Goal: Communication & Community: Ask a question

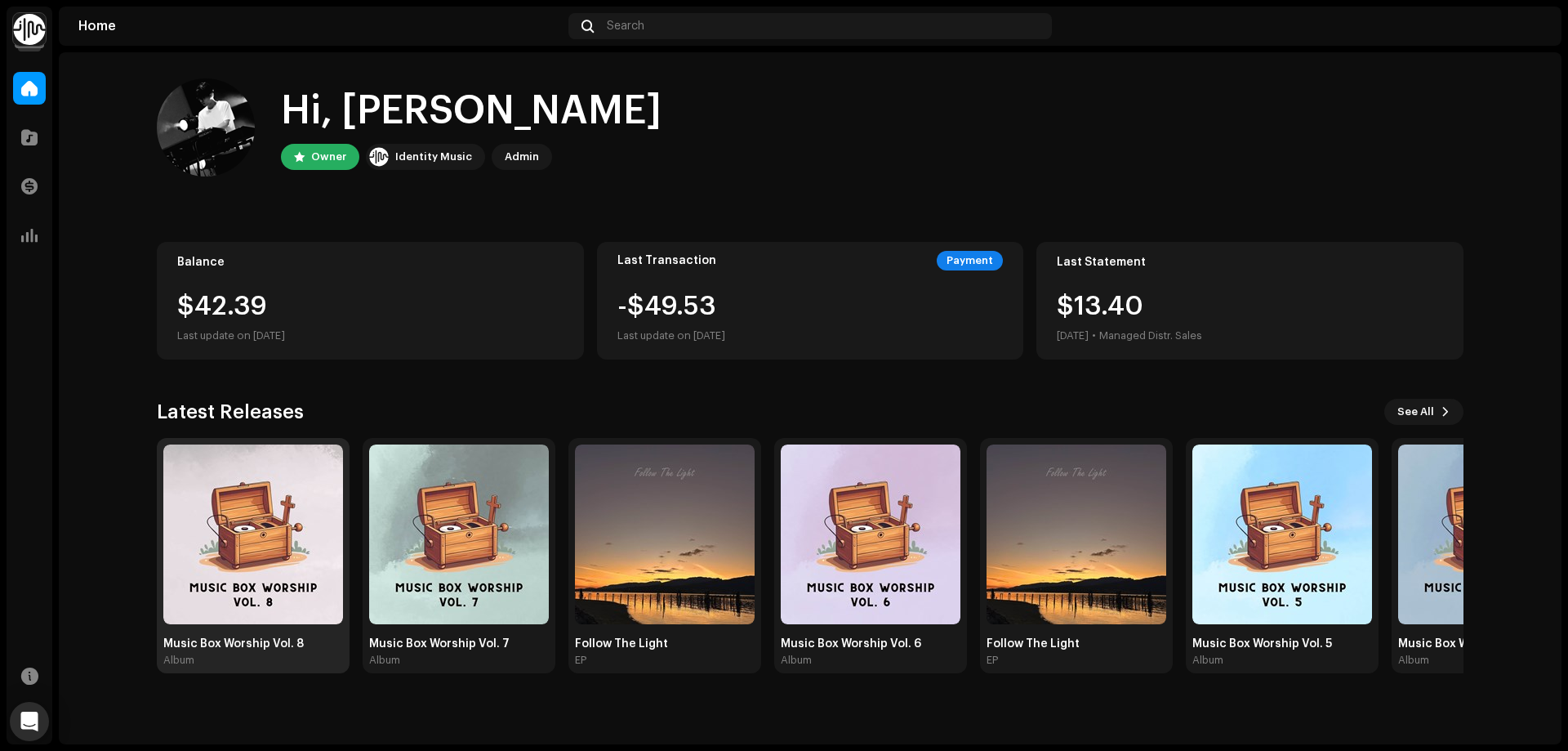
click at [233, 488] on img at bounding box center [253, 534] width 180 height 180
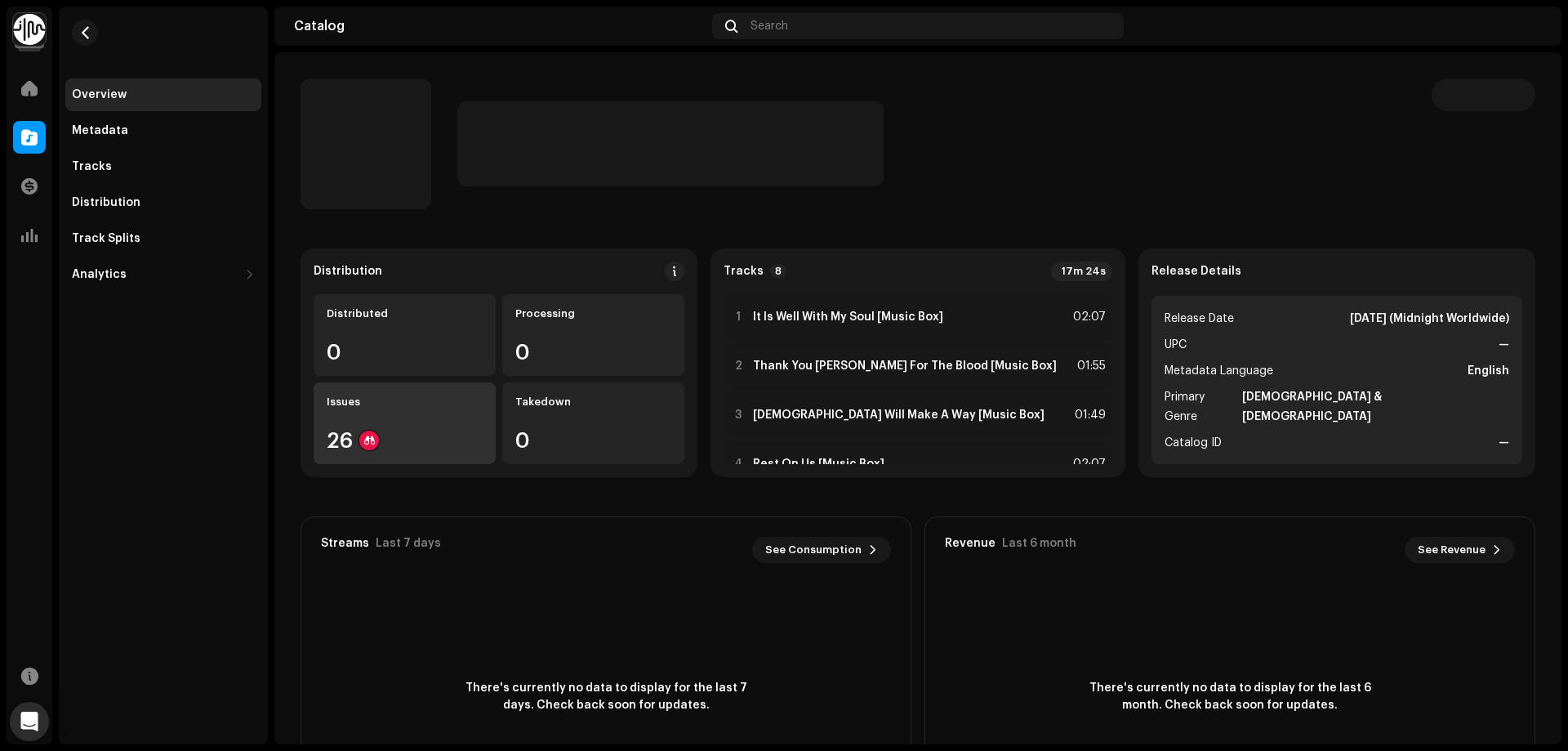
click at [426, 424] on div "Issues 26" at bounding box center [404, 423] width 182 height 82
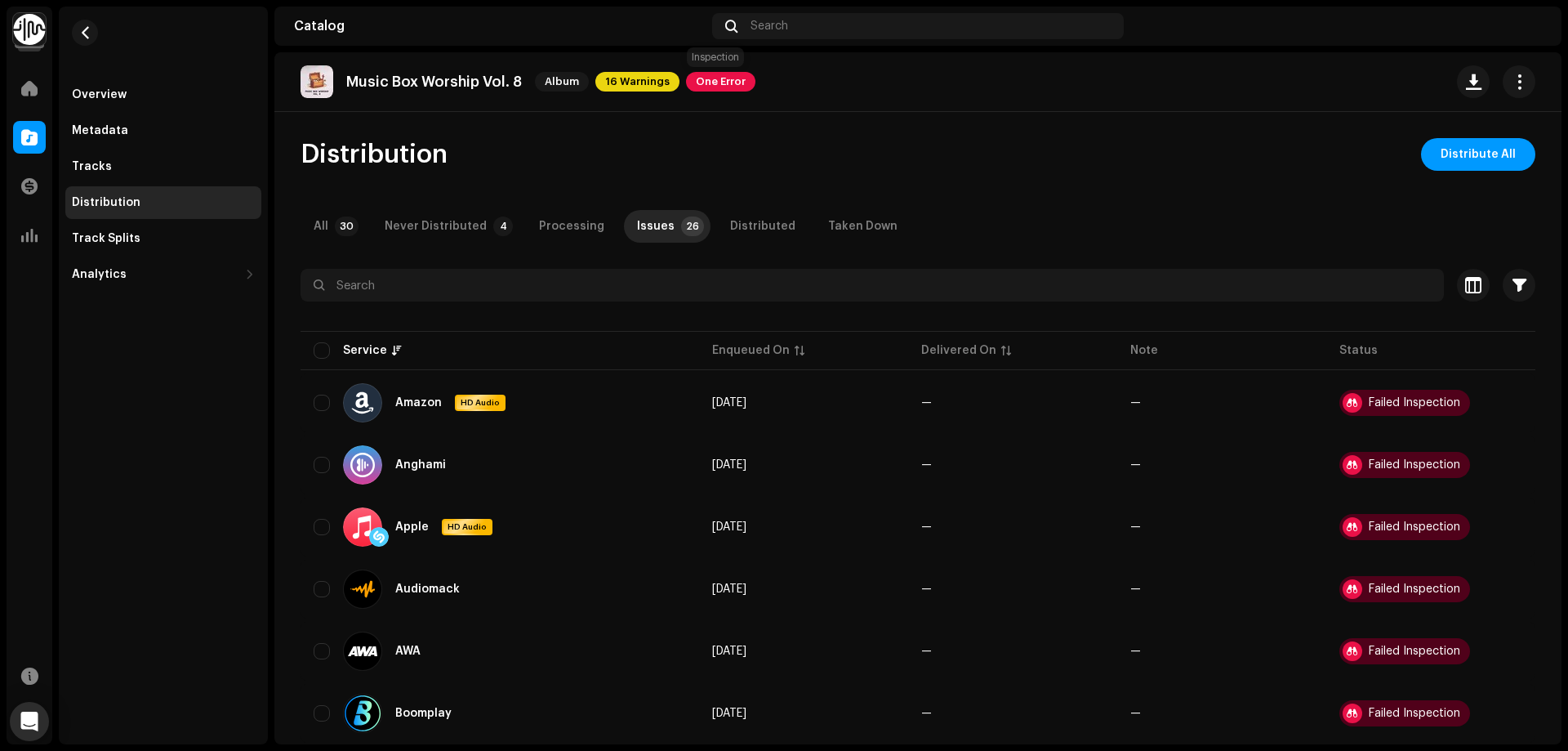
click at [732, 72] on span "One Error" at bounding box center [720, 82] width 70 height 20
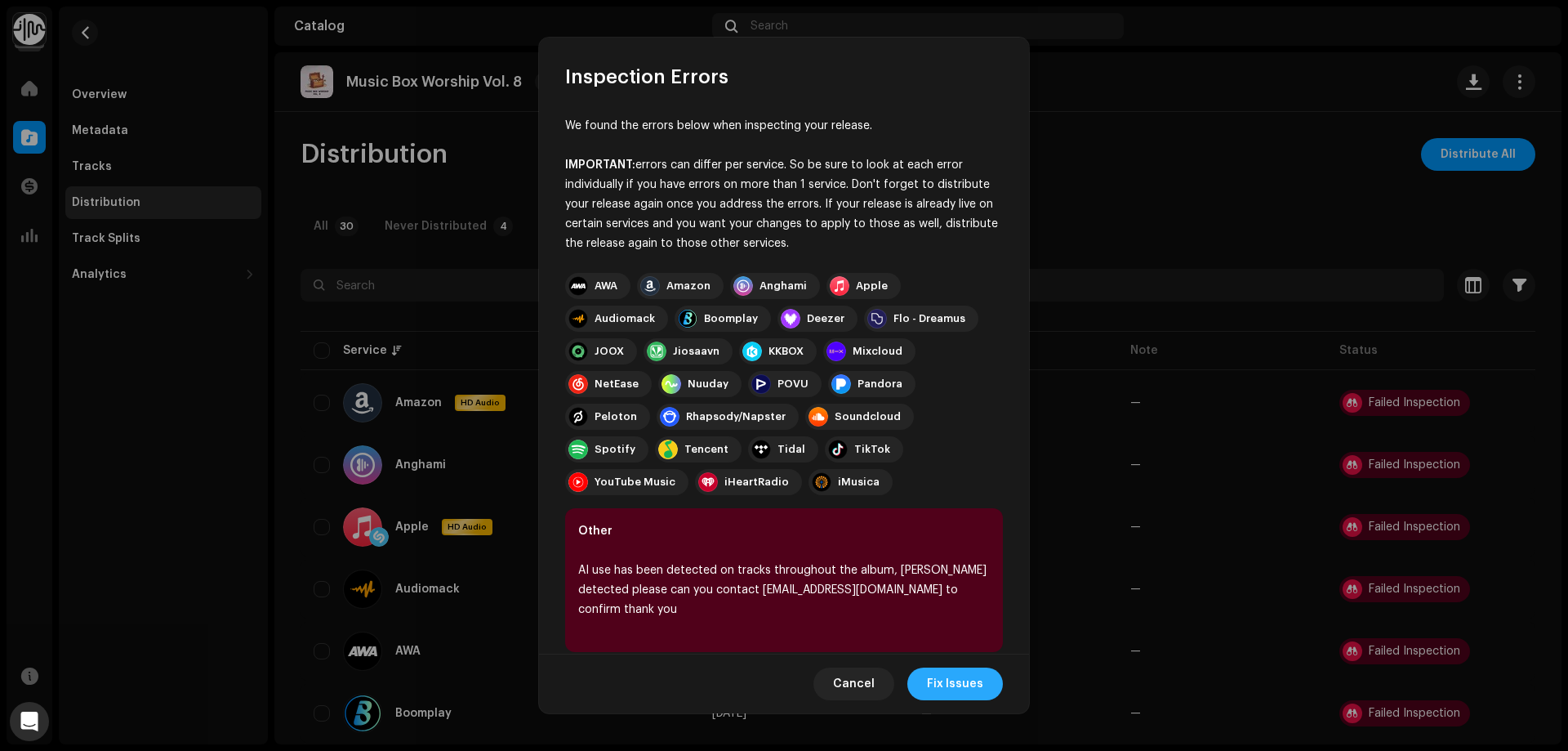
click at [963, 682] on span "Fix Issues" at bounding box center [955, 684] width 56 height 33
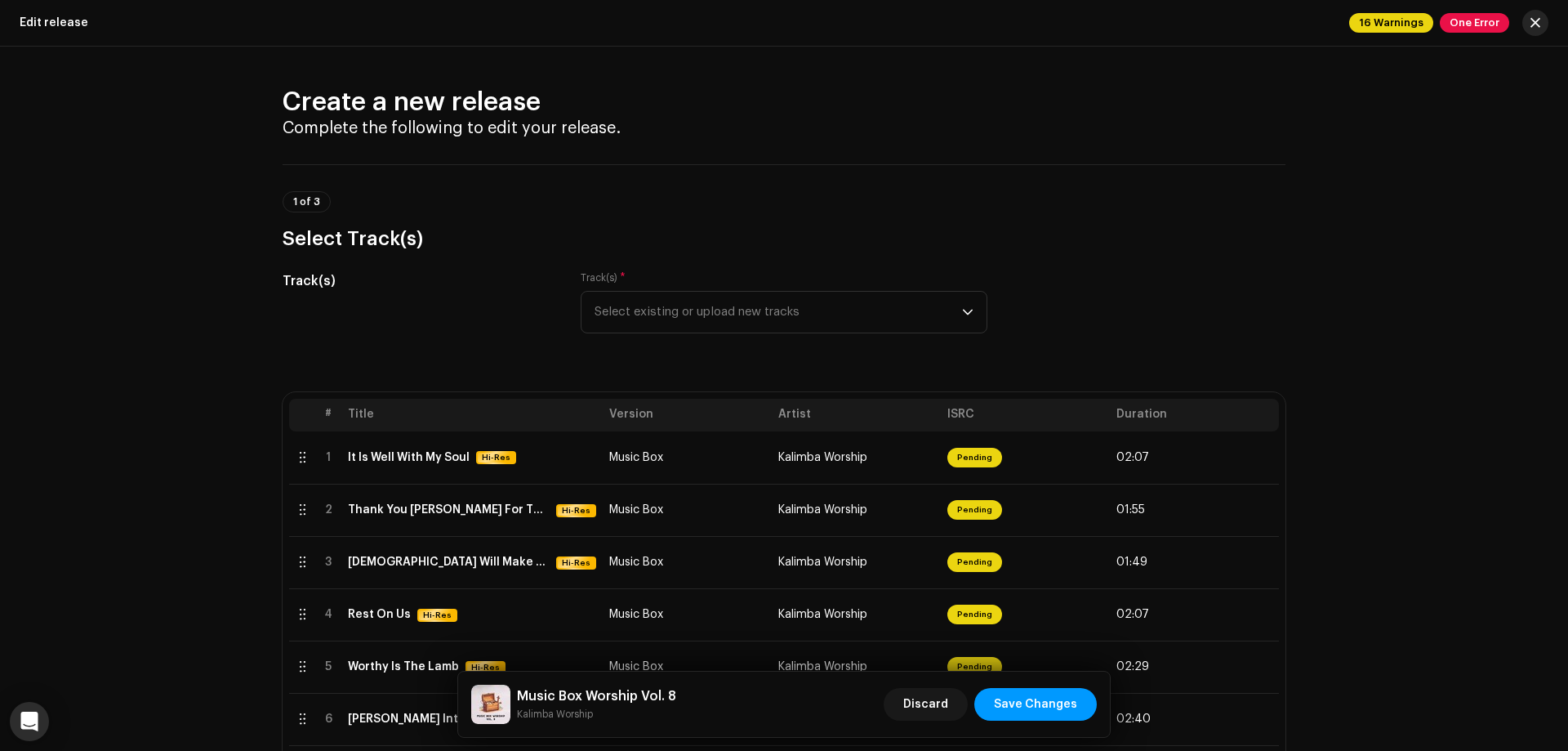
click at [1544, 17] on button "button" at bounding box center [1535, 23] width 26 height 26
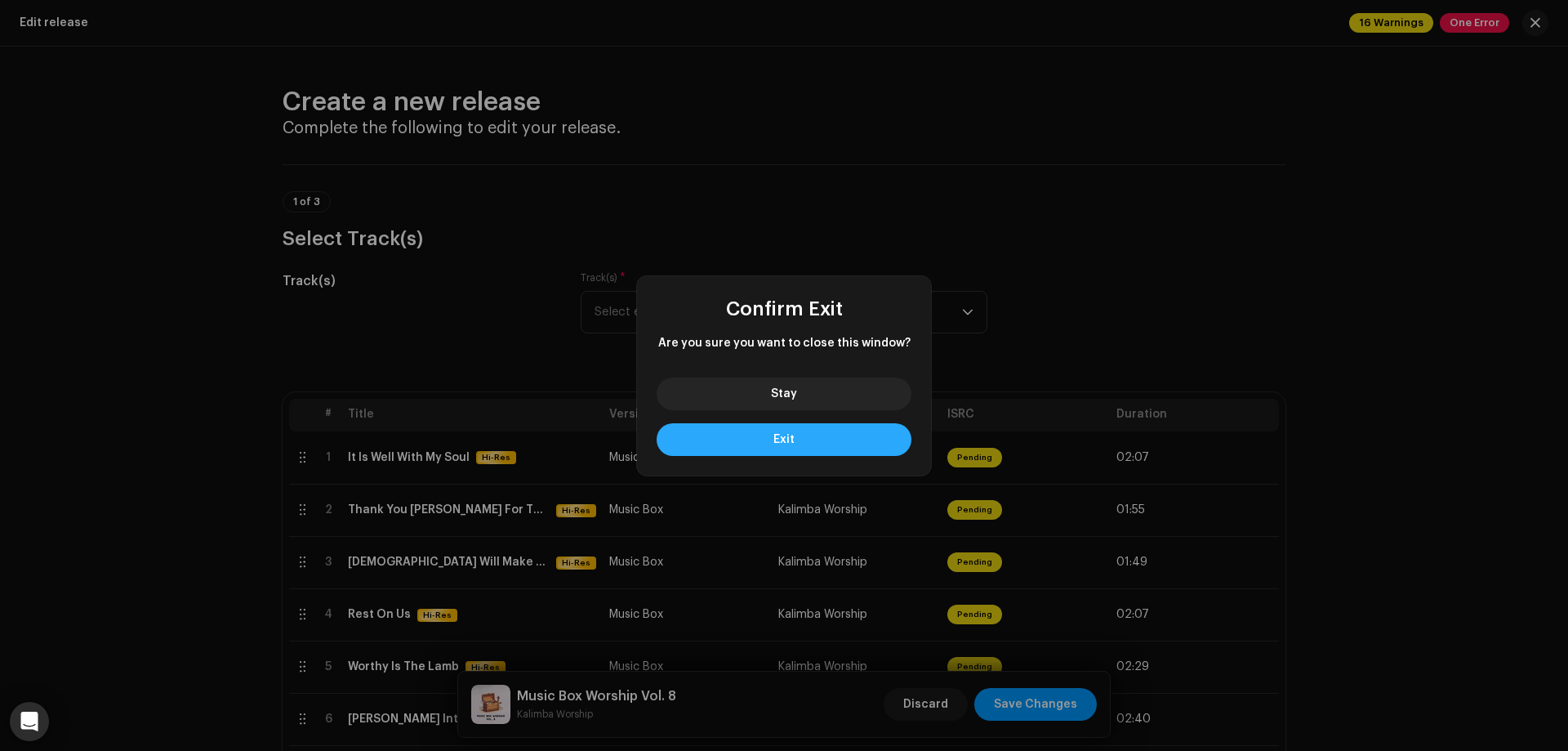
click at [803, 437] on button "Exit" at bounding box center [784, 439] width 255 height 33
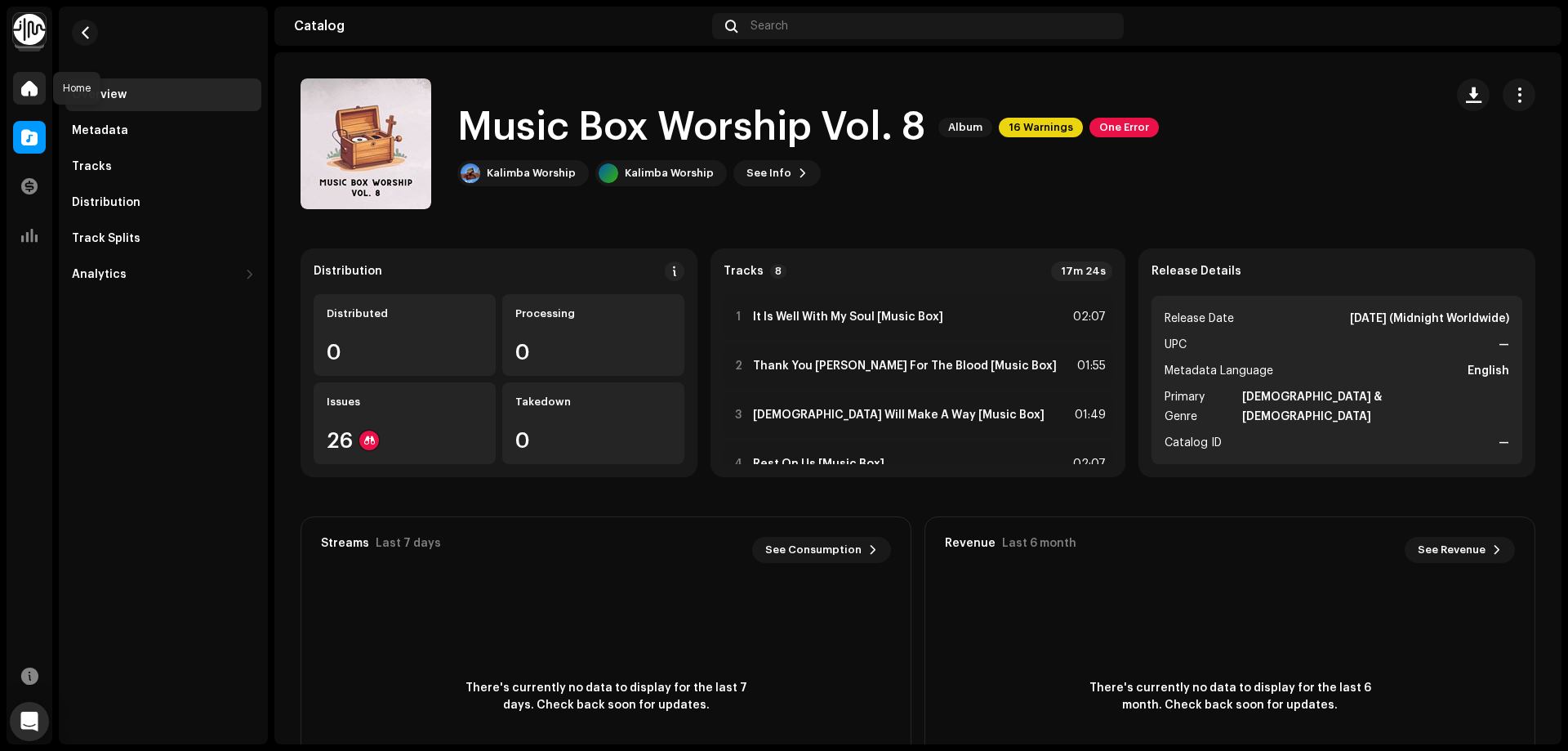
click at [28, 87] on span at bounding box center [29, 88] width 16 height 13
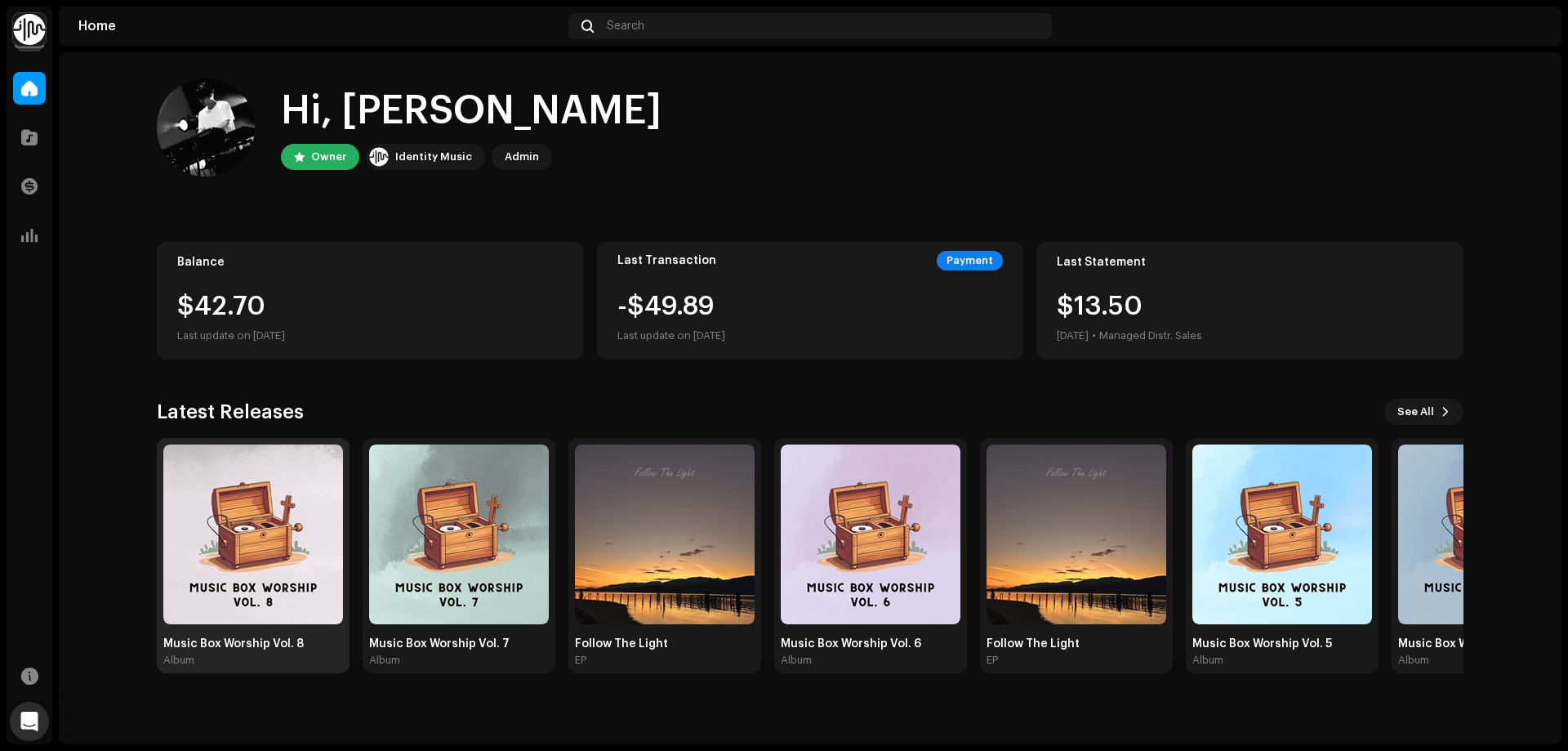
click at [202, 581] on img at bounding box center [253, 534] width 180 height 180
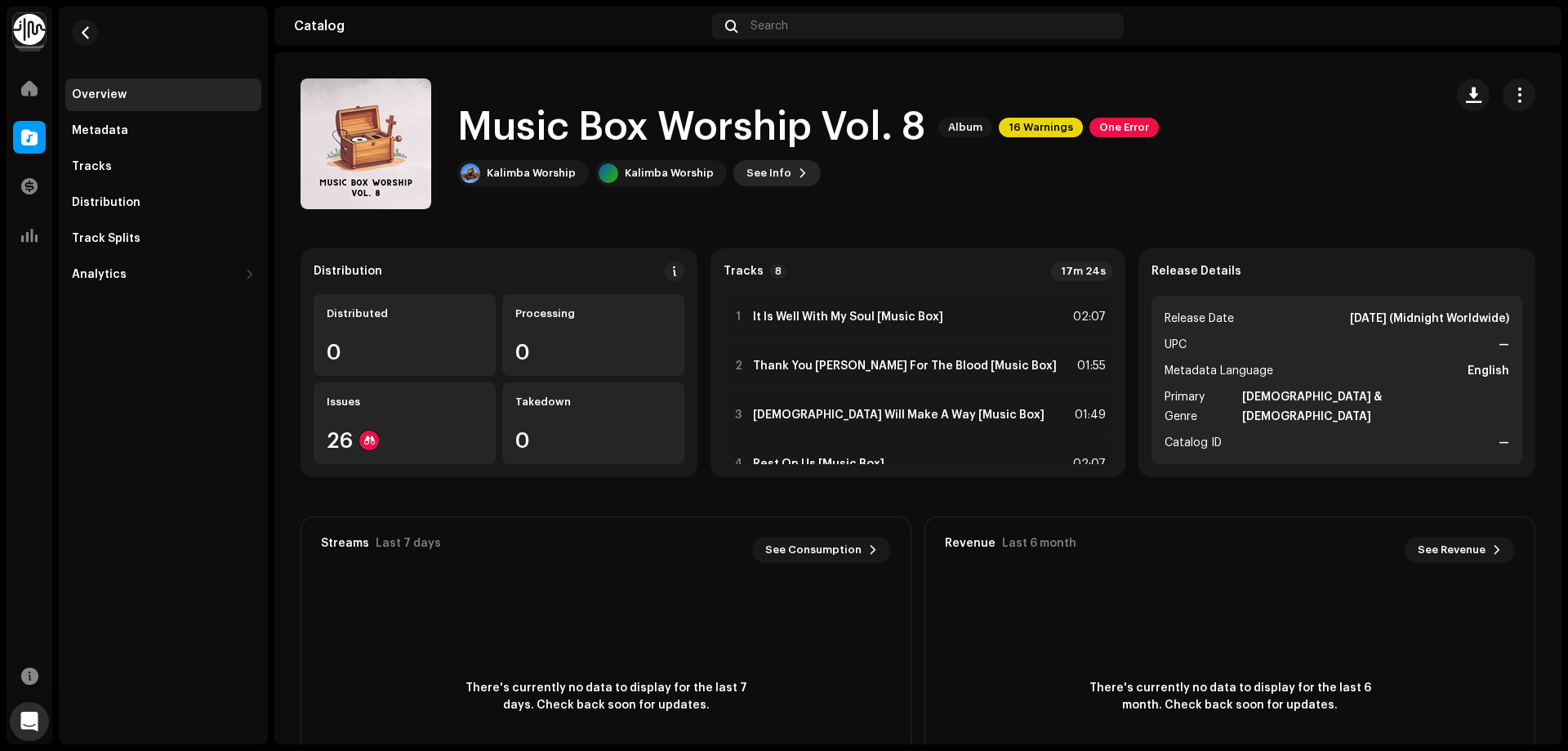
click at [773, 173] on span "See Info" at bounding box center [769, 173] width 45 height 33
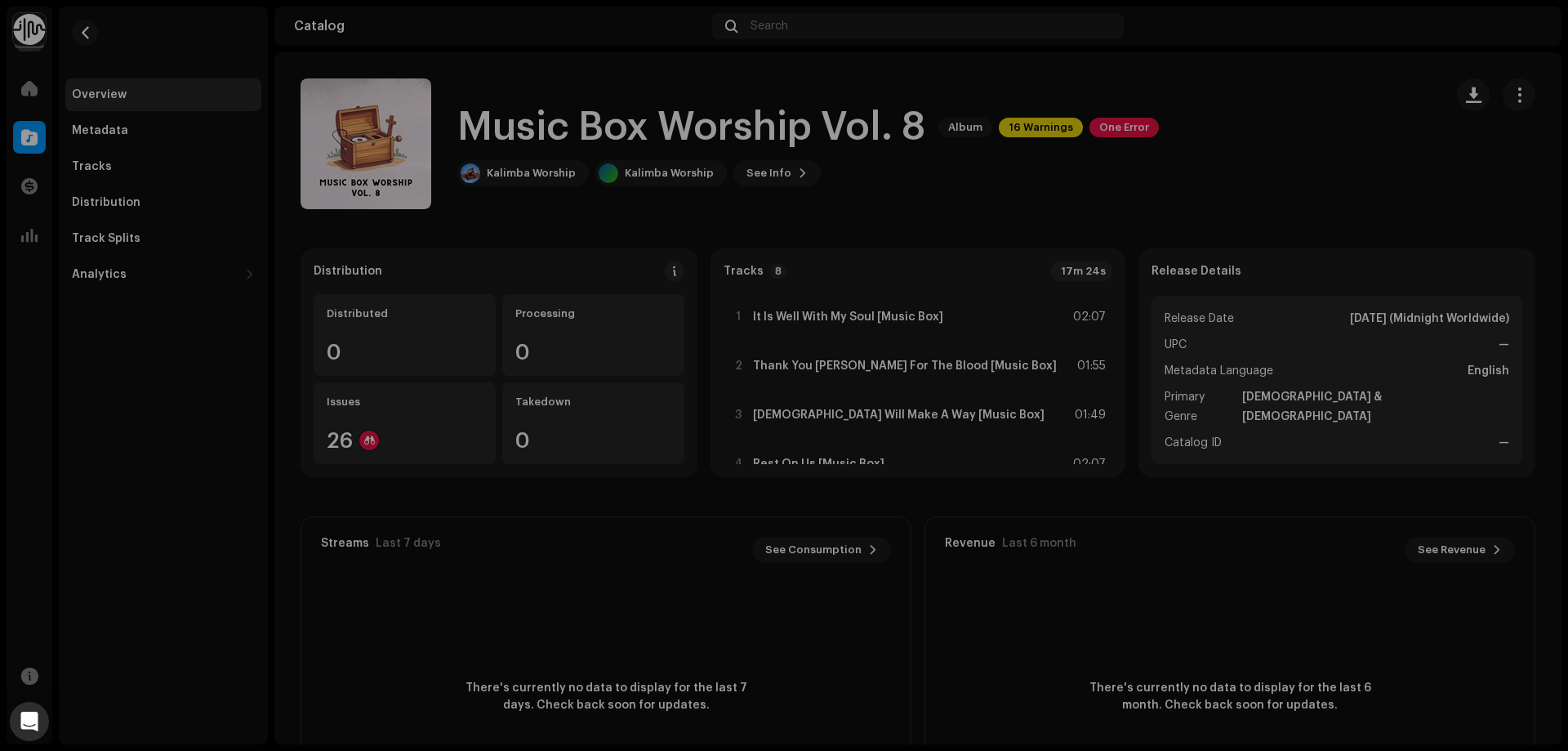
click at [1349, 182] on div "Music Box Worship Vol. 8 3048173 Metadata Distribution Metadata Language Englis…" at bounding box center [784, 376] width 1568 height 751
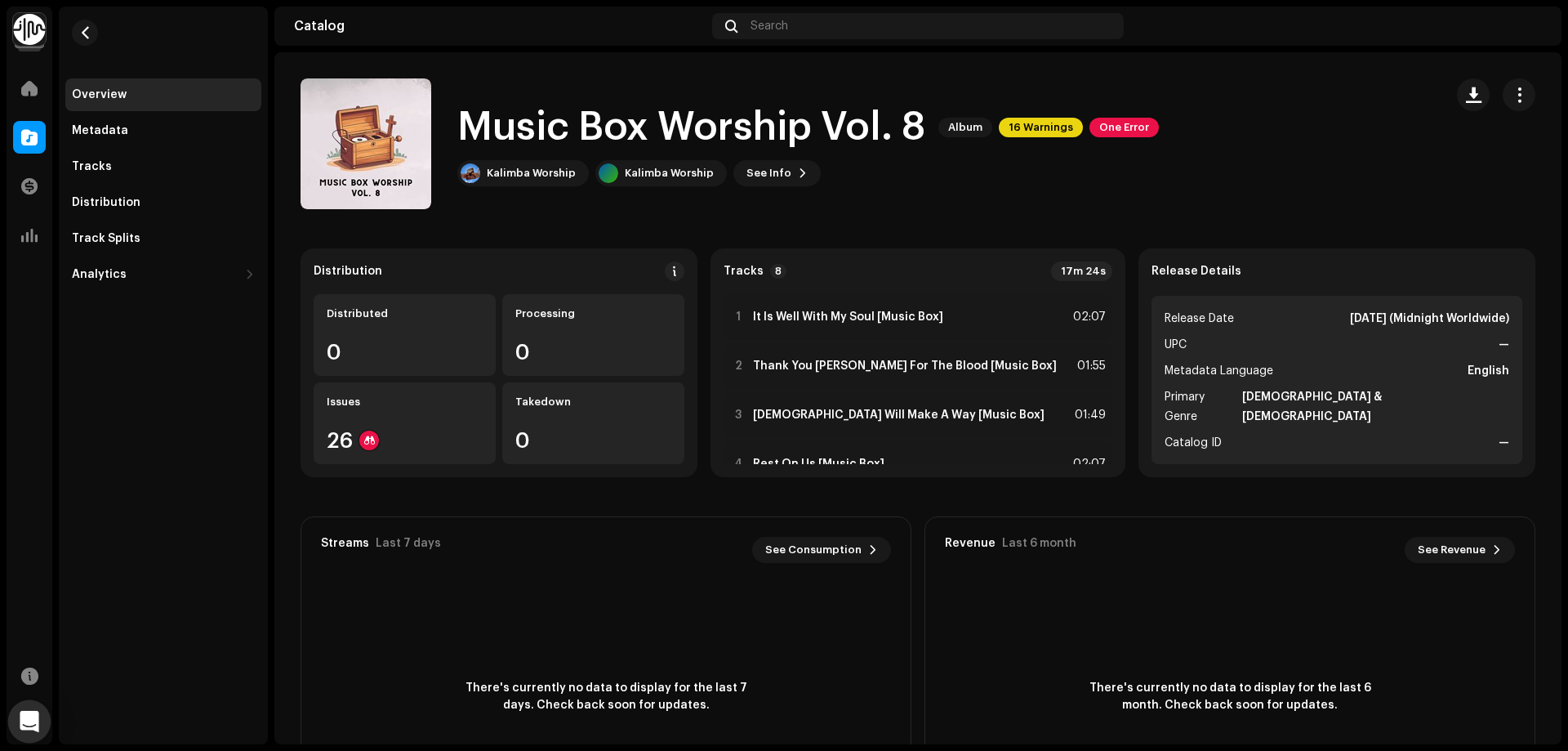
click at [32, 718] on icon "Open Intercom Messenger" at bounding box center [29, 720] width 19 height 21
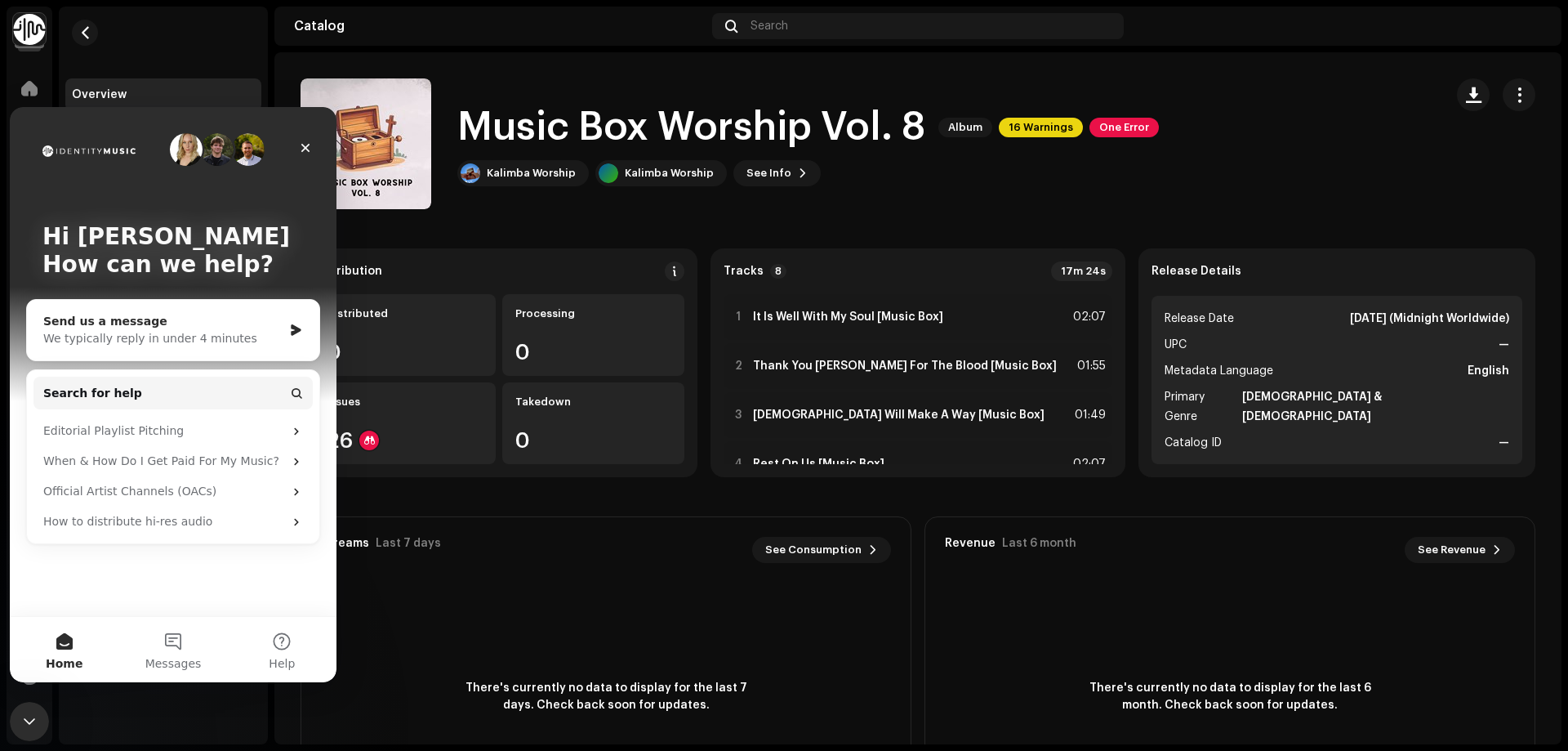
click at [172, 321] on div "Send us a message" at bounding box center [163, 321] width 239 height 17
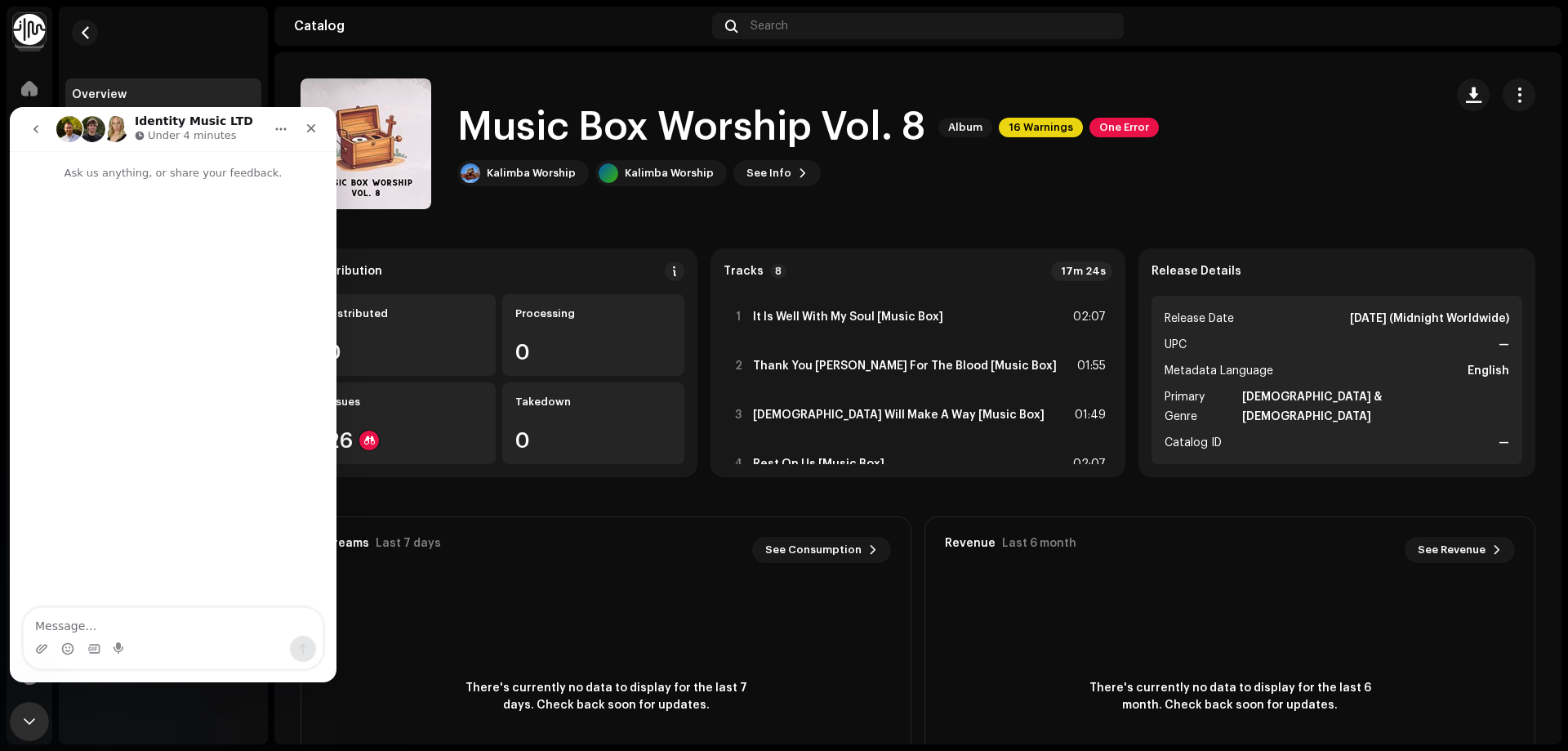
click at [152, 629] on textarea "Message…" at bounding box center [173, 621] width 299 height 28
click at [131, 623] on textarea "hello identity, my latest release got flagged for AI" at bounding box center [173, 613] width 299 height 44
click at [127, 629] on textarea "hello identity, my latest release got flagged for AI" at bounding box center [173, 613] width 299 height 44
drag, startPoint x: 107, startPoint y: 623, endPoint x: 151, endPoint y: 630, distance: 44.6
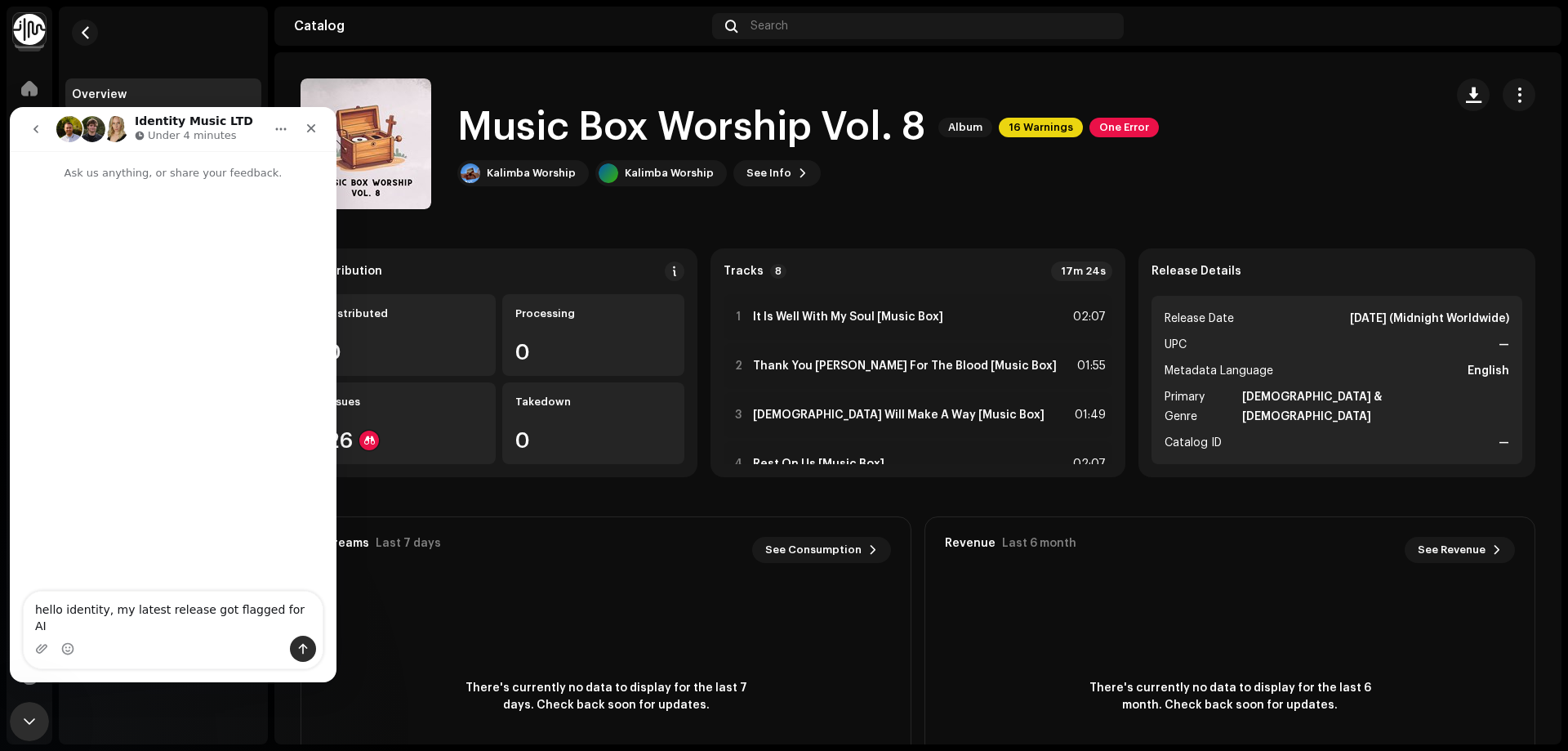
click at [151, 630] on textarea "hello identity, my latest release got flagged for AI" at bounding box center [173, 613] width 299 height 44
type textarea "hello identity, my most recent release got flagged for AI usage for distributio…"
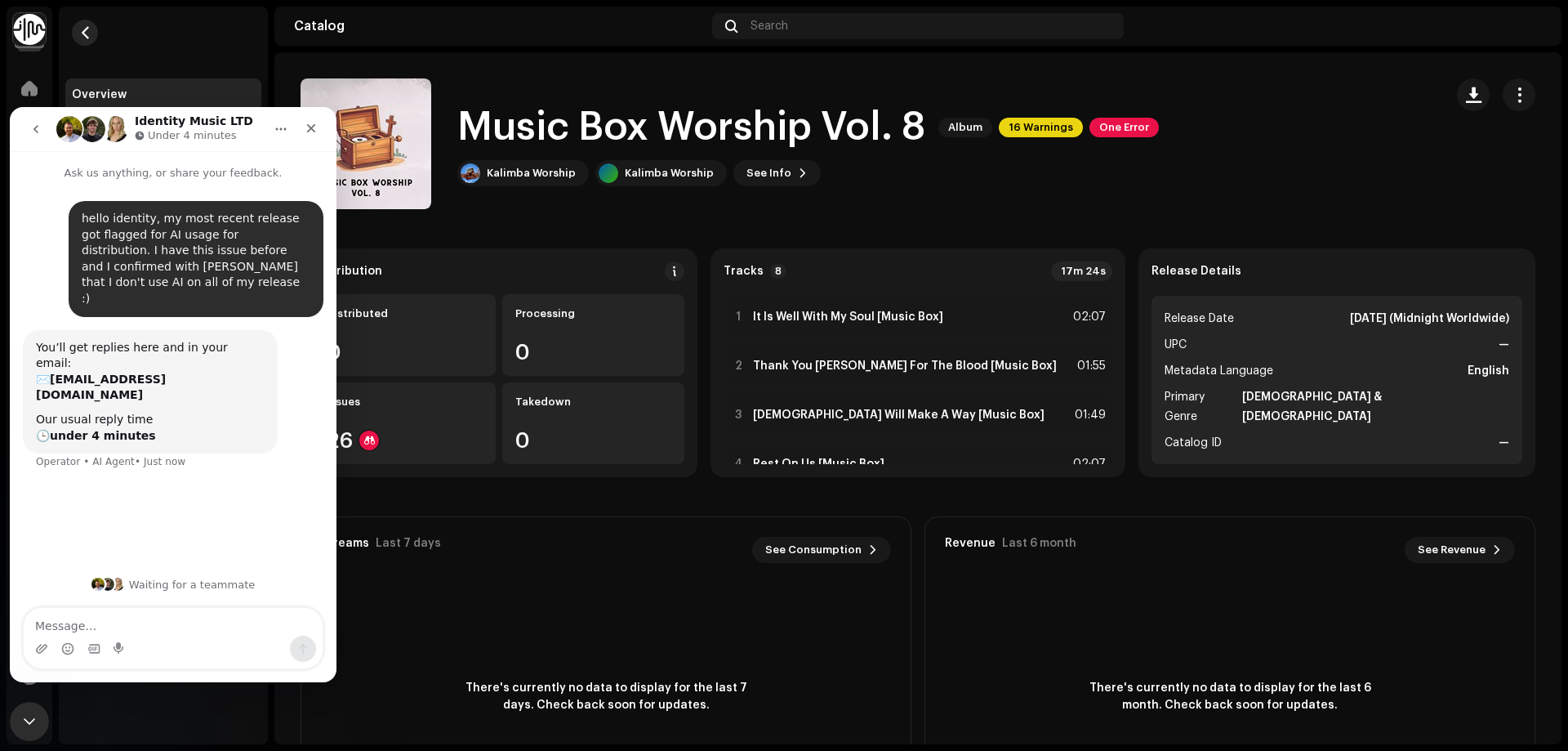
click at [81, 29] on span "button" at bounding box center [85, 33] width 13 height 13
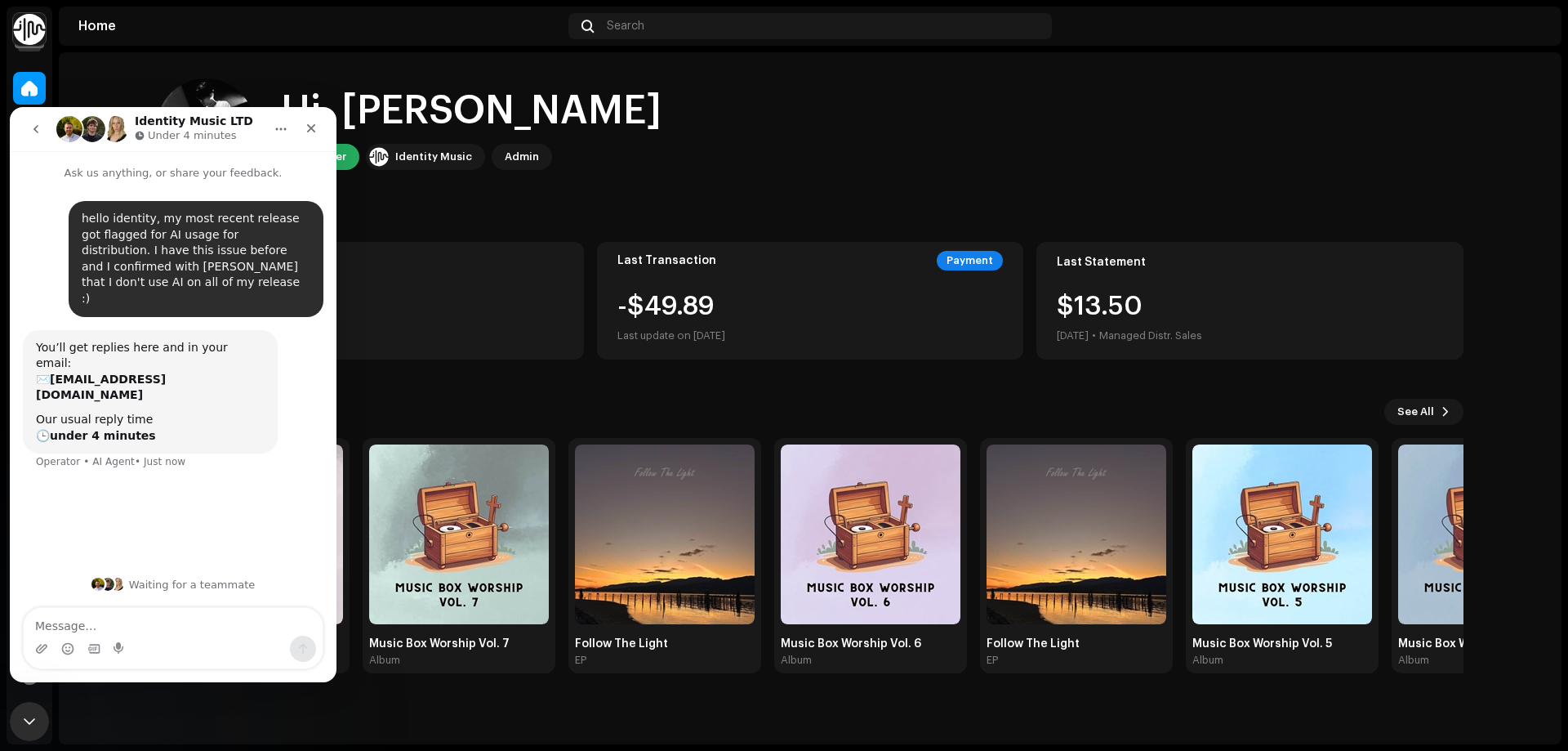
click at [44, 133] on button "go back" at bounding box center [36, 129] width 31 height 31
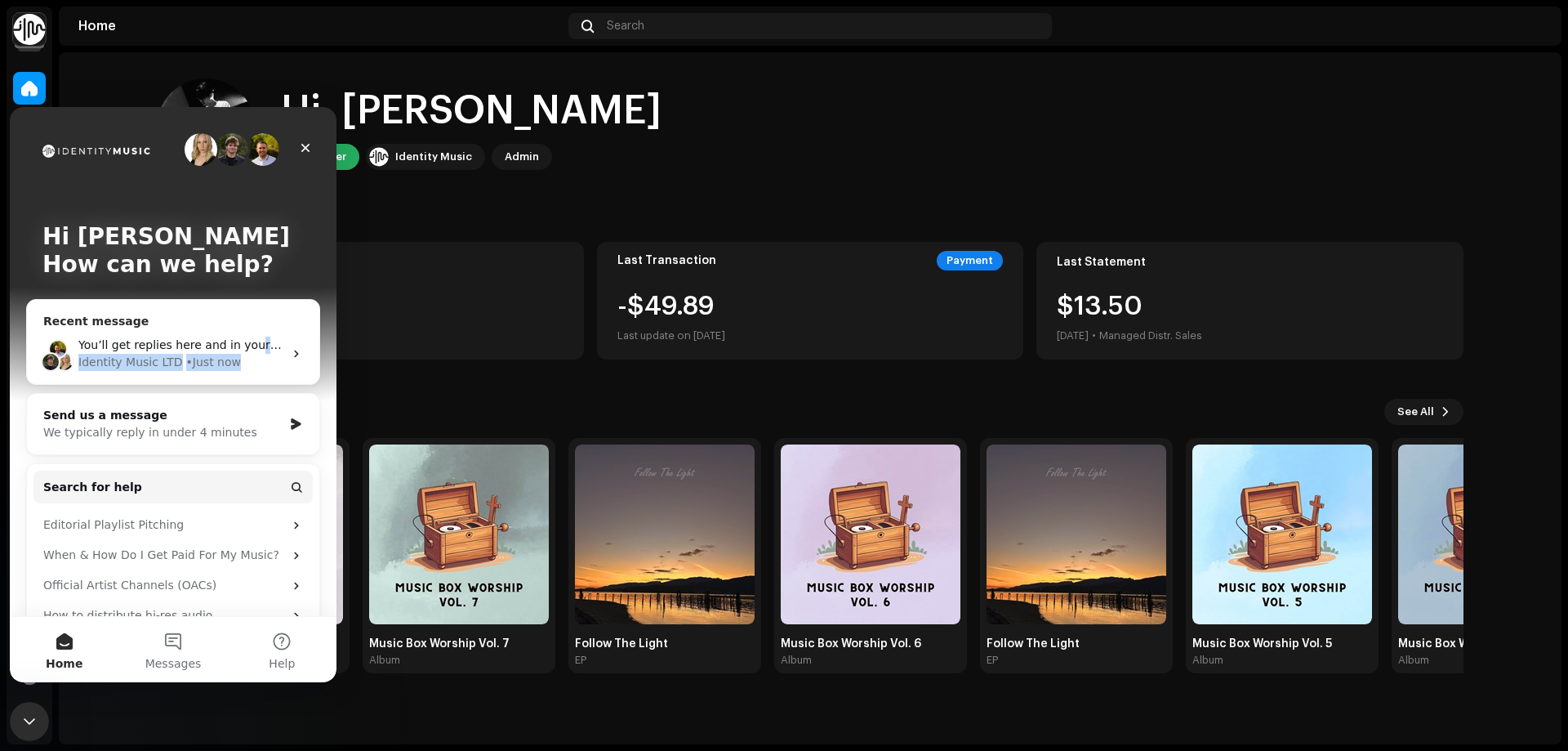
drag, startPoint x: 241, startPoint y: 353, endPoint x: 234, endPoint y: 366, distance: 14.8
click at [234, 366] on div "You’ll get replies here and in your email: ✉️ [EMAIL_ADDRESS][DOMAIN_NAME] Our …" at bounding box center [180, 354] width 205 height 34
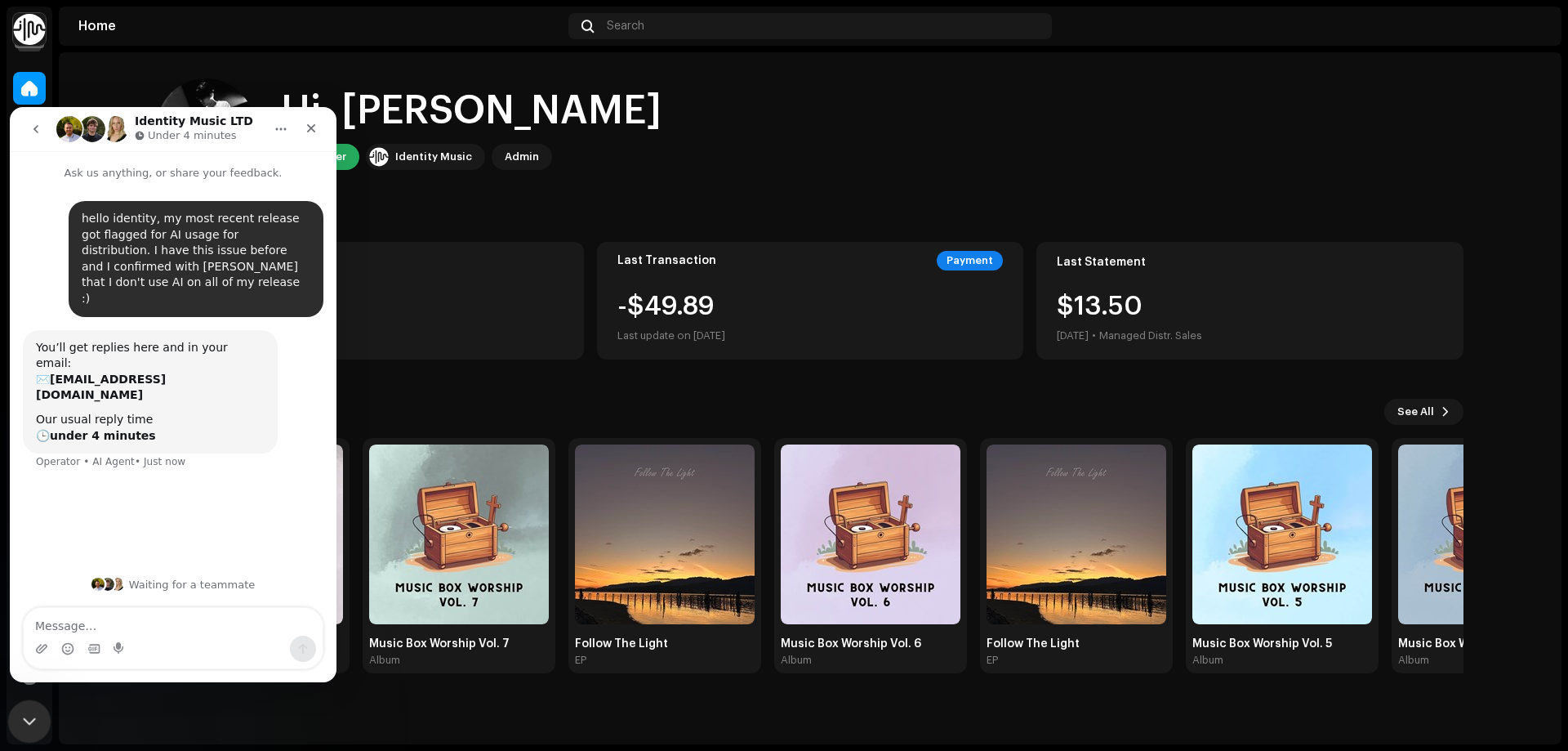
click at [39, 714] on div "Close Intercom Messenger" at bounding box center [26, 718] width 39 height 39
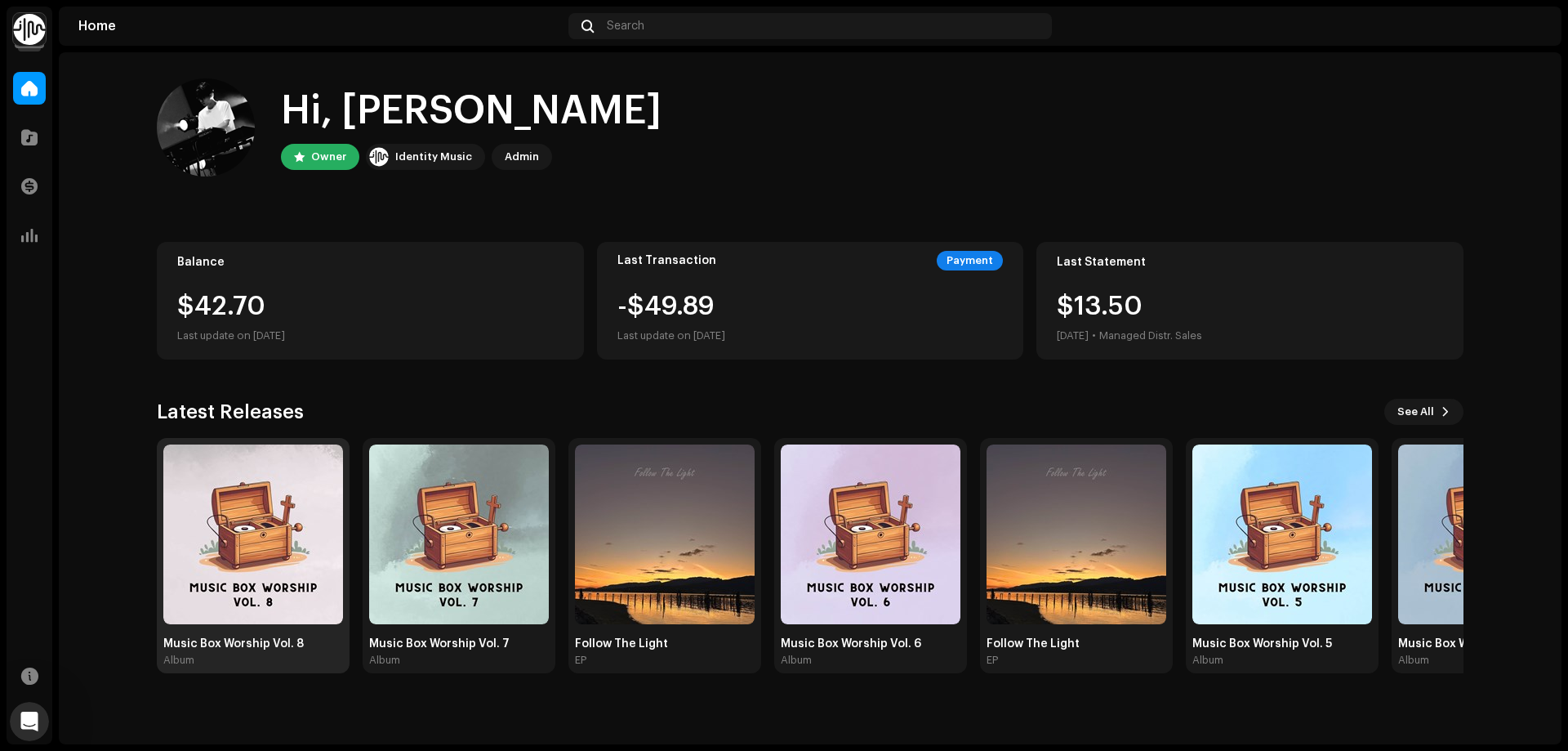
click at [290, 518] on img at bounding box center [253, 534] width 180 height 180
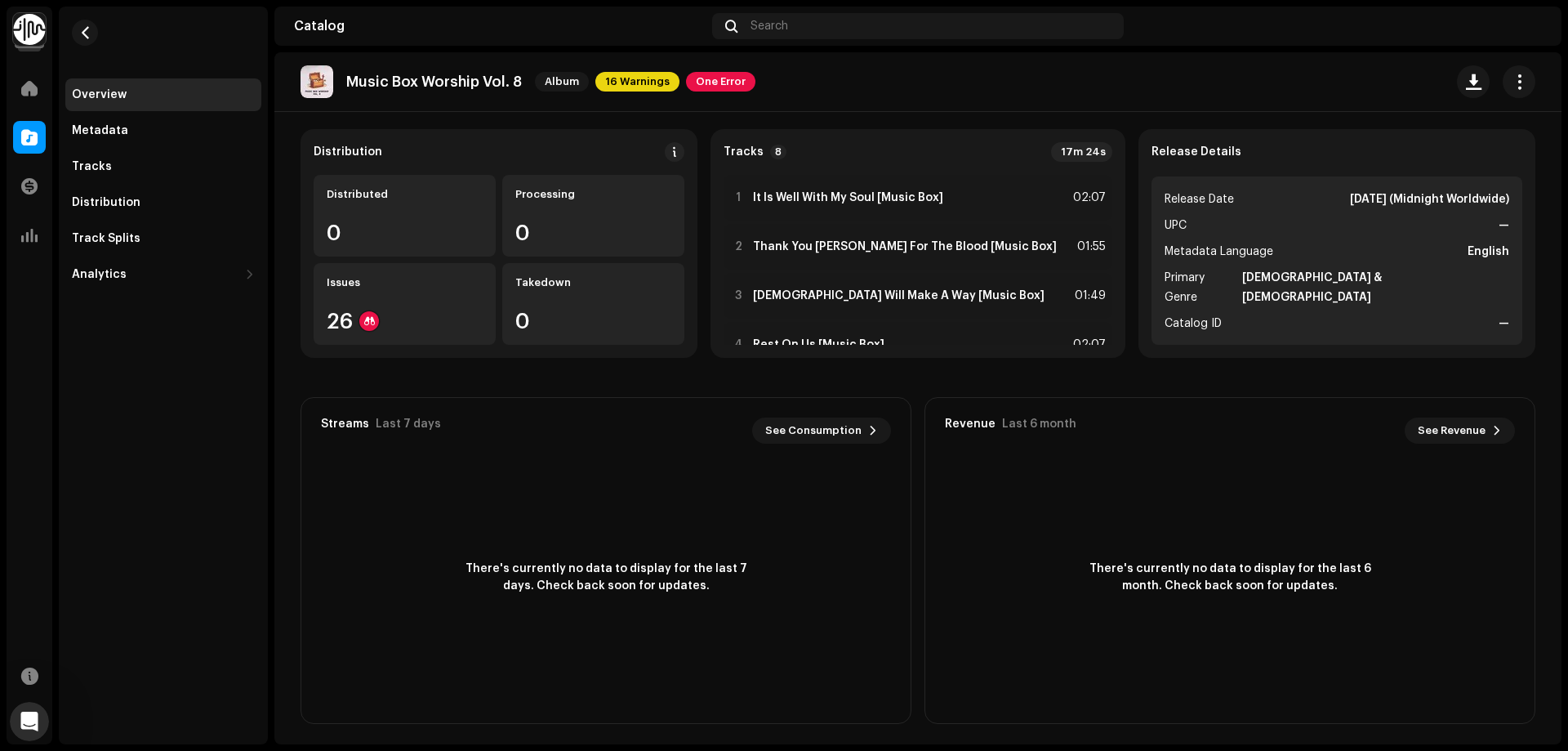
scroll to position [125, 0]
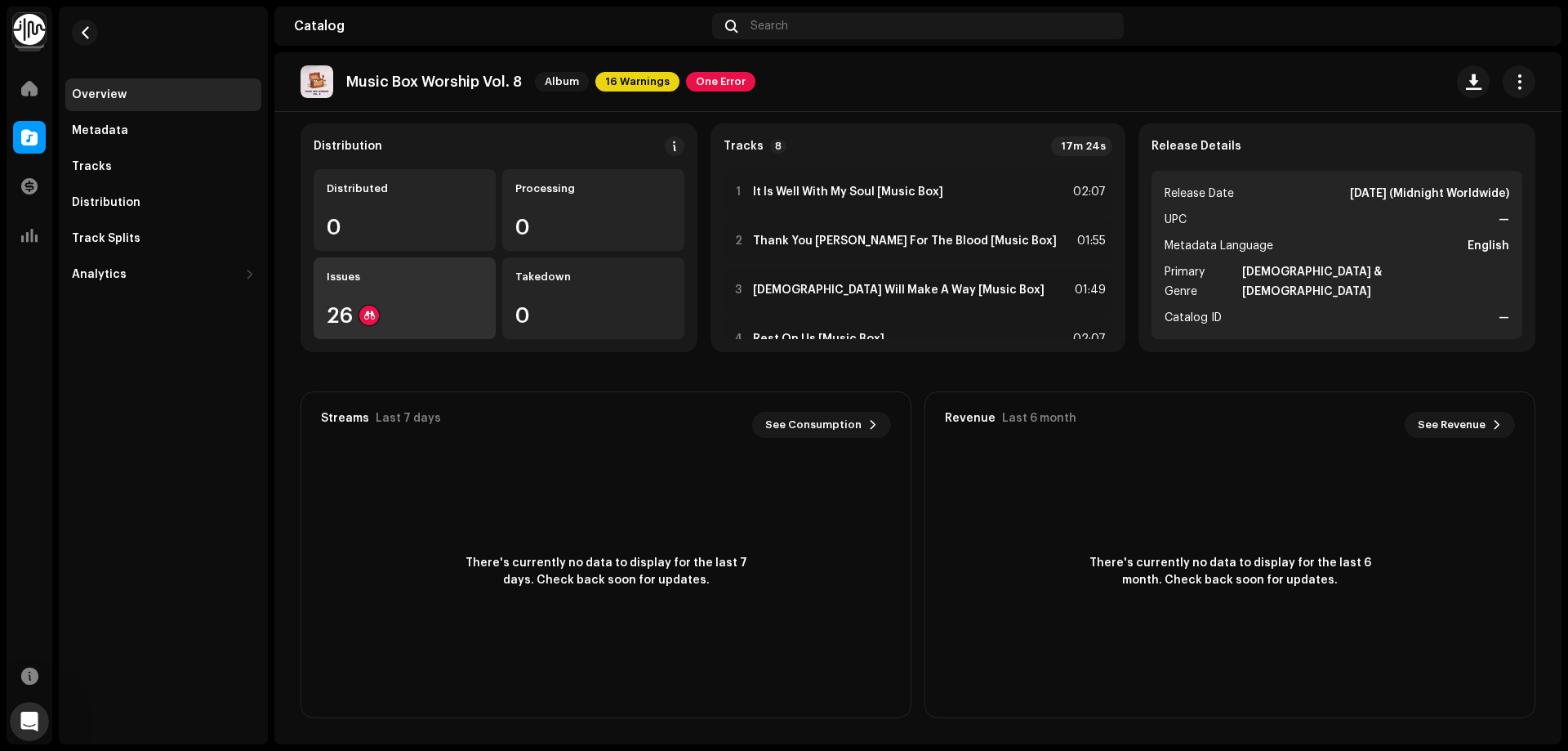
click at [406, 281] on div "Issues" at bounding box center [404, 277] width 156 height 13
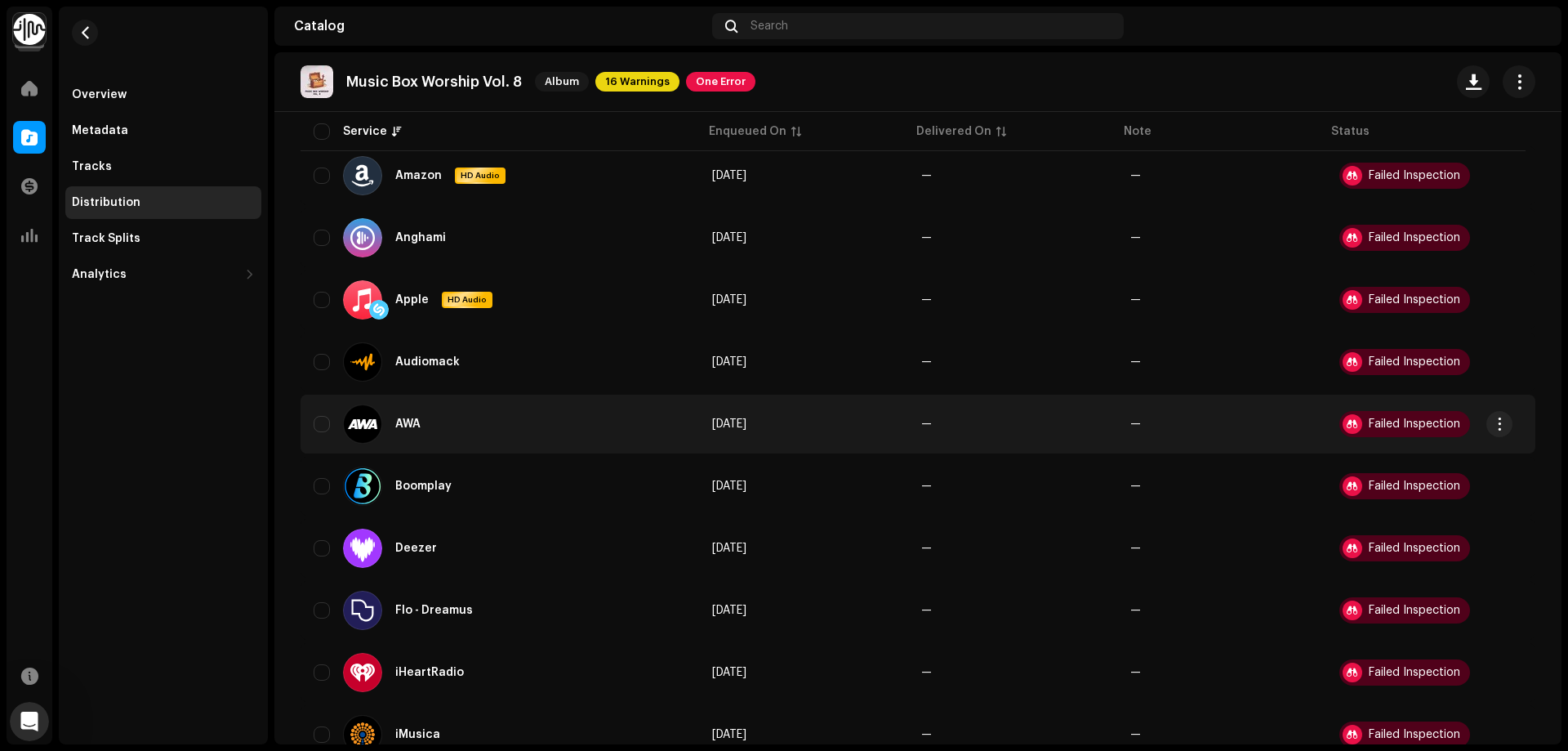
scroll to position [245, 0]
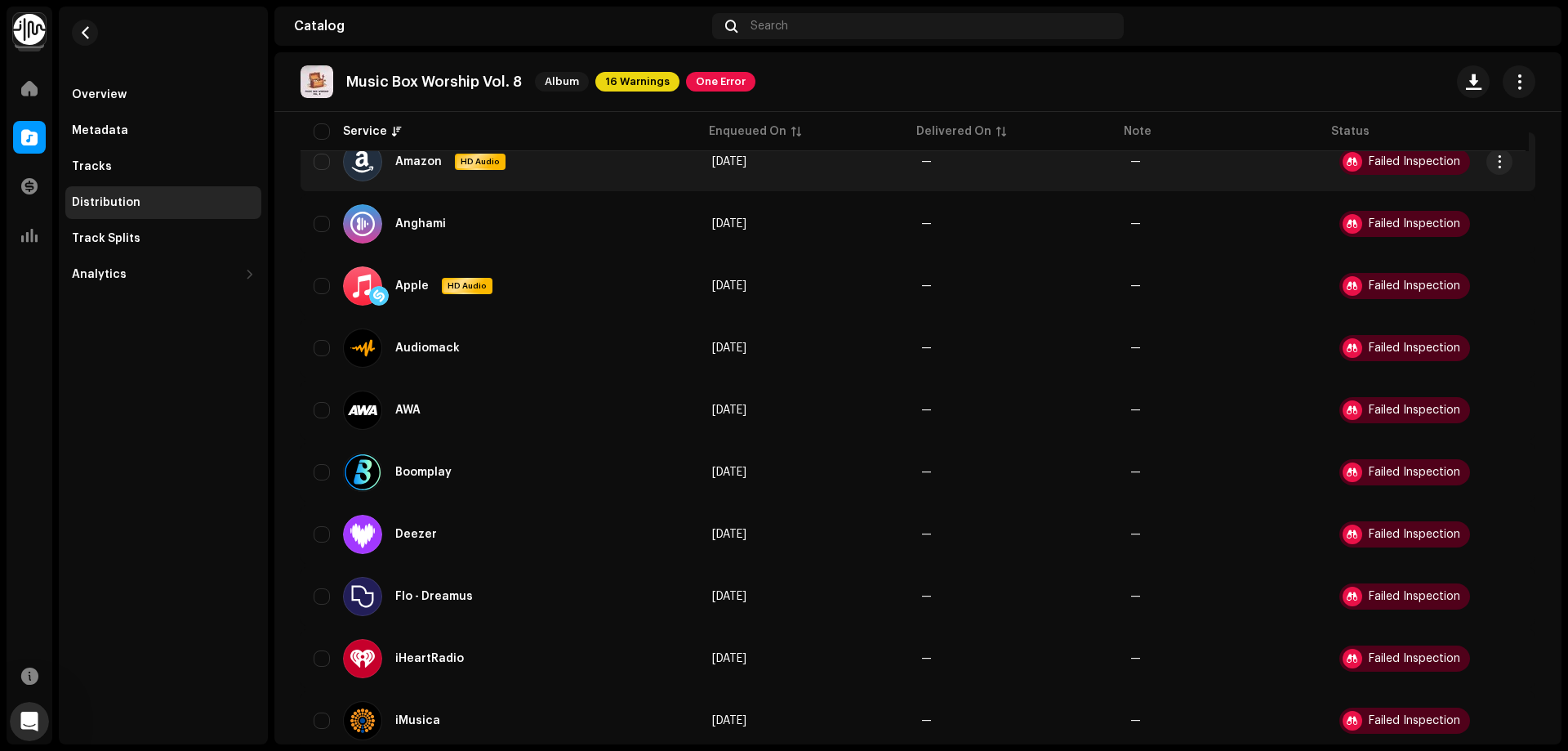
click at [1418, 164] on div "Failed Inspection" at bounding box center [1414, 161] width 92 height 12
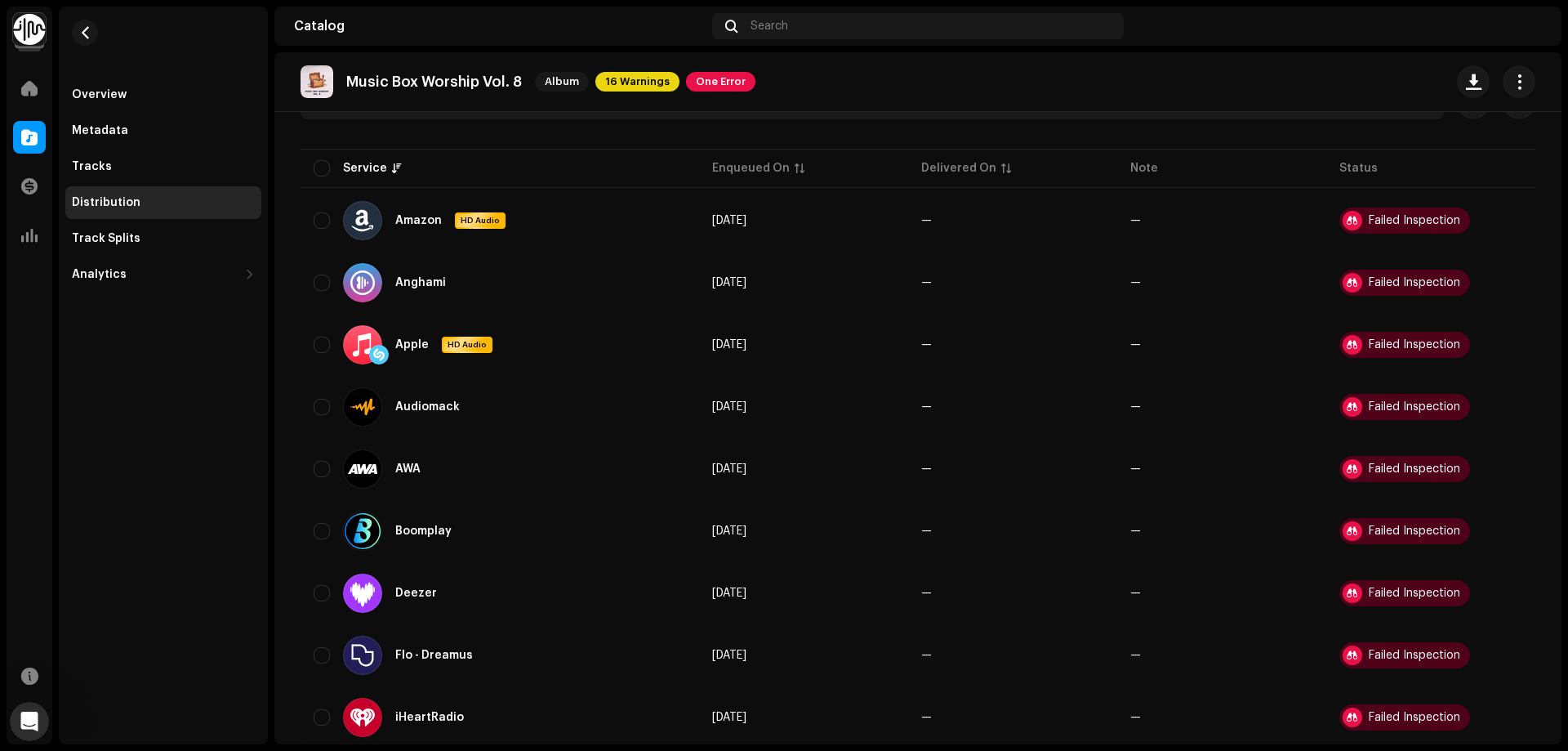
scroll to position [82, 0]
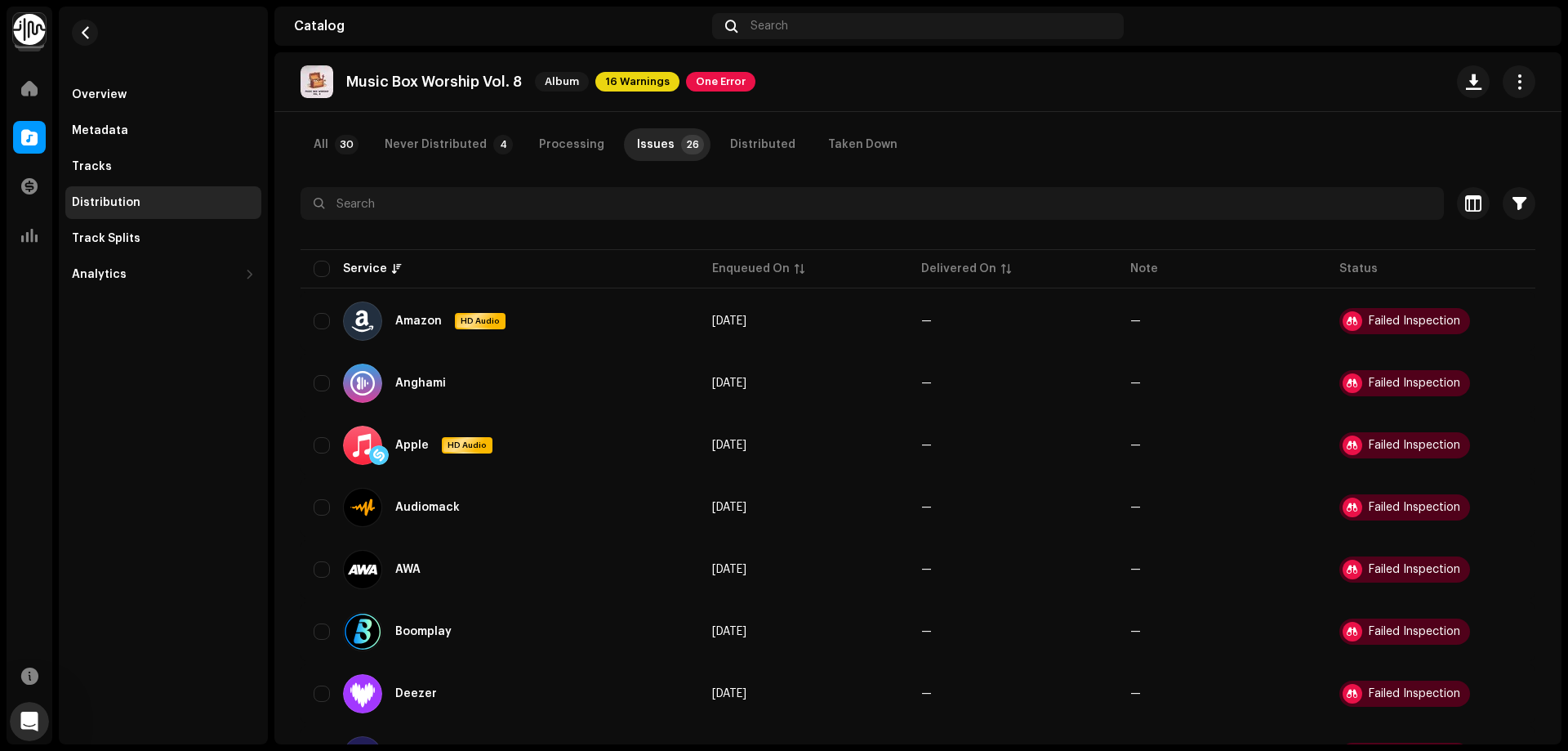
click at [725, 71] on div "Music Box Worship Vol. 8 Album 16 Warnings One Error" at bounding box center [528, 82] width 455 height 33
click at [724, 76] on span "One Error" at bounding box center [720, 82] width 70 height 20
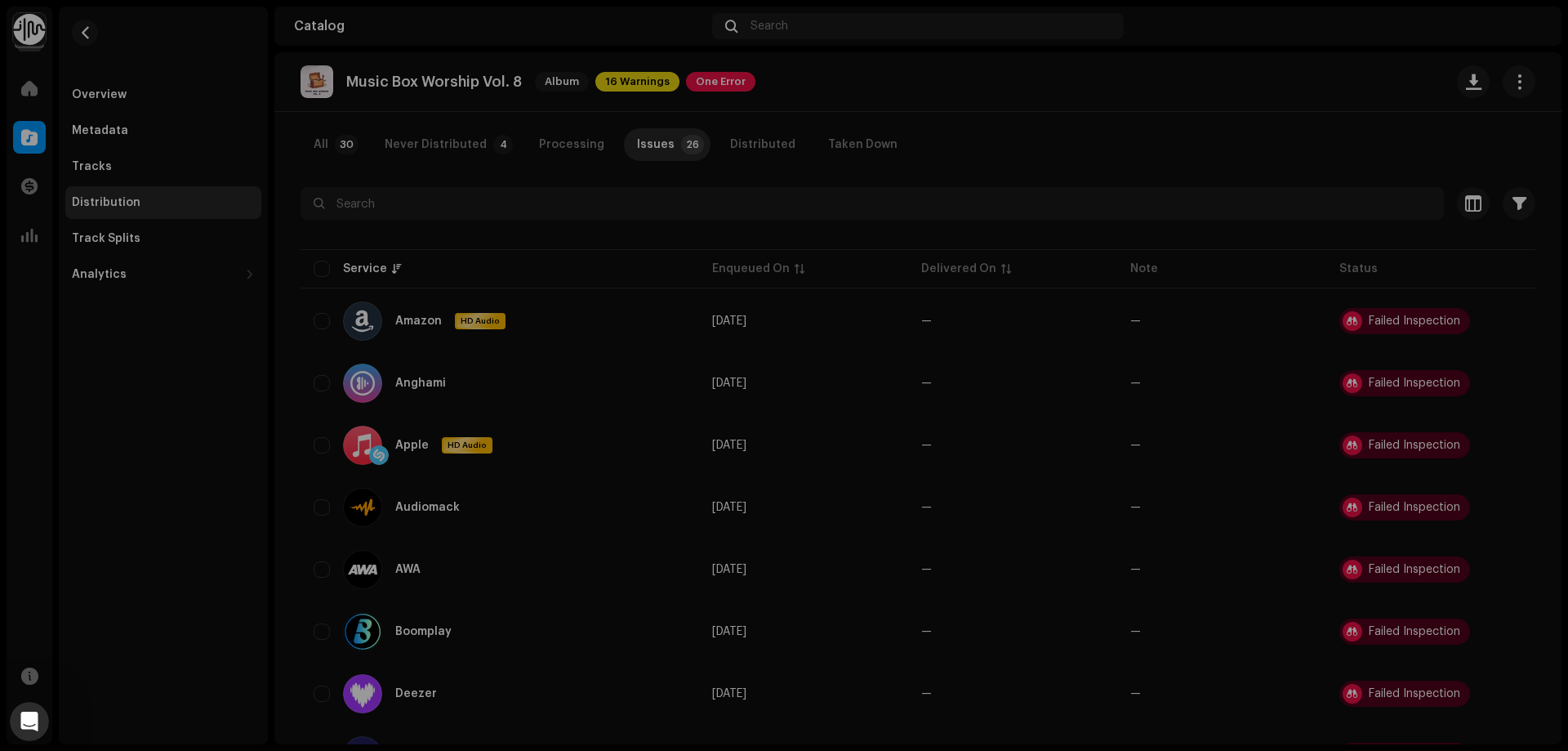
click at [176, 393] on div "Inspection Errors We found the errors below when inspecting your release. IMPOR…" at bounding box center [784, 376] width 1568 height 751
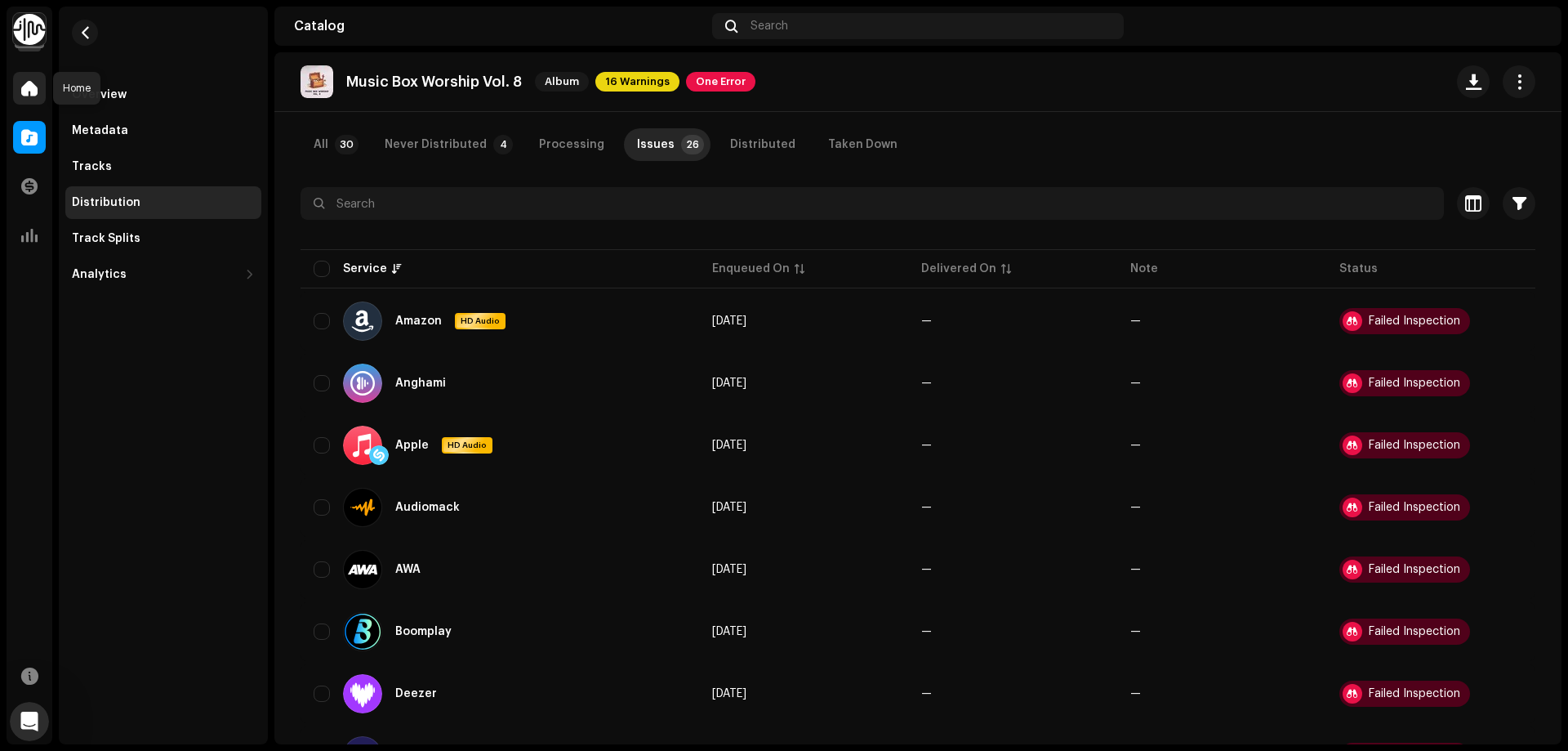
click at [30, 94] on span at bounding box center [29, 88] width 16 height 13
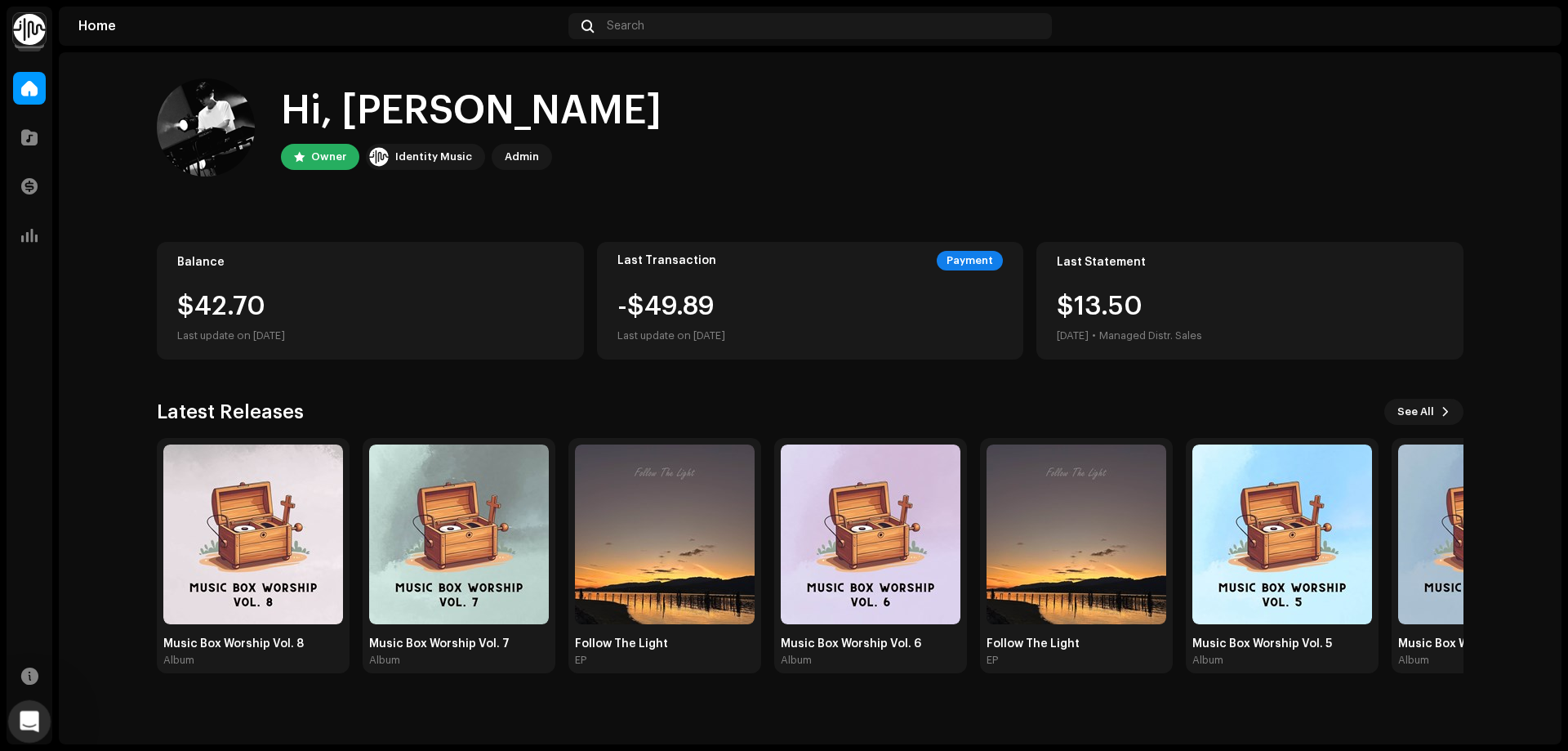
click at [28, 720] on icon "Open Intercom Messenger" at bounding box center [26, 718] width 12 height 13
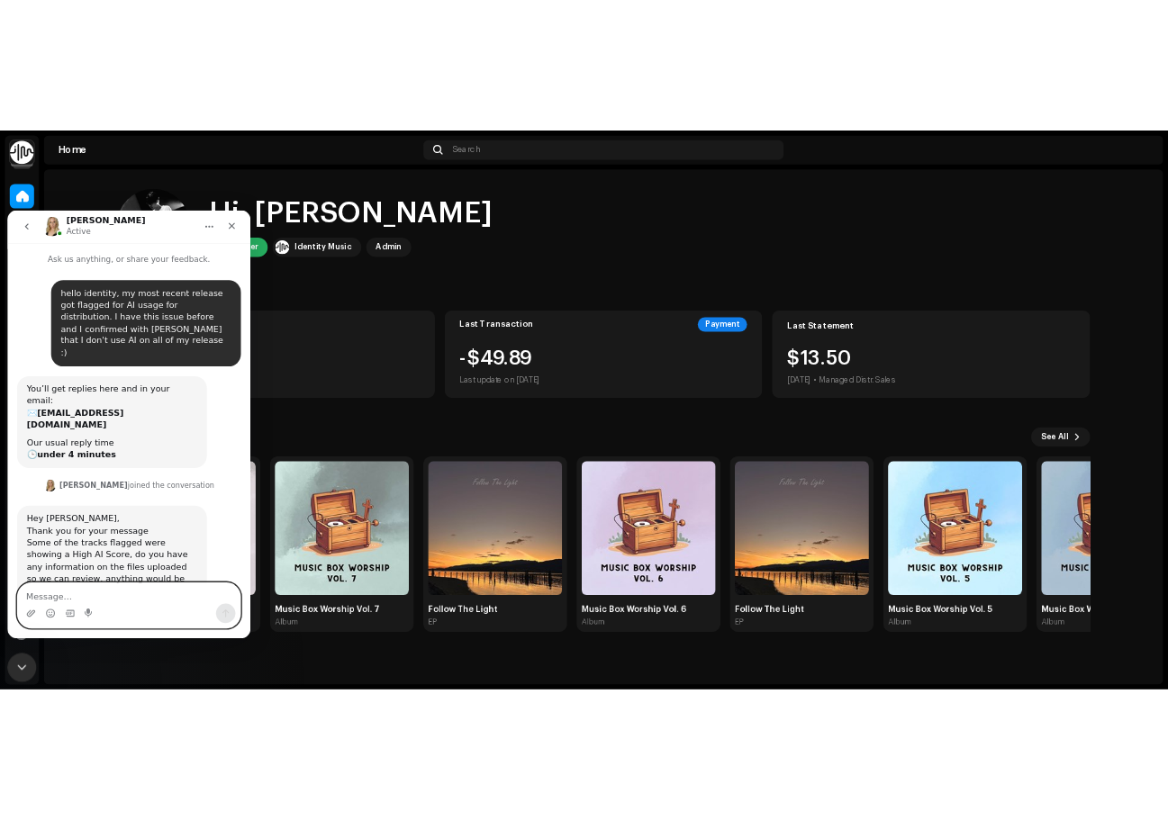
scroll to position [33, 0]
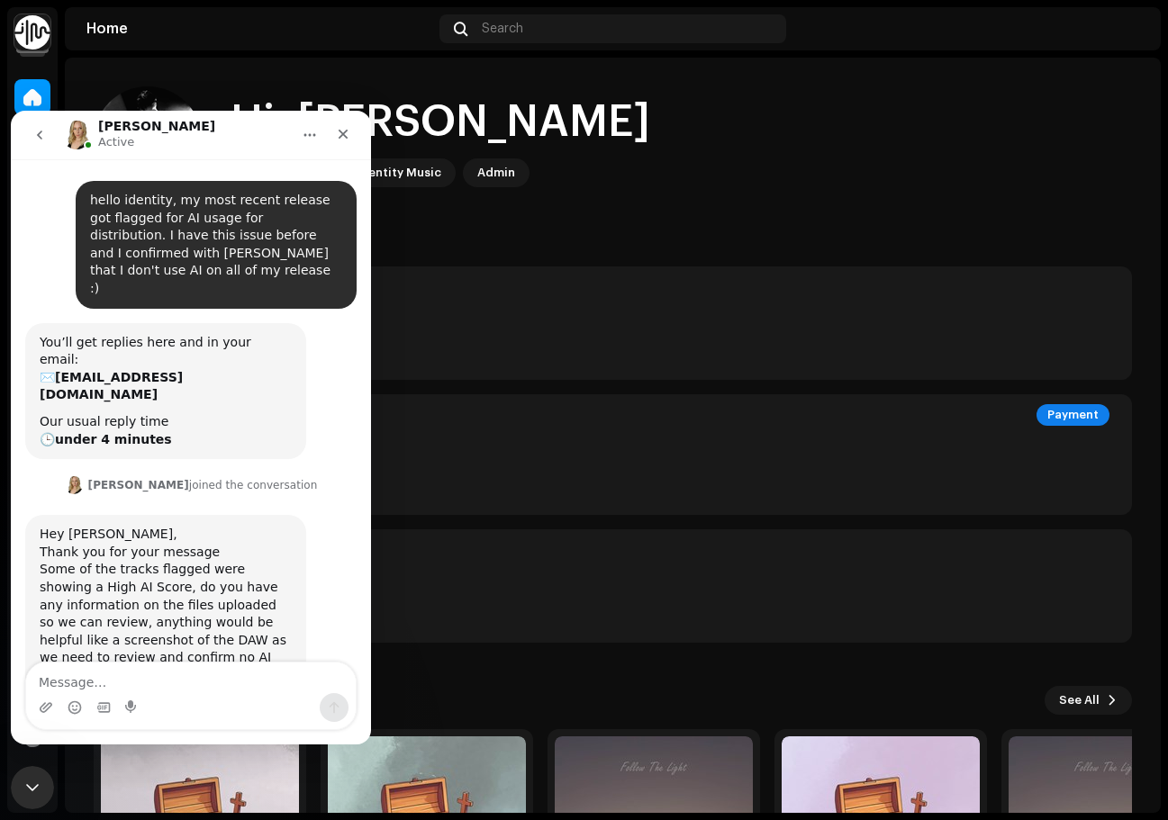
click at [42, 143] on button "go back" at bounding box center [40, 135] width 34 height 34
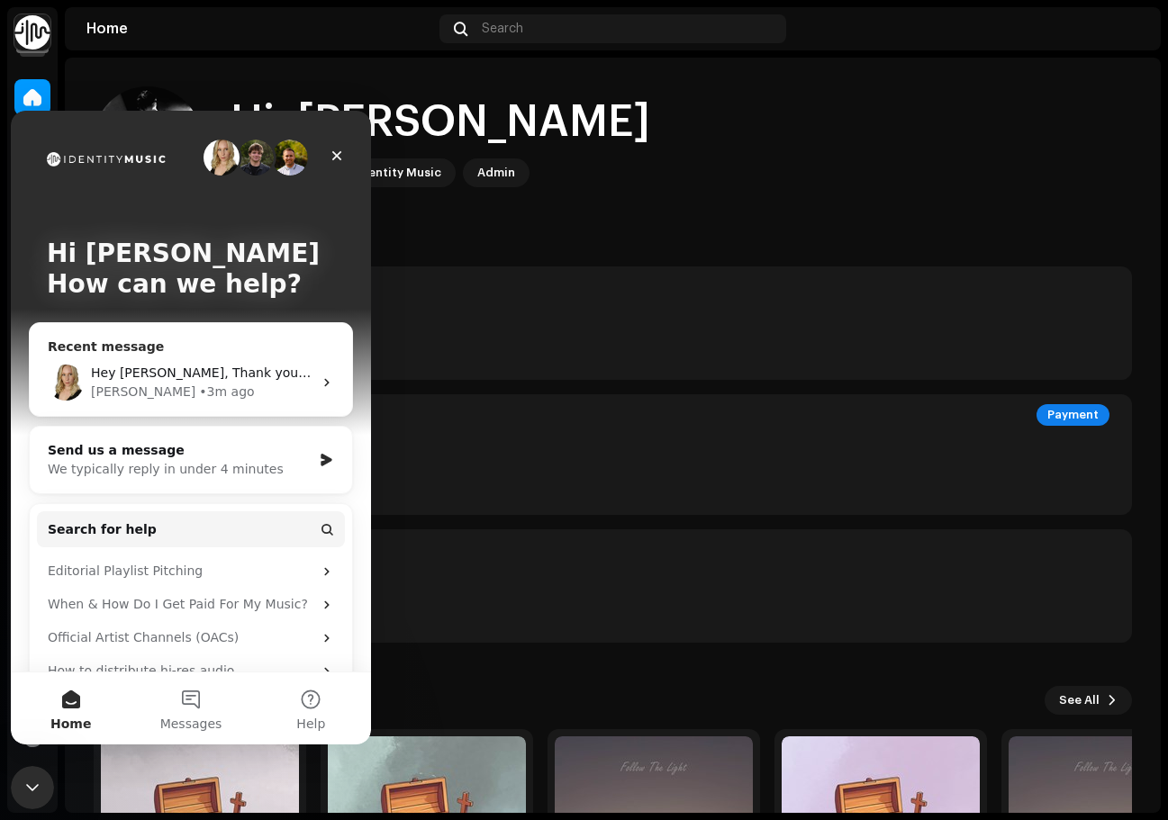
click at [204, 382] on div "Hey [PERSON_NAME], ​Thank you for your message Some of the tracks flagged were …" at bounding box center [202, 373] width 222 height 19
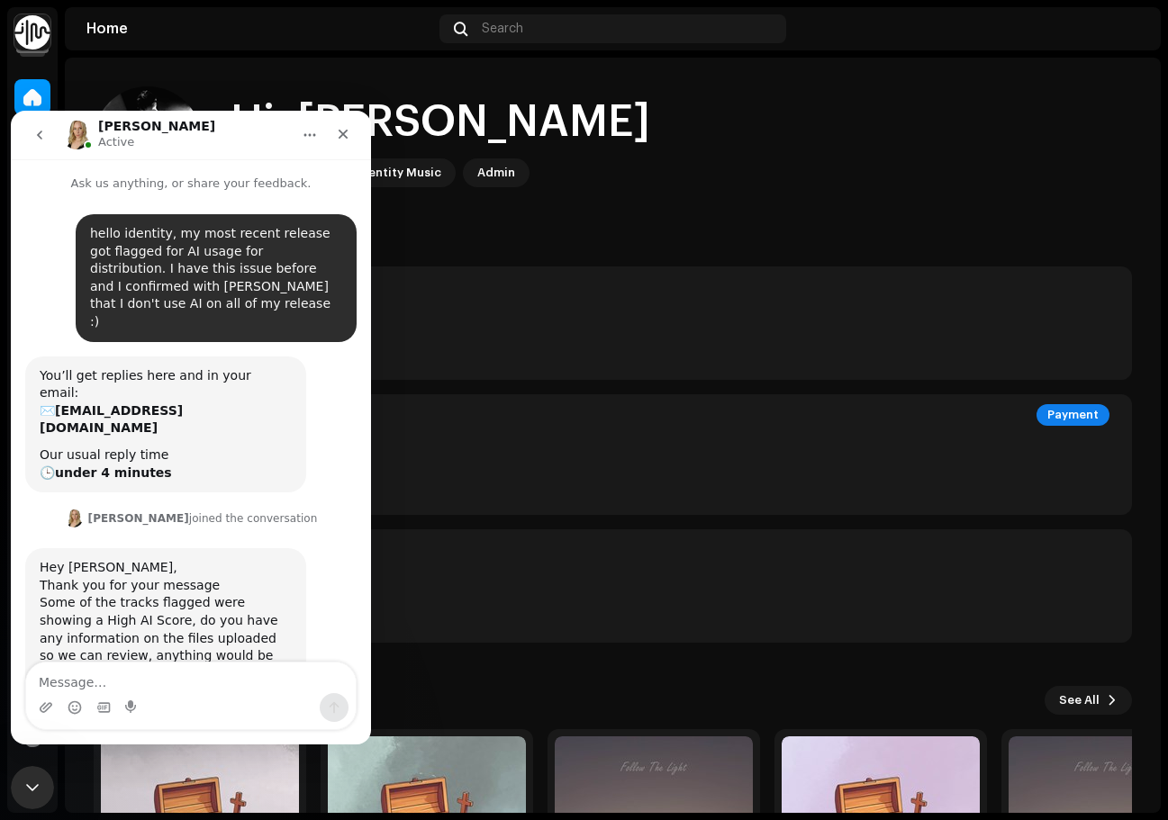
scroll to position [33, 0]
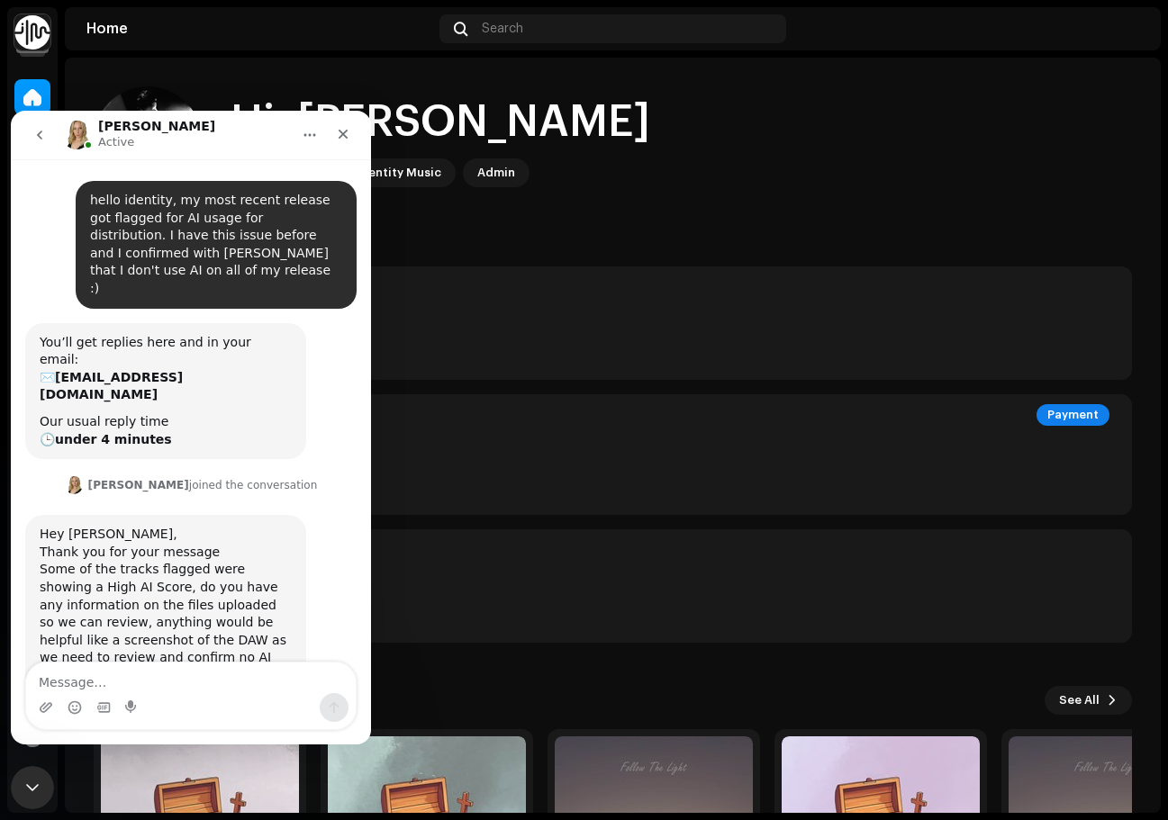
click at [153, 684] on textarea "Message…" at bounding box center [191, 678] width 330 height 31
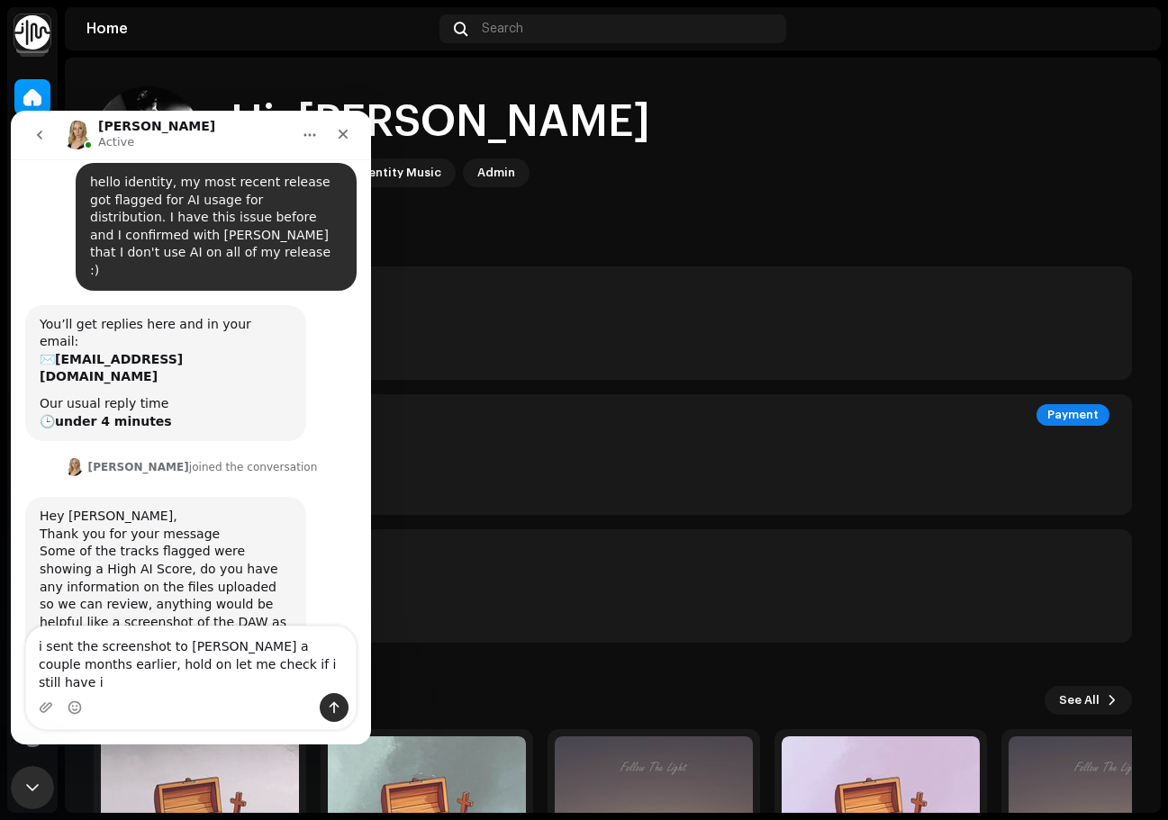
type textarea "i sent the screenshot to [PERSON_NAME] a couple months earlier, hold on let me …"
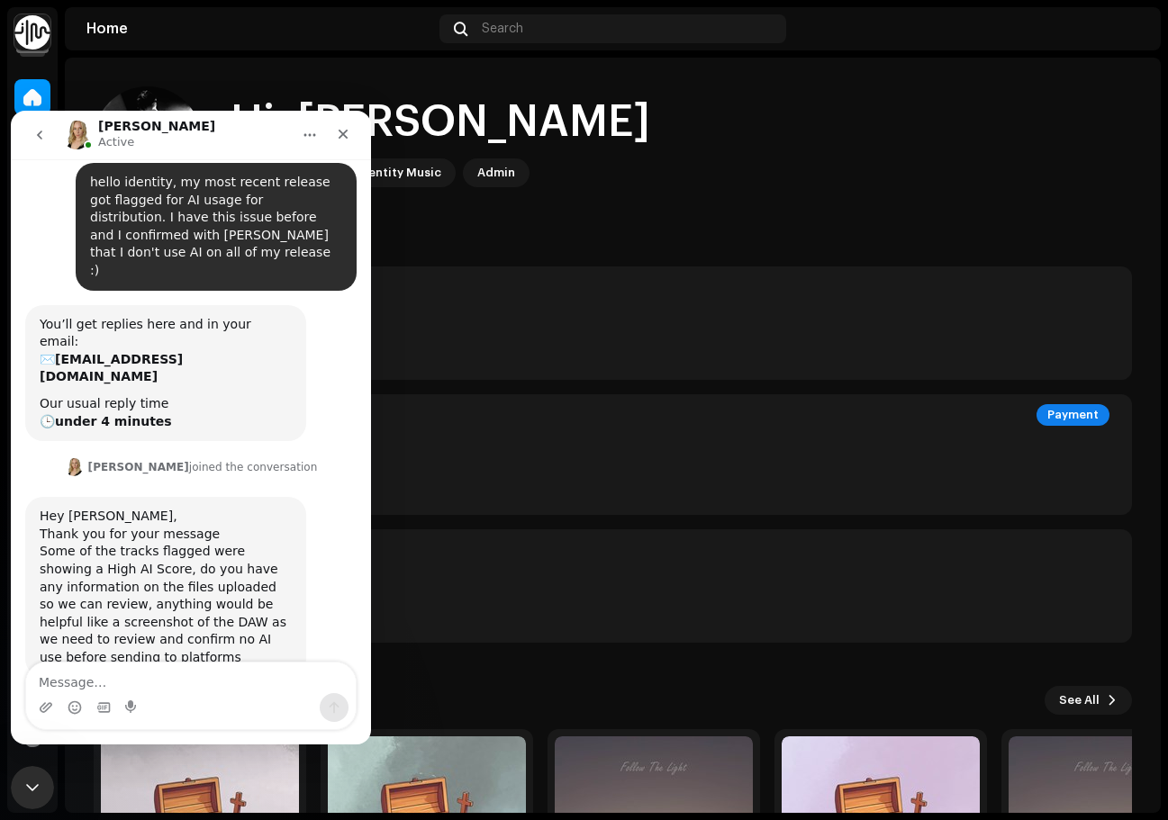
scroll to position [104, 0]
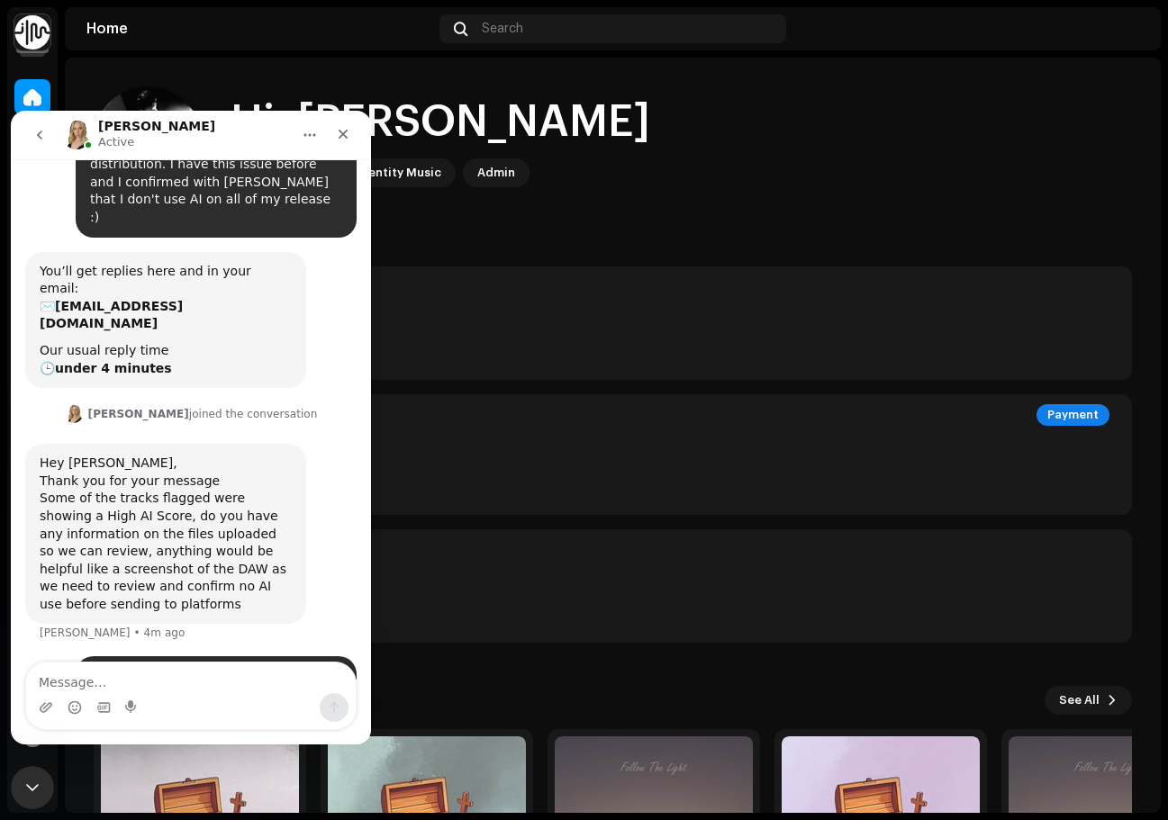
click at [46, 149] on button "go back" at bounding box center [40, 135] width 34 height 34
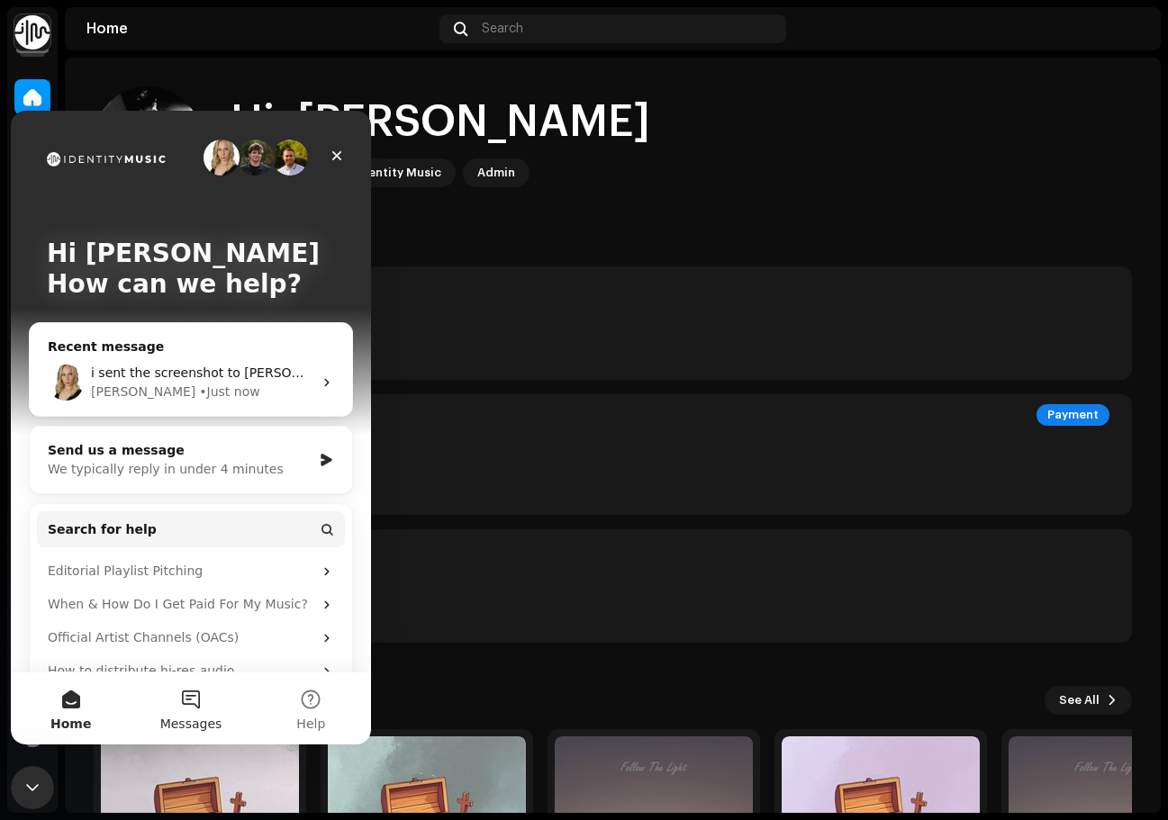
click at [198, 707] on button "Messages" at bounding box center [191, 709] width 120 height 72
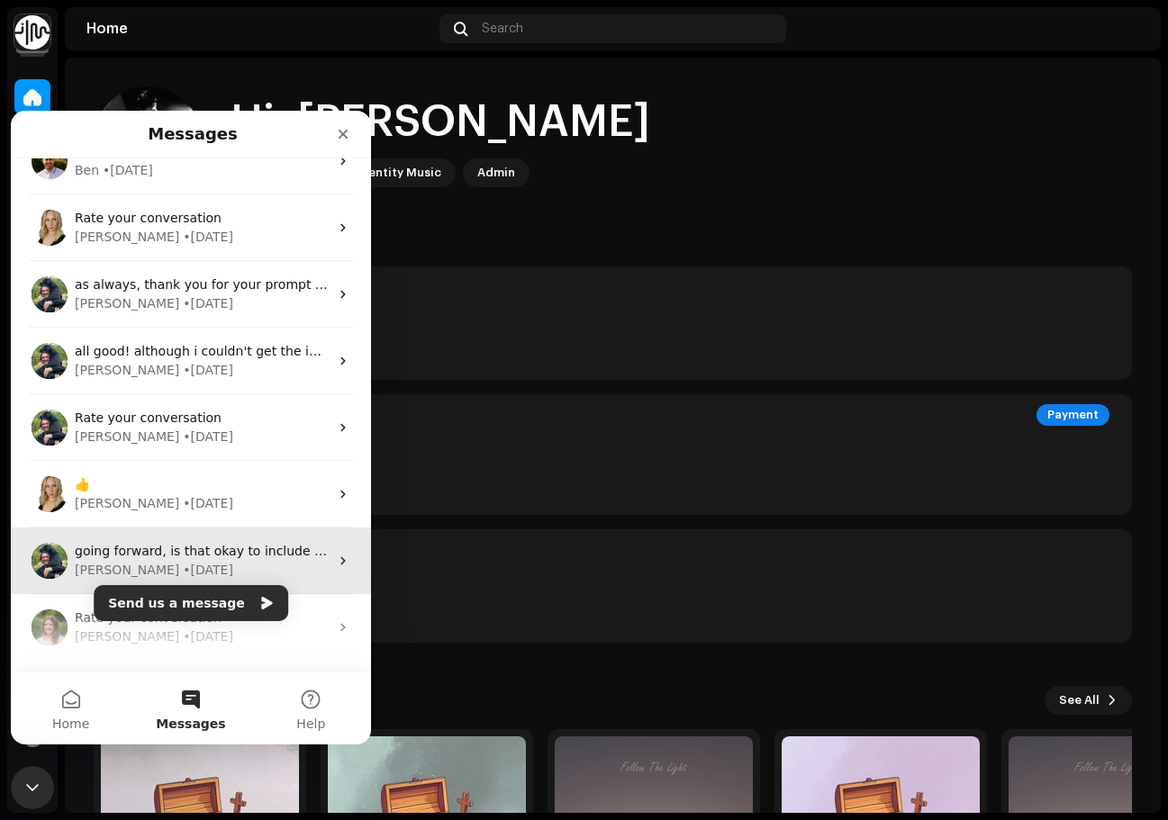
scroll to position [90, 0]
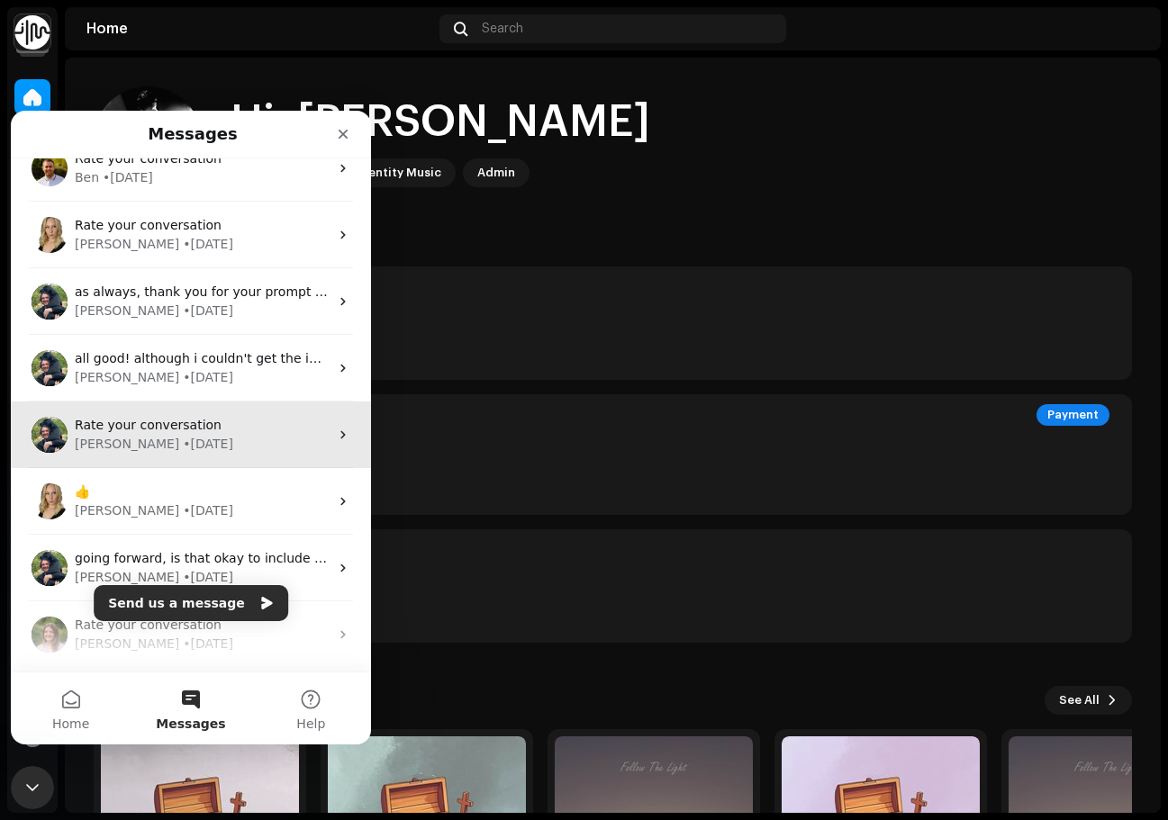
click at [220, 436] on div "[PERSON_NAME] • [DATE]" at bounding box center [202, 444] width 254 height 19
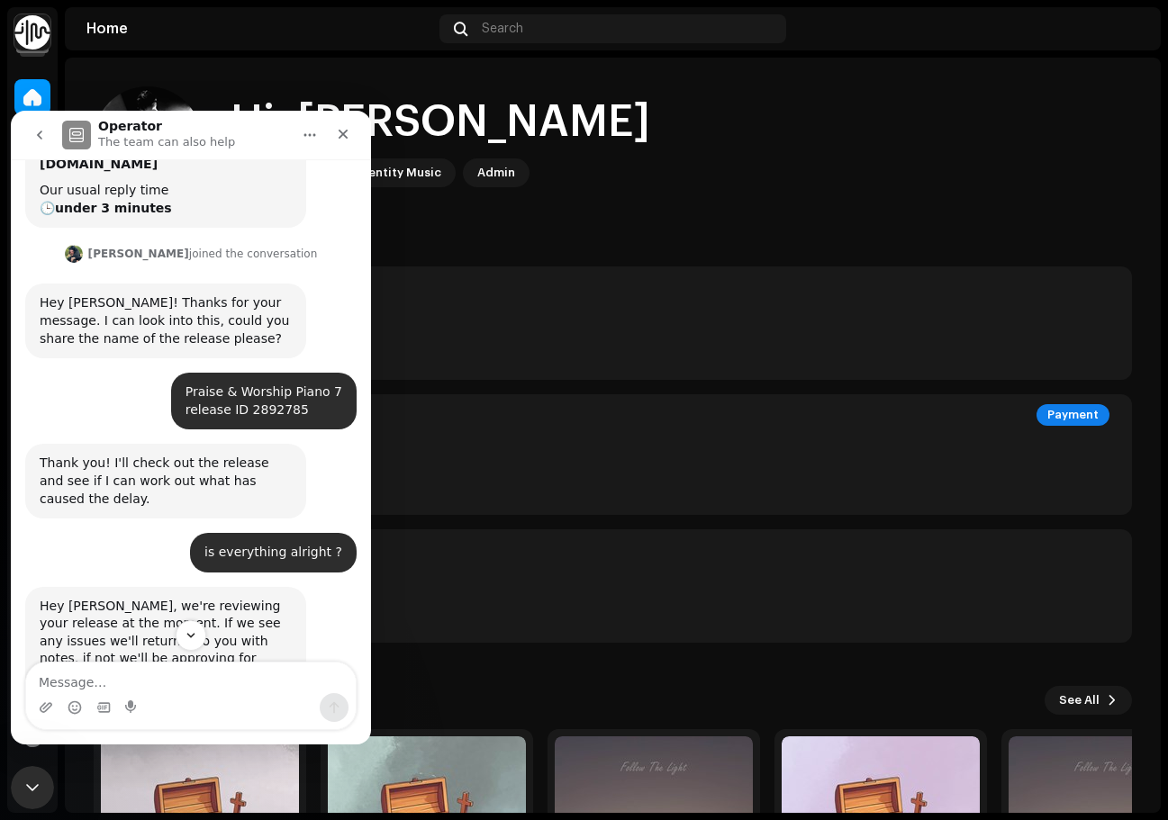
scroll to position [360, 0]
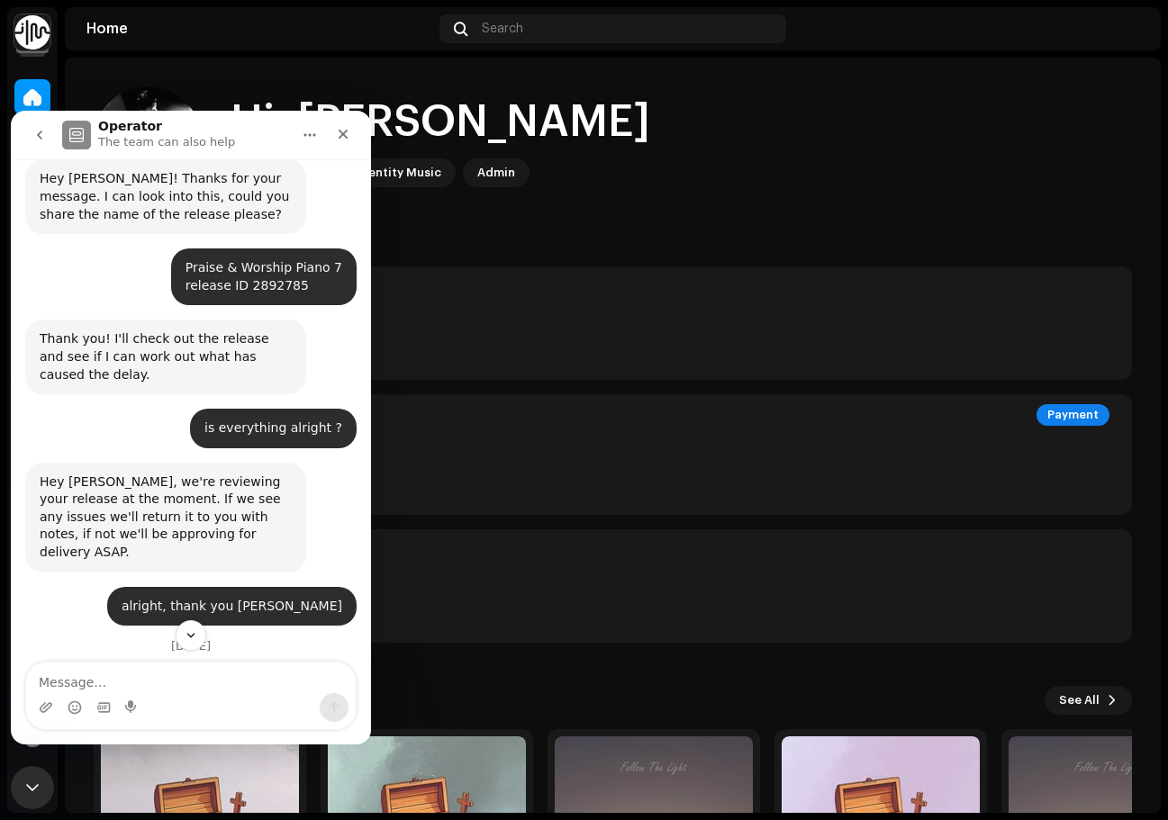
click at [49, 130] on button "go back" at bounding box center [40, 135] width 34 height 34
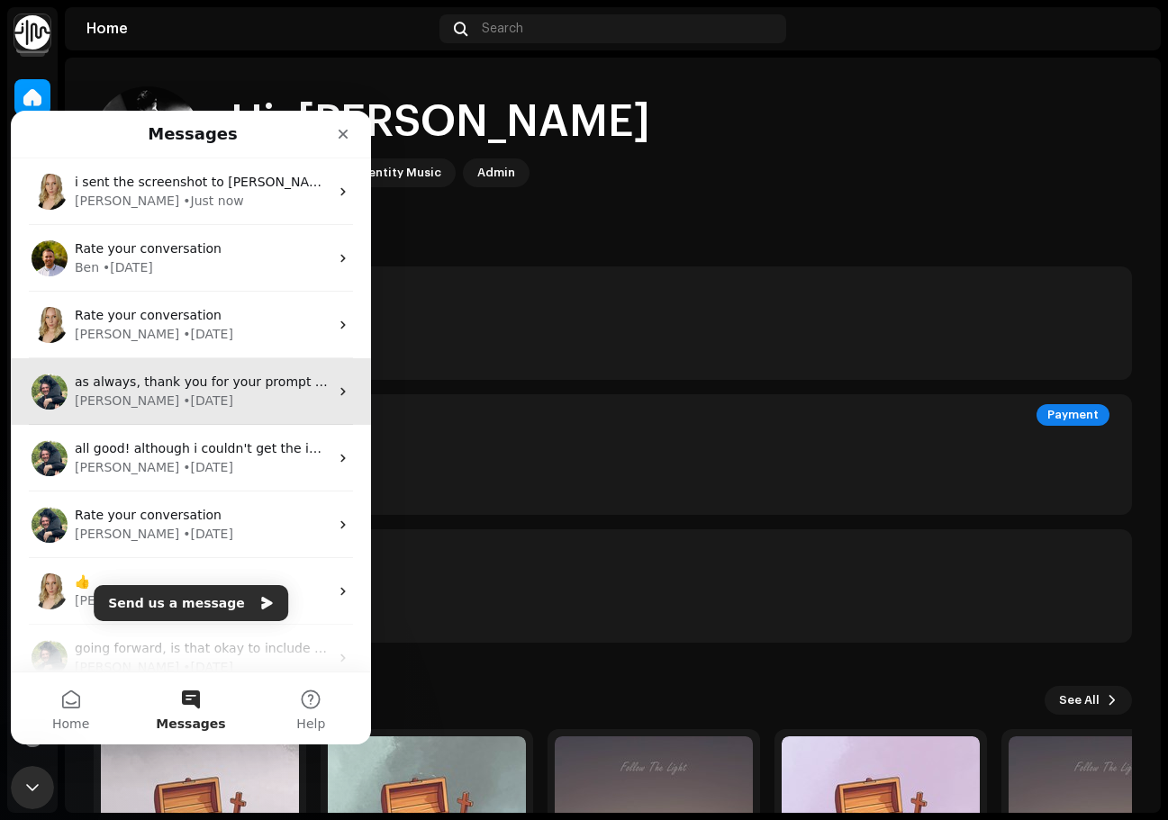
click at [230, 398] on div "[PERSON_NAME] • [DATE]" at bounding box center [202, 401] width 254 height 19
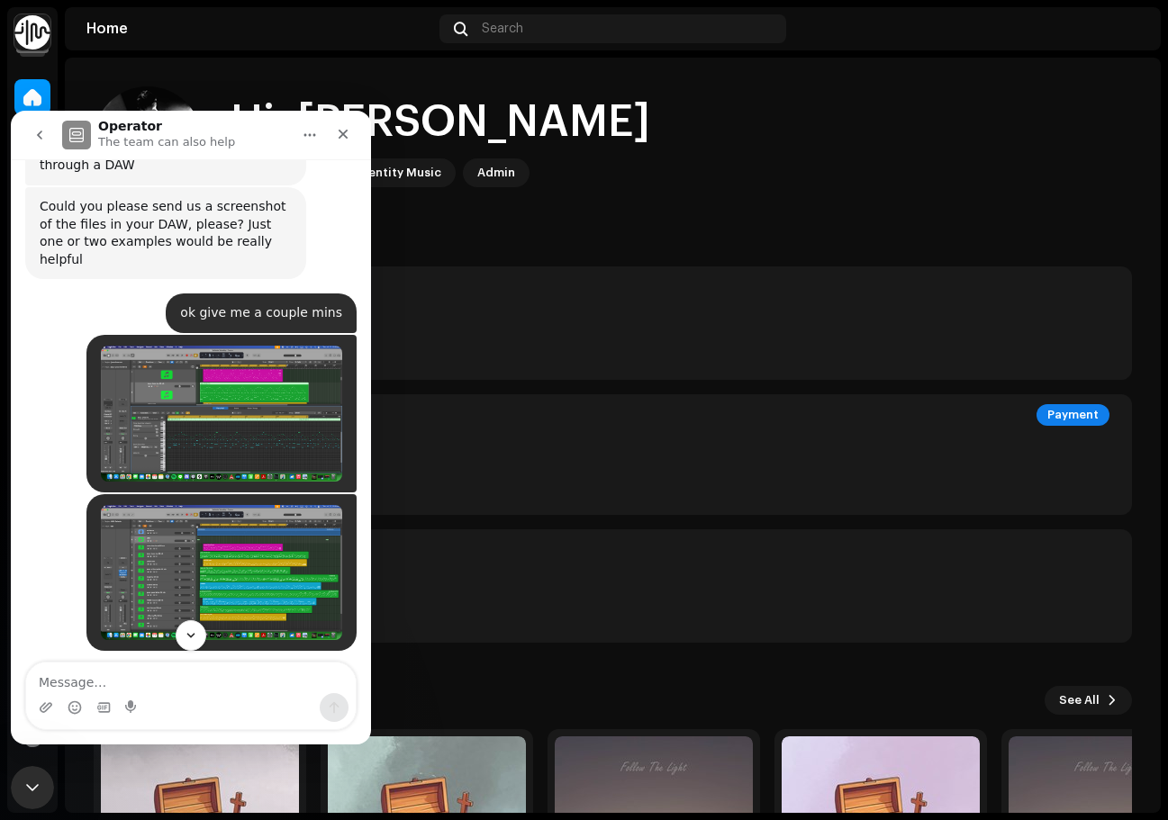
scroll to position [1062, 0]
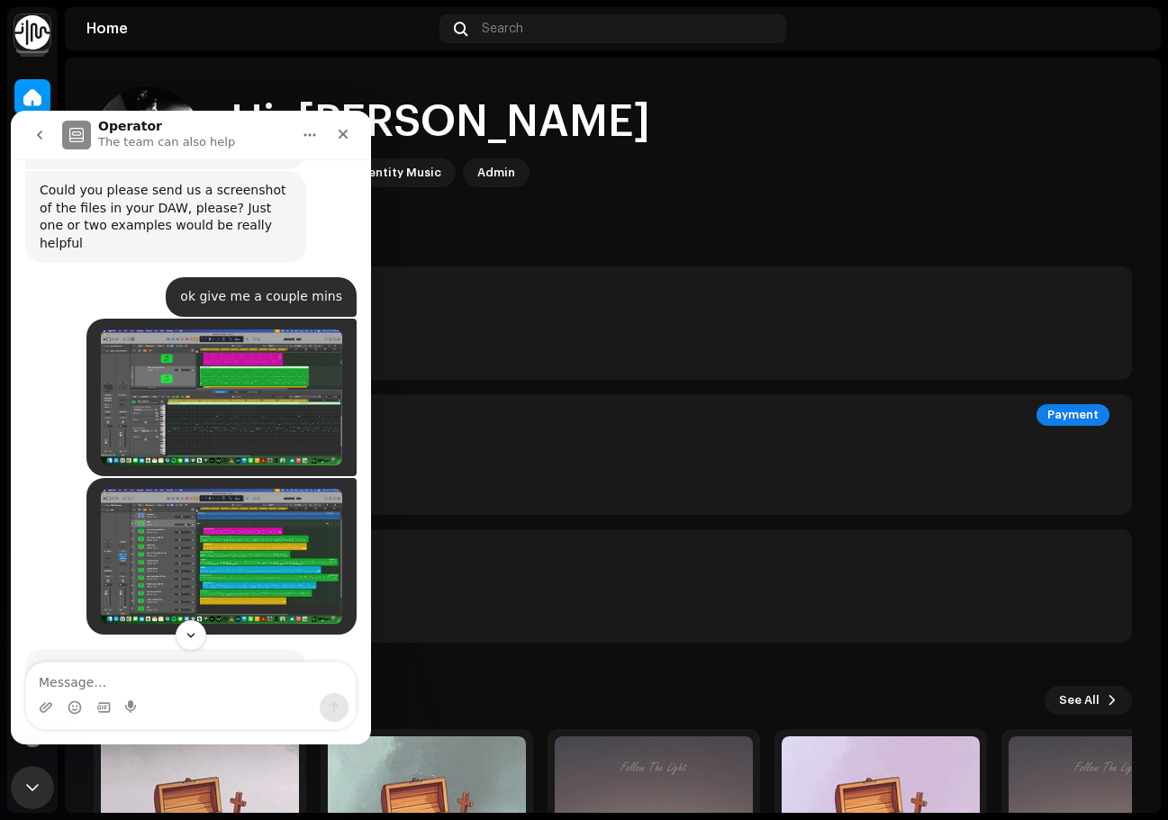
click at [217, 330] on img "Jason says…" at bounding box center [221, 398] width 241 height 136
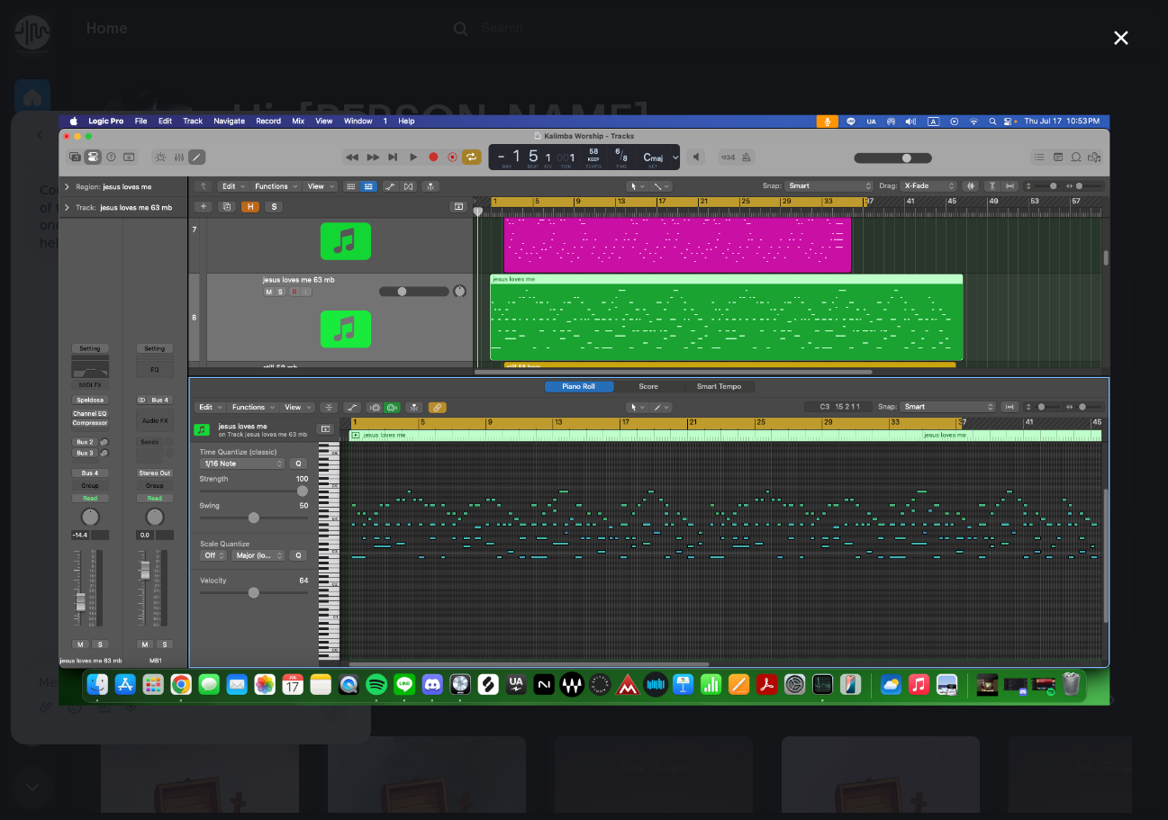
click at [287, 41] on div "Intercom messenger" at bounding box center [584, 410] width 1168 height 820
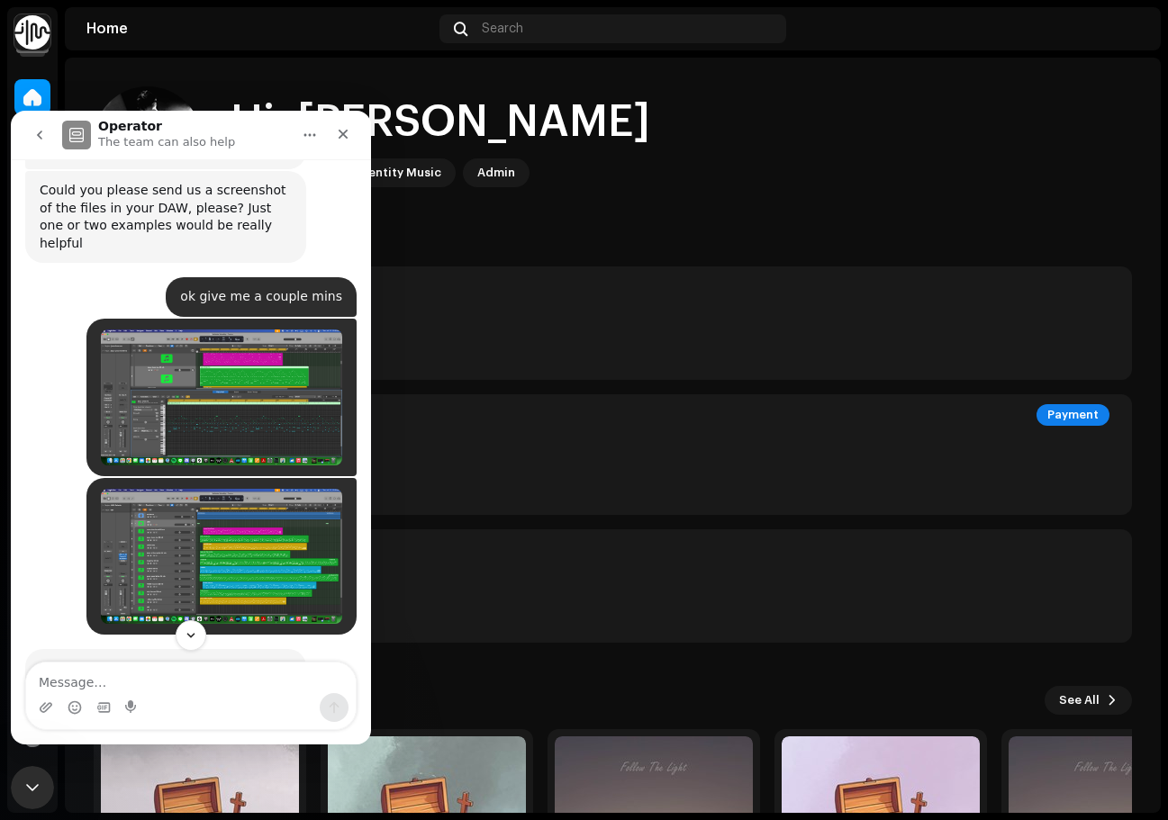
click at [31, 130] on button "go back" at bounding box center [40, 135] width 34 height 34
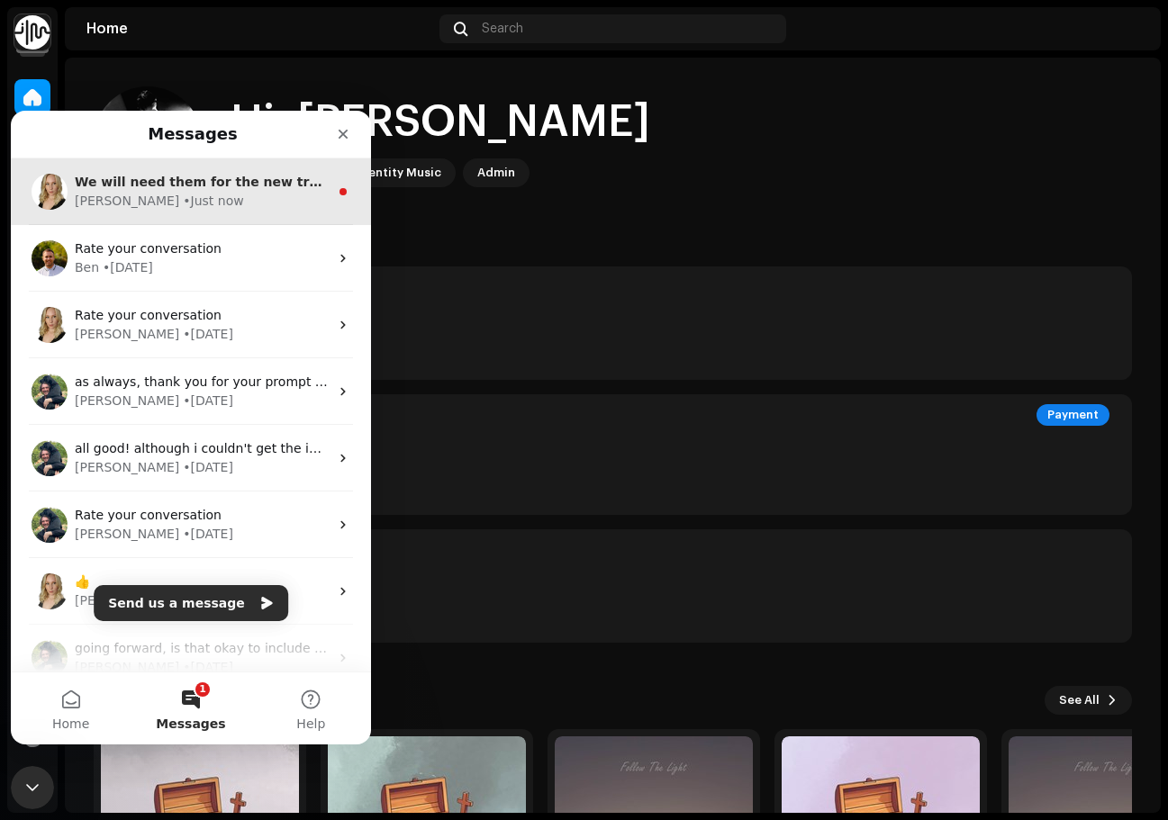
click at [246, 197] on div "[PERSON_NAME] • Just now" at bounding box center [202, 201] width 254 height 19
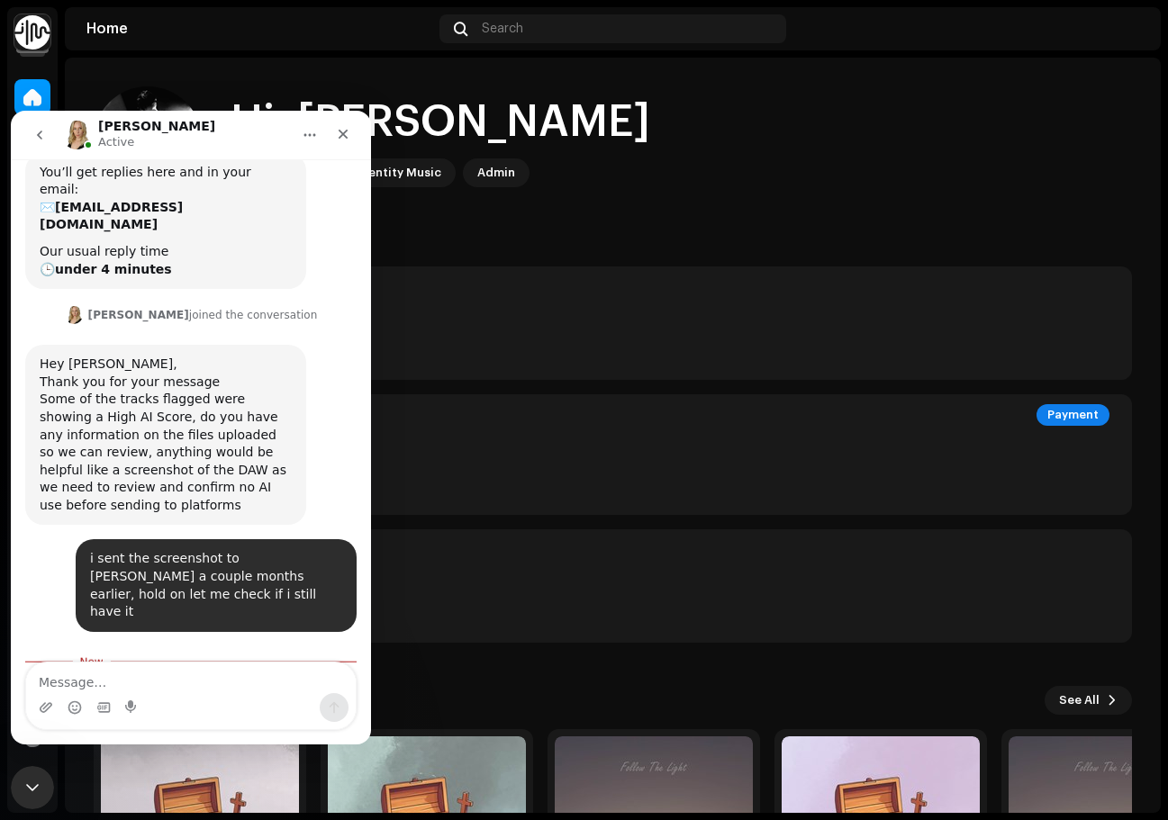
scroll to position [205, 0]
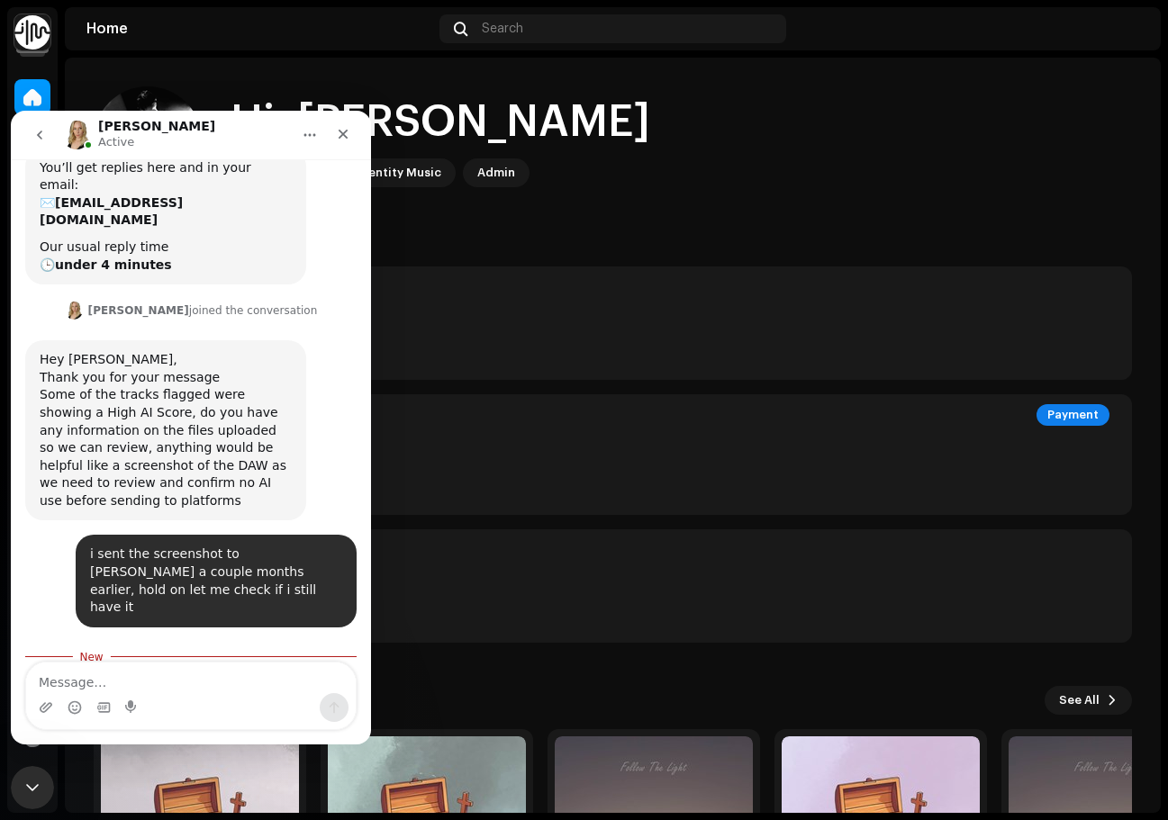
click at [196, 687] on textarea "Message…" at bounding box center [191, 678] width 330 height 31
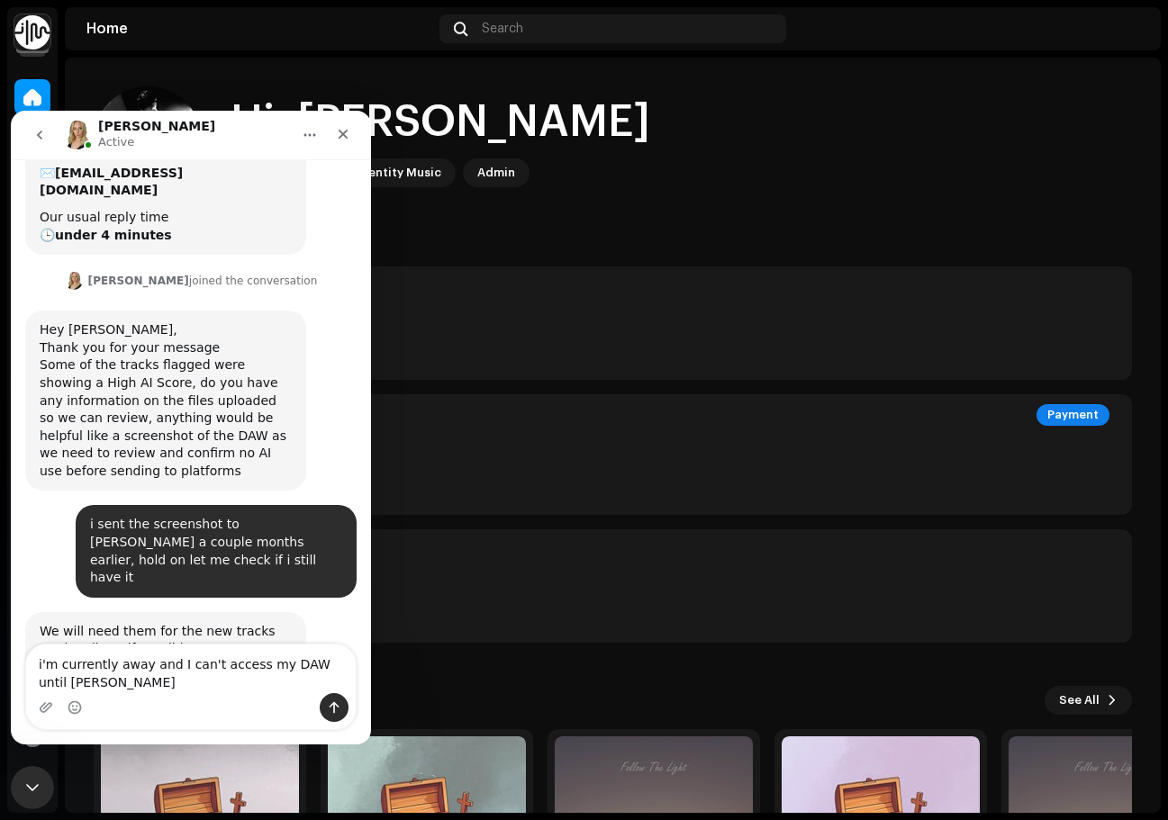
scroll to position [253, 0]
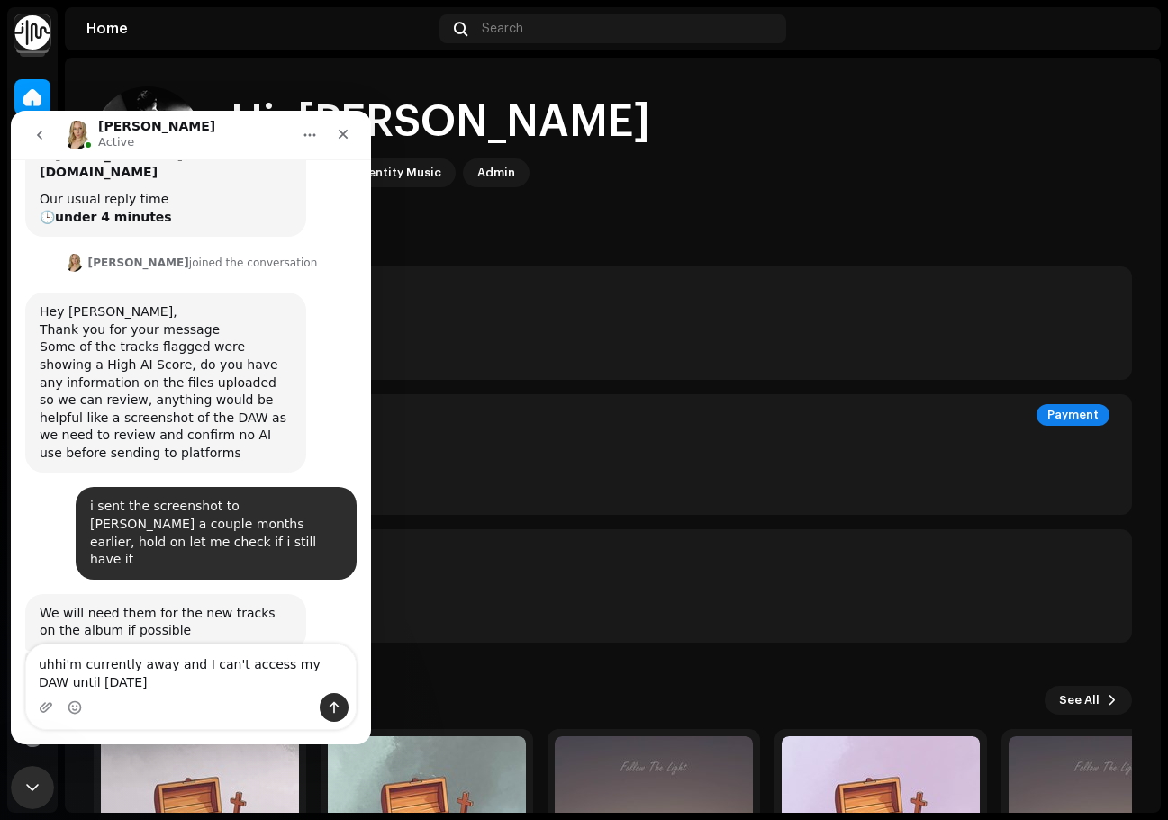
type textarea "uhh i'm currently away and I can't access my DAW until [DATE]"
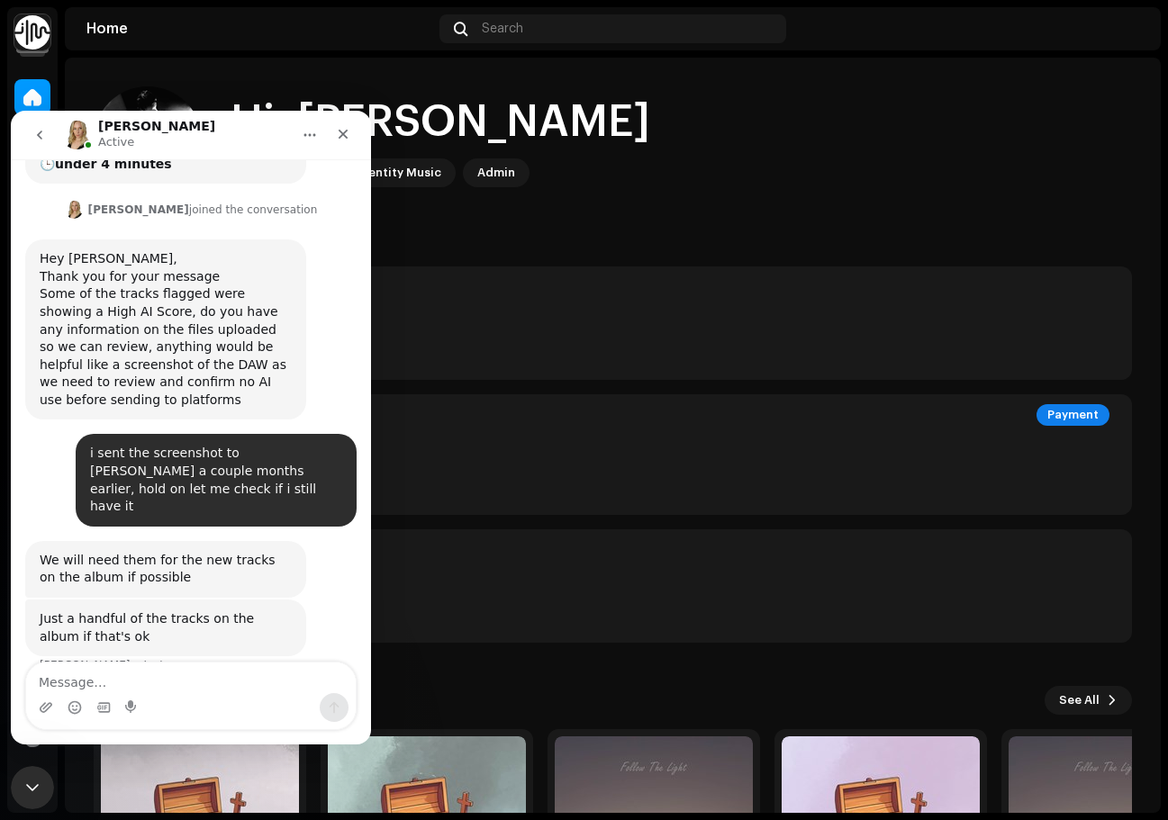
scroll to position [376, 0]
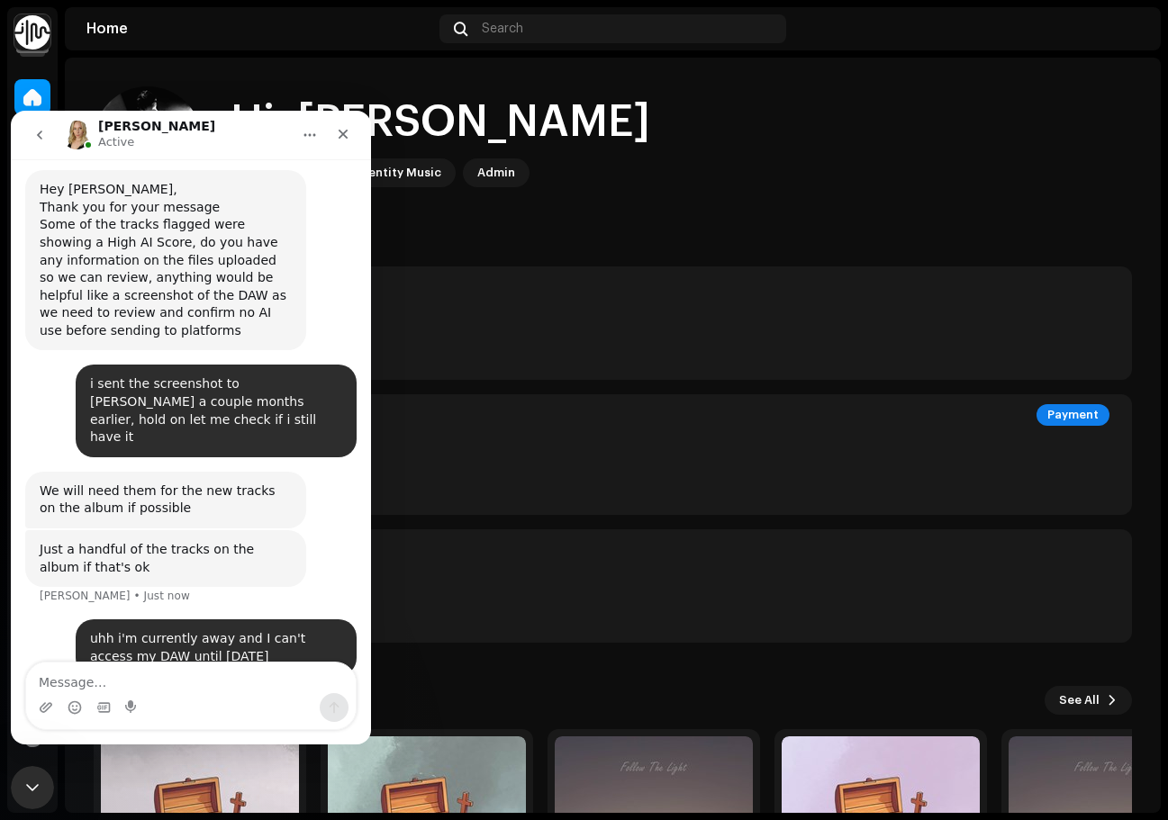
click at [41, 126] on button "go back" at bounding box center [40, 135] width 34 height 34
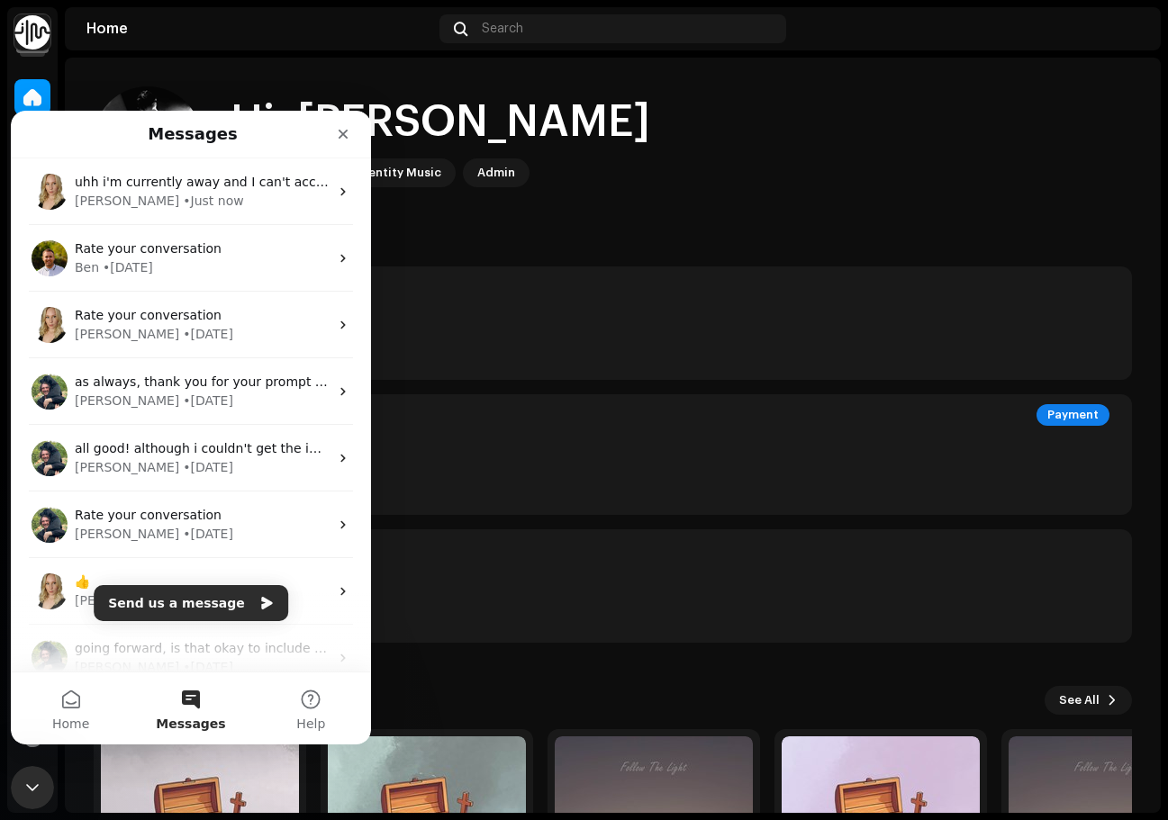
scroll to position [0, 0]
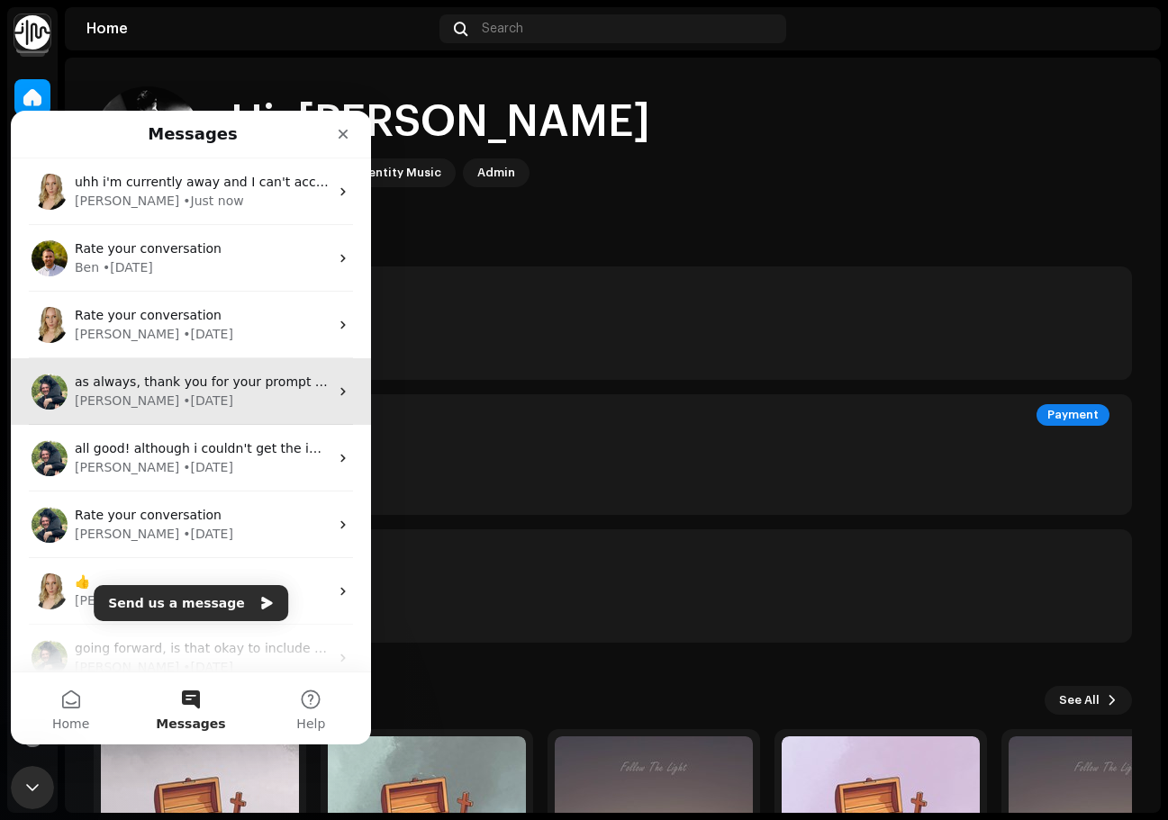
click at [251, 387] on span "as always, thank you for your prompt response [PERSON_NAME]!" at bounding box center [281, 382] width 412 height 14
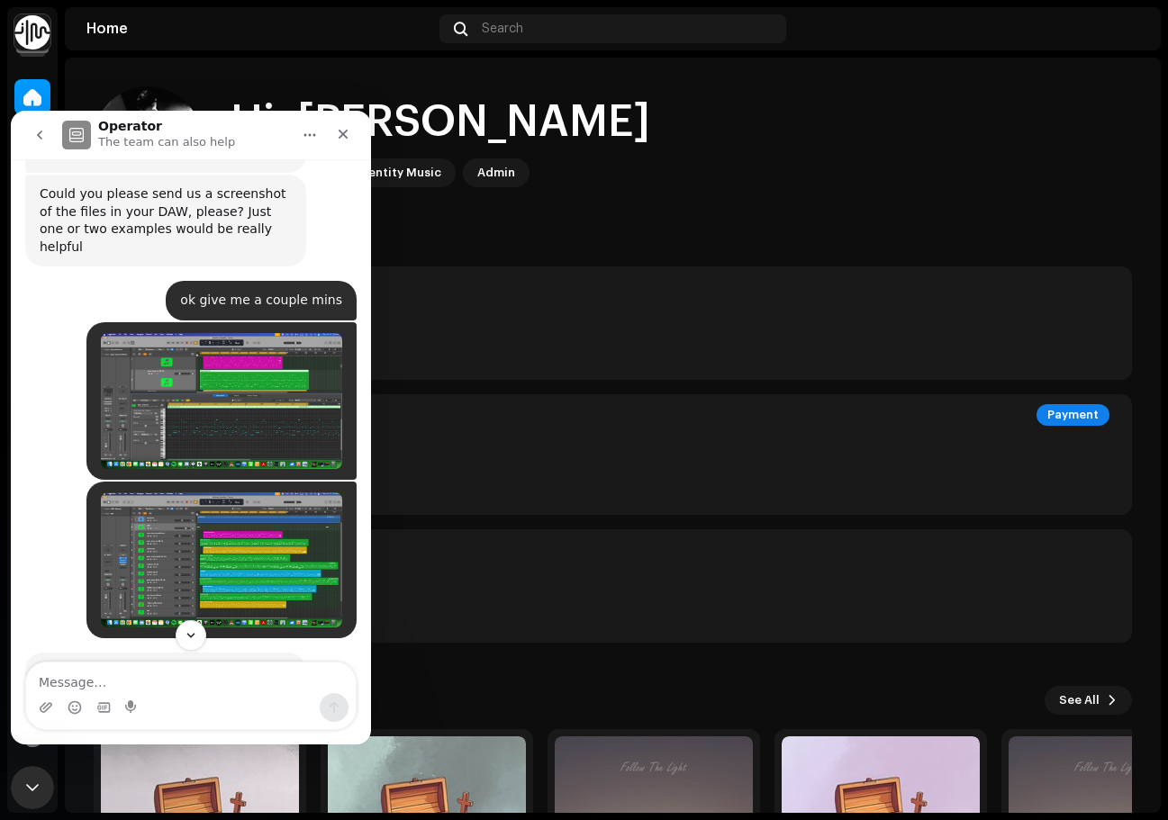
scroll to position [1062, 0]
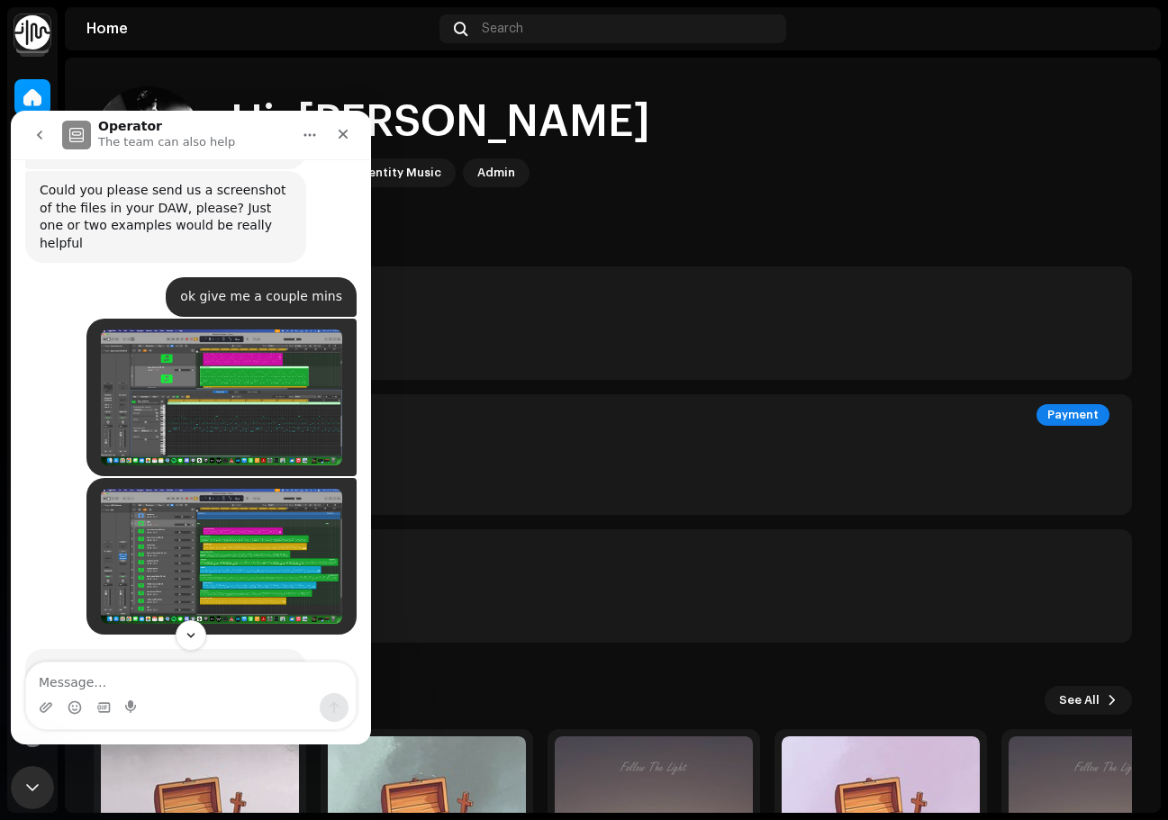
click at [229, 330] on img "Jason says…" at bounding box center [221, 398] width 241 height 136
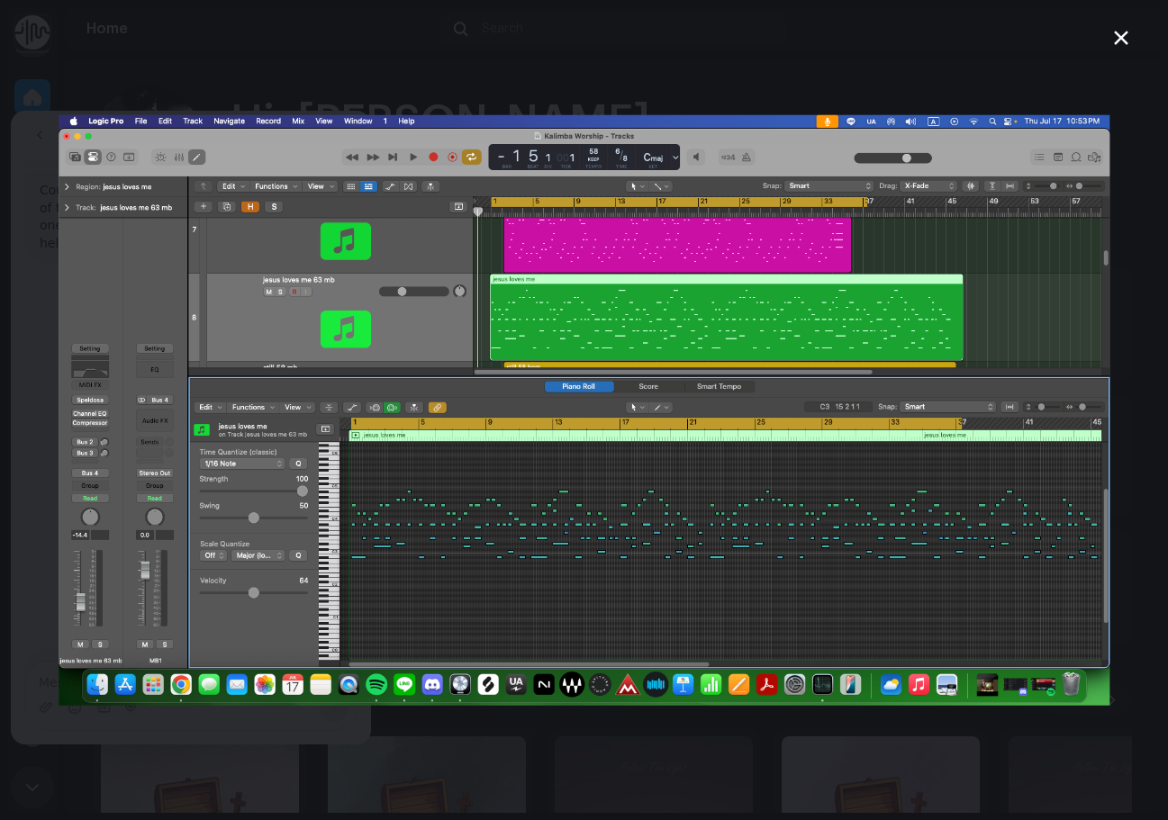
scroll to position [0, 0]
click at [422, 774] on div "Intercom messenger" at bounding box center [584, 410] width 1168 height 820
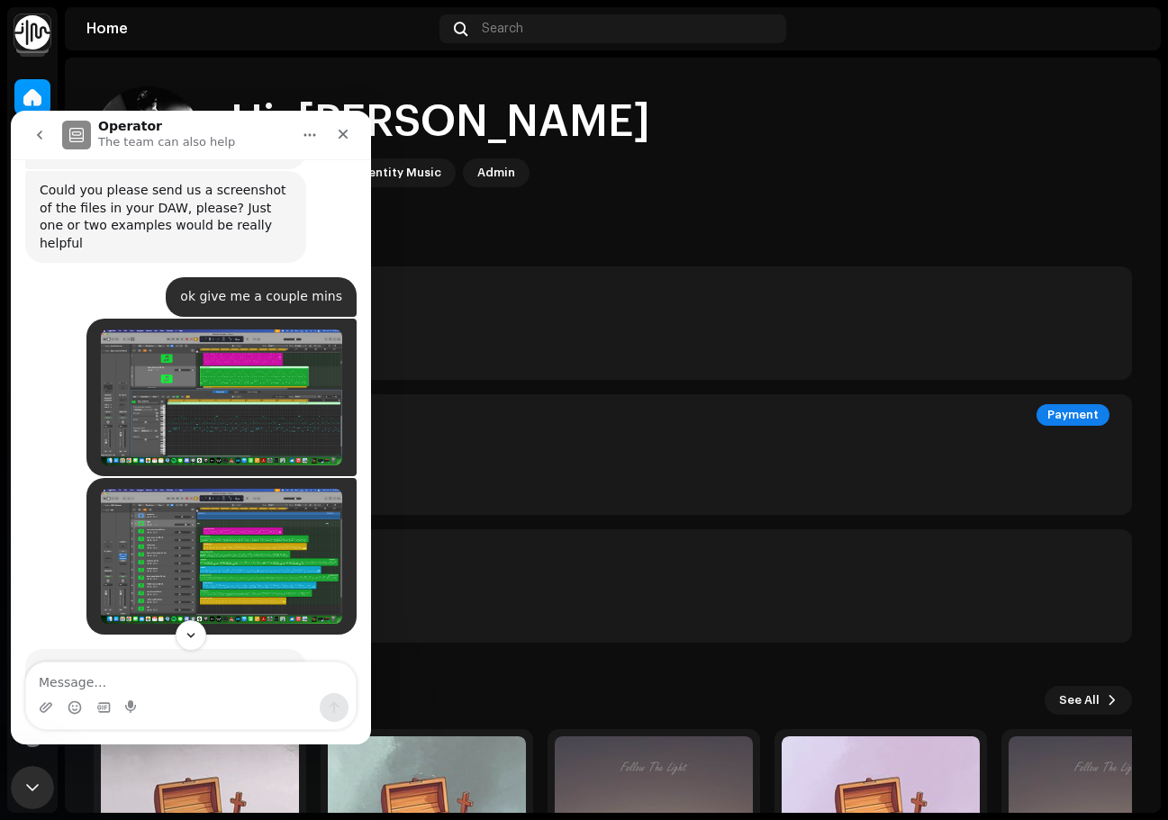
click at [40, 131] on icon "go back" at bounding box center [39, 135] width 14 height 14
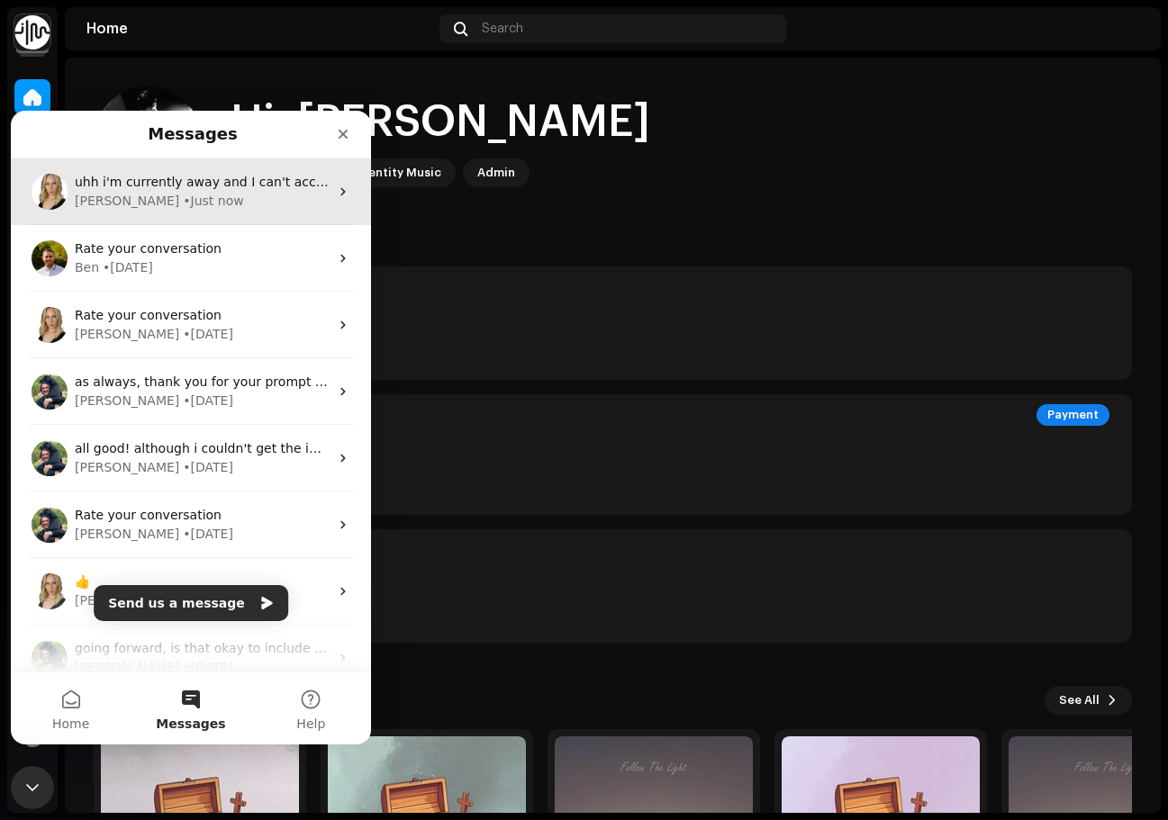
click at [240, 203] on div "[PERSON_NAME] • Just now" at bounding box center [202, 201] width 254 height 19
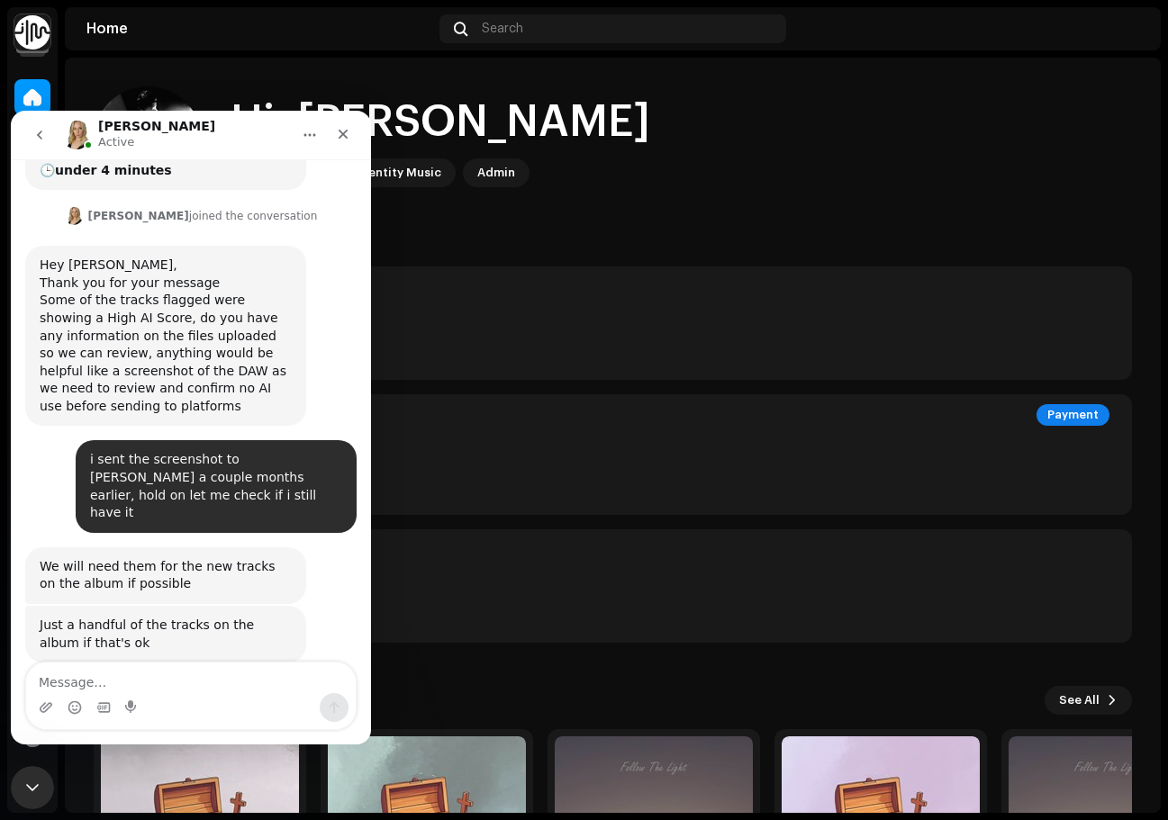
scroll to position [306, 0]
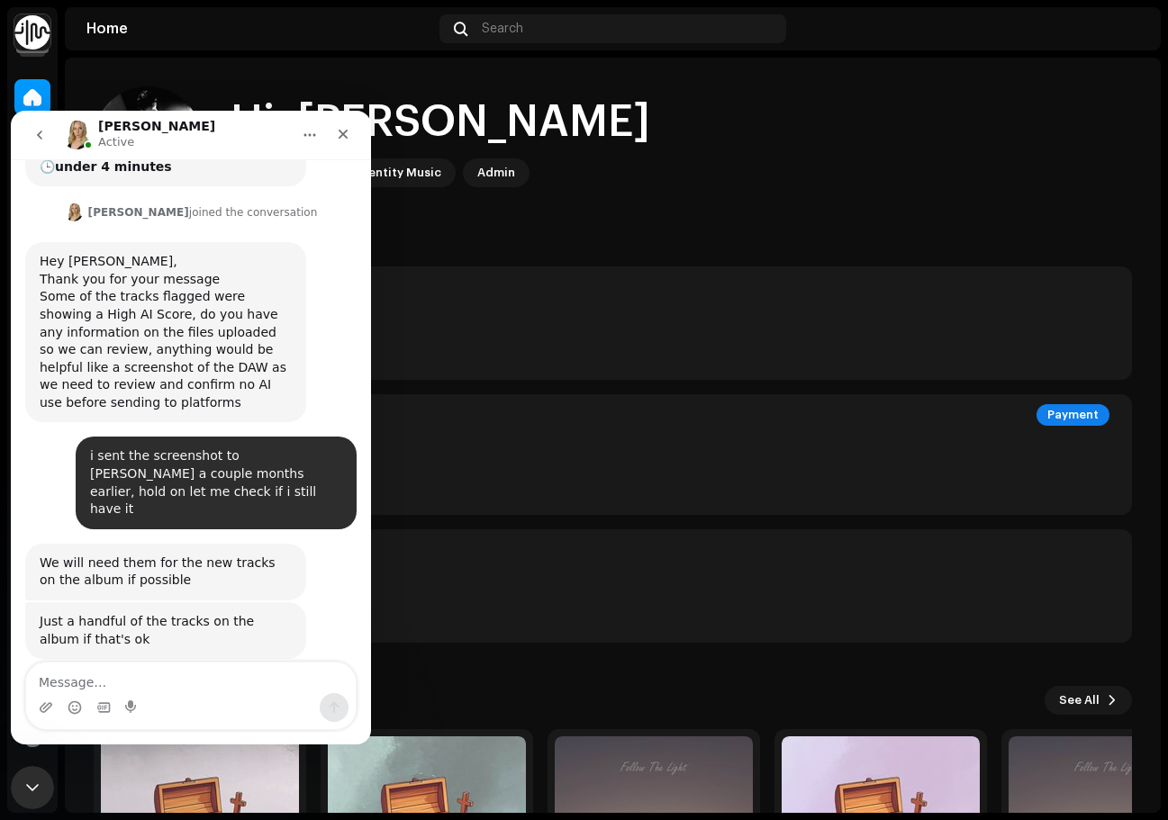
click at [187, 684] on textarea "Message…" at bounding box center [191, 678] width 330 height 31
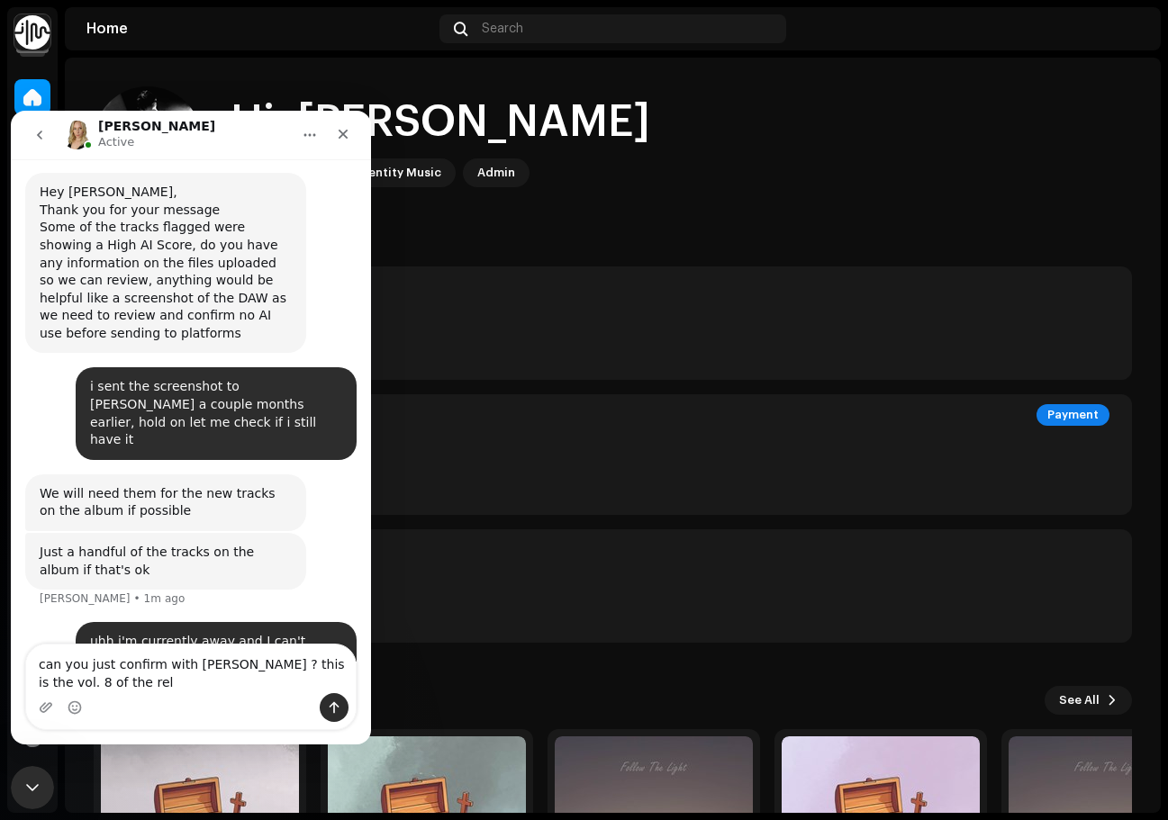
scroll to position [394, 0]
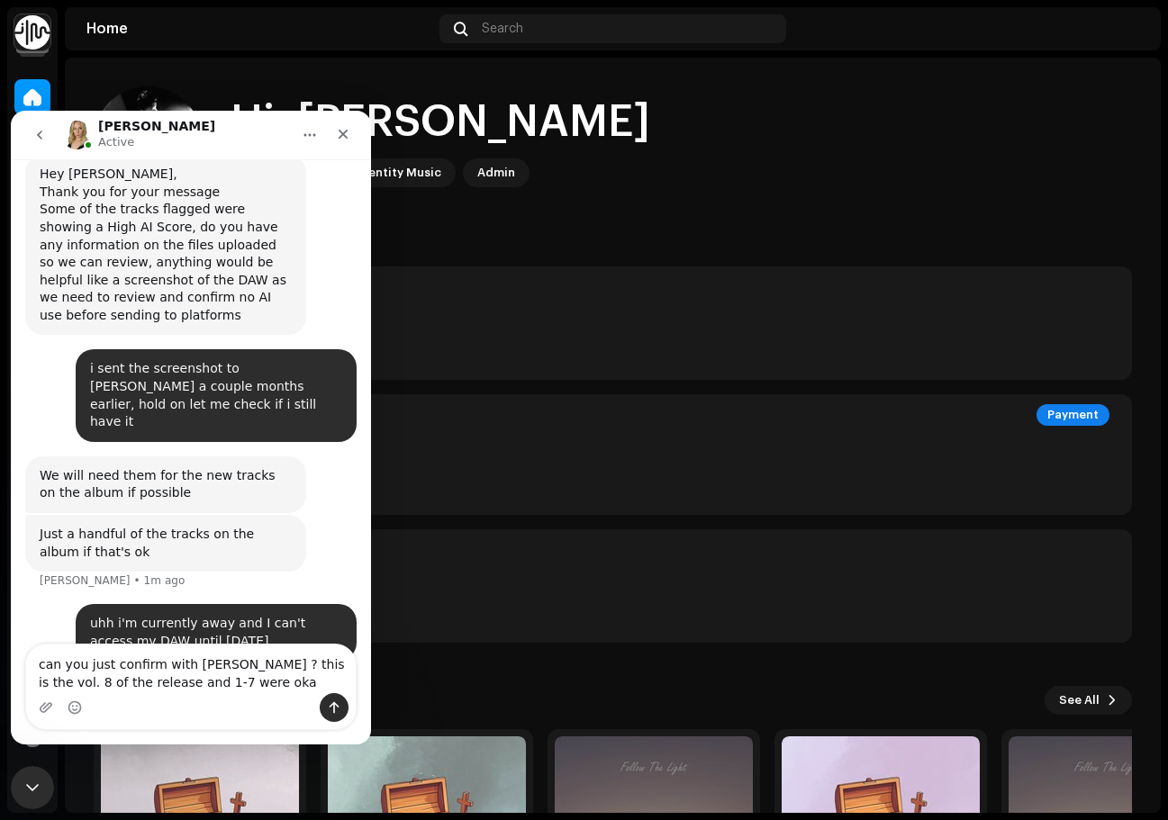
type textarea "can you just confirm with [PERSON_NAME] ? this is the vol. 8 of the release and…"
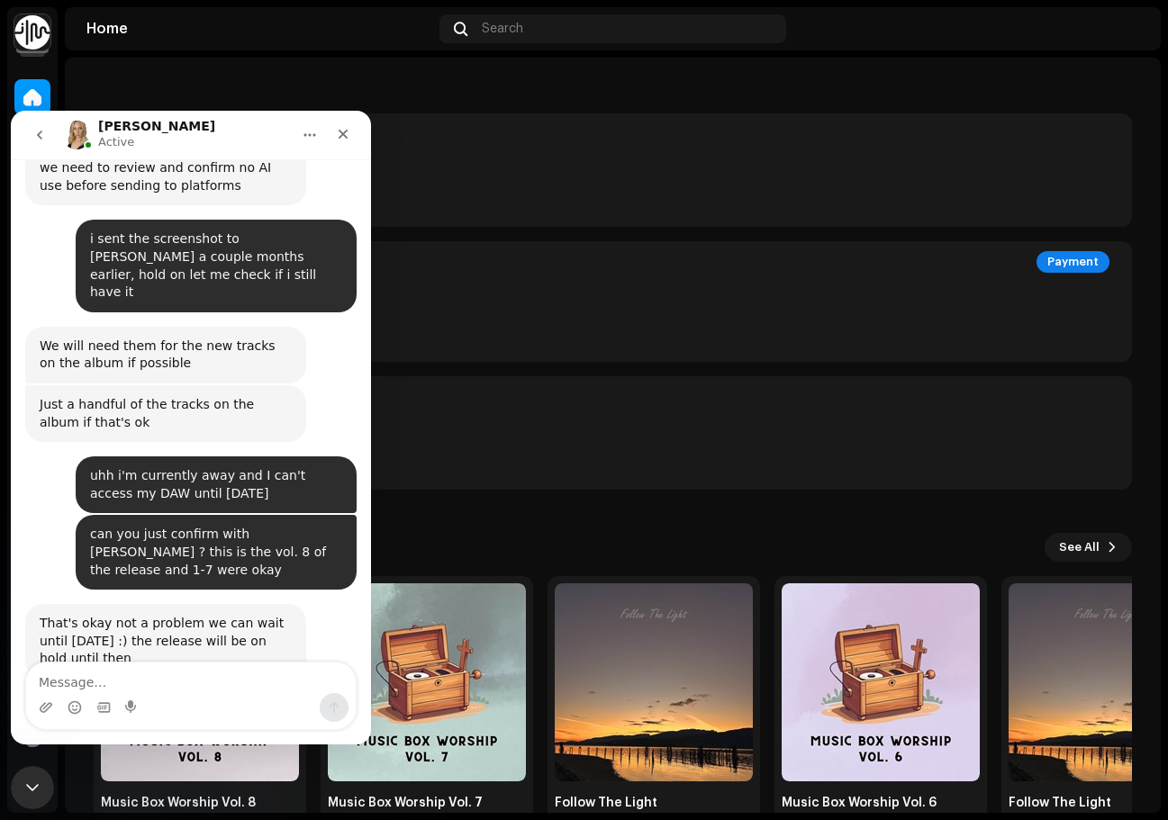
scroll to position [114, 0]
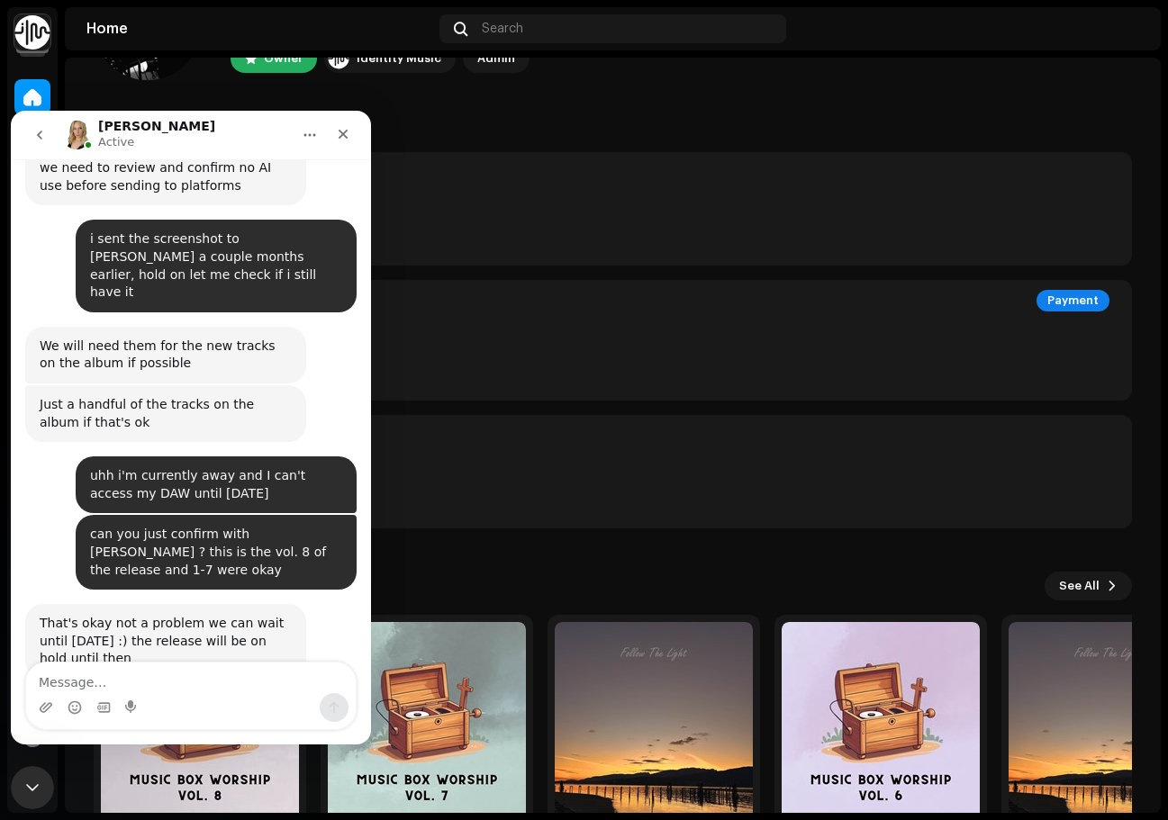
click at [38, 132] on icon "go back" at bounding box center [39, 135] width 14 height 14
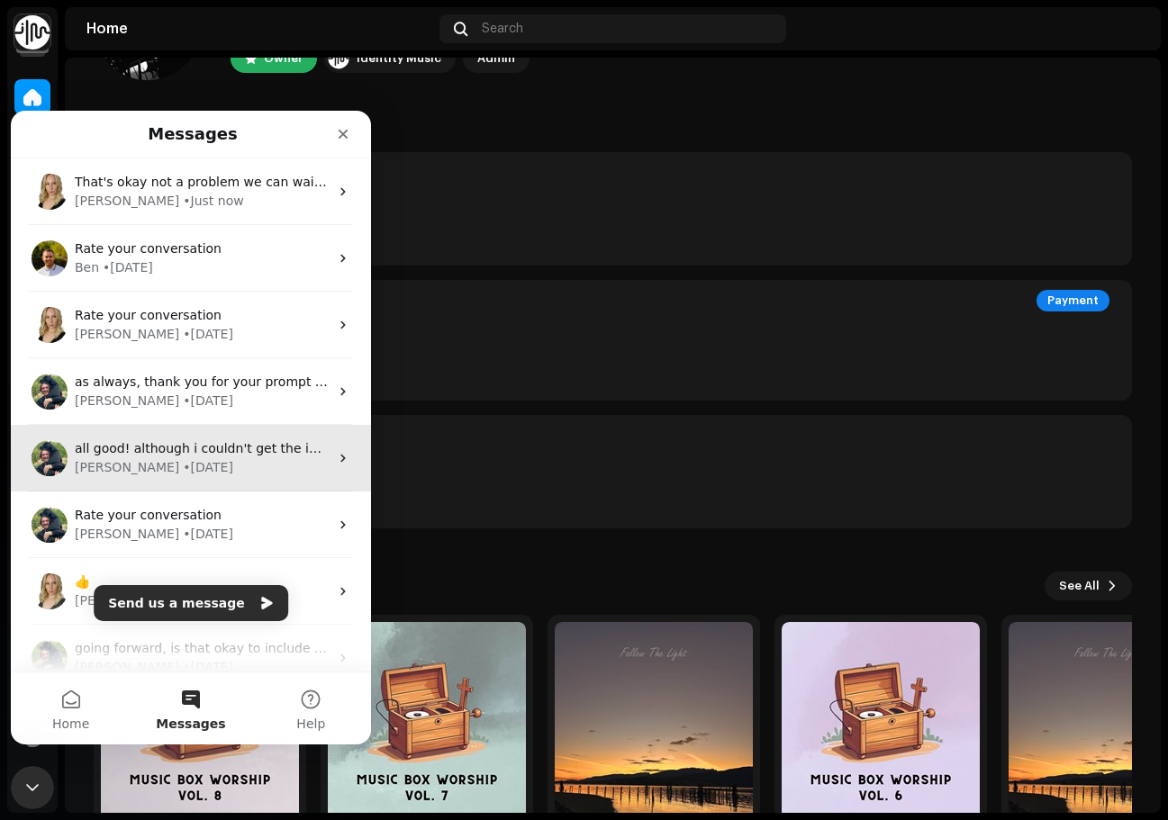
click at [231, 465] on div "[PERSON_NAME] • [DATE]" at bounding box center [202, 467] width 254 height 19
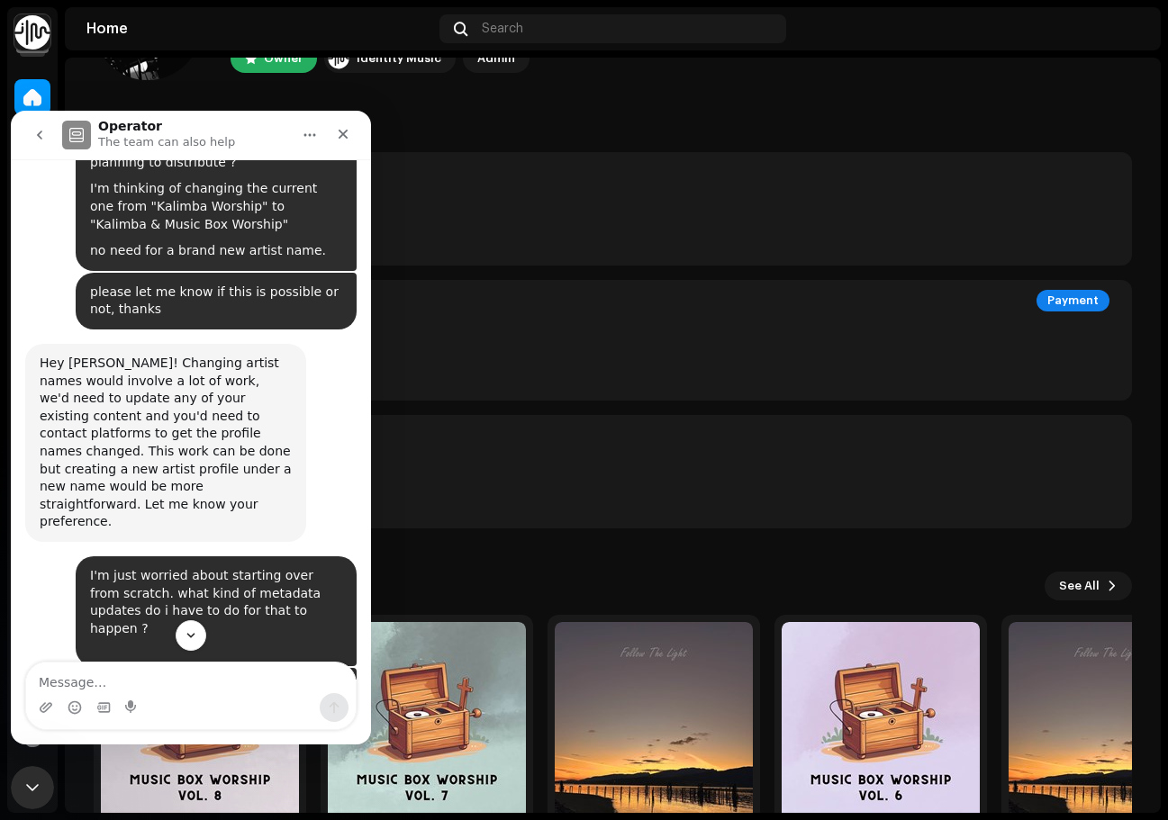
scroll to position [5339, 0]
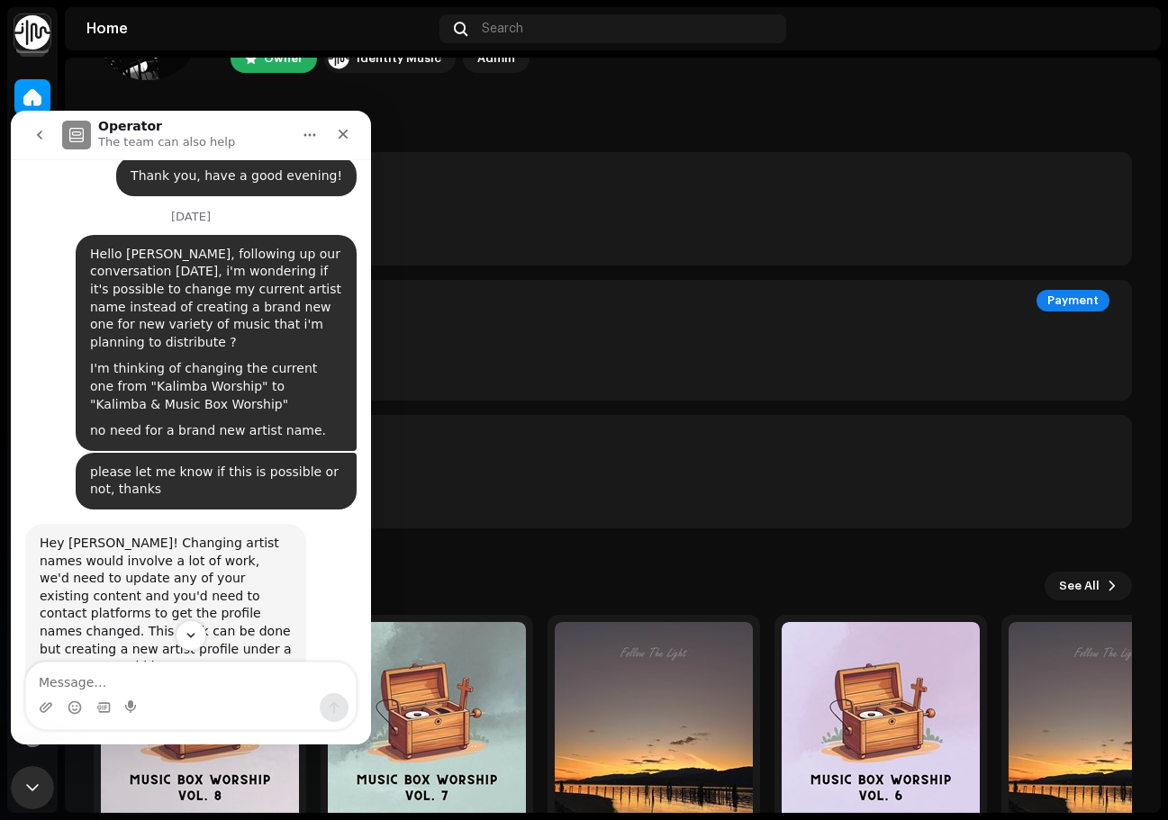
click at [41, 125] on button "go back" at bounding box center [40, 135] width 34 height 34
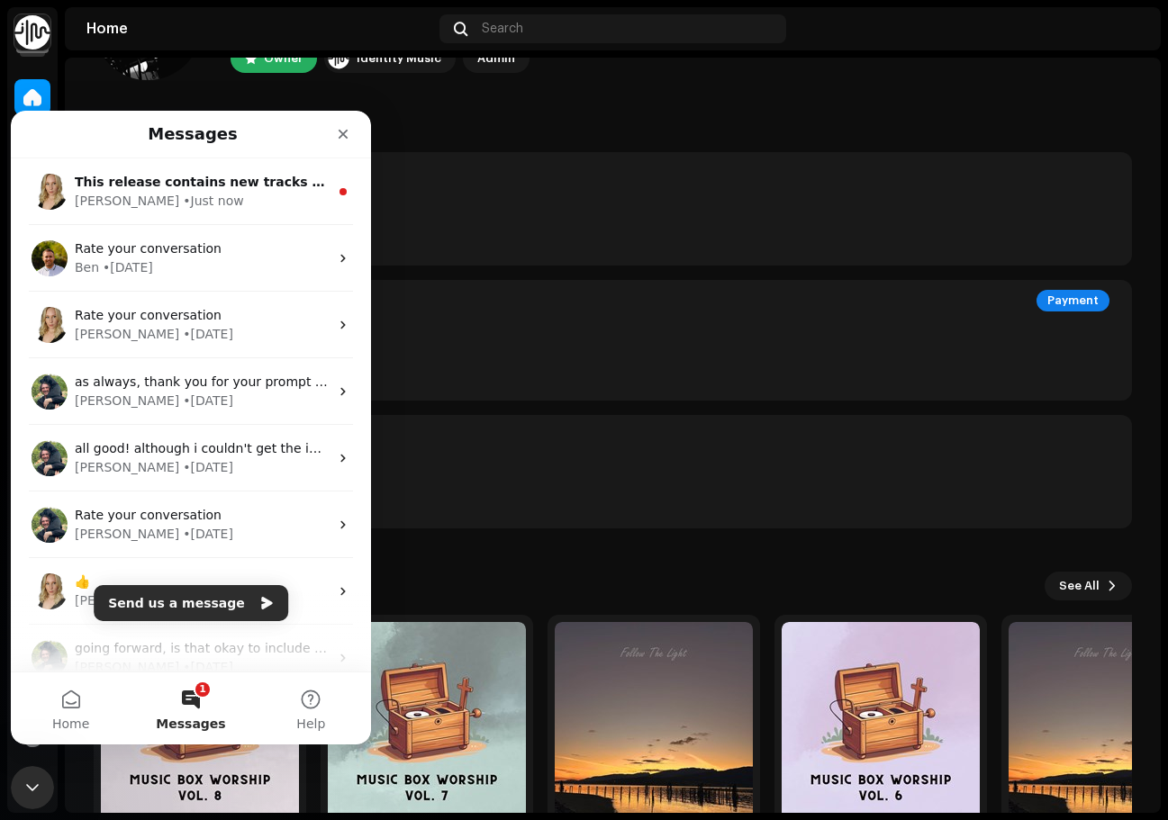
scroll to position [0, 0]
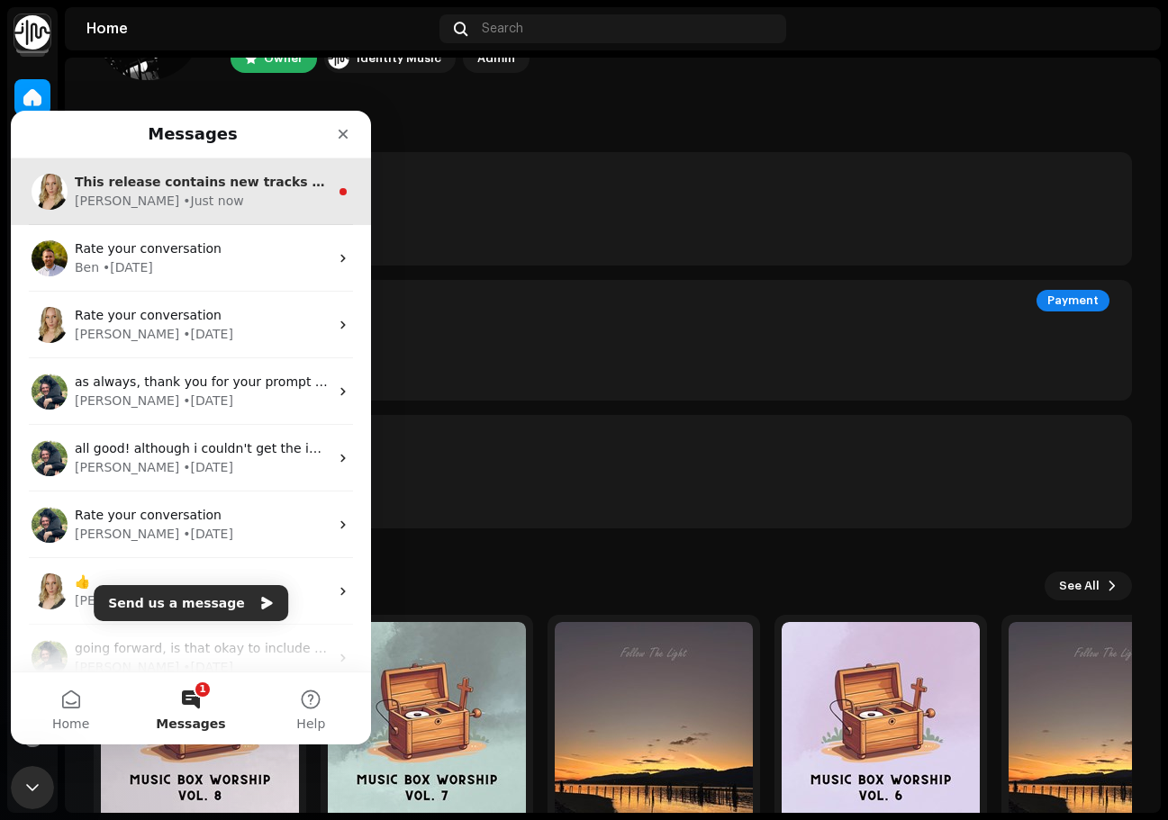
click at [253, 203] on div "[PERSON_NAME] • Just now" at bounding box center [202, 201] width 254 height 19
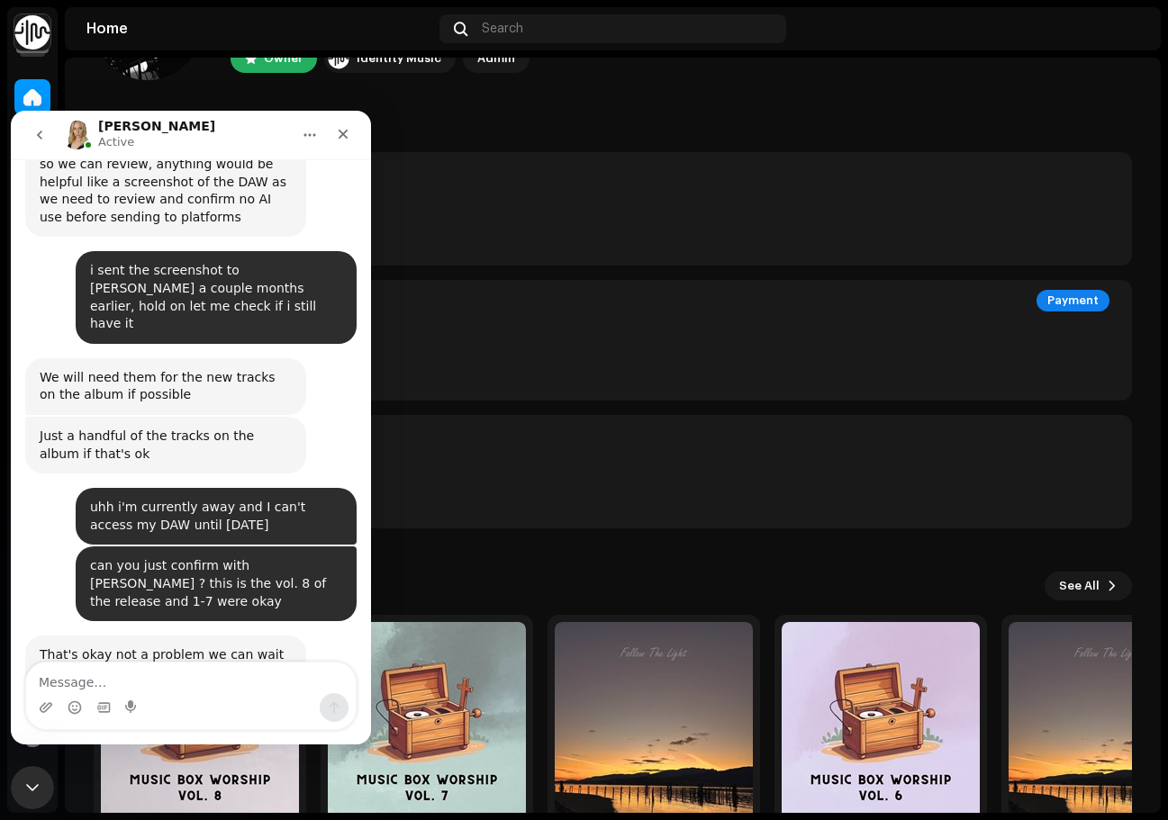
scroll to position [577, 0]
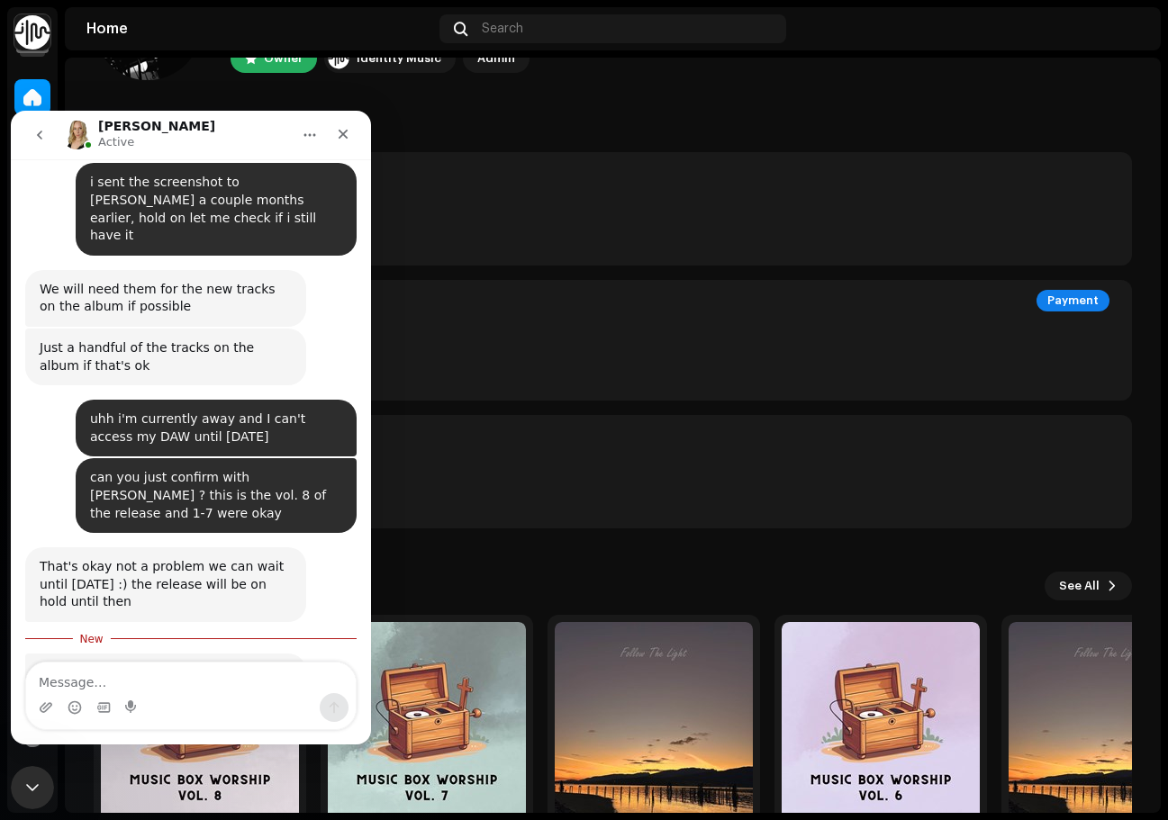
click at [213, 682] on textarea "Message…" at bounding box center [191, 678] width 330 height 31
click at [190, 686] on textarea "Message…" at bounding box center [191, 678] width 330 height 31
type textarea "yeah all of them are new"
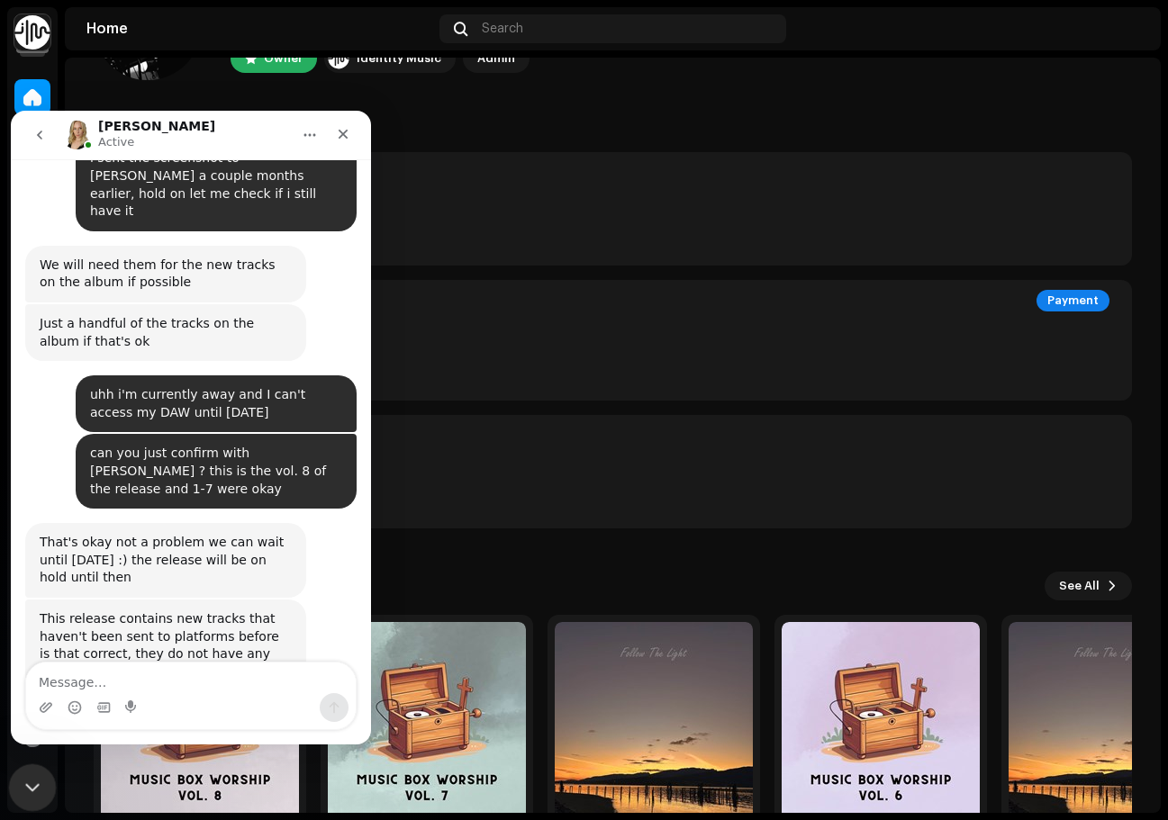
click at [28, 792] on icon "Close Intercom Messenger" at bounding box center [30, 785] width 22 height 22
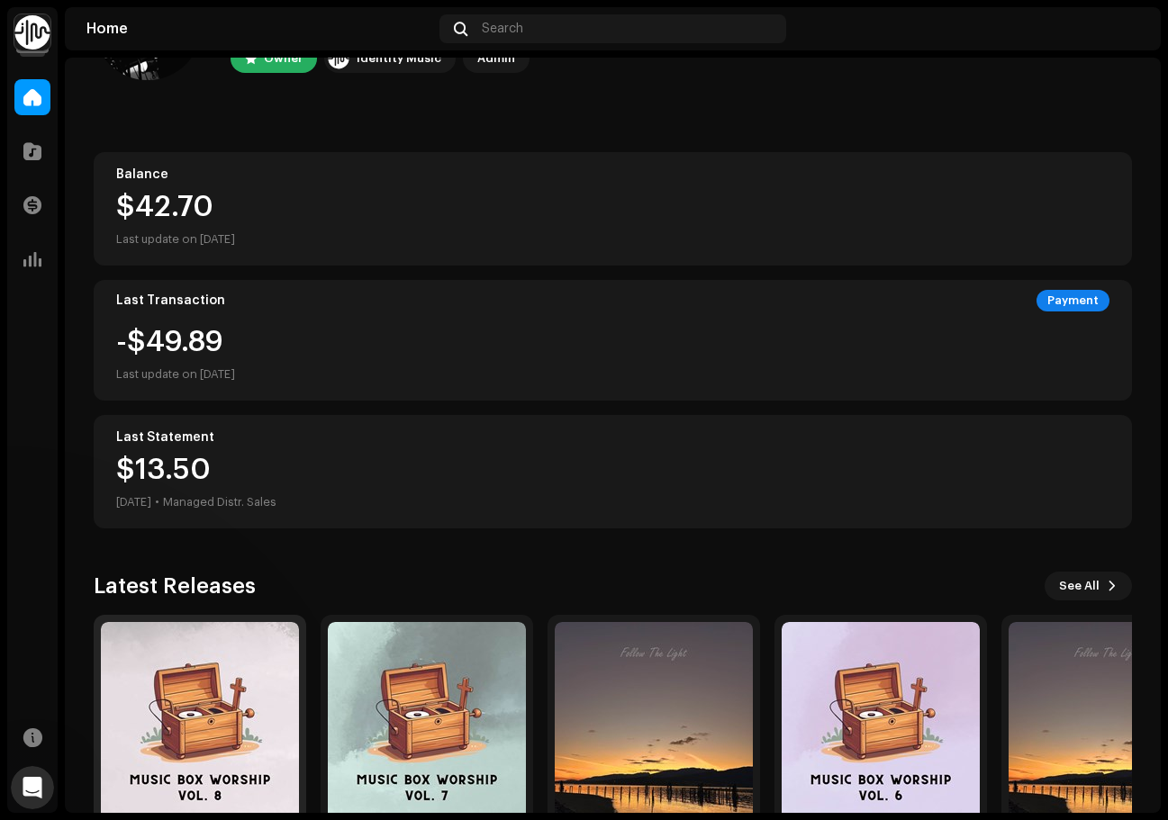
click at [195, 745] on img at bounding box center [200, 721] width 198 height 198
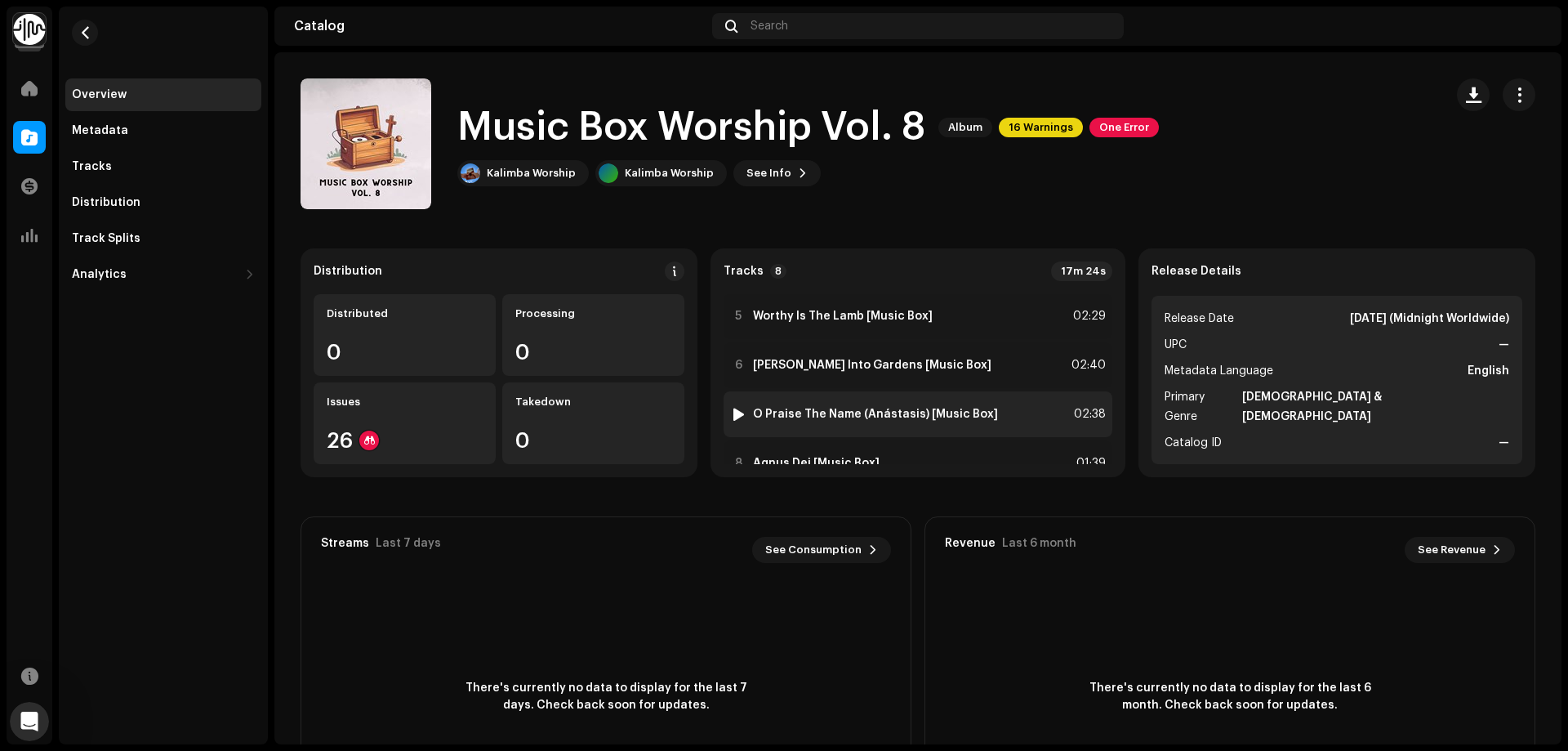
scroll to position [232, 0]
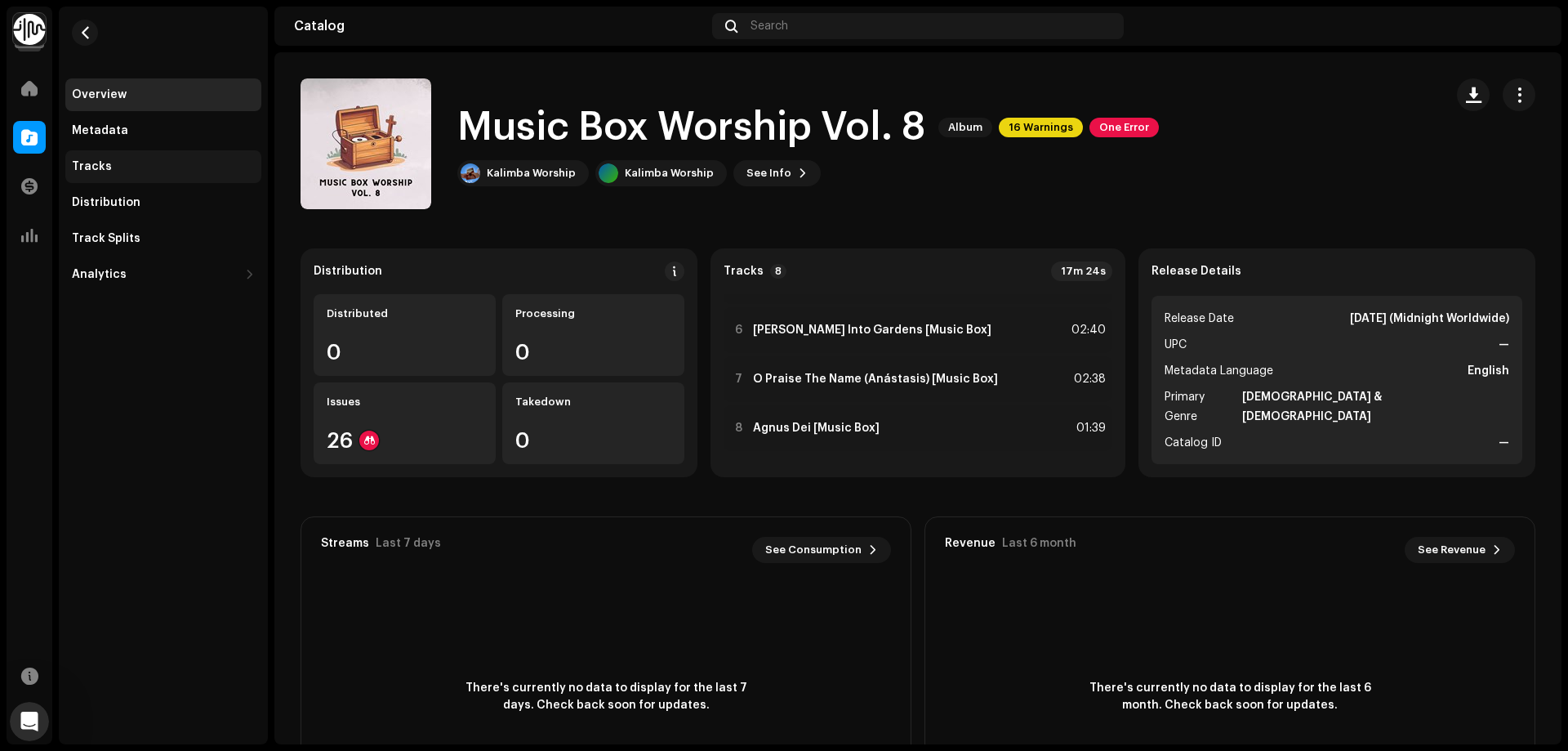
click at [103, 164] on div "Tracks" at bounding box center [92, 167] width 40 height 13
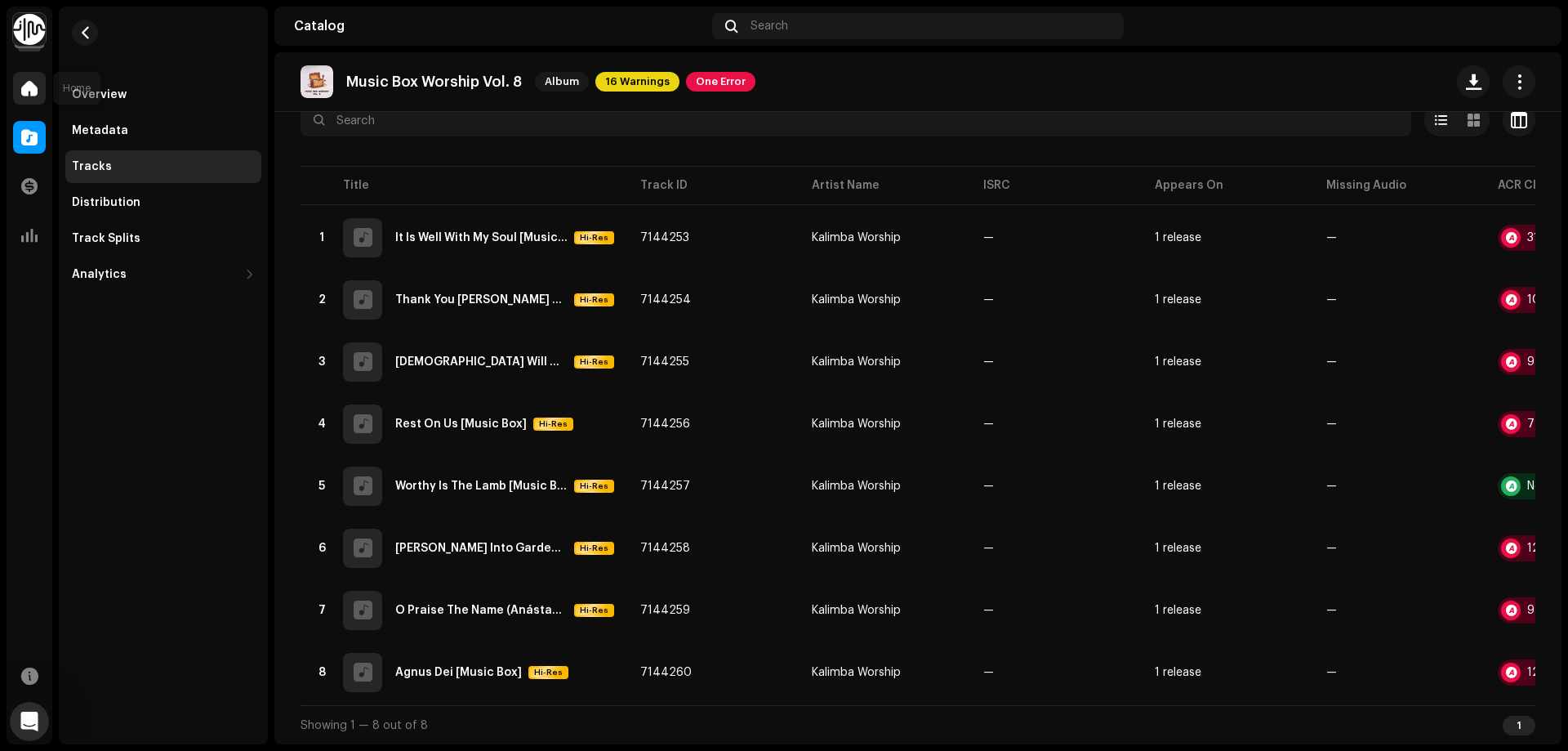
click at [34, 93] on span at bounding box center [29, 88] width 16 height 13
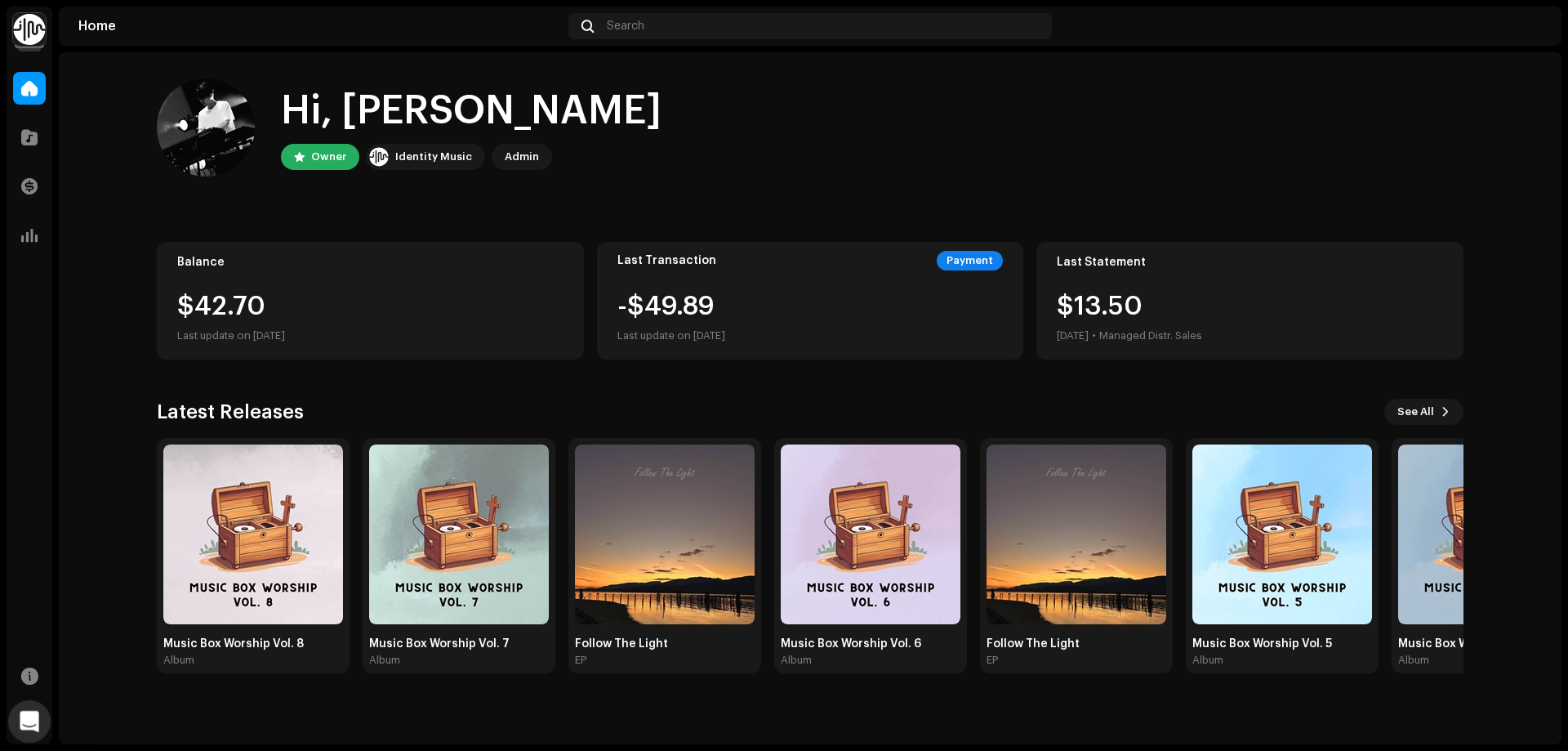
click at [29, 716] on icon "Open Intercom Messenger" at bounding box center [27, 719] width 27 height 27
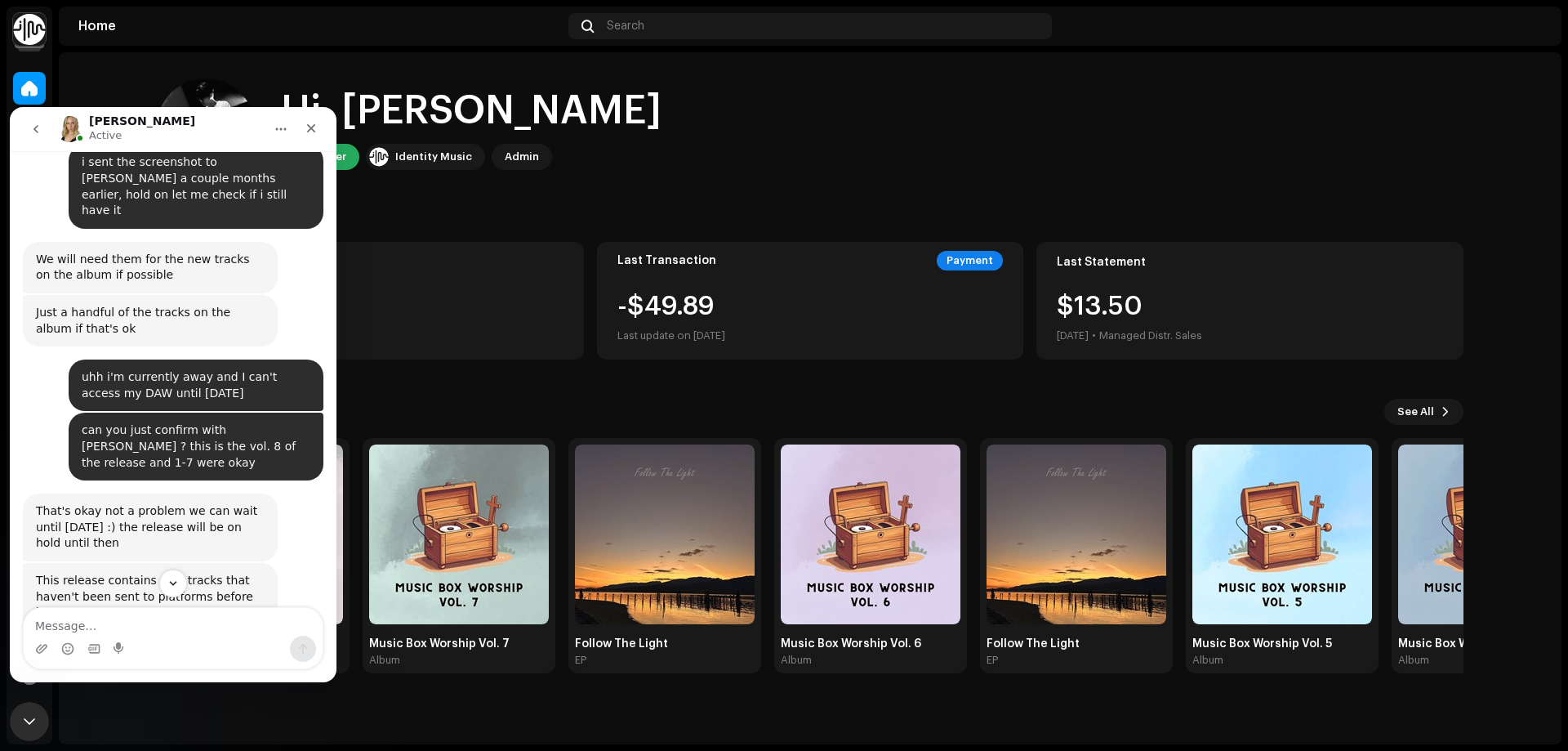
scroll to position [546, 0]
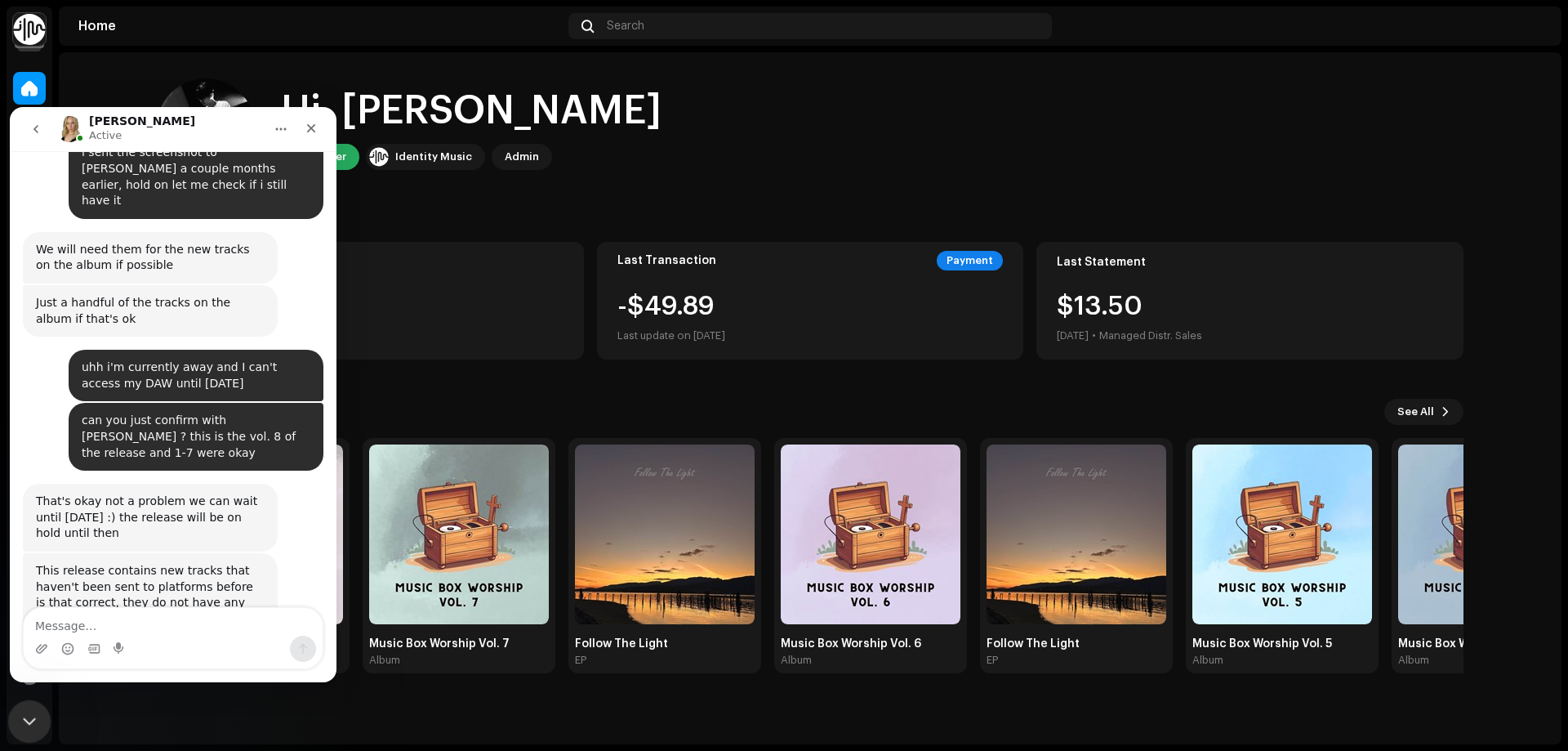
click at [34, 720] on icon "Close Intercom Messenger" at bounding box center [27, 719] width 20 height 20
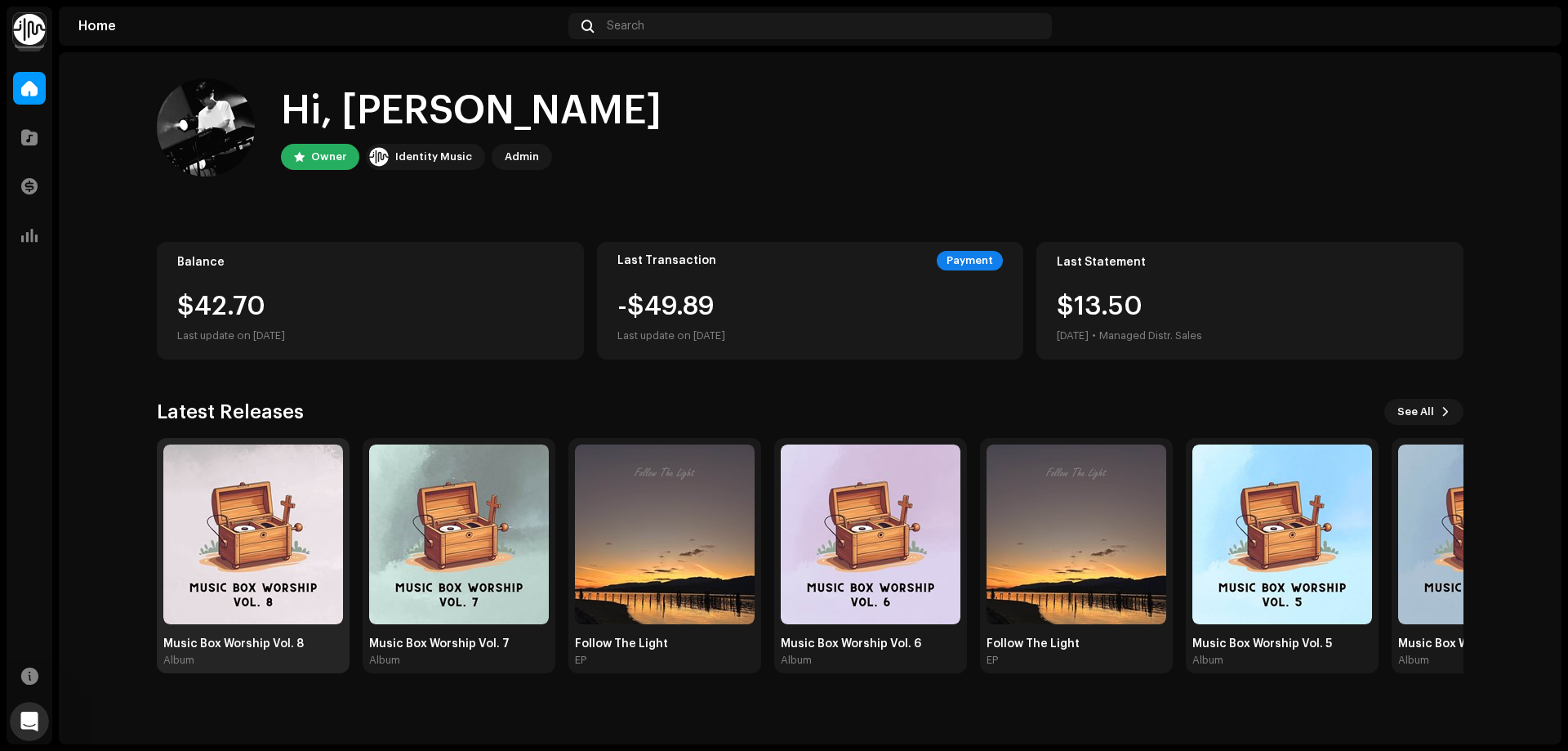
click at [310, 468] on img at bounding box center [253, 534] width 180 height 180
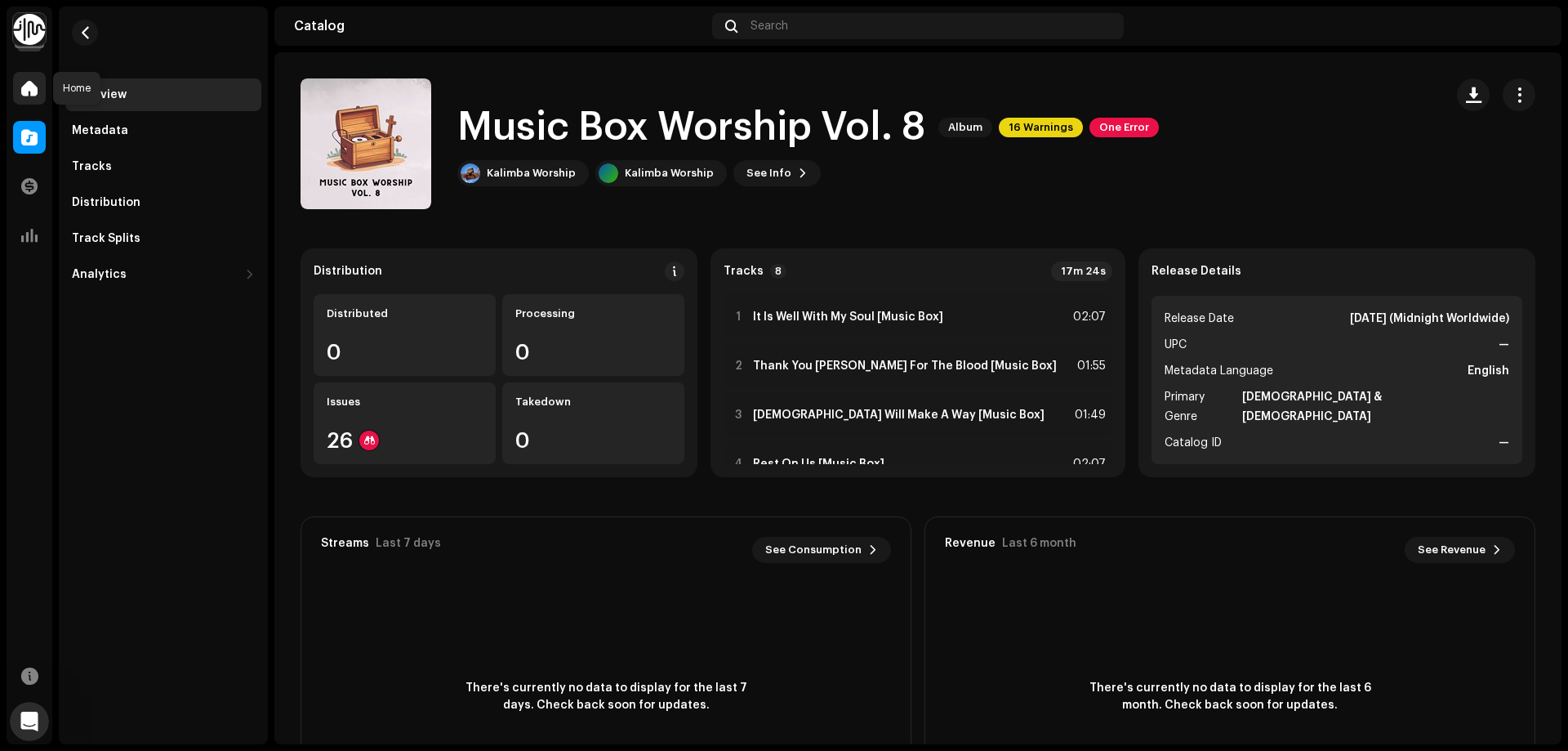
click at [32, 86] on span at bounding box center [29, 88] width 16 height 13
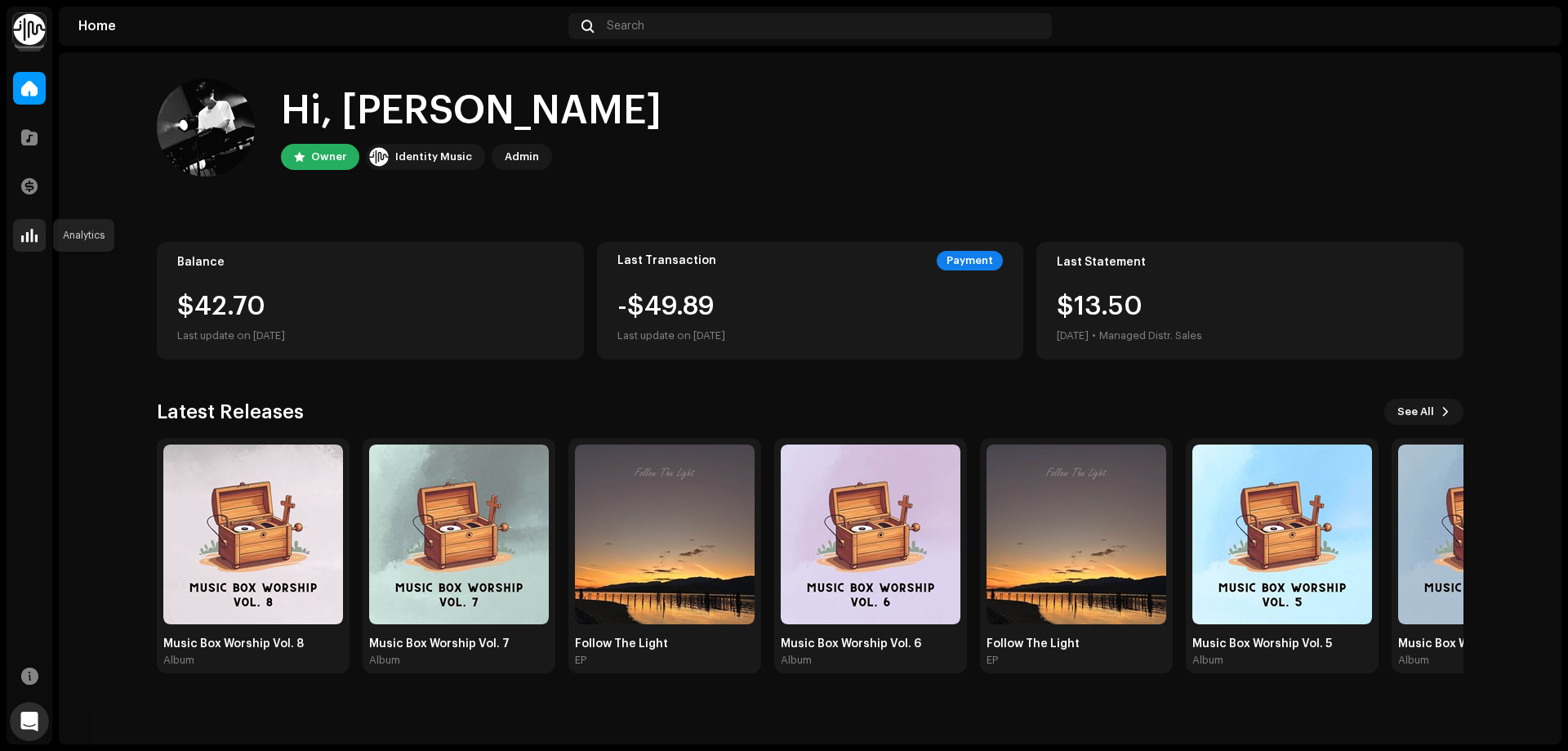
click at [36, 224] on div at bounding box center [29, 235] width 33 height 33
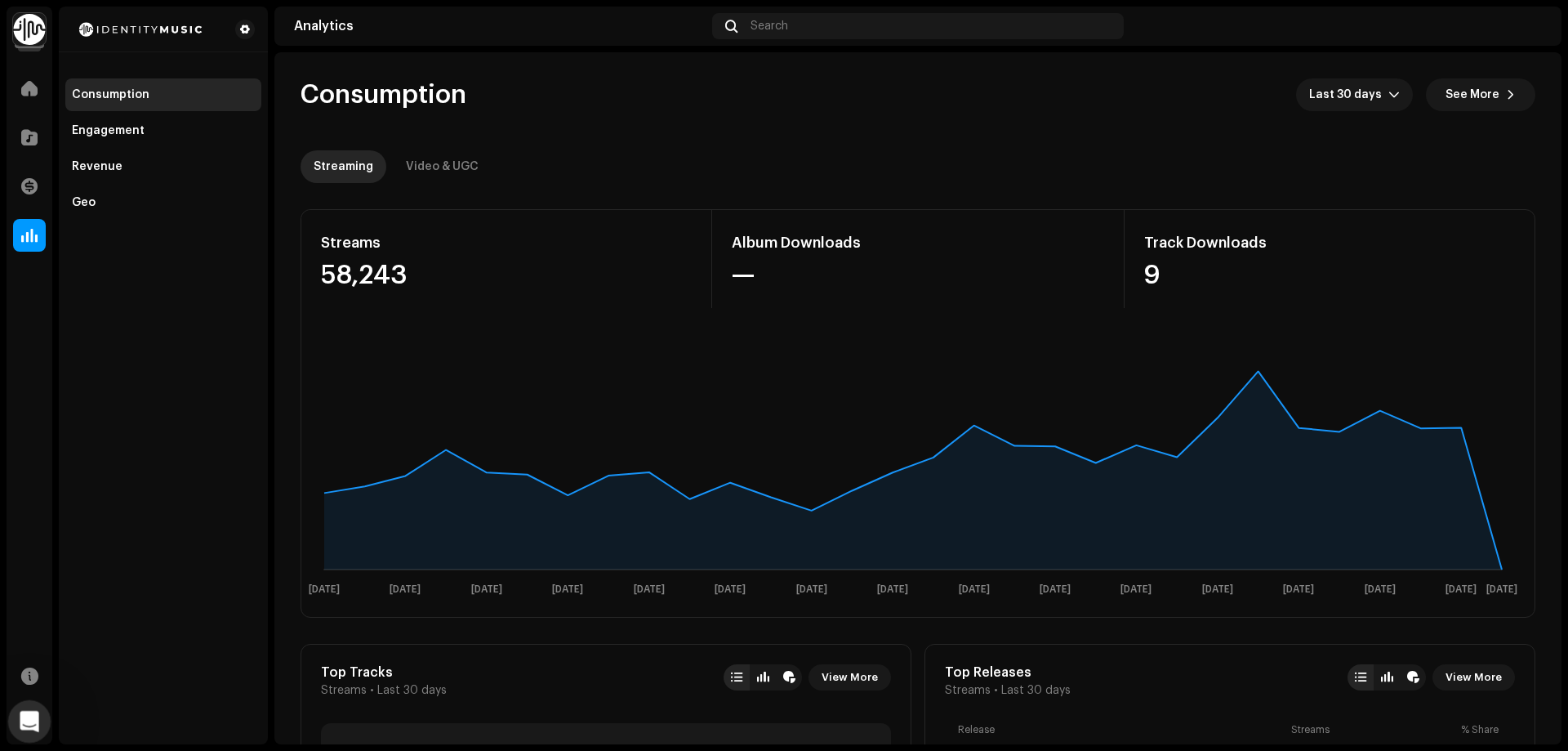
click at [28, 717] on icon "Open Intercom Messenger" at bounding box center [26, 718] width 12 height 13
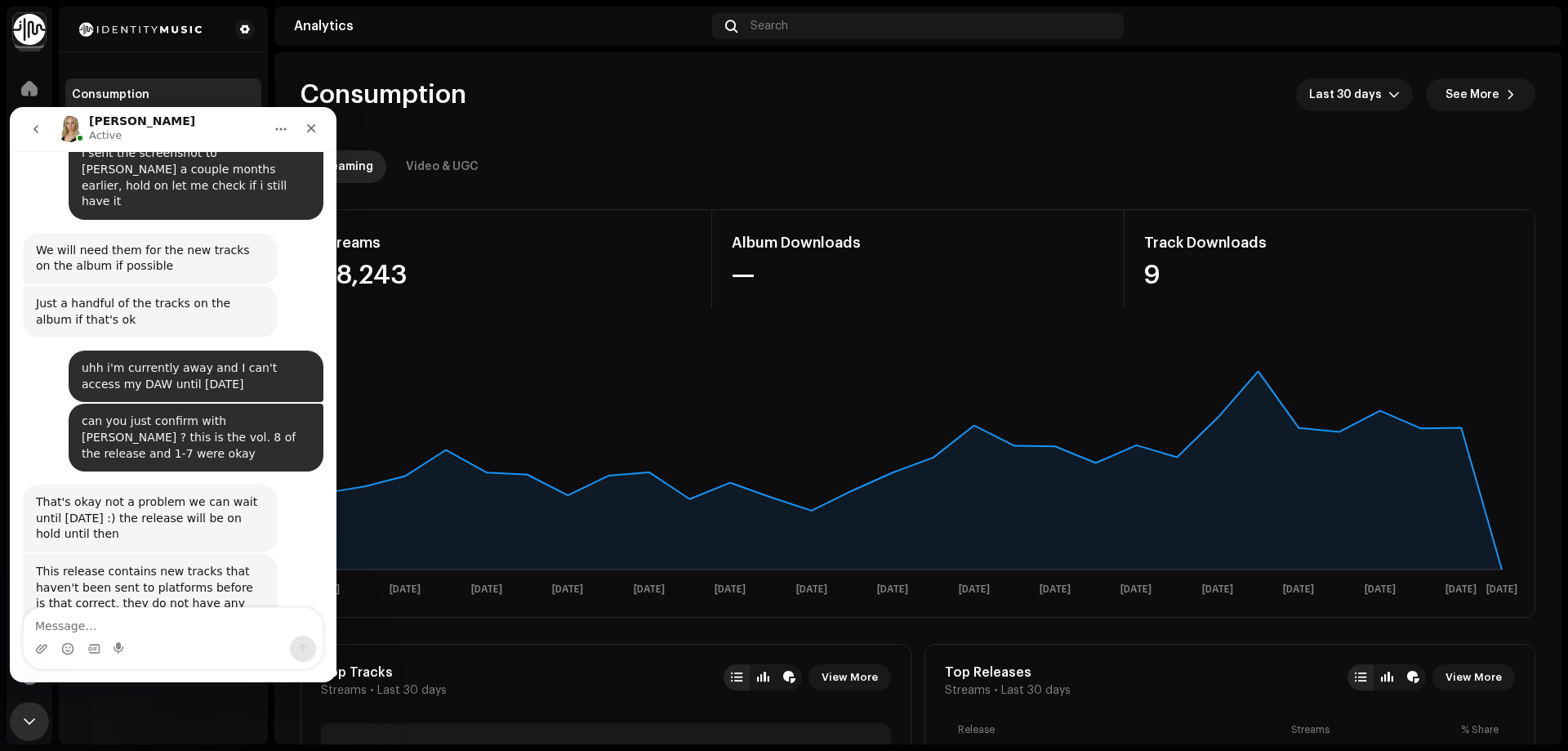
scroll to position [546, 0]
click at [32, 127] on icon "go back" at bounding box center [35, 129] width 13 height 13
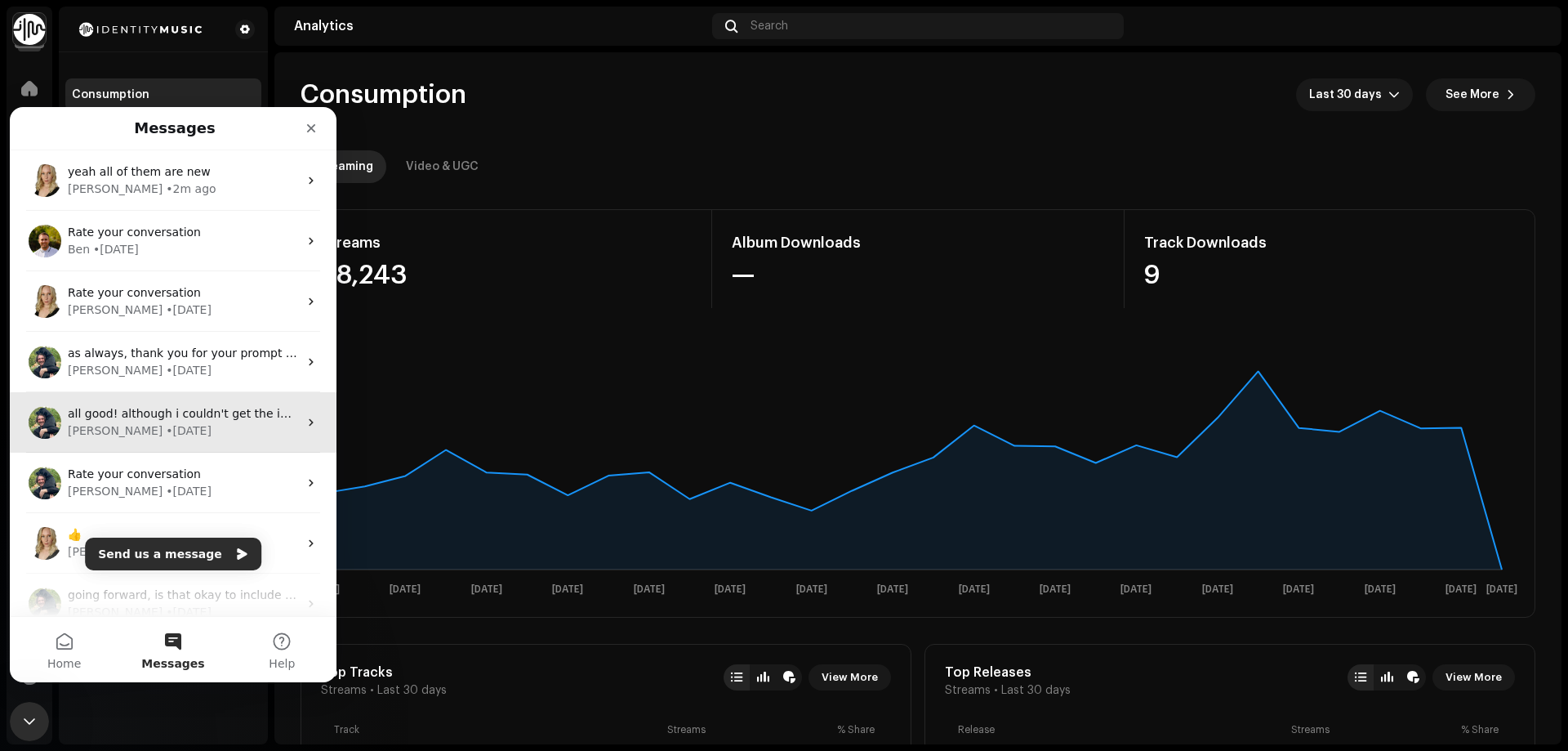
click at [203, 439] on div "[PERSON_NAME] • [DATE]" at bounding box center [183, 431] width 230 height 17
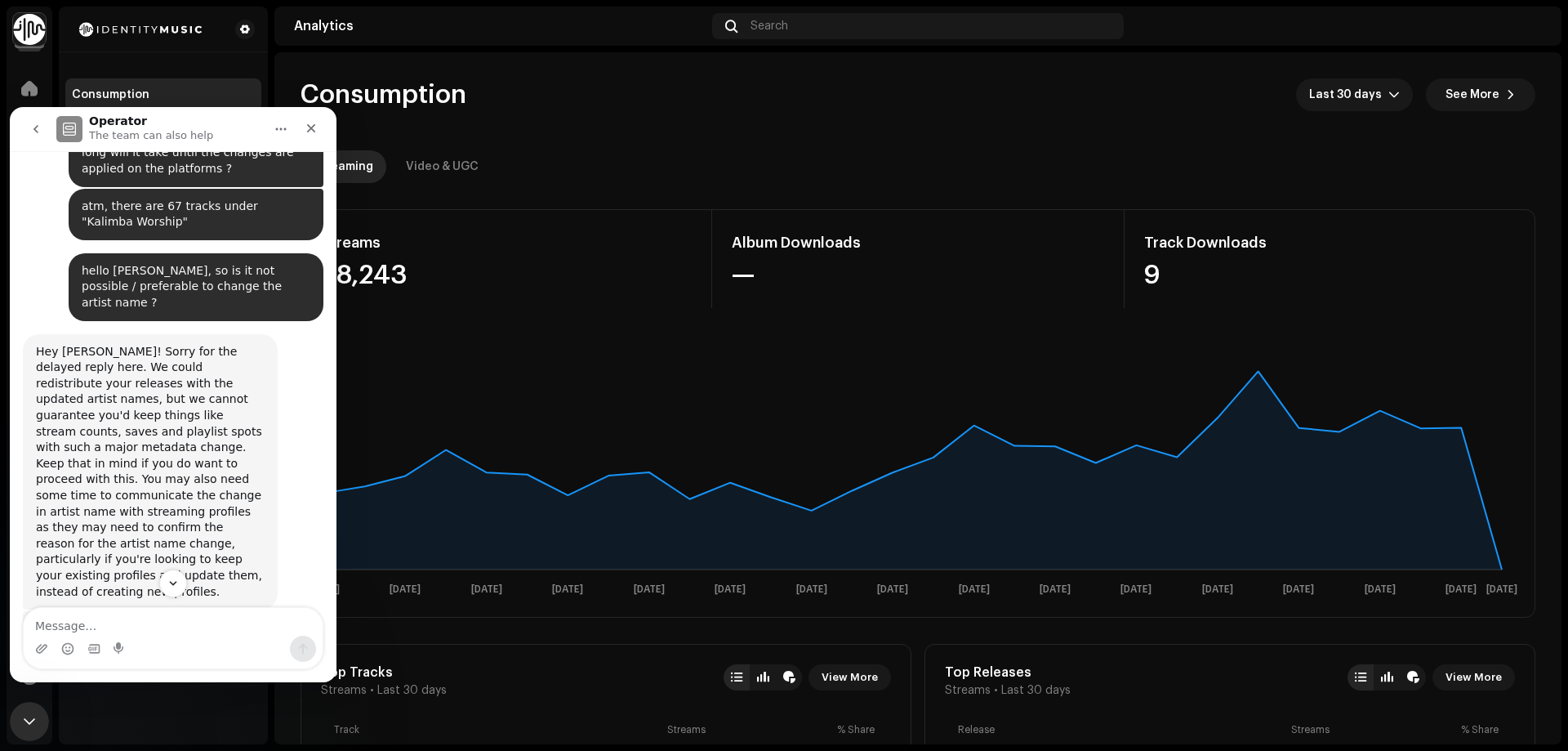
scroll to position [5496, 0]
click at [37, 134] on icon "go back" at bounding box center [35, 129] width 13 height 13
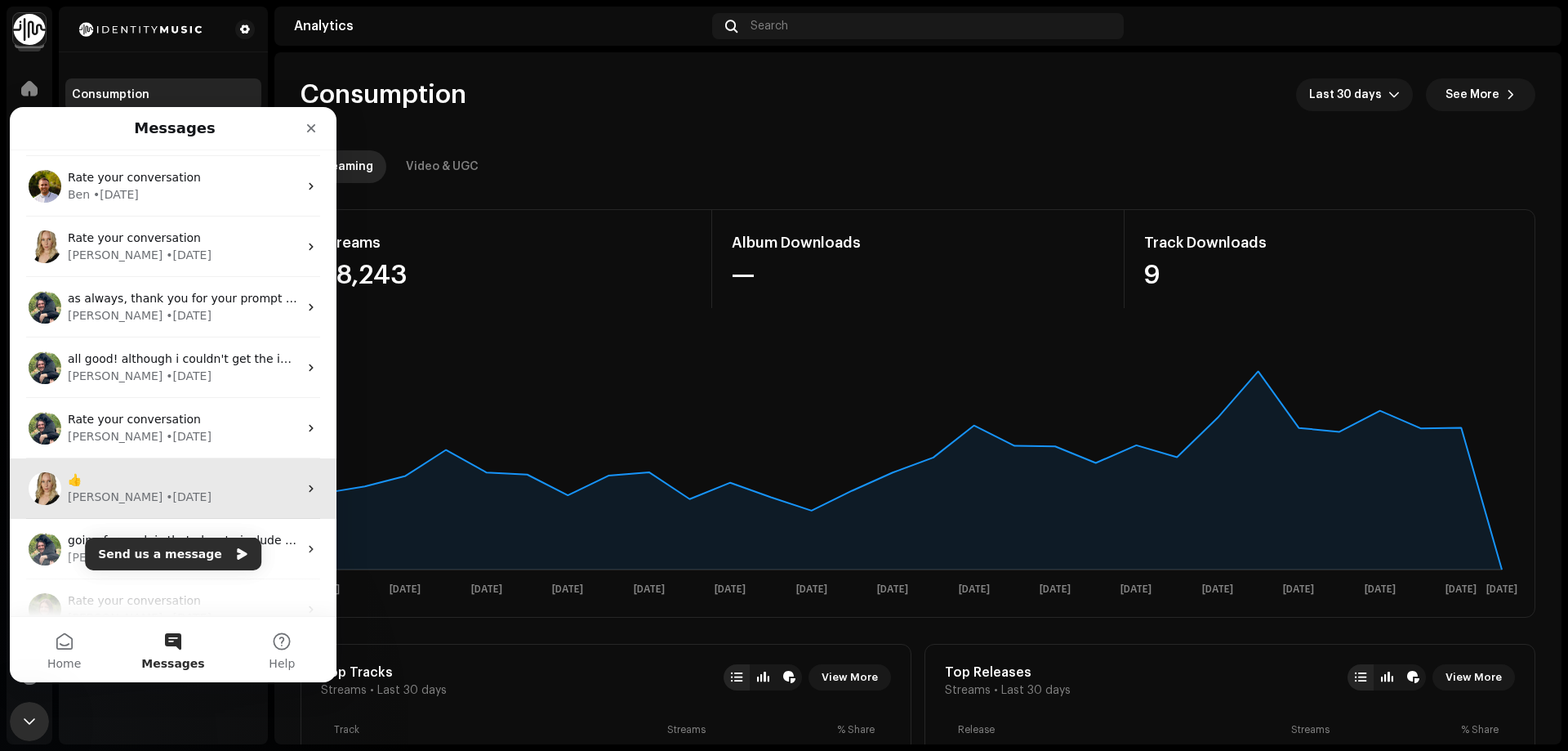
scroll to position [163, 0]
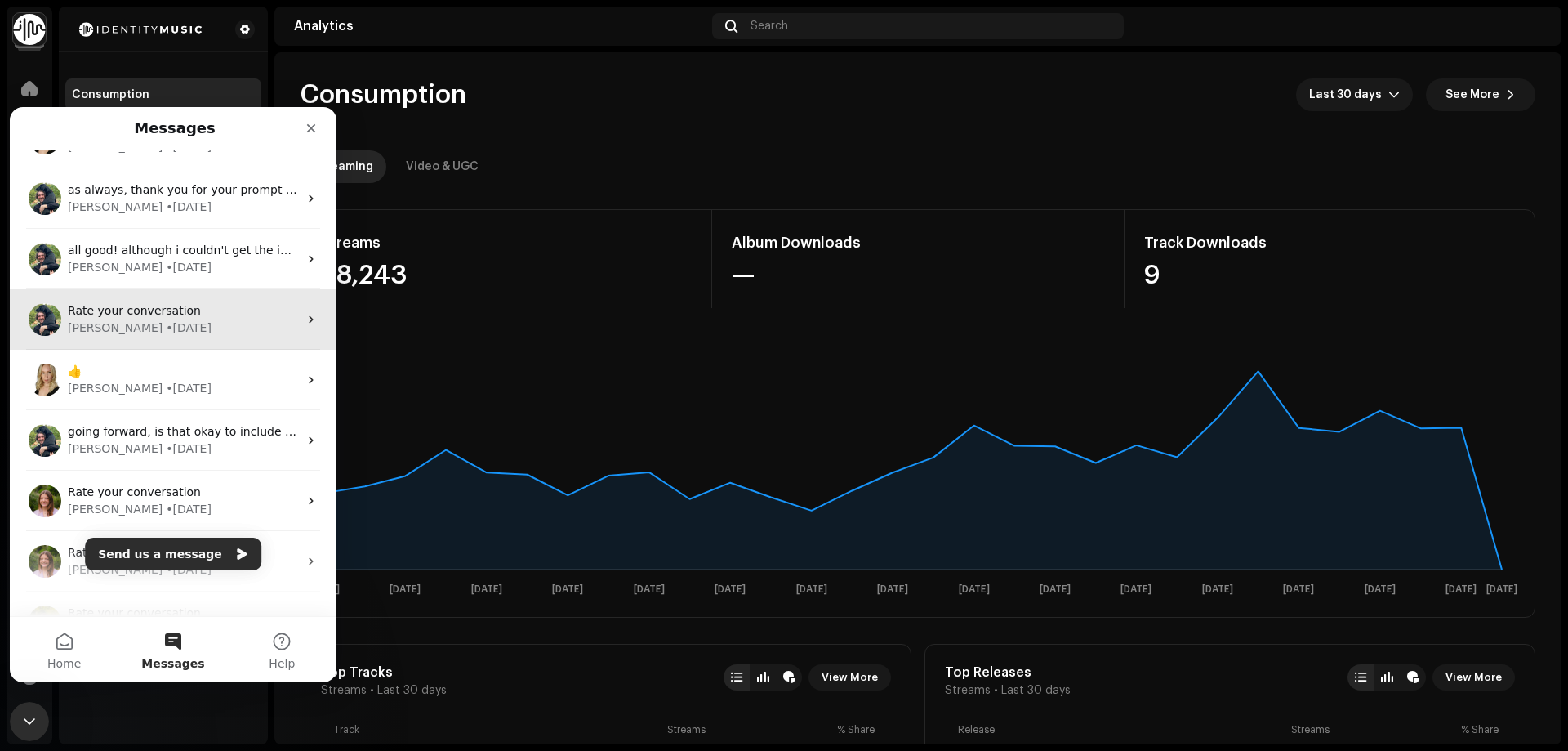
click at [203, 327] on div "[PERSON_NAME] • [DATE]" at bounding box center [183, 327] width 230 height 17
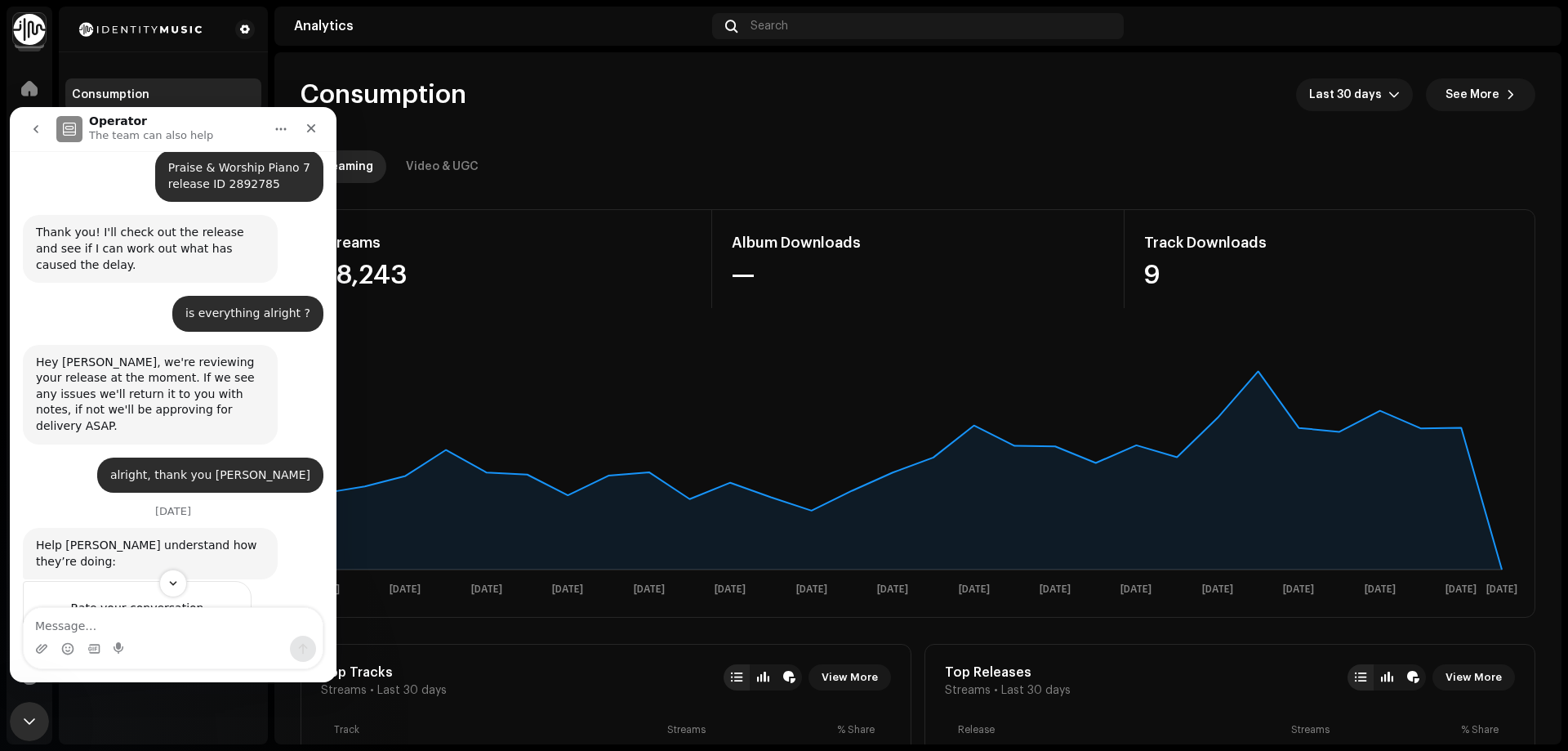
scroll to position [415, 0]
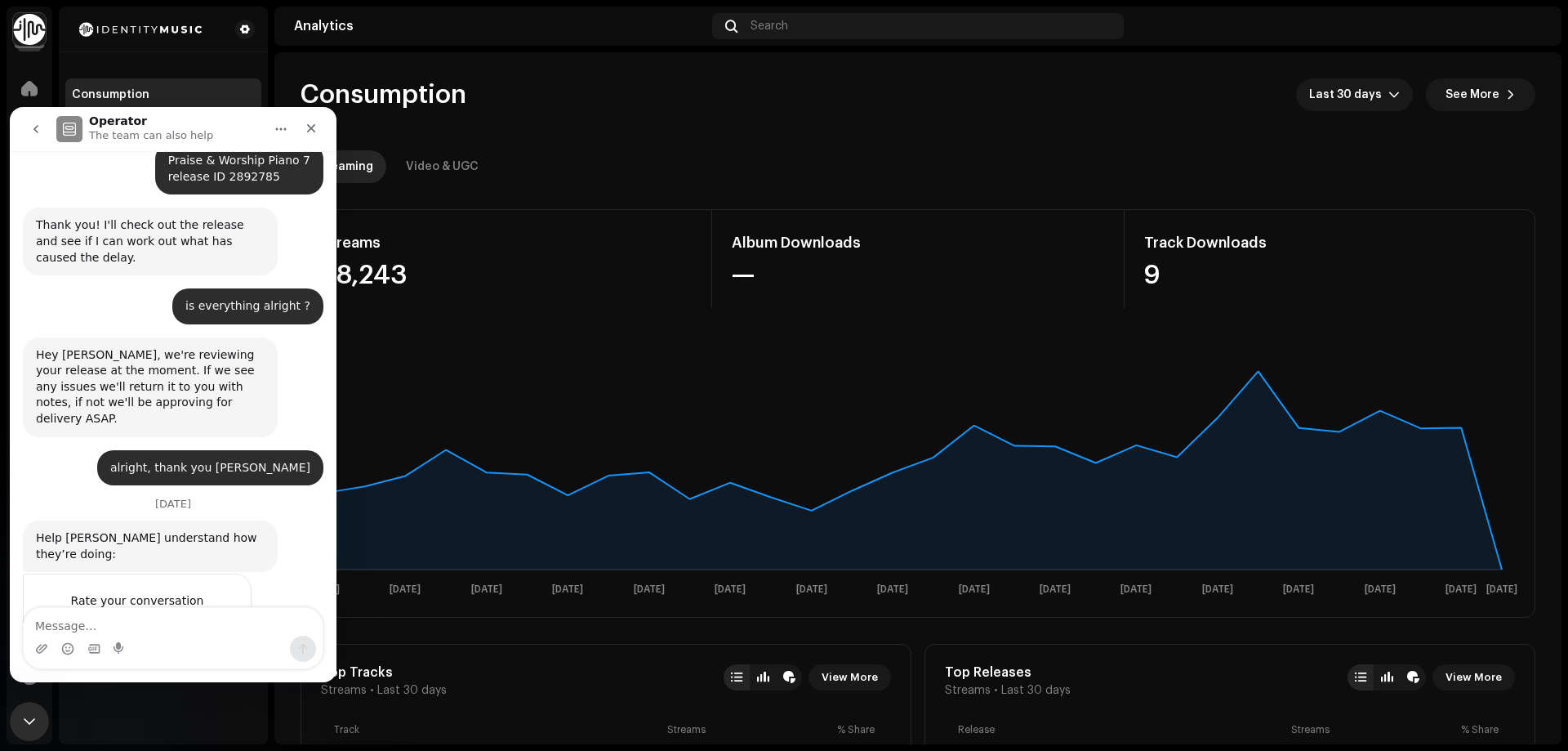
click at [37, 126] on icon "go back" at bounding box center [35, 129] width 5 height 8
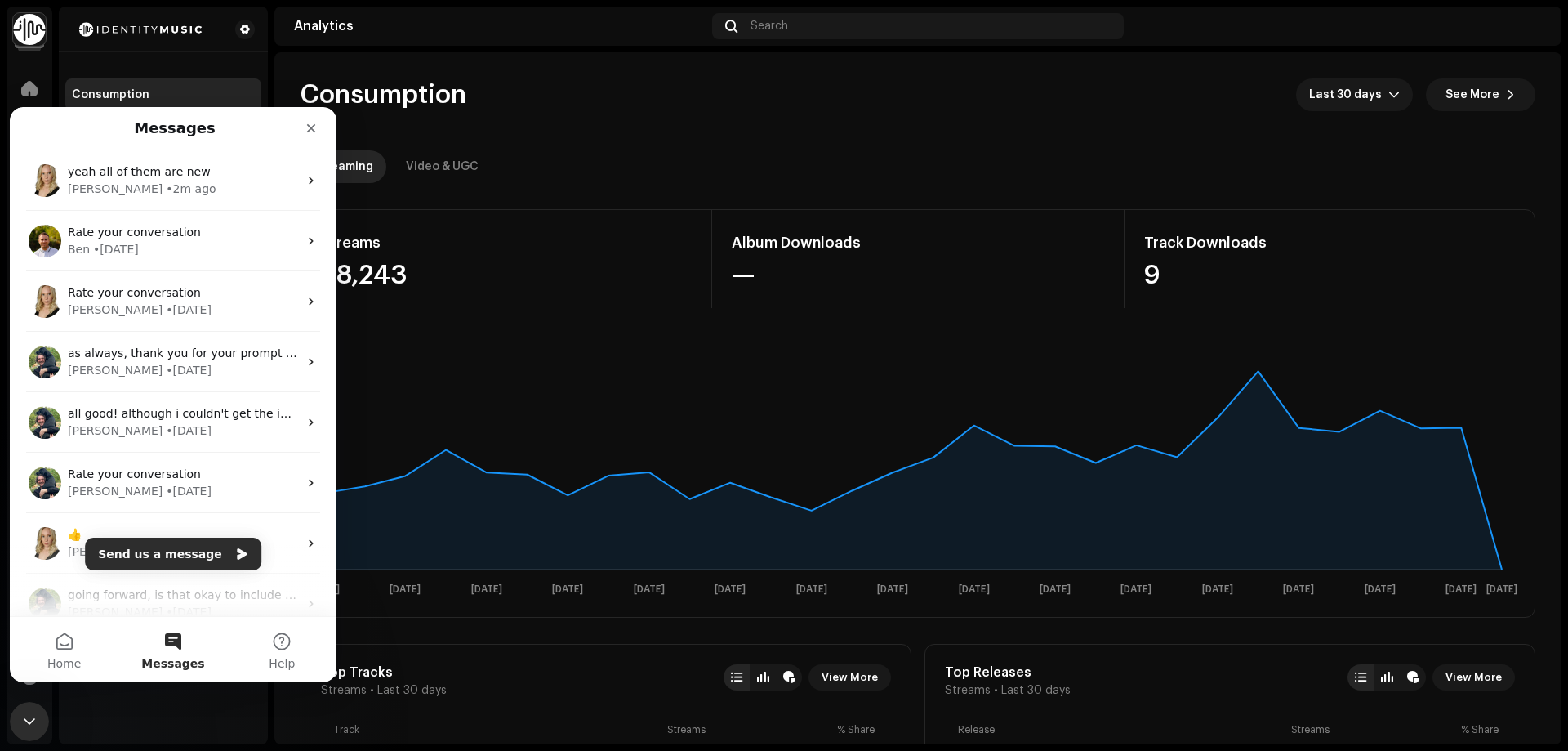
scroll to position [0, 0]
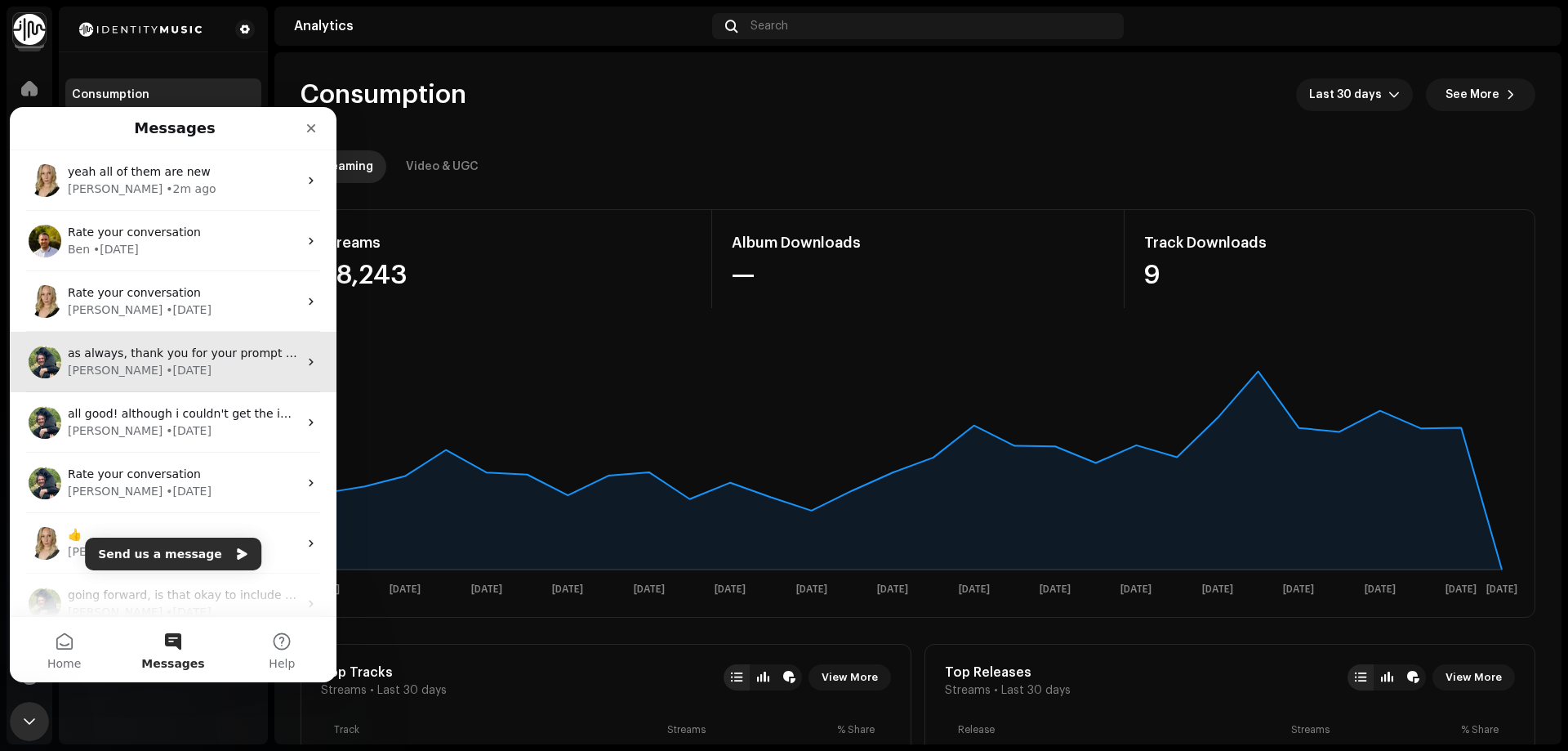
click at [246, 362] on div "[PERSON_NAME] • [DATE]" at bounding box center [183, 370] width 230 height 17
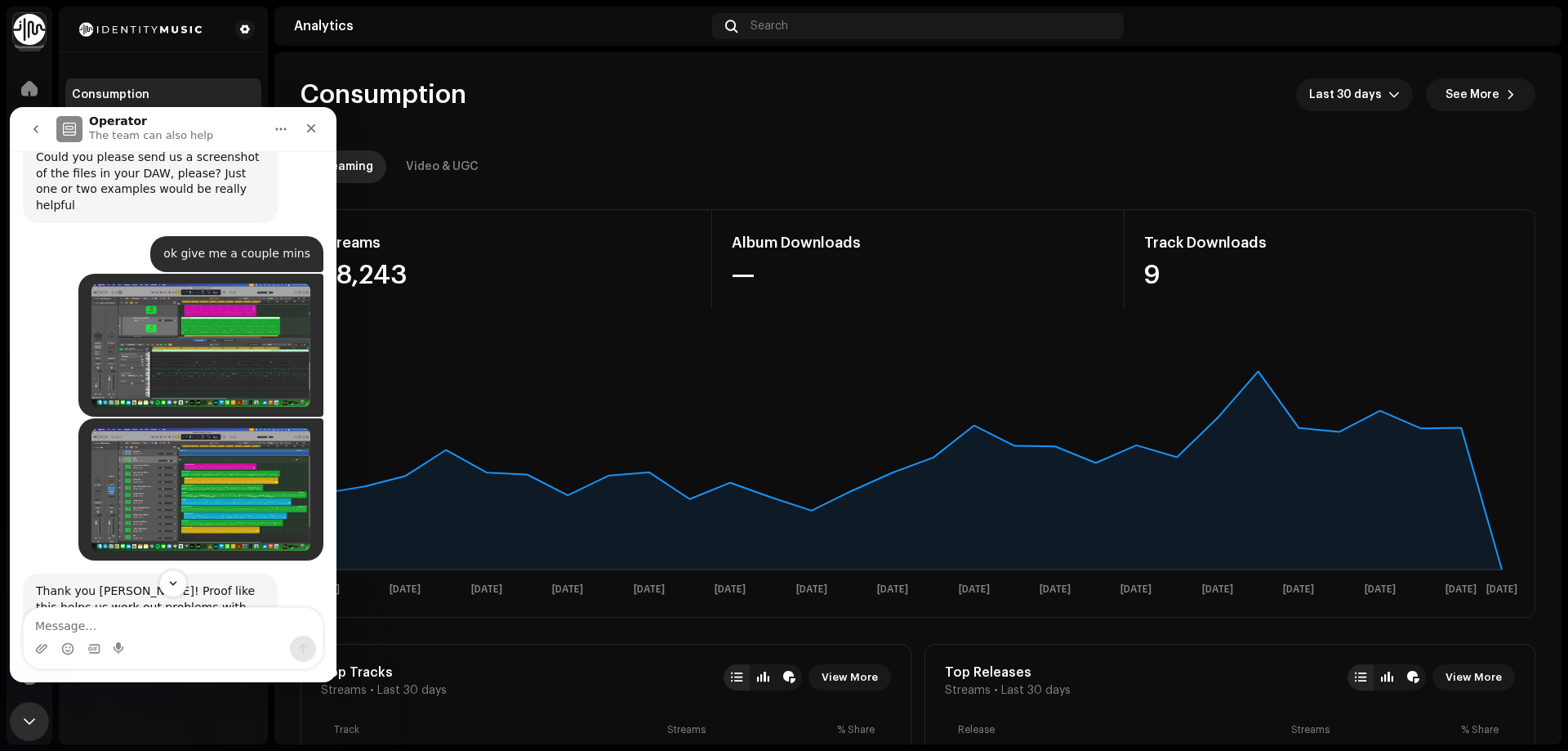
scroll to position [995, 0]
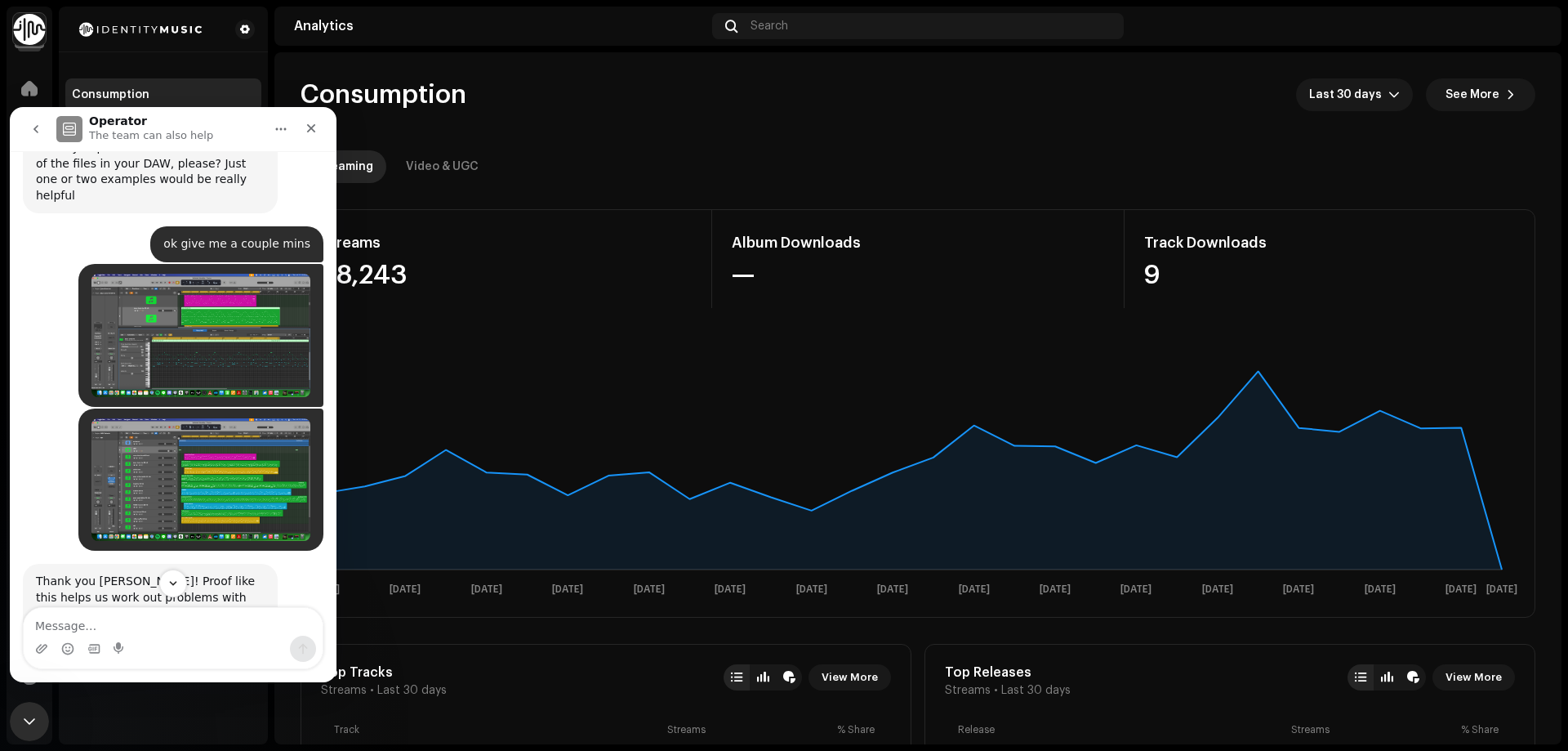
click at [275, 125] on icon "Home" at bounding box center [281, 129] width 13 height 13
click at [292, 563] on div "Thank you [PERSON_NAME]! Proof like this helps us work out problems with our AI…" at bounding box center [172, 643] width 300 height 161
click at [269, 563] on div "Thank you [PERSON_NAME]! Proof like this helps us work out problems with our AI…" at bounding box center [150, 637] width 255 height 148
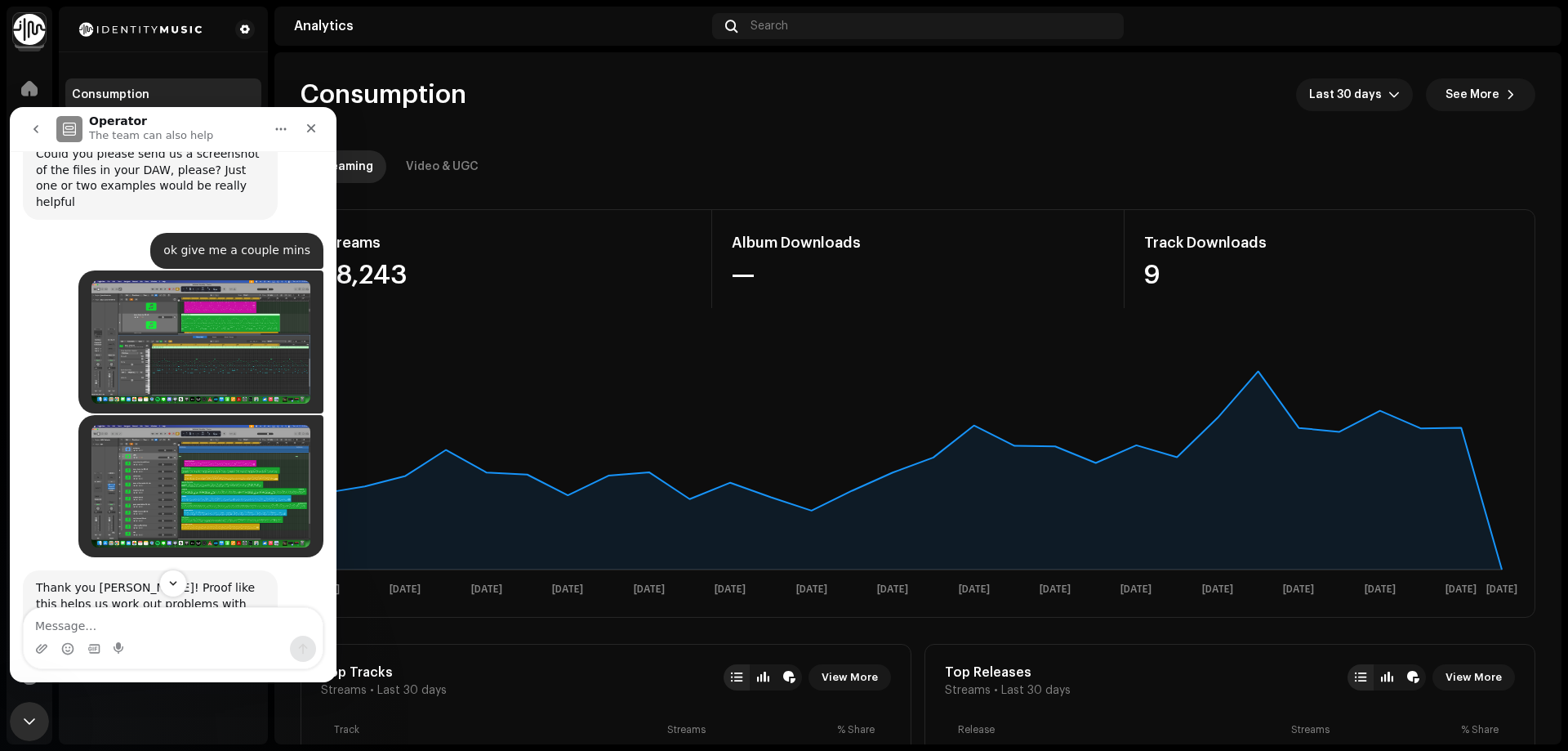
click at [46, 132] on button "go back" at bounding box center [36, 129] width 31 height 31
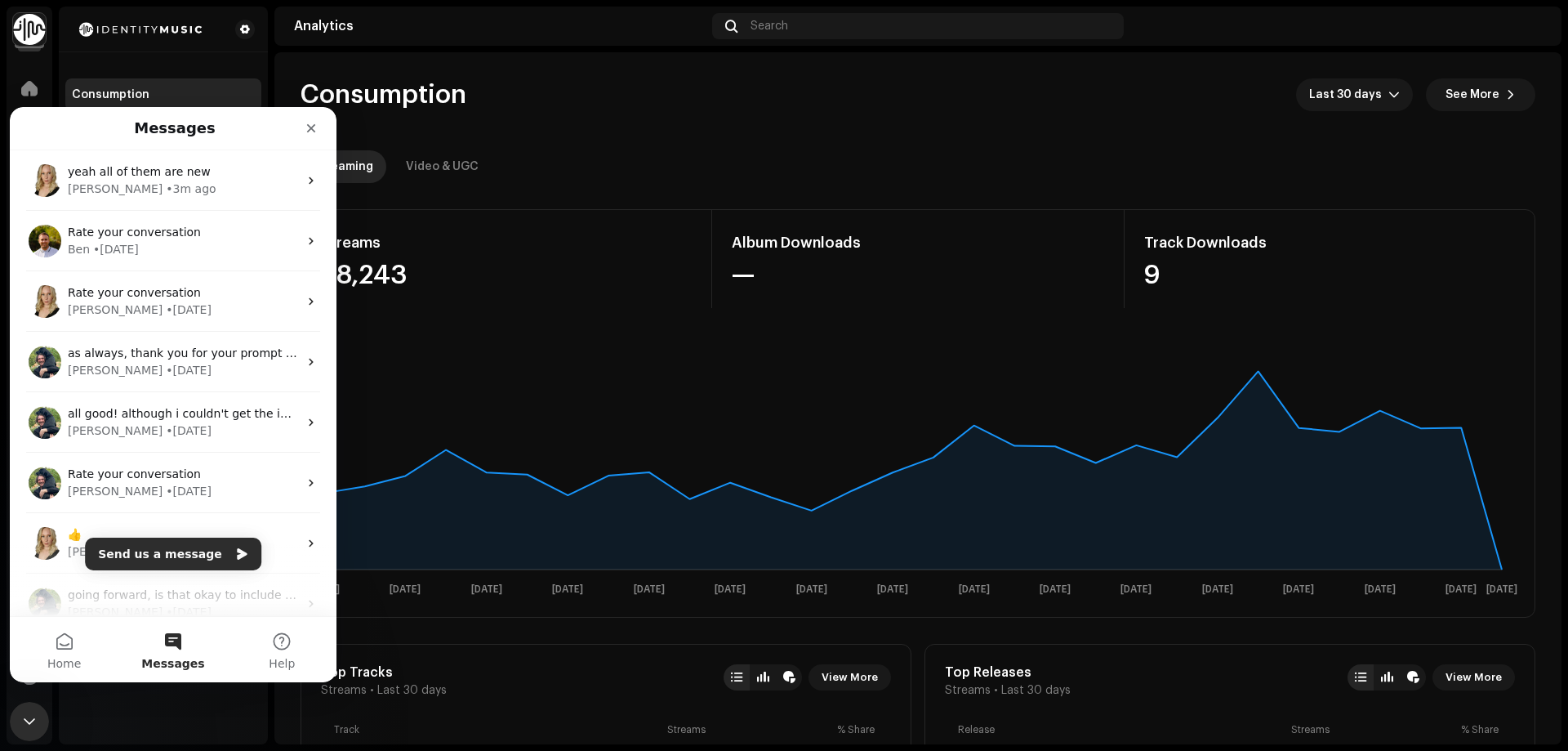
scroll to position [0, 0]
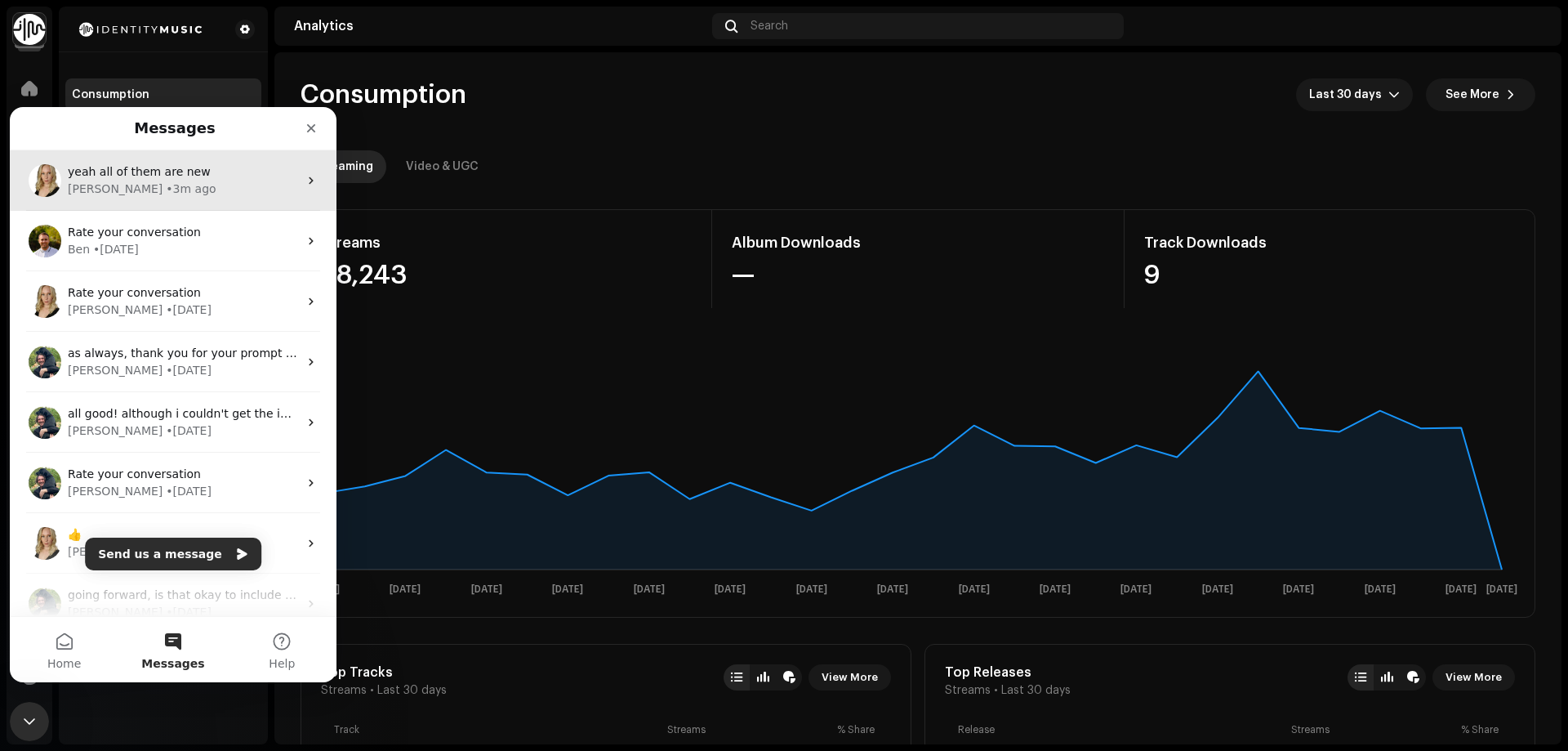
click at [194, 182] on div "[PERSON_NAME] • 3m ago" at bounding box center [183, 189] width 230 height 17
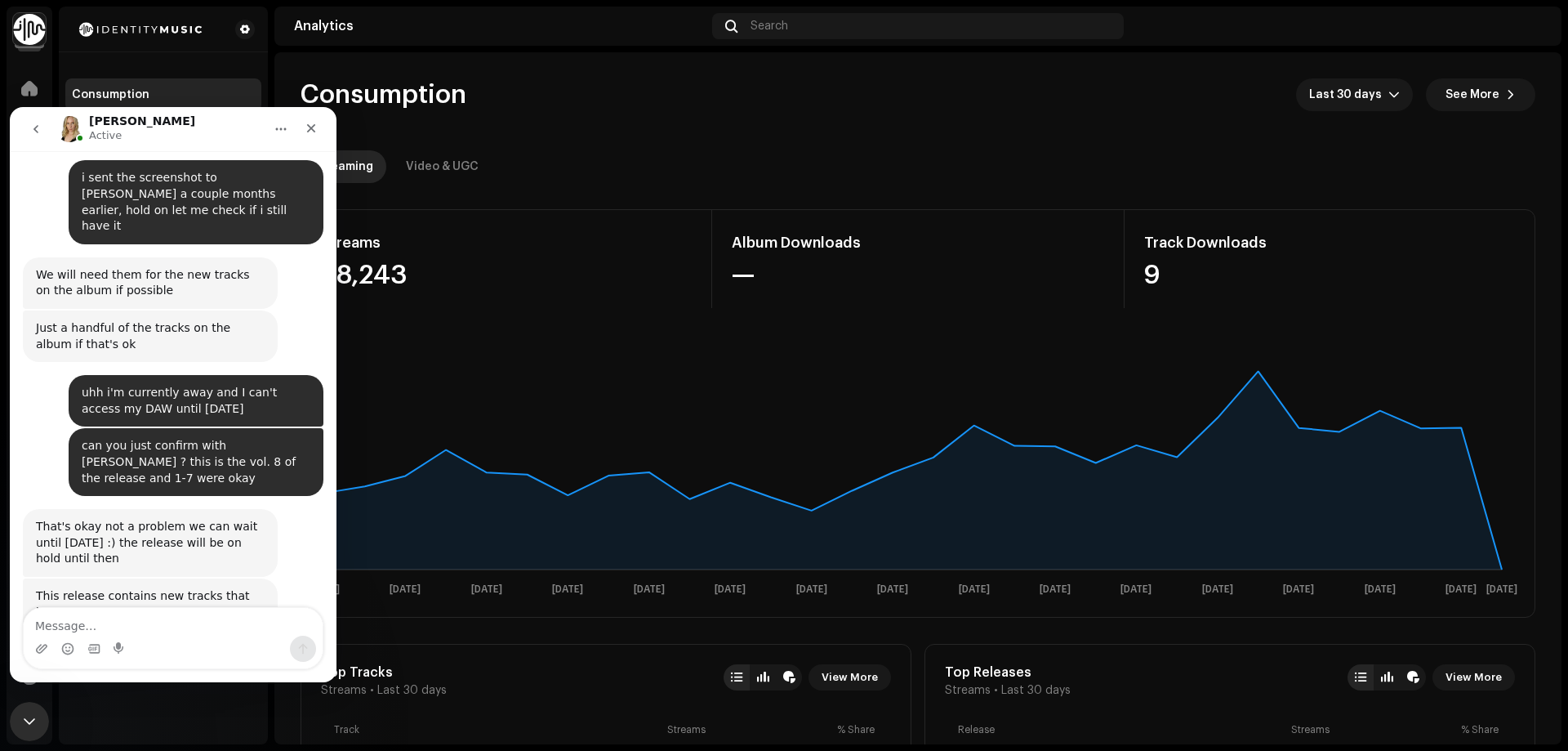
scroll to position [546, 0]
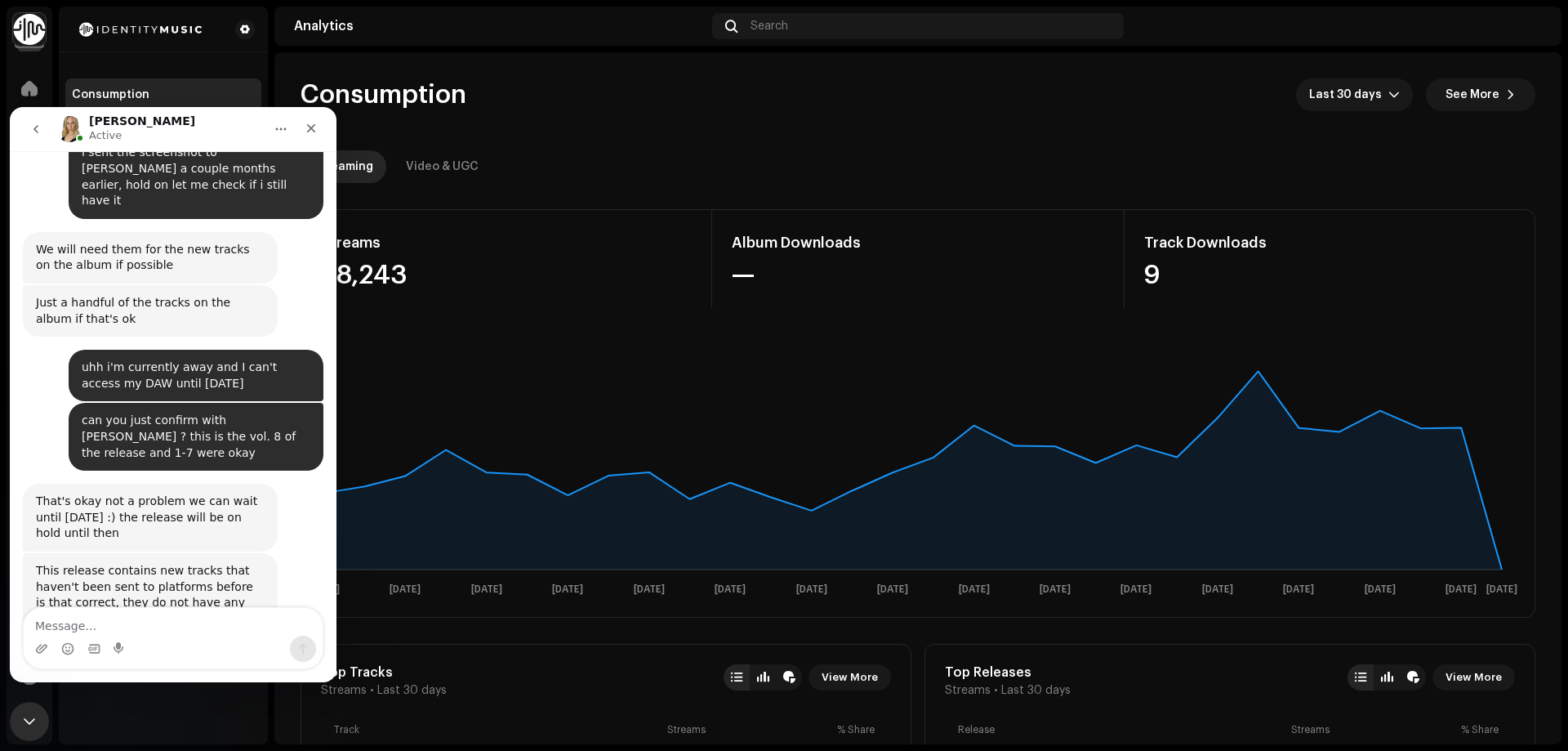
click at [177, 620] on textarea "Message…" at bounding box center [173, 621] width 299 height 28
click at [41, 647] on icon "Upload attachment" at bounding box center [42, 649] width 13 height 13
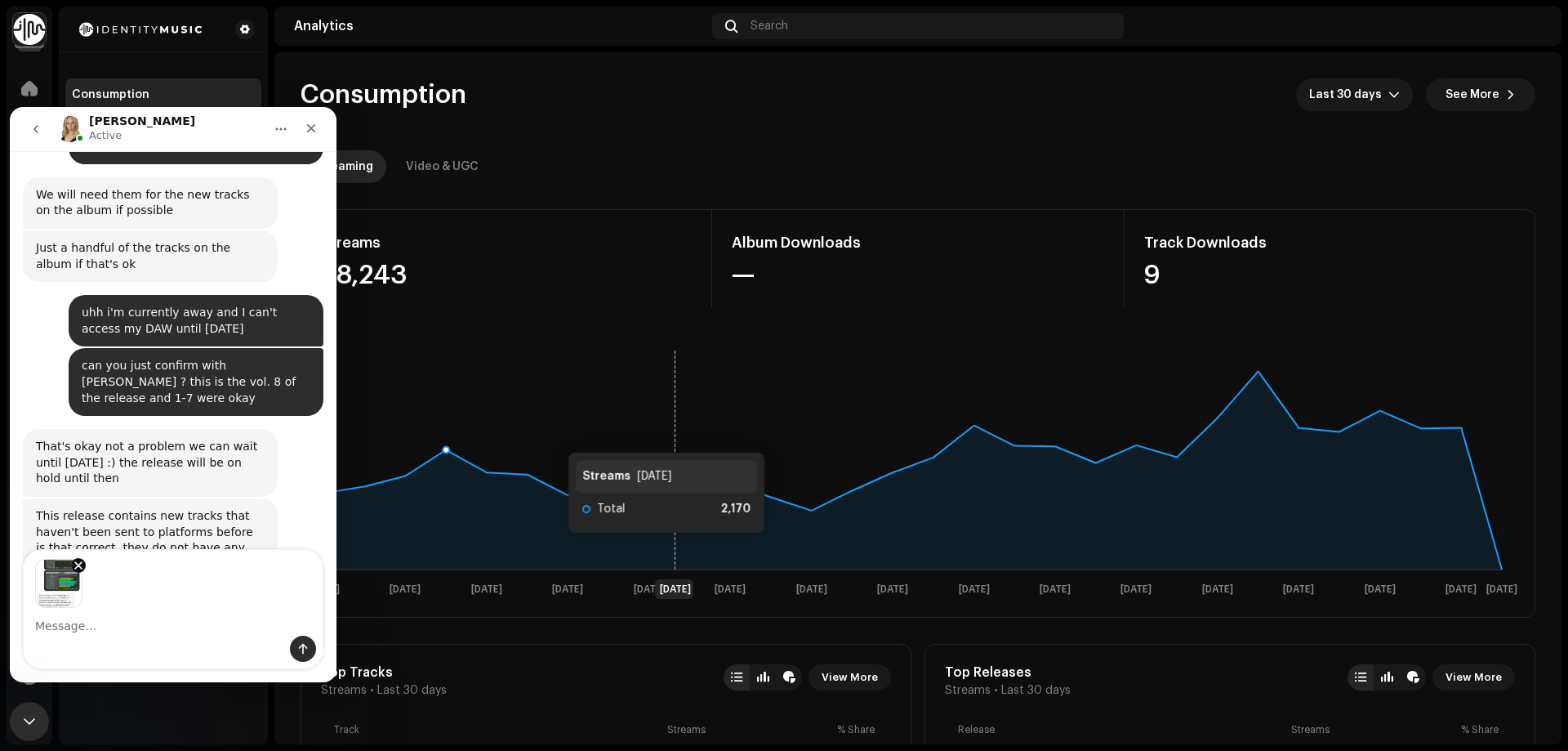
scroll to position [604, 0]
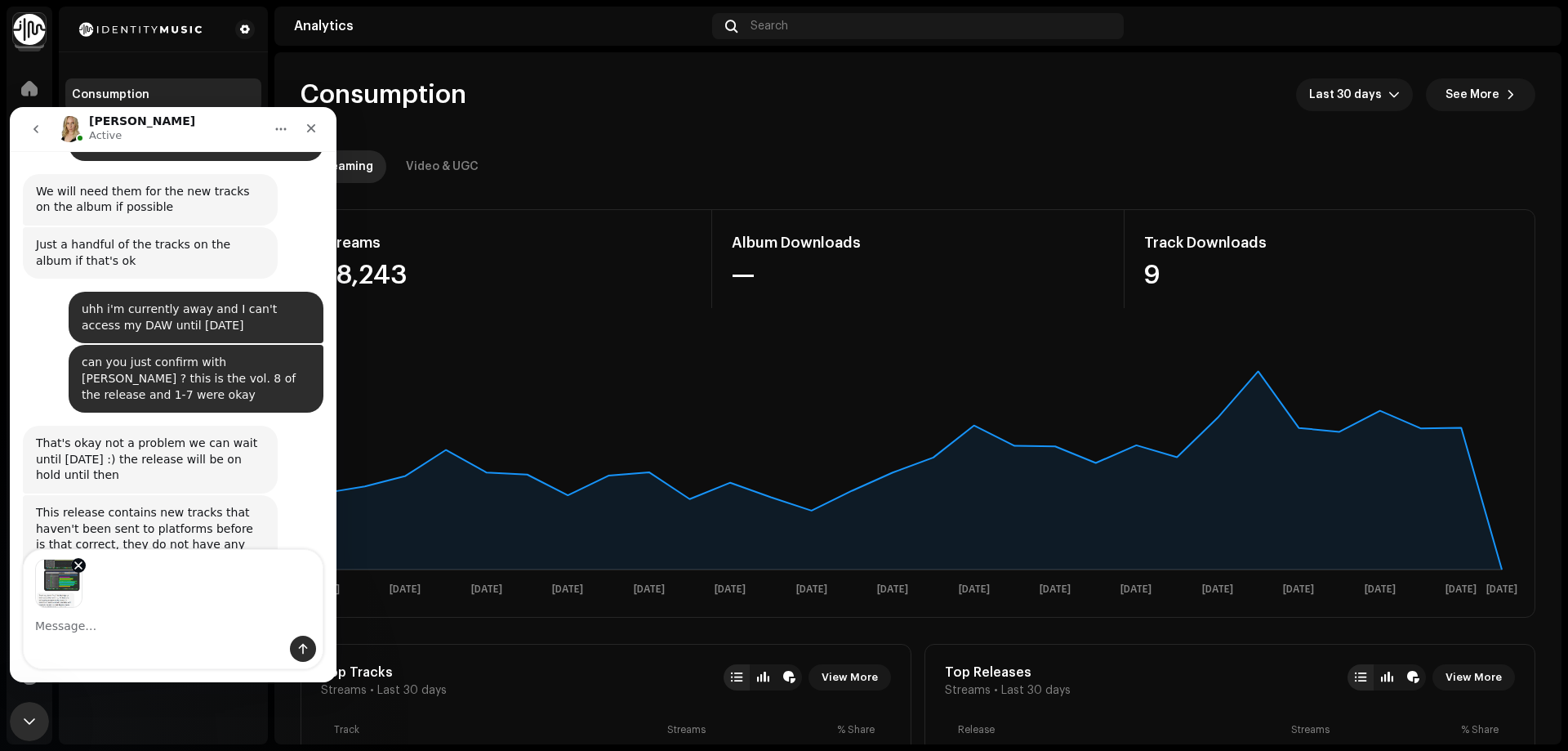
click at [216, 586] on div "Image previews" at bounding box center [173, 579] width 299 height 58
click at [153, 579] on div "Image previews" at bounding box center [173, 579] width 299 height 58
click at [91, 629] on textarea "Message…" at bounding box center [173, 621] width 299 height 28
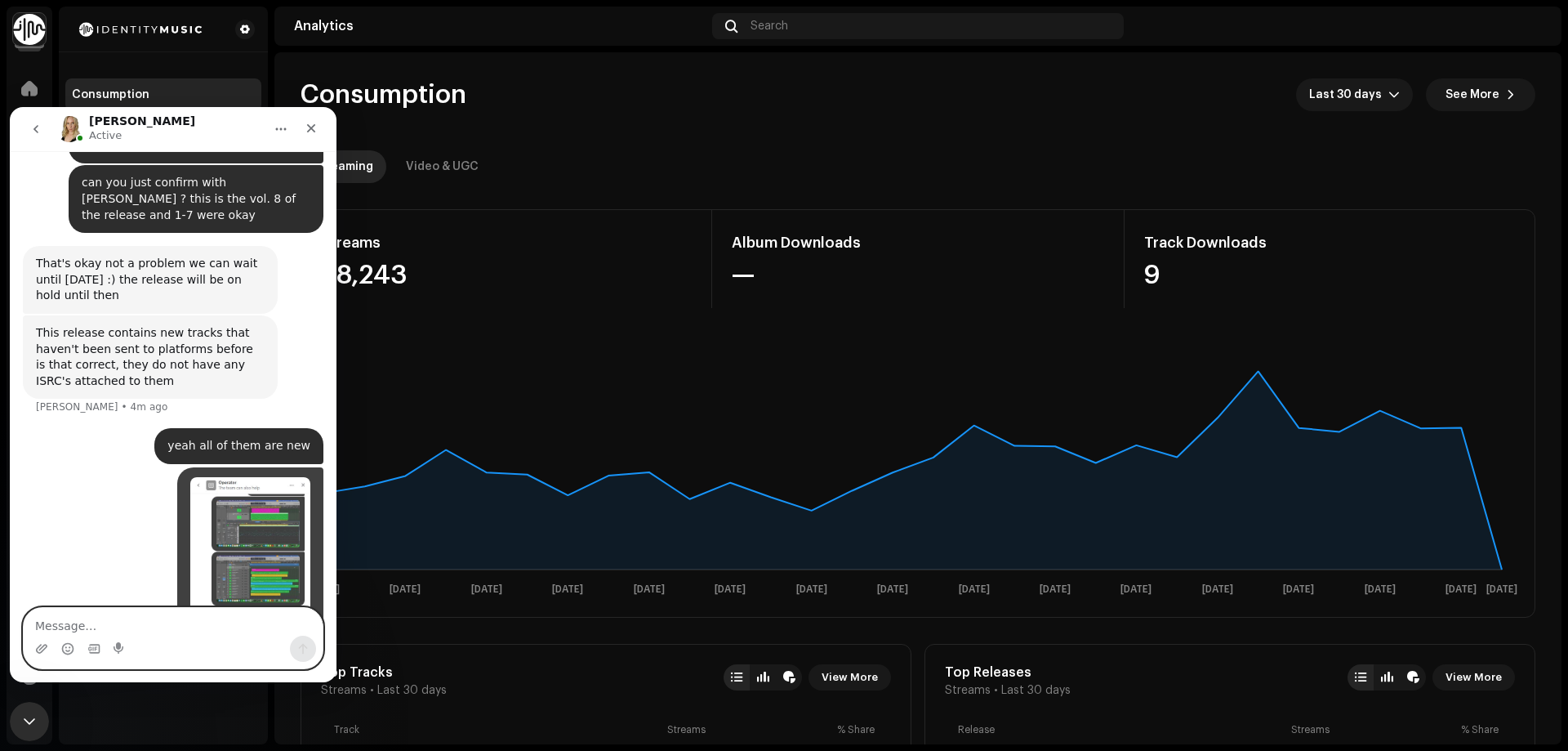
scroll to position [785, 0]
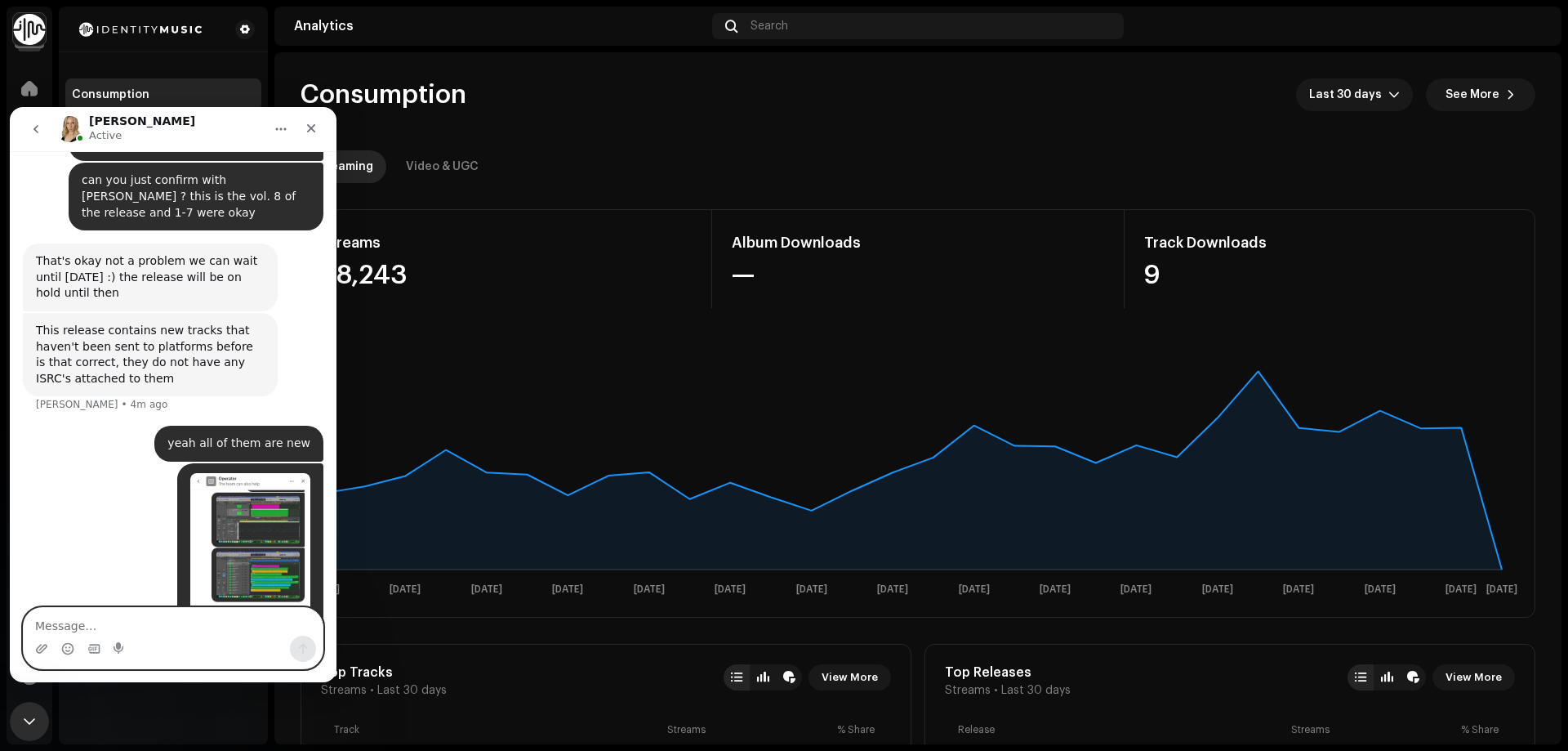
click at [102, 624] on textarea "Message…" at bounding box center [173, 621] width 299 height 28
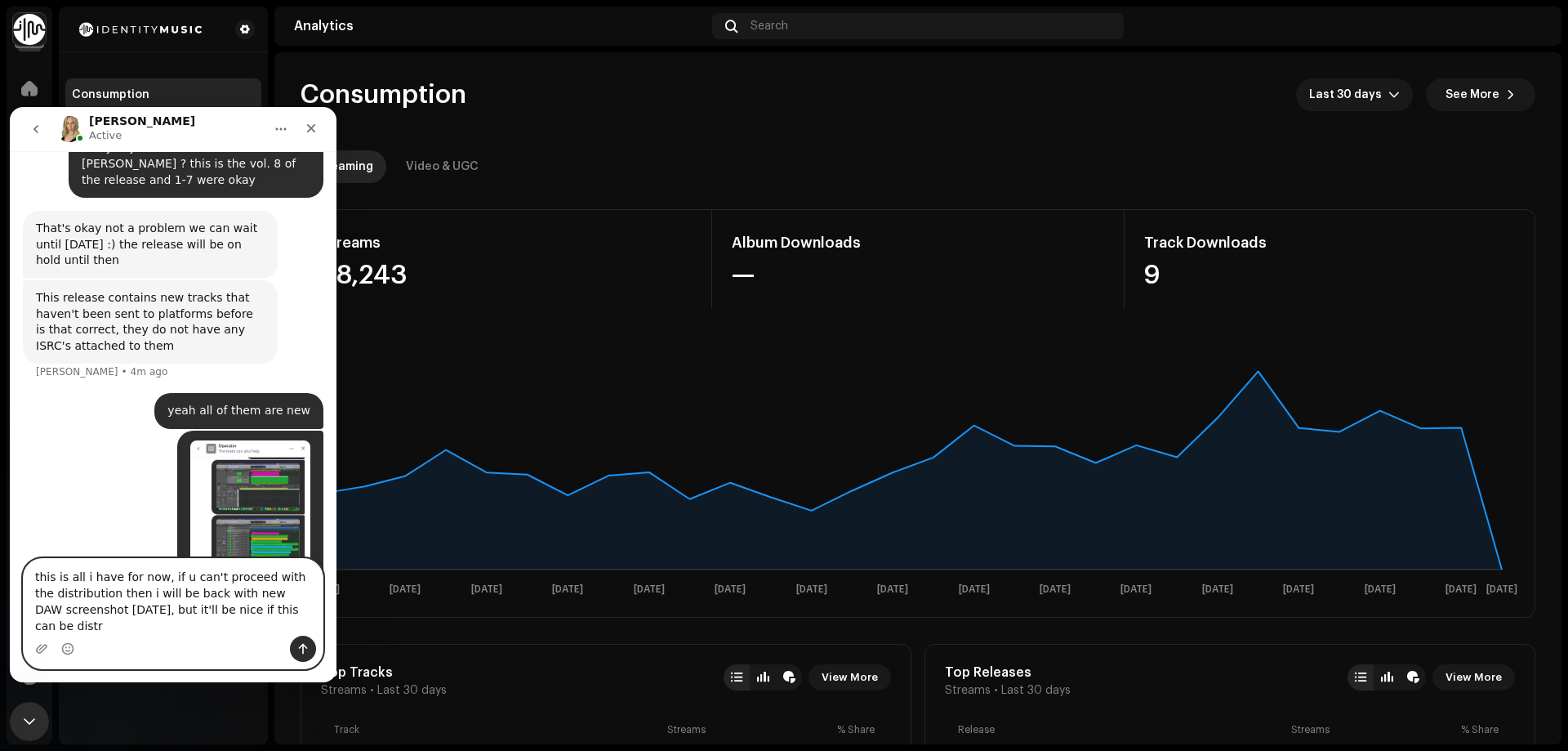
scroll to position [834, 0]
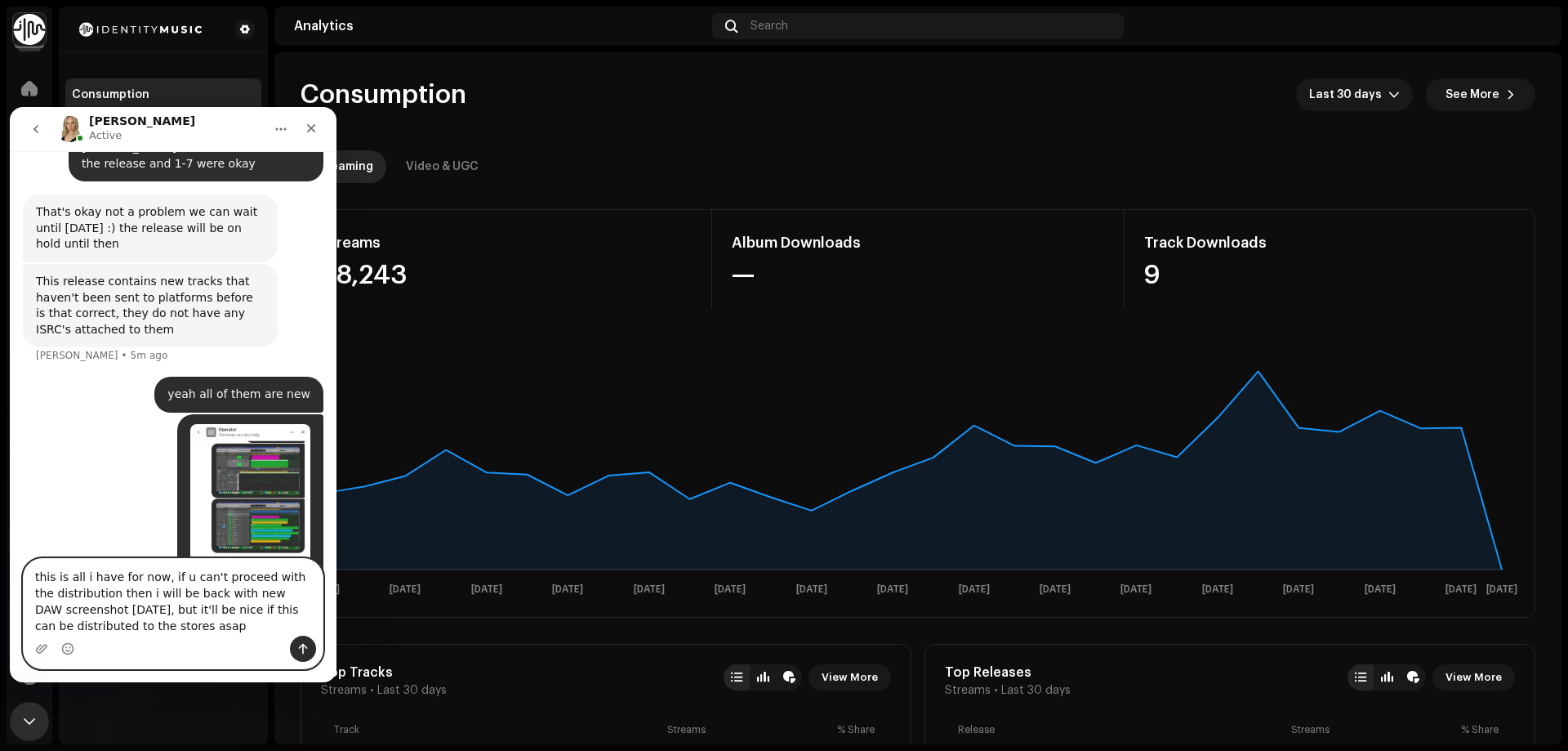
click at [257, 609] on textarea "this is all i have for now, if u can't proceed with the distribution then i wil…" at bounding box center [173, 597] width 299 height 77
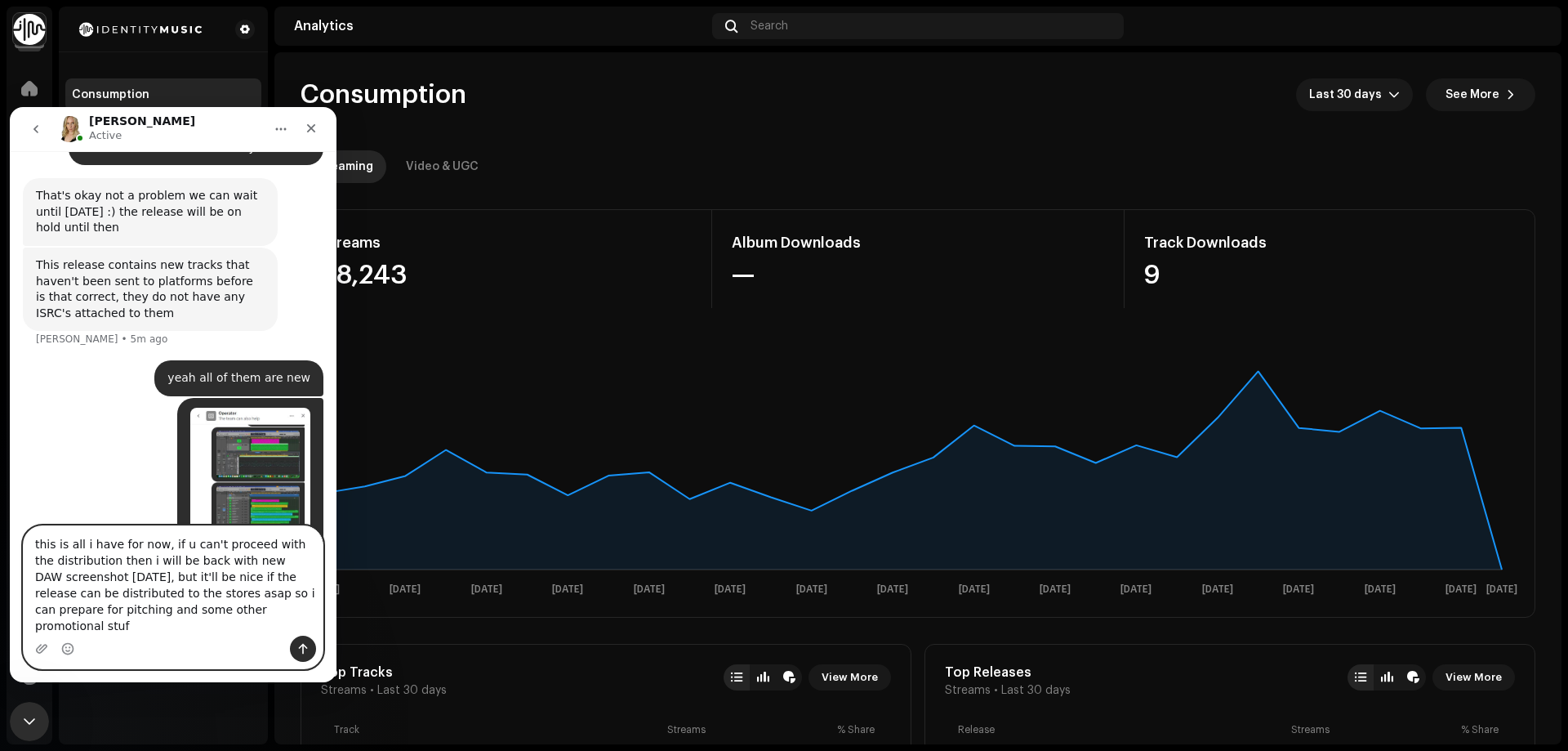
type textarea "this is all i have for now, if u can't proceed with the distribution then i wil…"
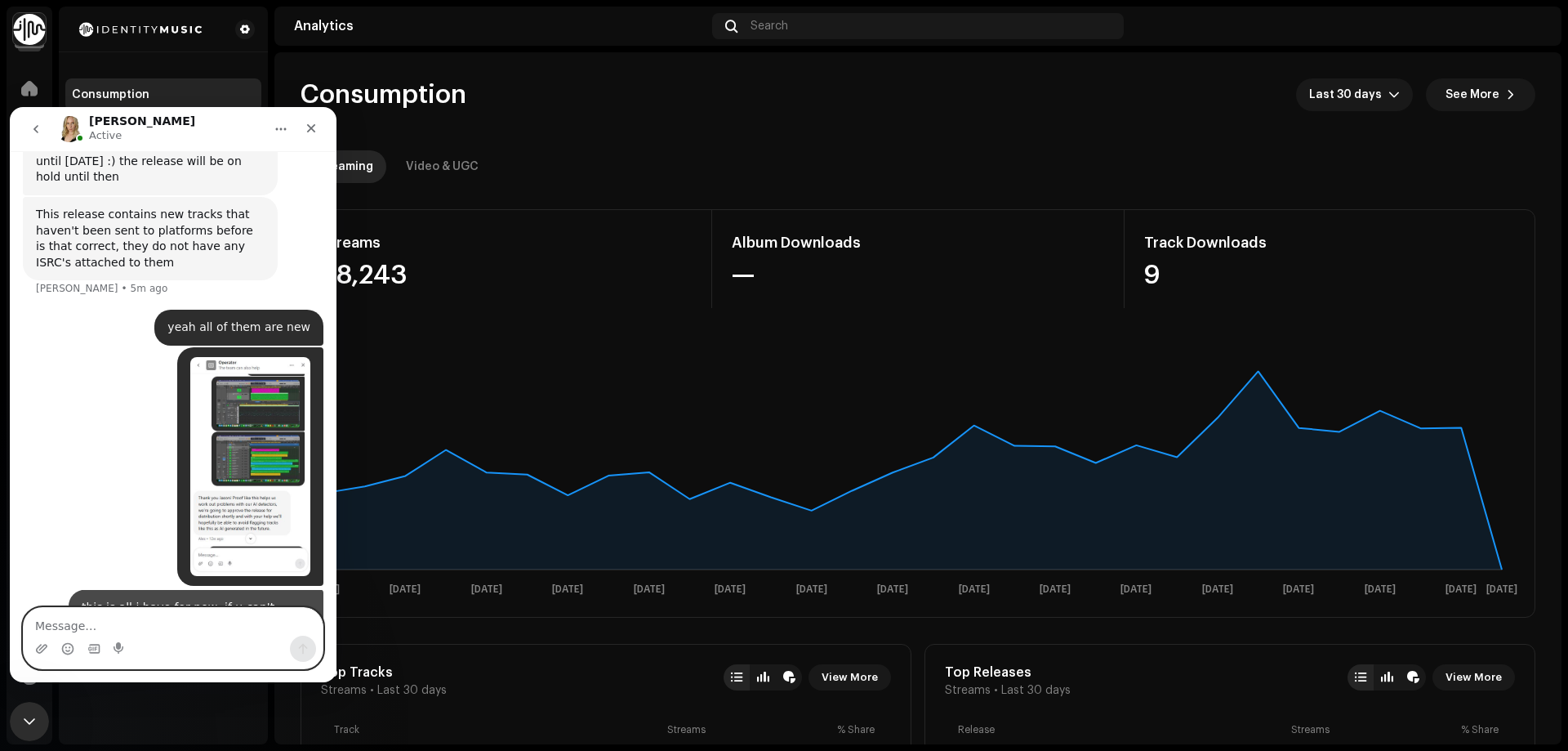
scroll to position [902, 0]
click at [250, 356] on img "Jason says…" at bounding box center [250, 465] width 120 height 219
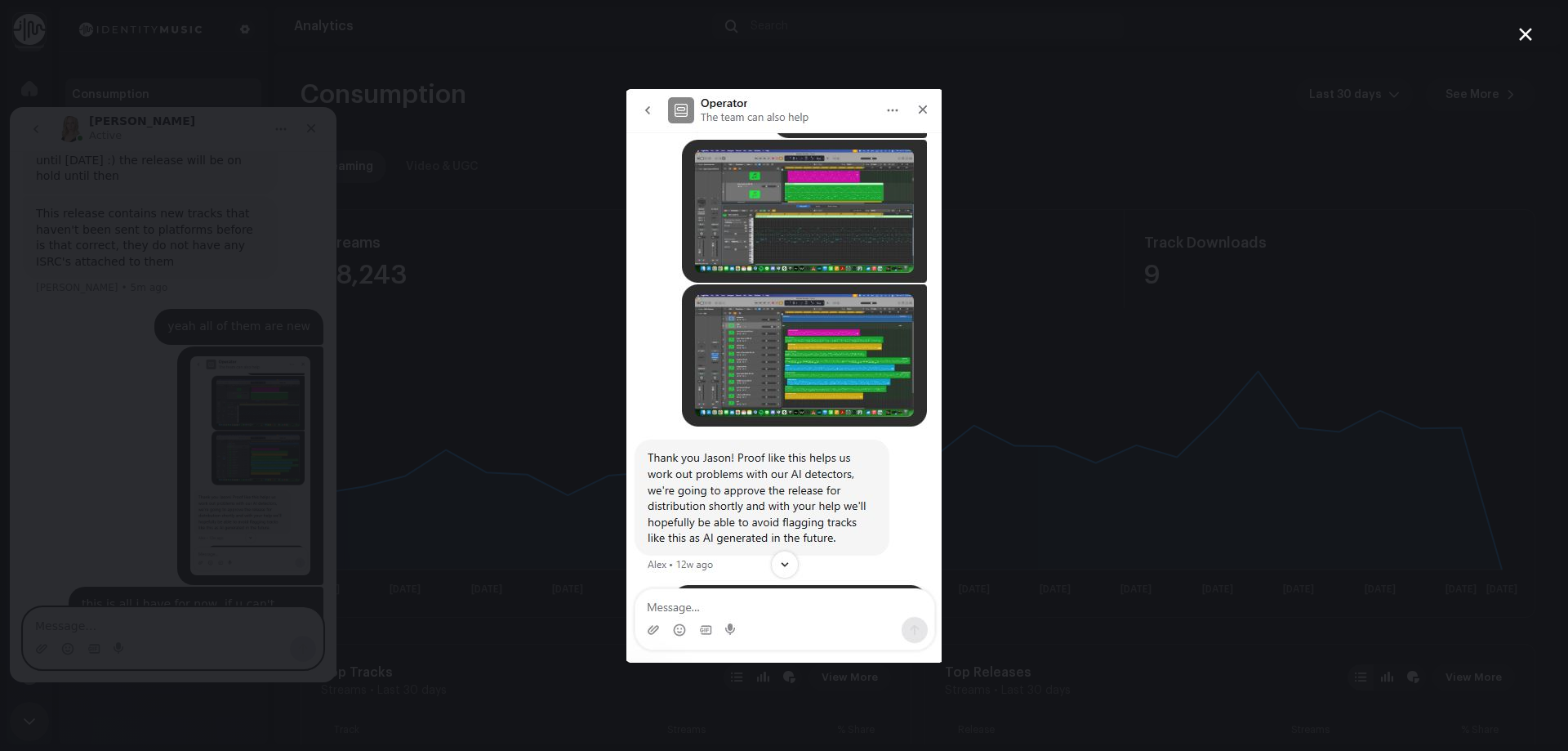
scroll to position [965, 0]
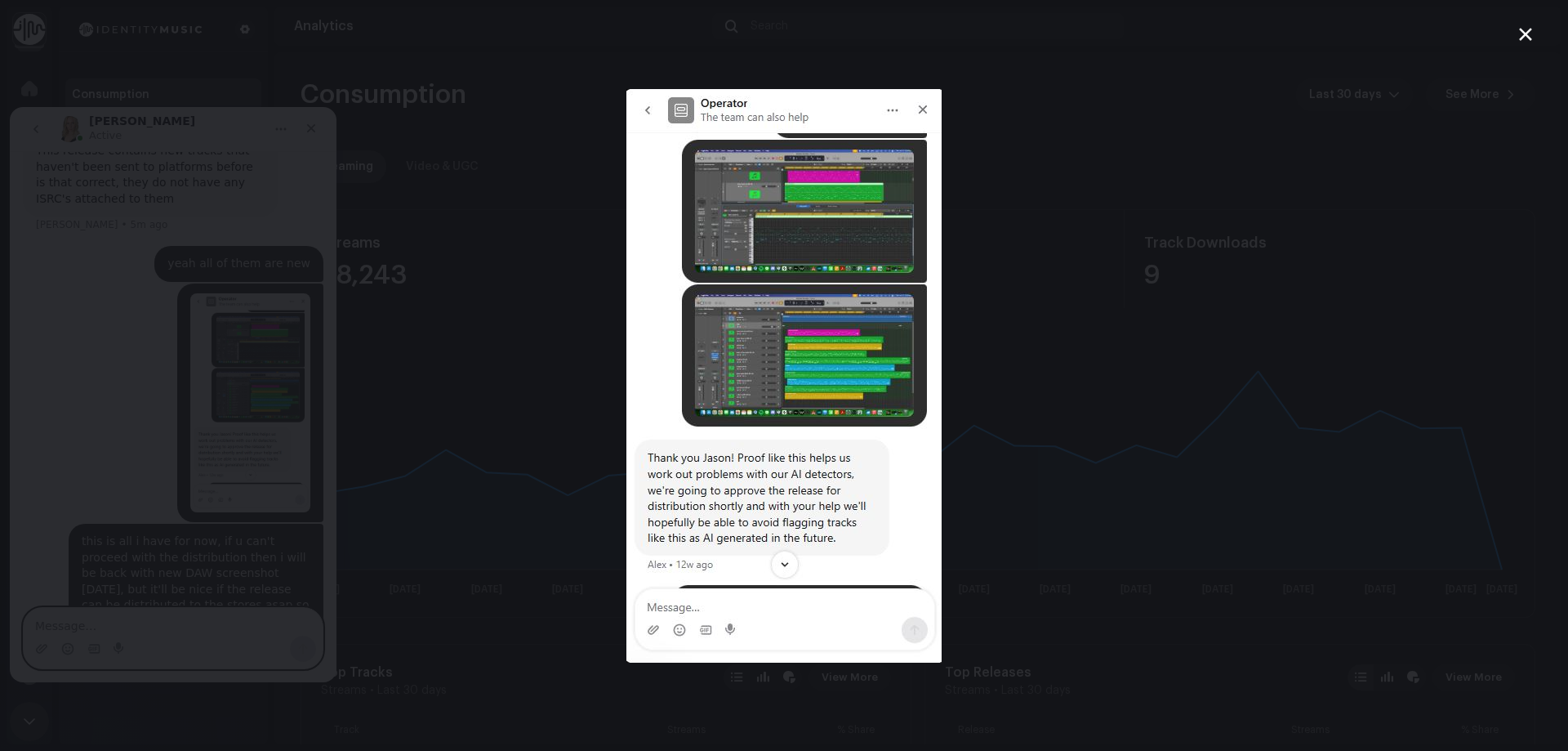
click at [579, 385] on div "Intercom messenger" at bounding box center [784, 376] width 1568 height 751
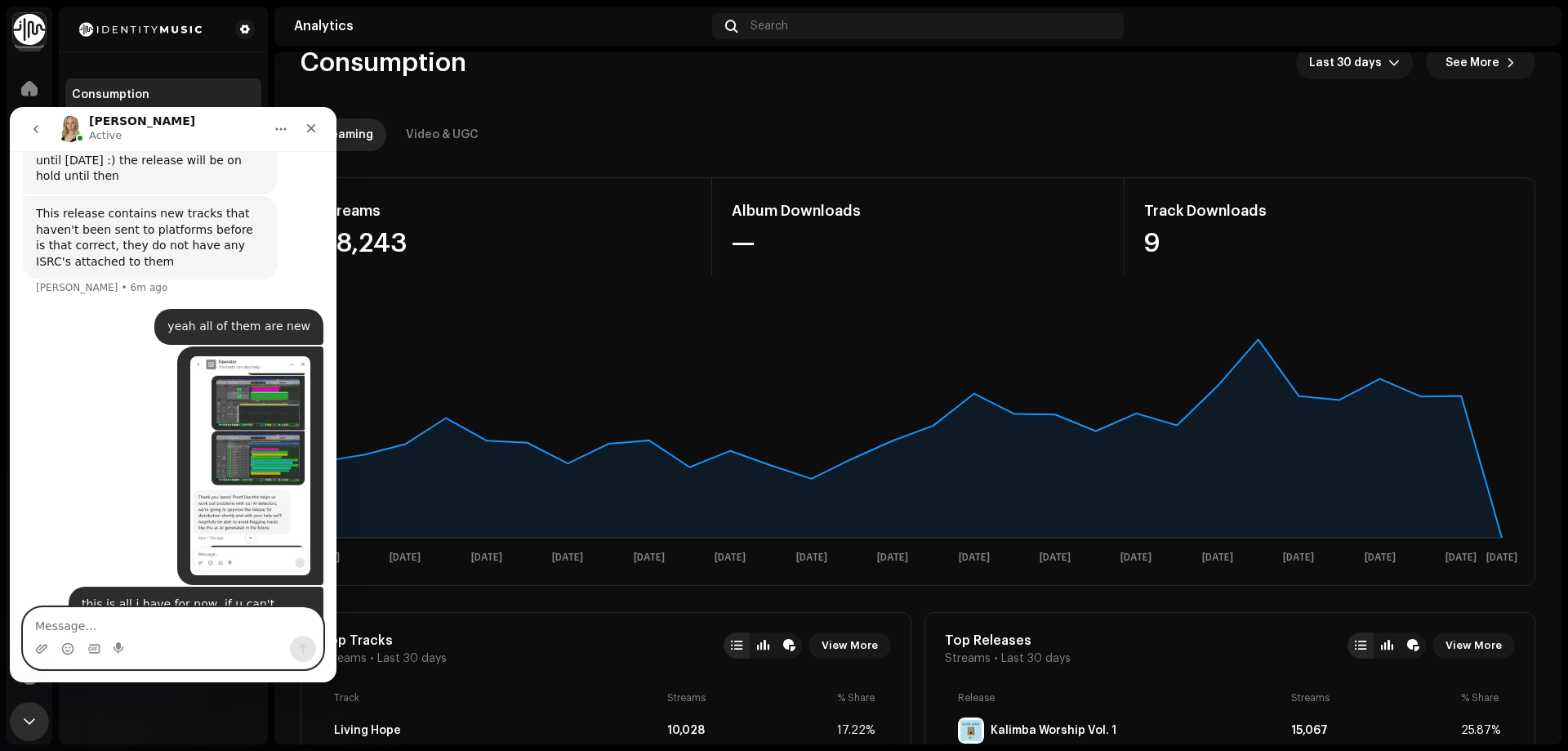
scroll to position [0, 0]
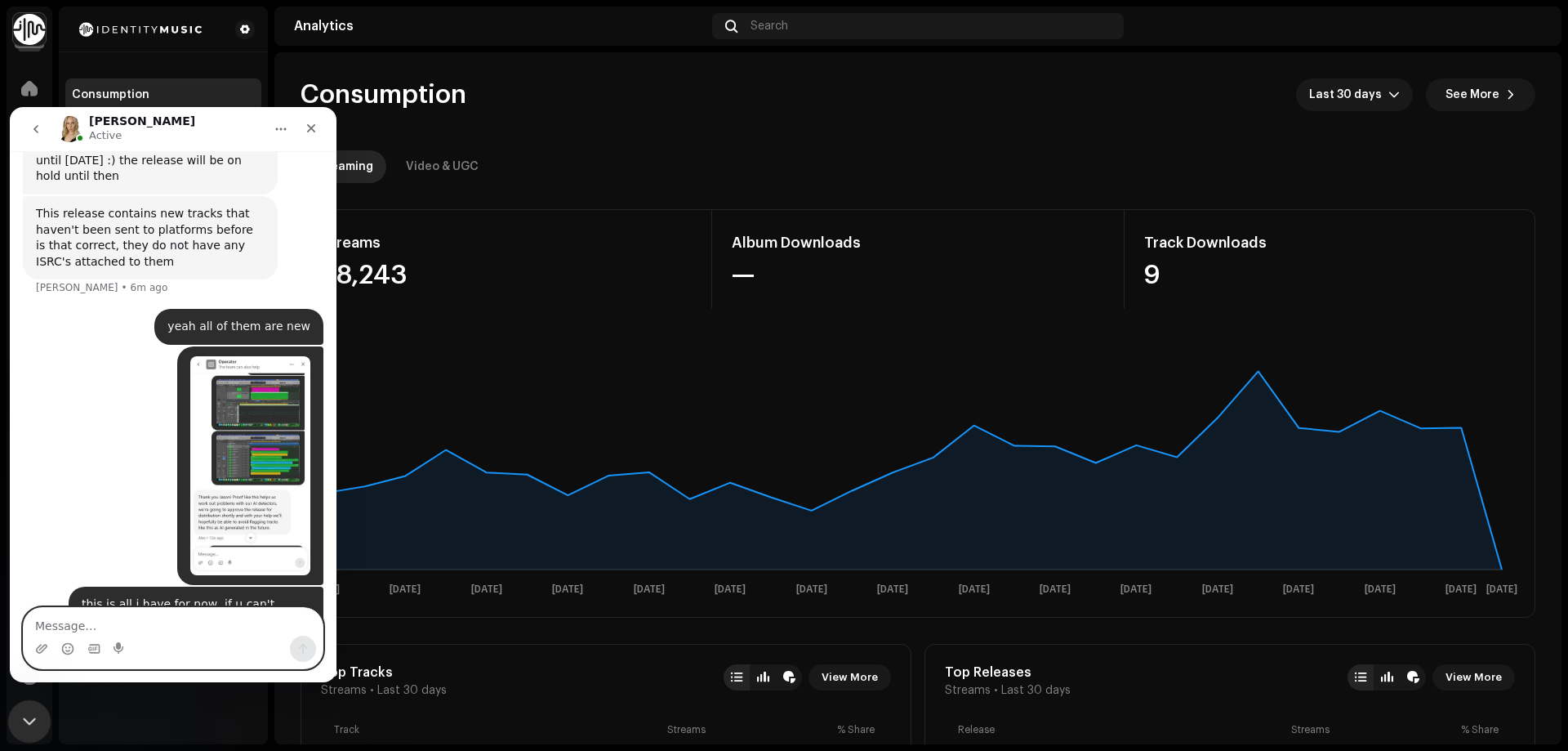
click at [27, 713] on icon "Close Intercom Messenger" at bounding box center [27, 719] width 20 height 20
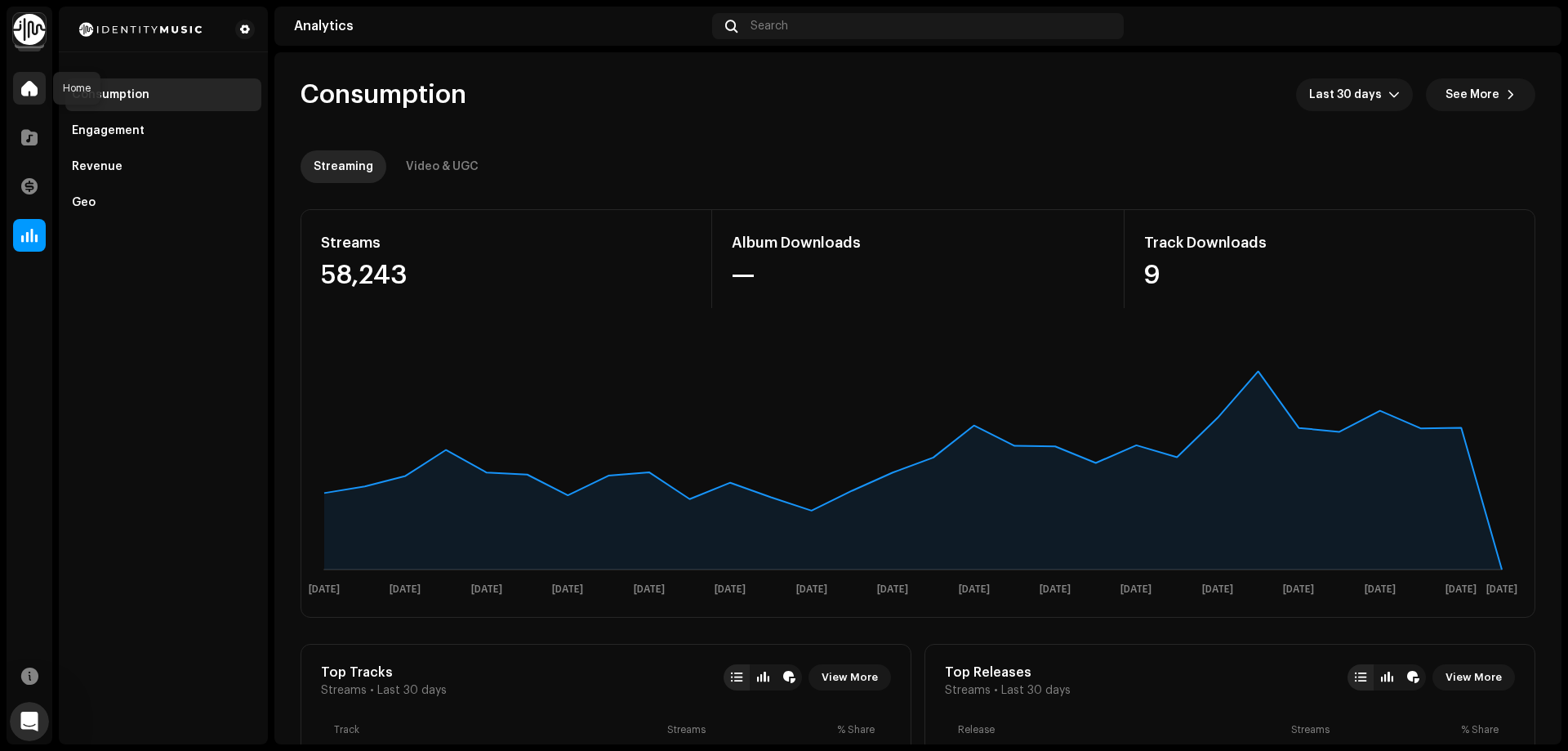
click at [40, 80] on div at bounding box center [29, 88] width 33 height 33
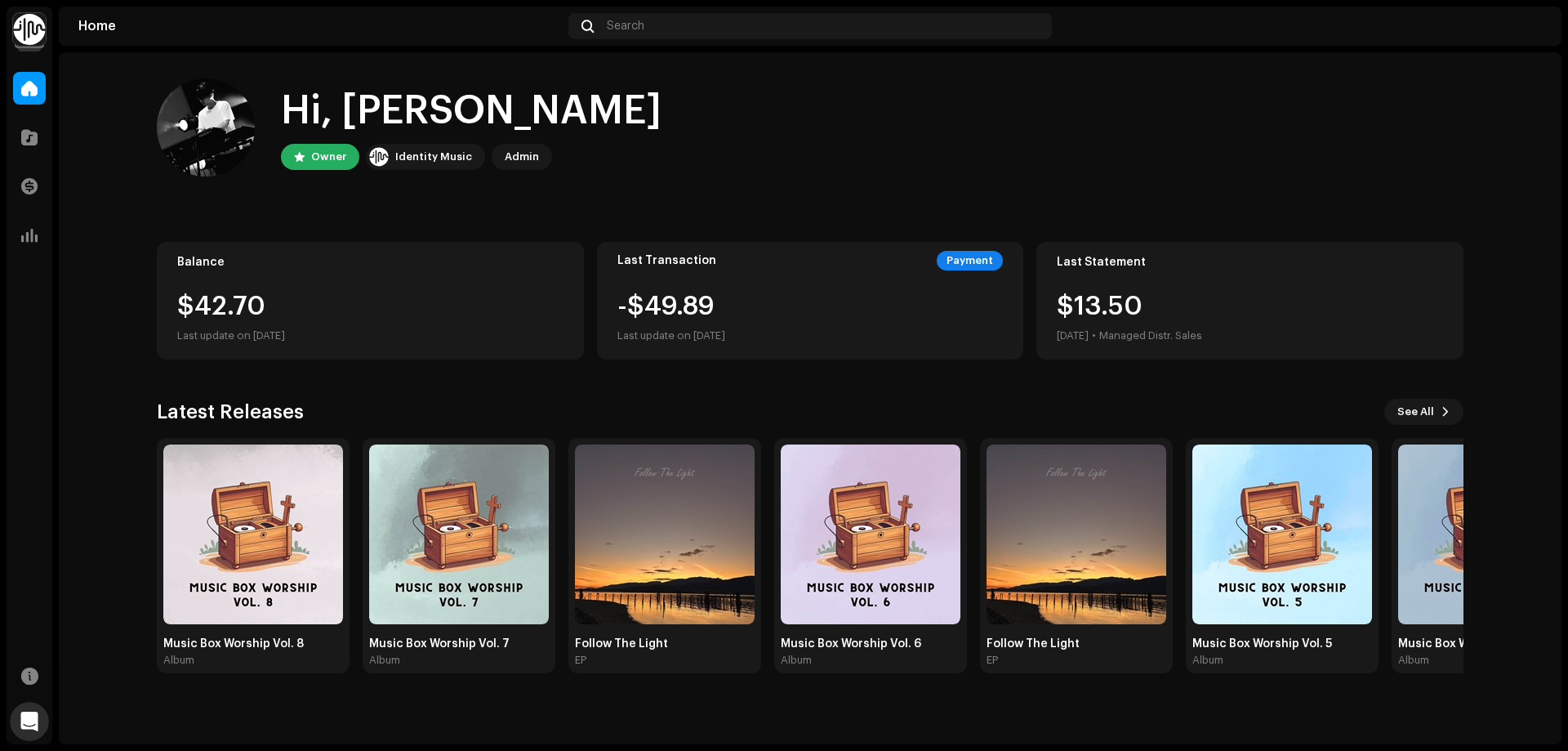
click at [271, 503] on img at bounding box center [253, 534] width 180 height 180
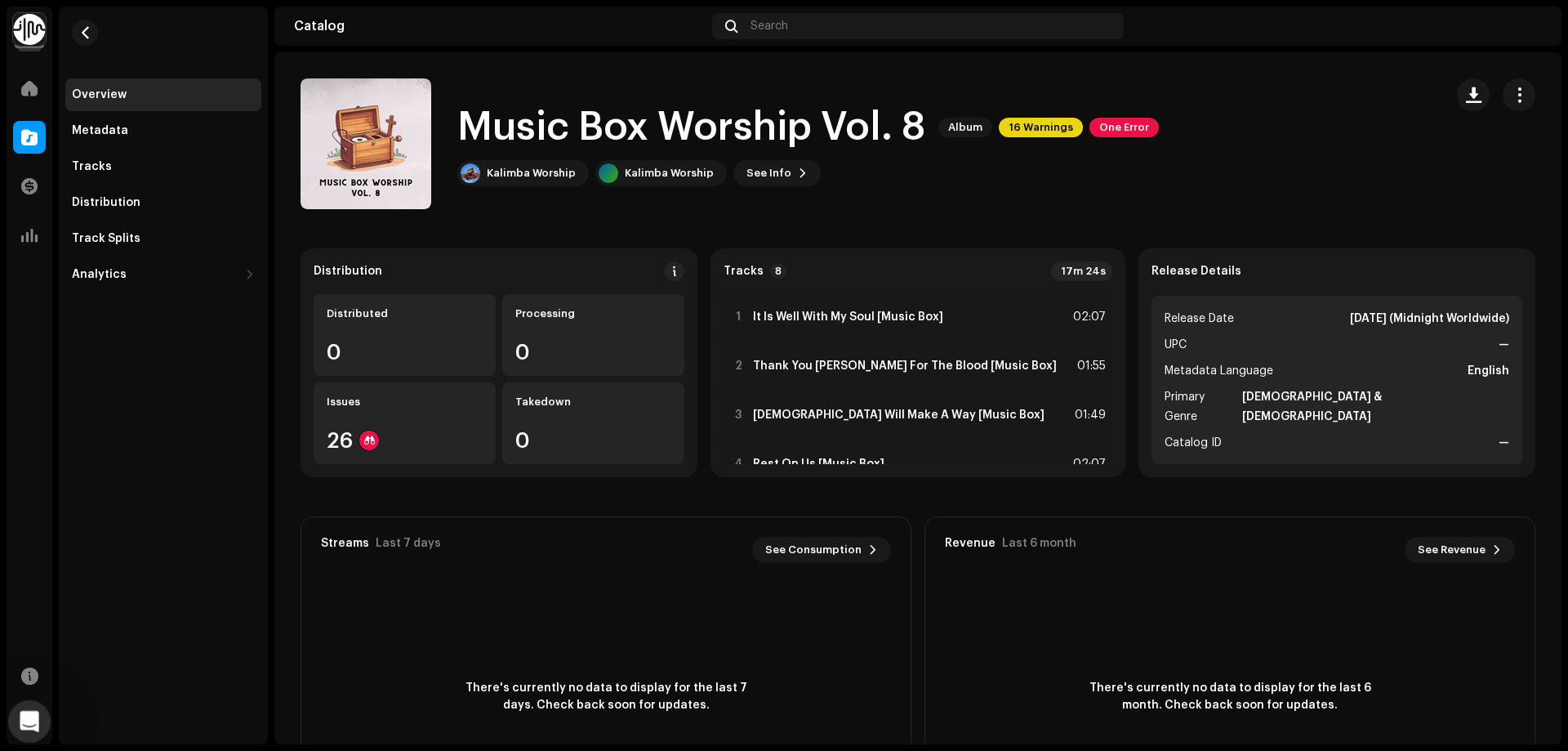
click at [32, 717] on icon "Open Intercom Messenger" at bounding box center [27, 719] width 27 height 27
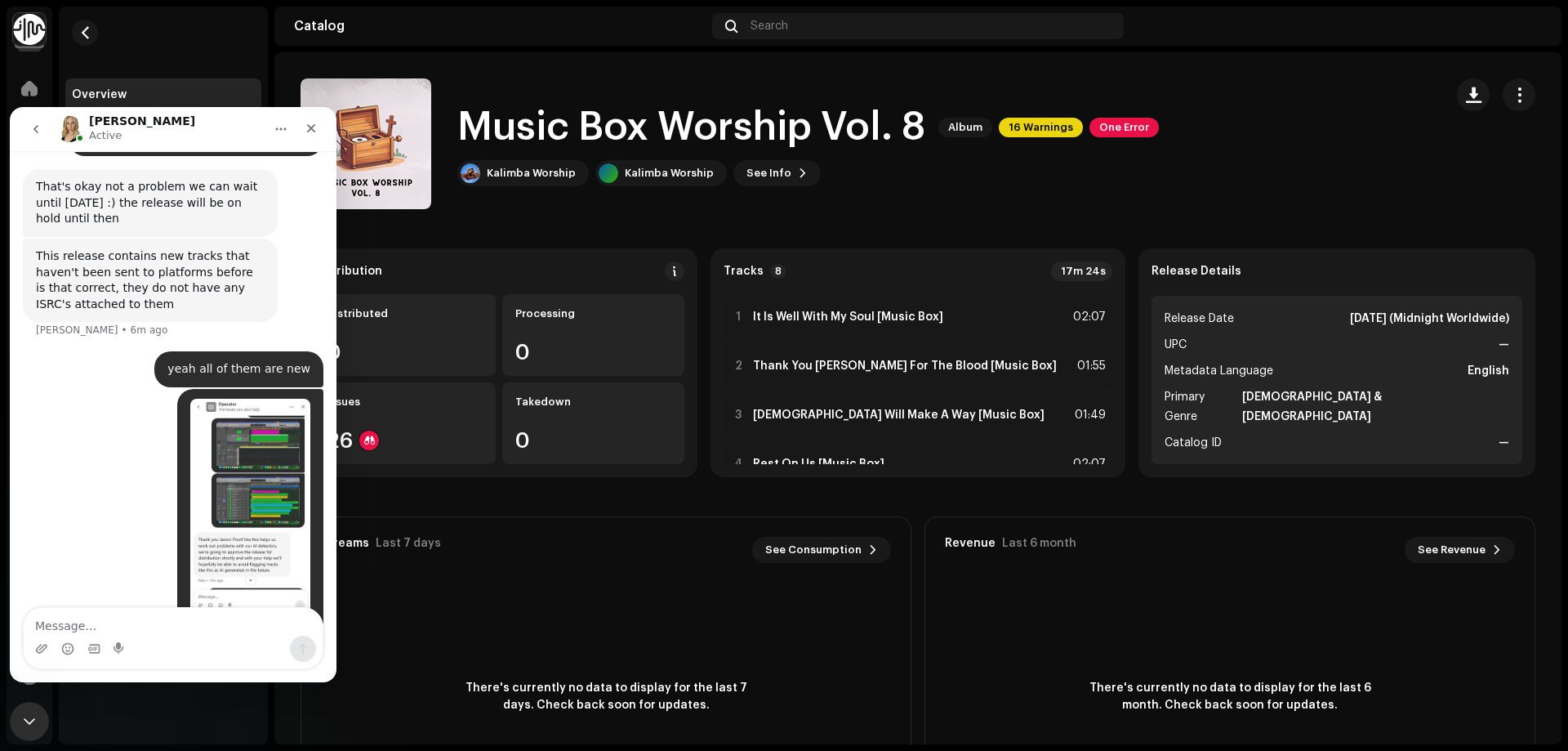
scroll to position [902, 0]
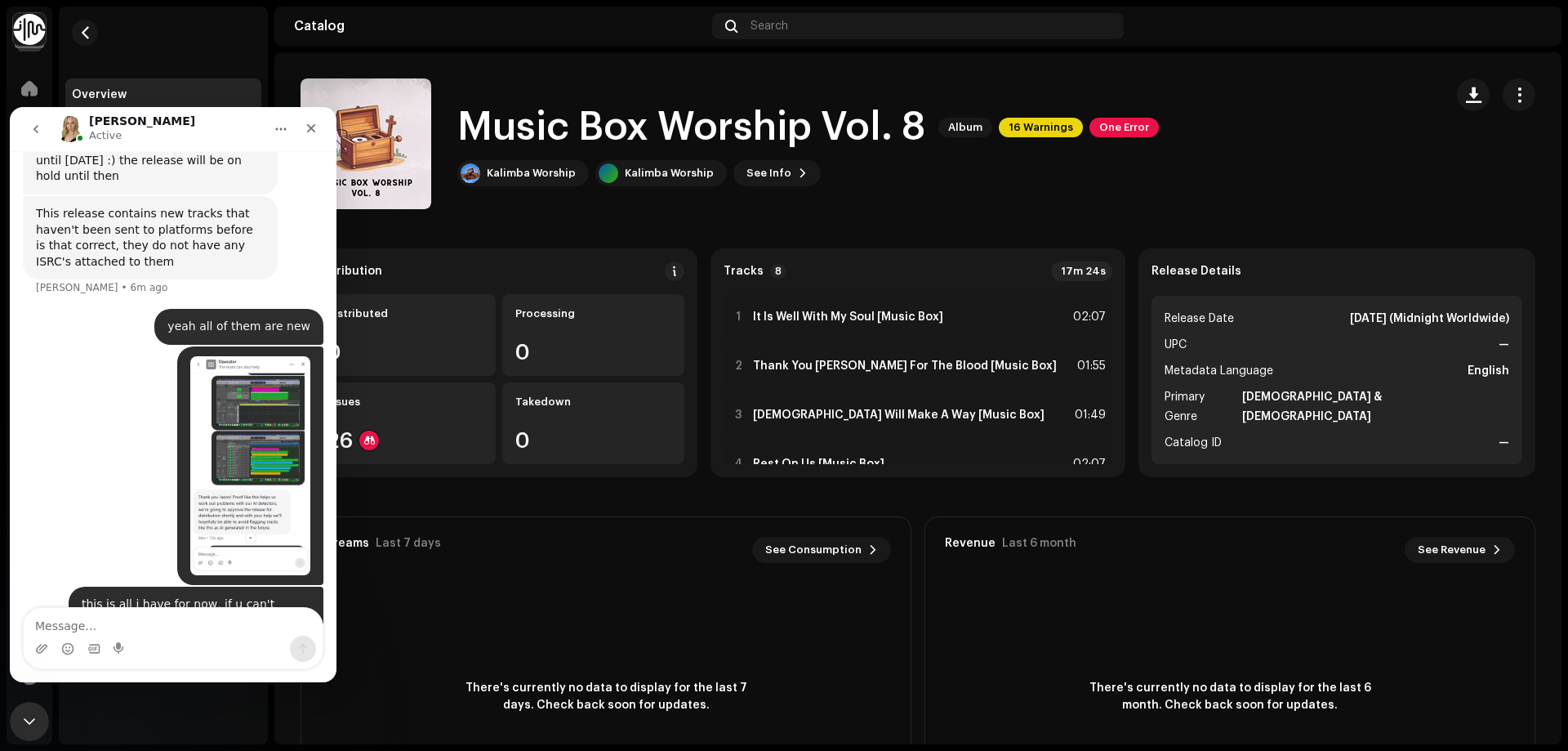
click at [250, 356] on img "Jason says…" at bounding box center [250, 465] width 120 height 219
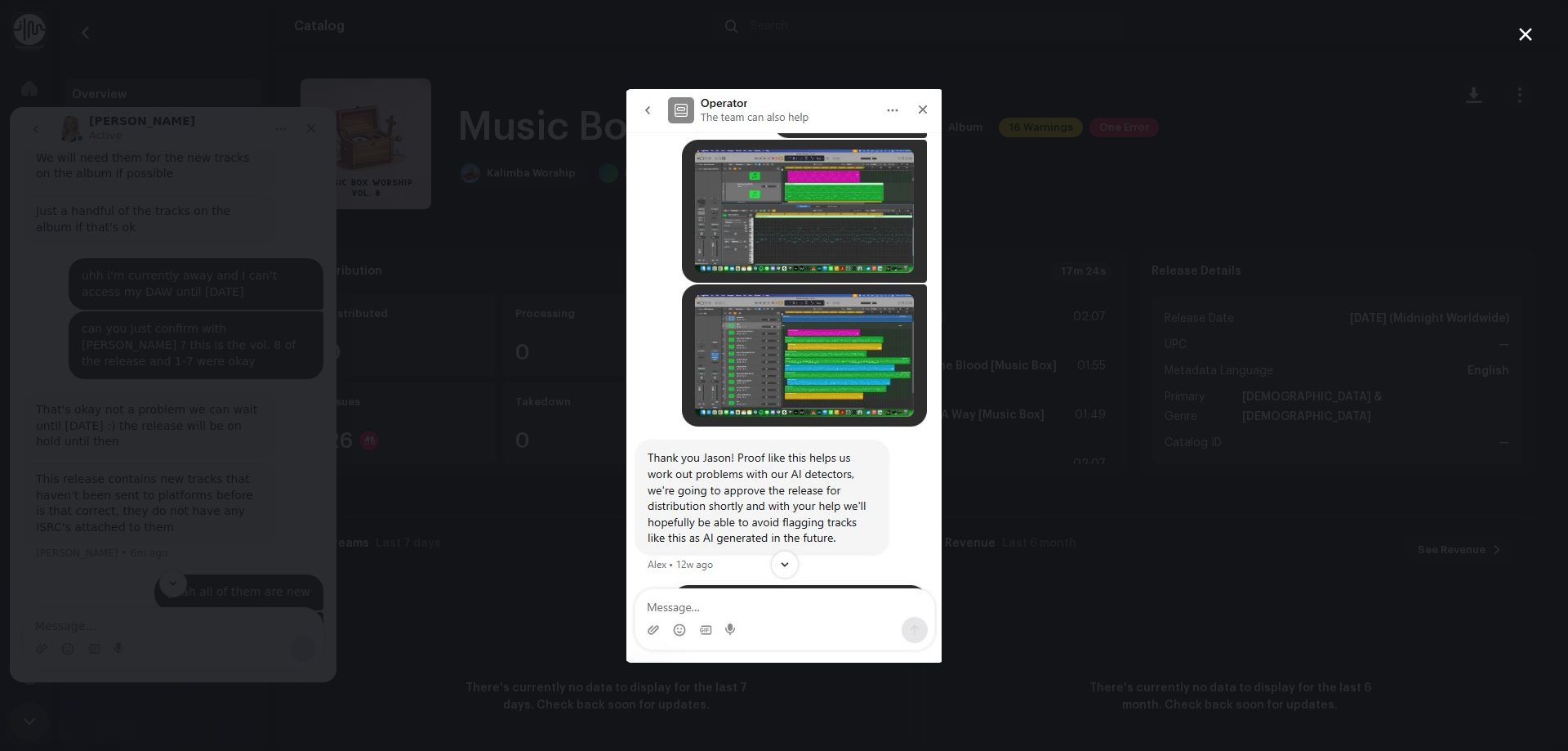
scroll to position [637, 0]
click at [213, 360] on div "Intercom messenger" at bounding box center [784, 376] width 1568 height 751
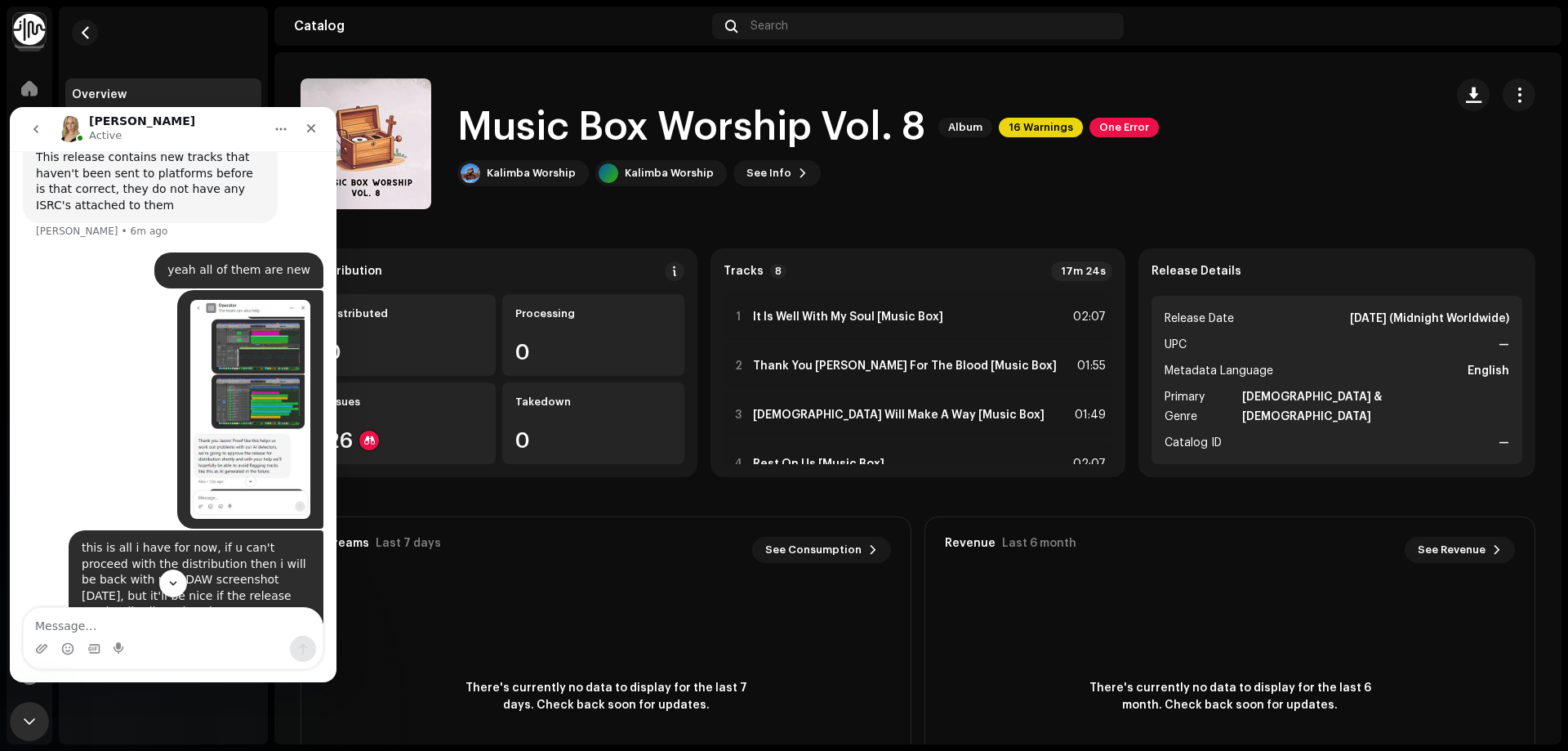
scroll to position [965, 0]
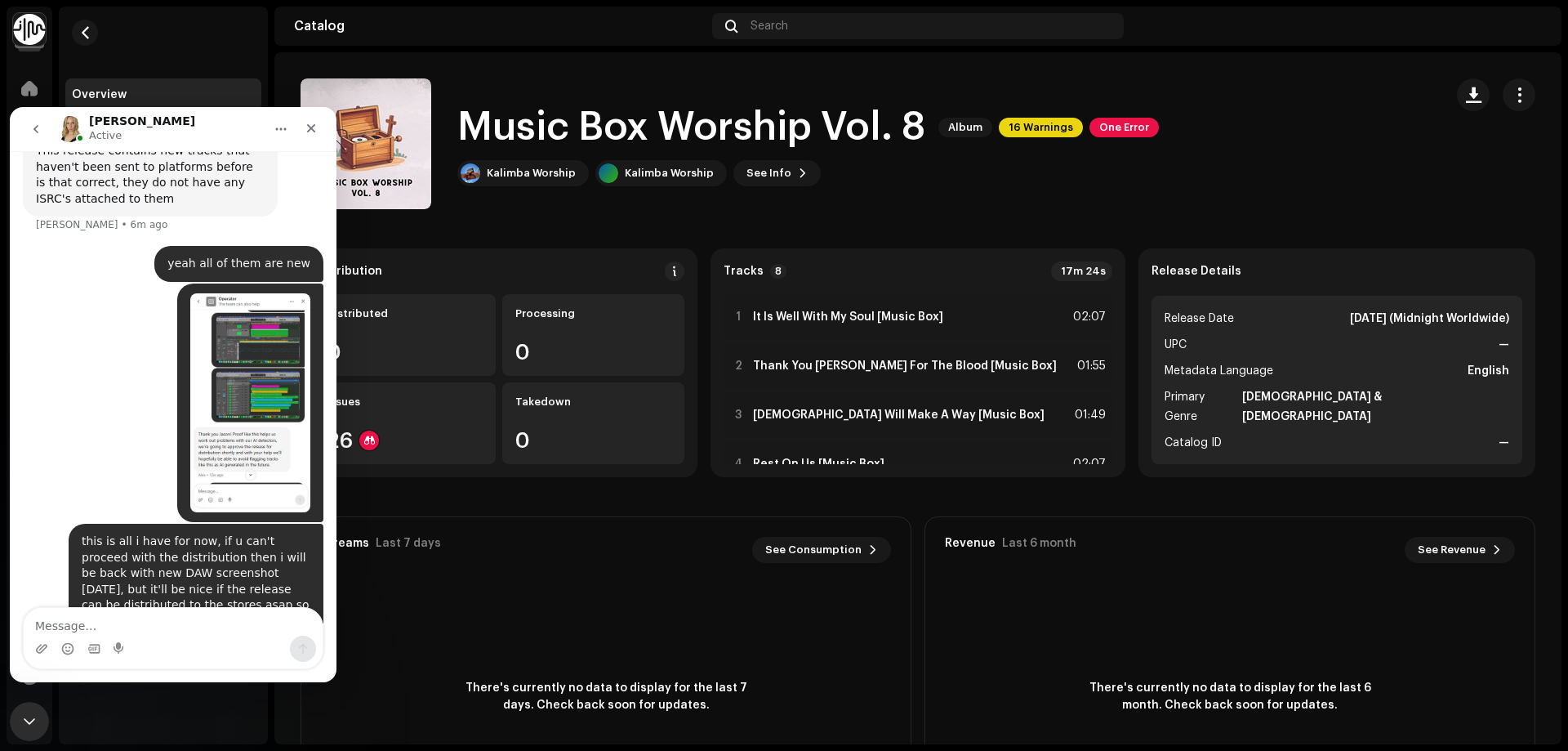
click at [262, 293] on img "Jason says…" at bounding box center [250, 402] width 120 height 219
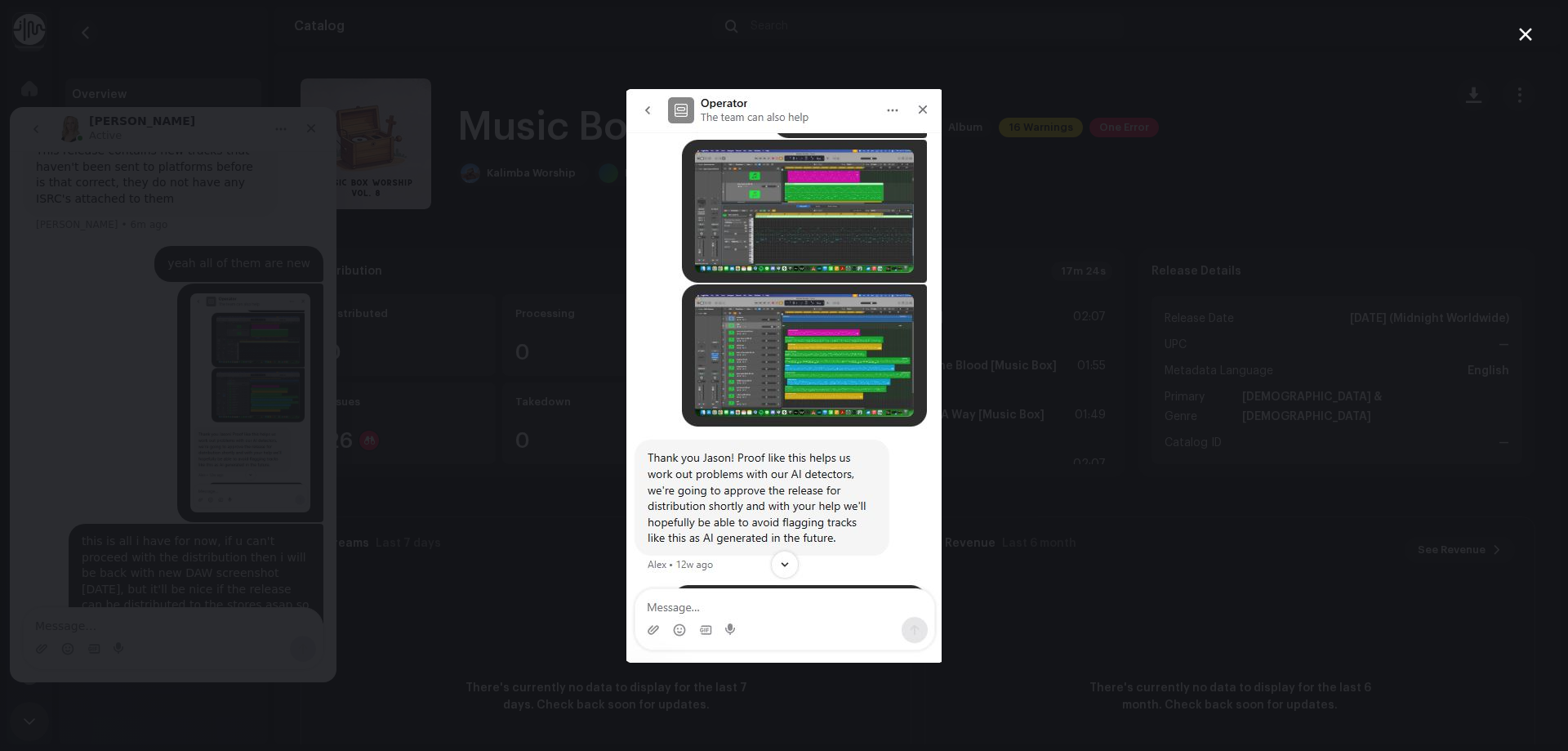
scroll to position [0, 0]
drag, startPoint x: 969, startPoint y: 346, endPoint x: 810, endPoint y: 325, distance: 160.4
click at [437, 419] on div "Intercom messenger" at bounding box center [784, 376] width 1568 height 751
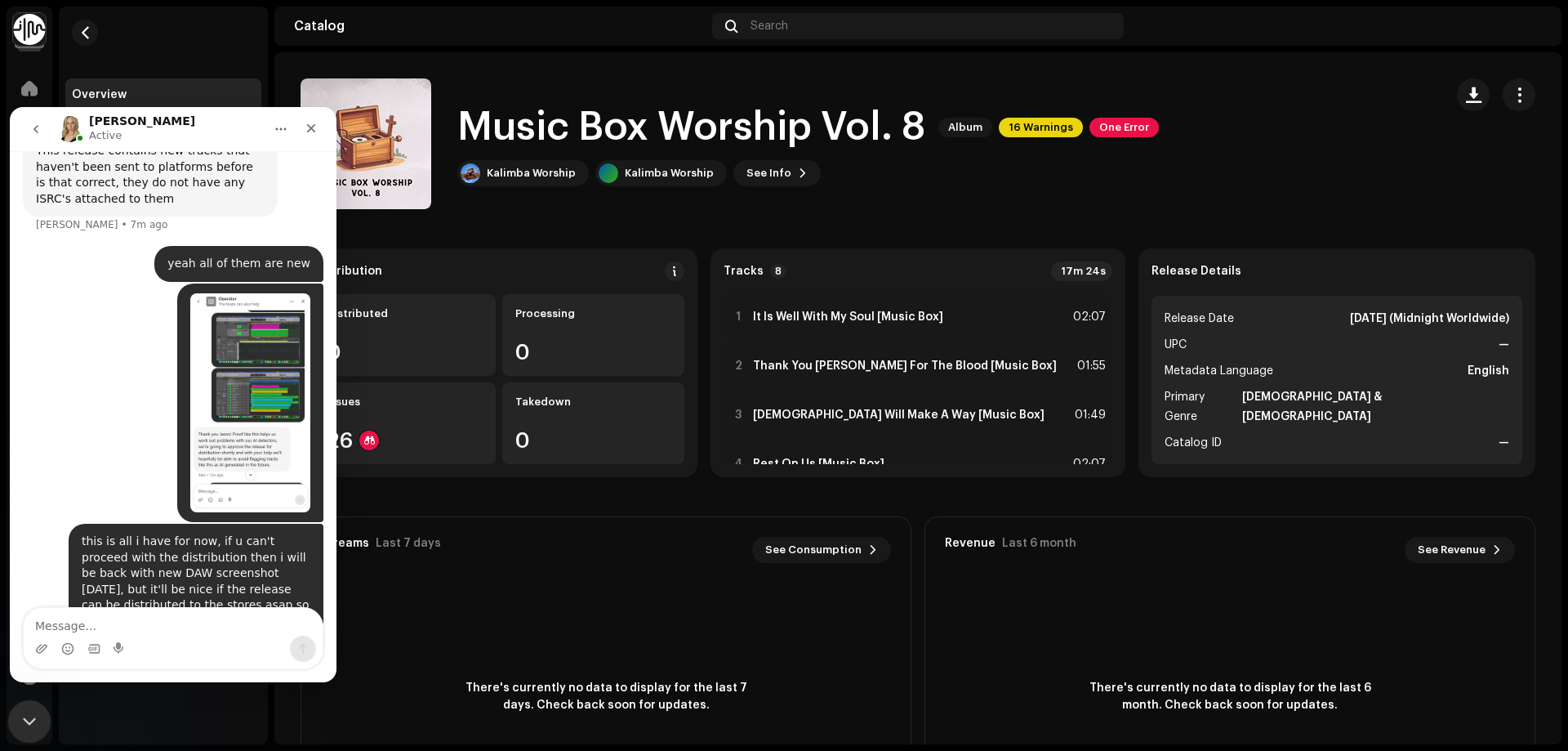
click at [28, 717] on icon "Close Intercom Messenger" at bounding box center [27, 719] width 20 height 20
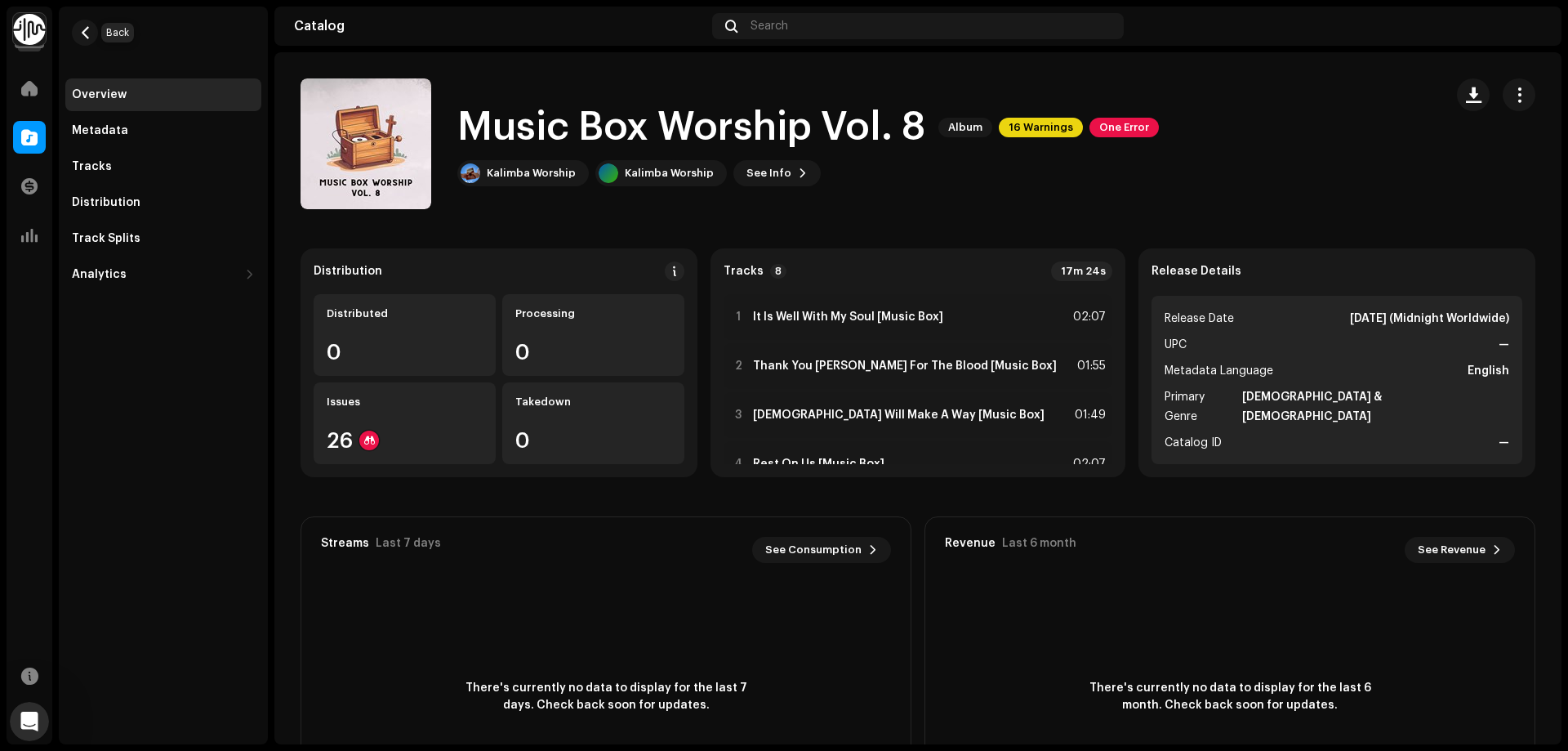
scroll to position [902, 0]
click at [42, 86] on div at bounding box center [29, 88] width 33 height 33
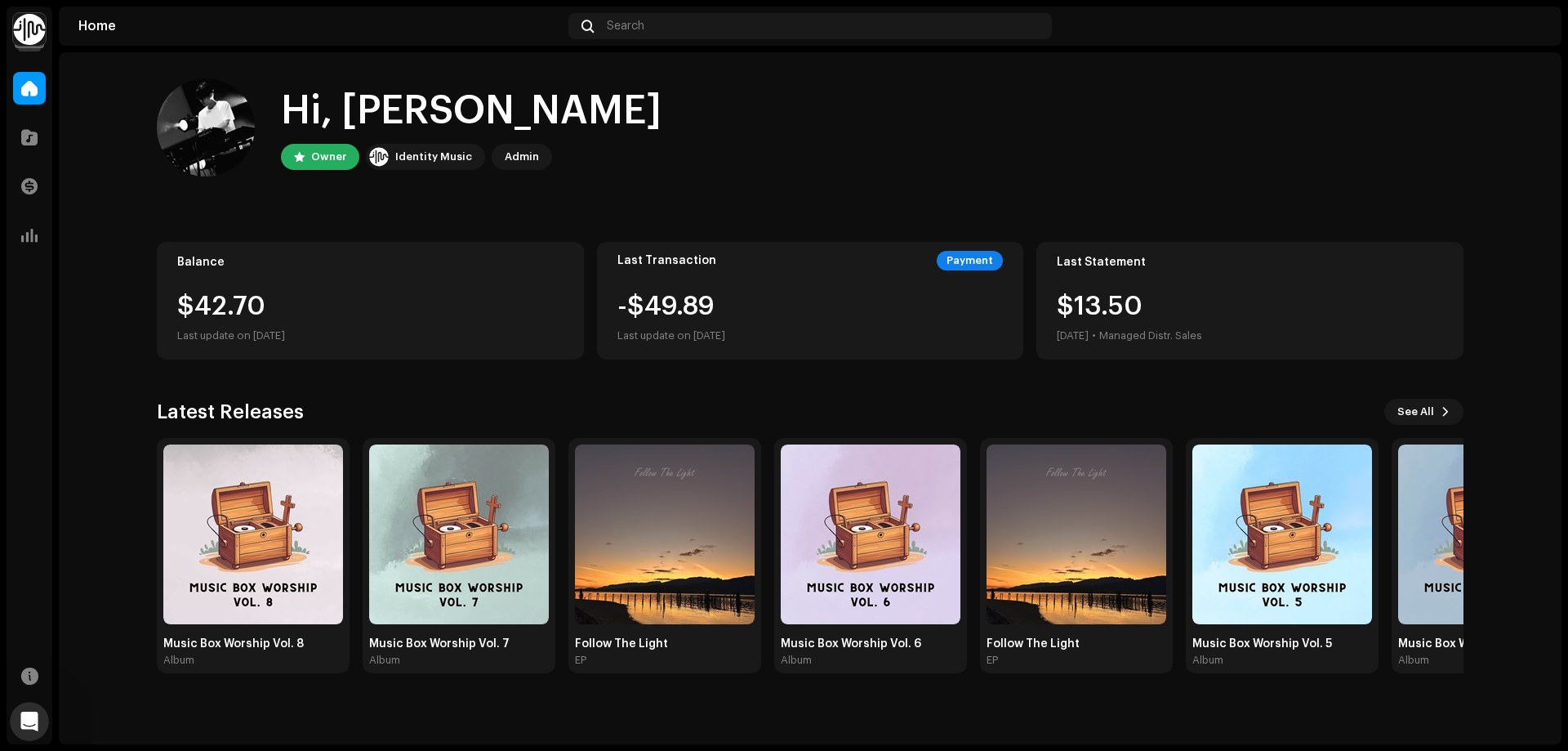
scroll to position [965, 0]
click at [1092, 485] on img at bounding box center [1076, 534] width 180 height 180
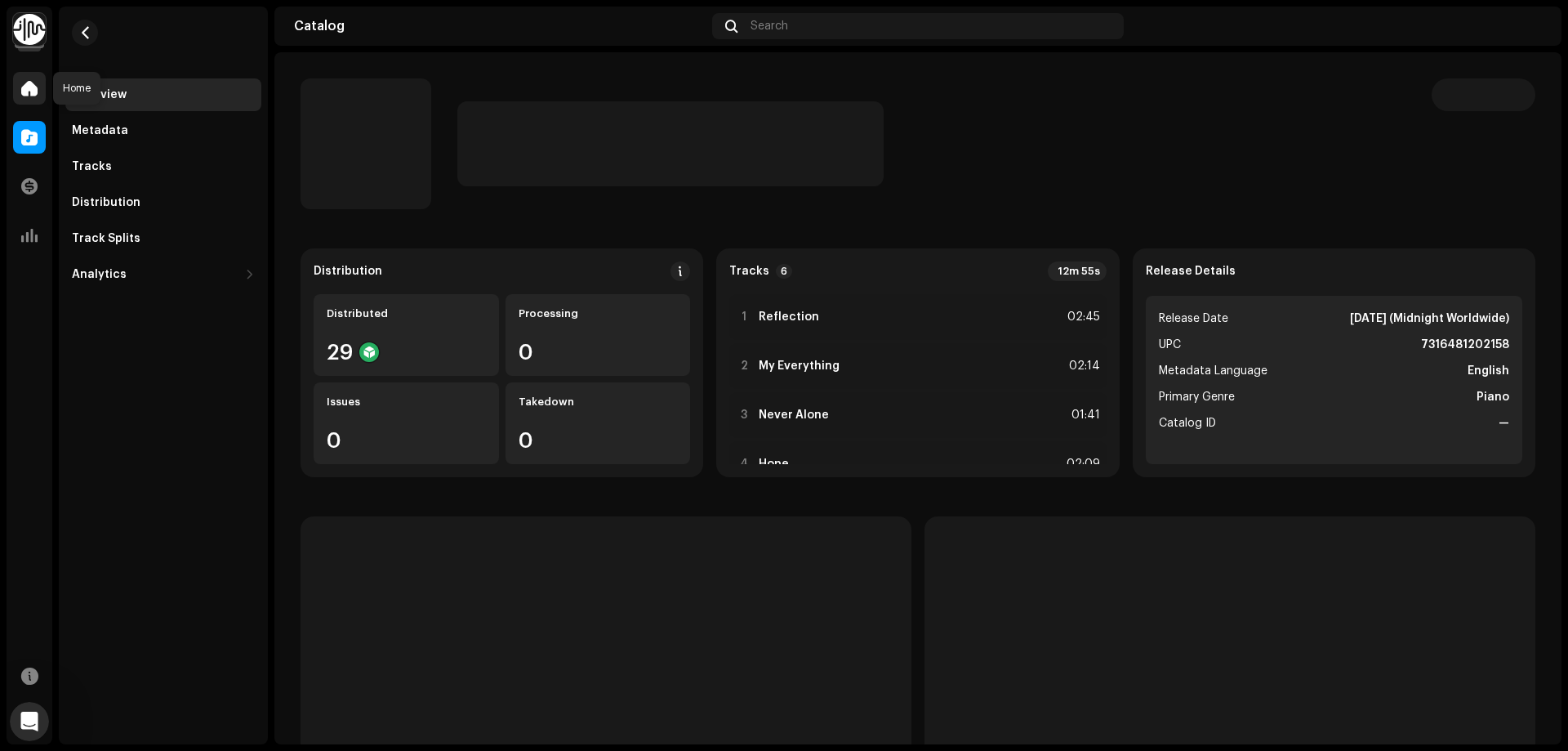
click at [30, 85] on span at bounding box center [29, 88] width 16 height 13
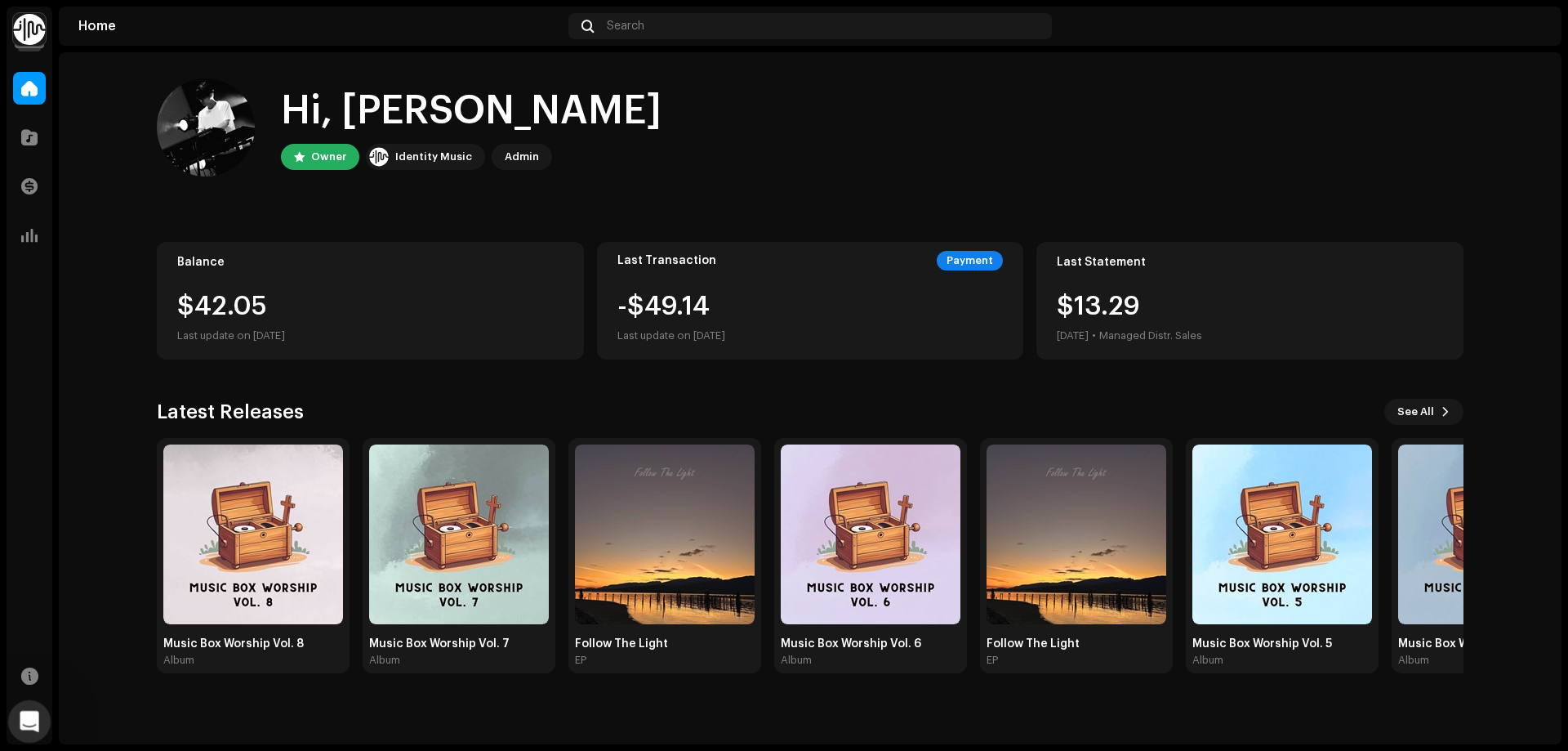
click at [25, 724] on icon "Open Intercom Messenger" at bounding box center [27, 719] width 27 height 27
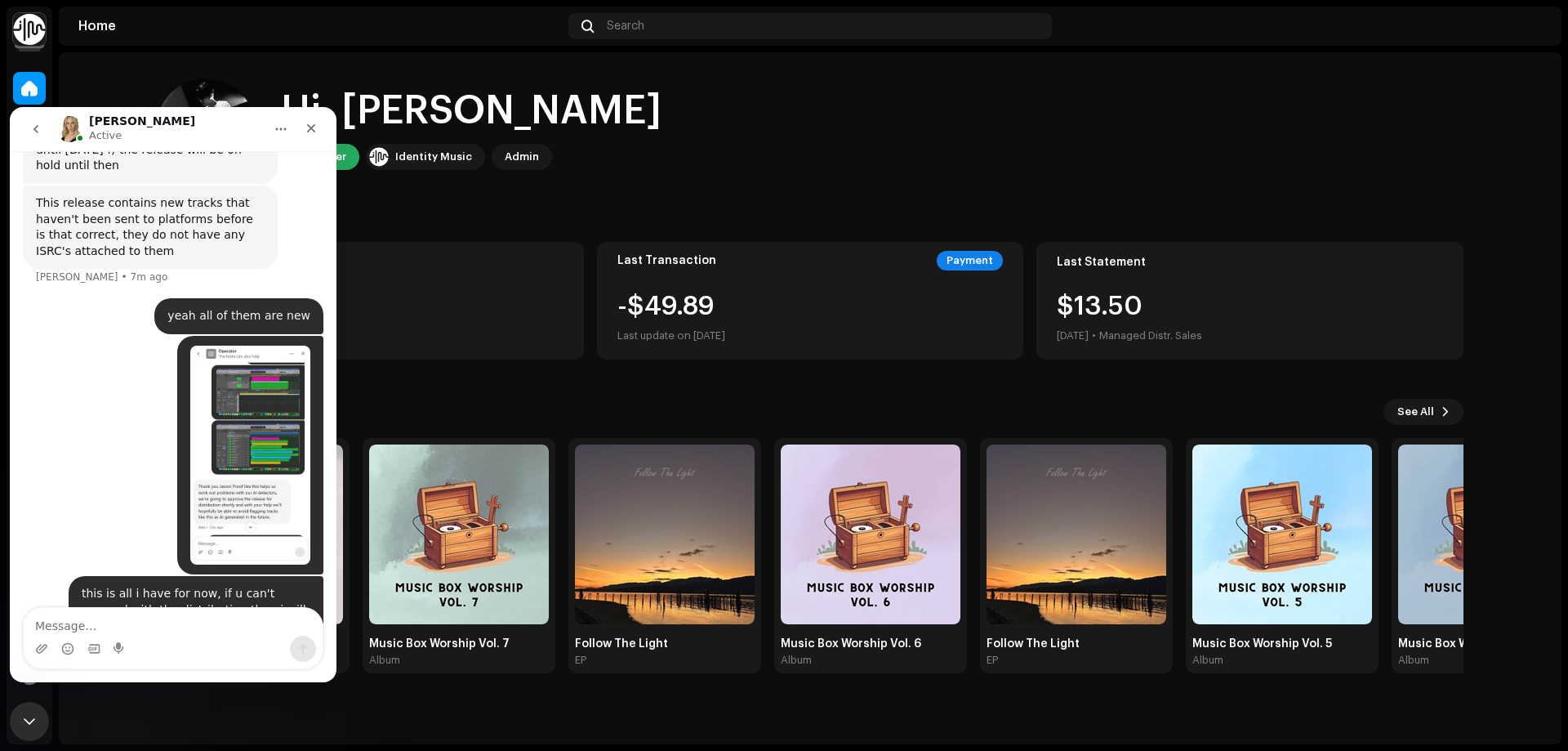
scroll to position [965, 0]
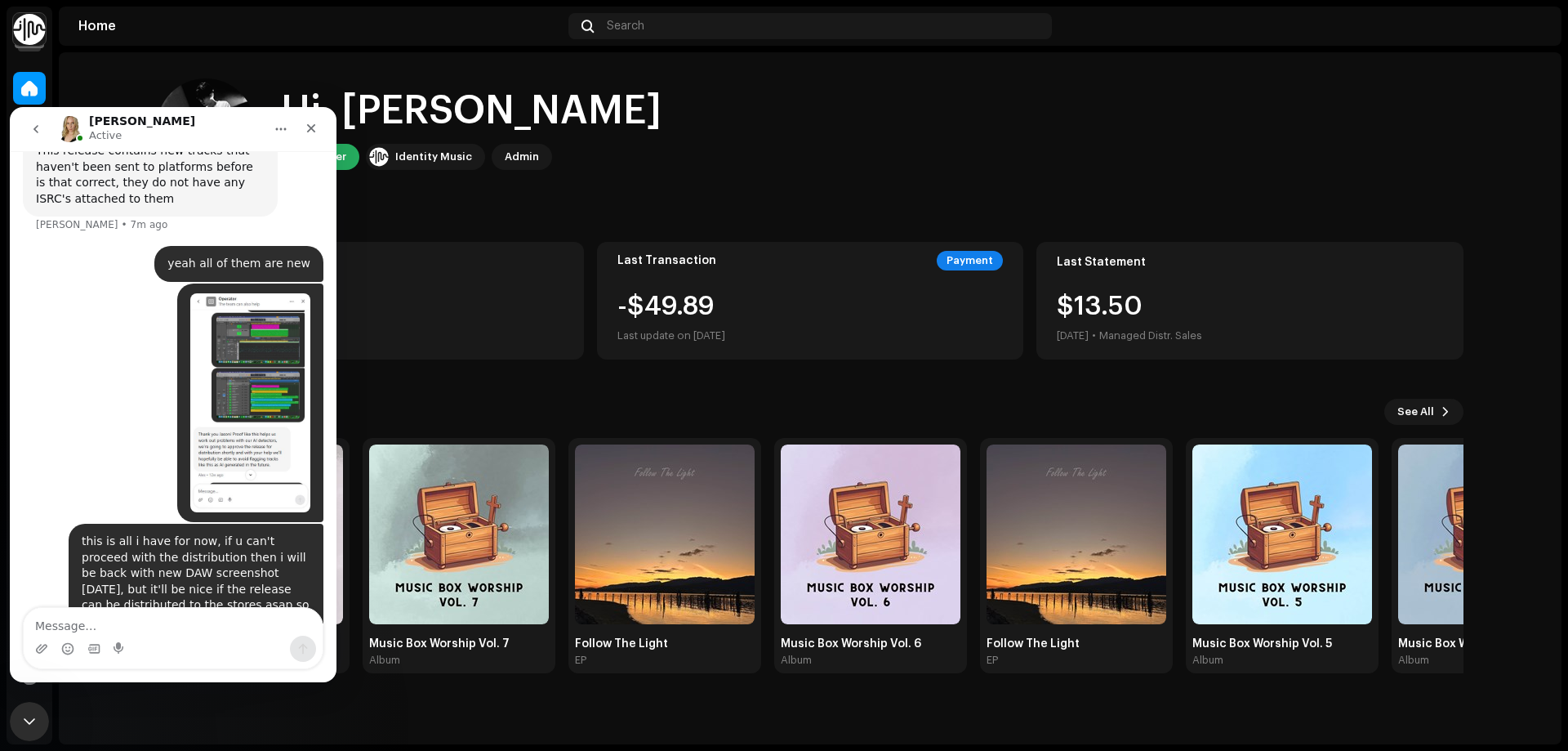
click at [38, 132] on icon "go back" at bounding box center [35, 129] width 13 height 13
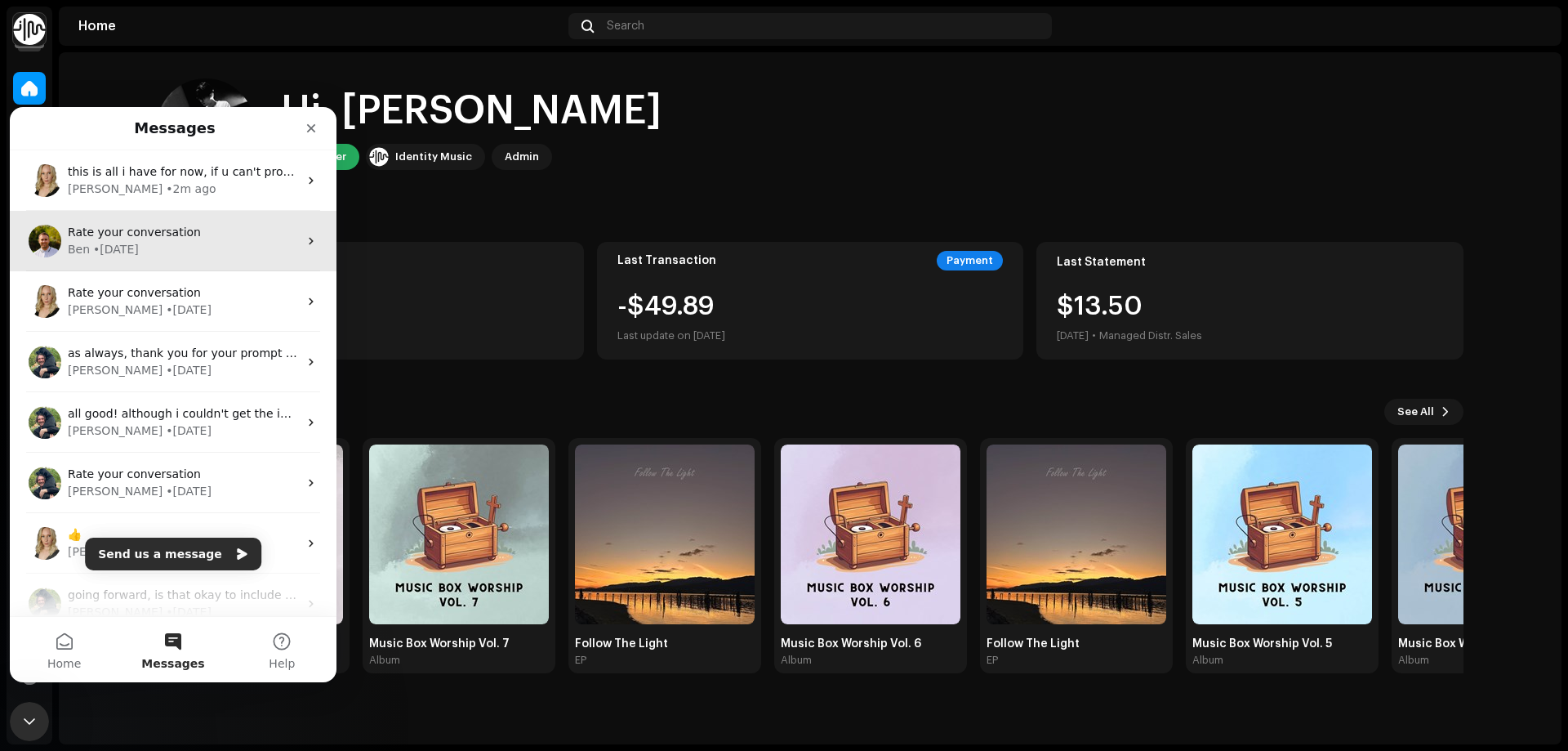
click at [222, 239] on div "Rate your conversation" at bounding box center [183, 232] width 230 height 17
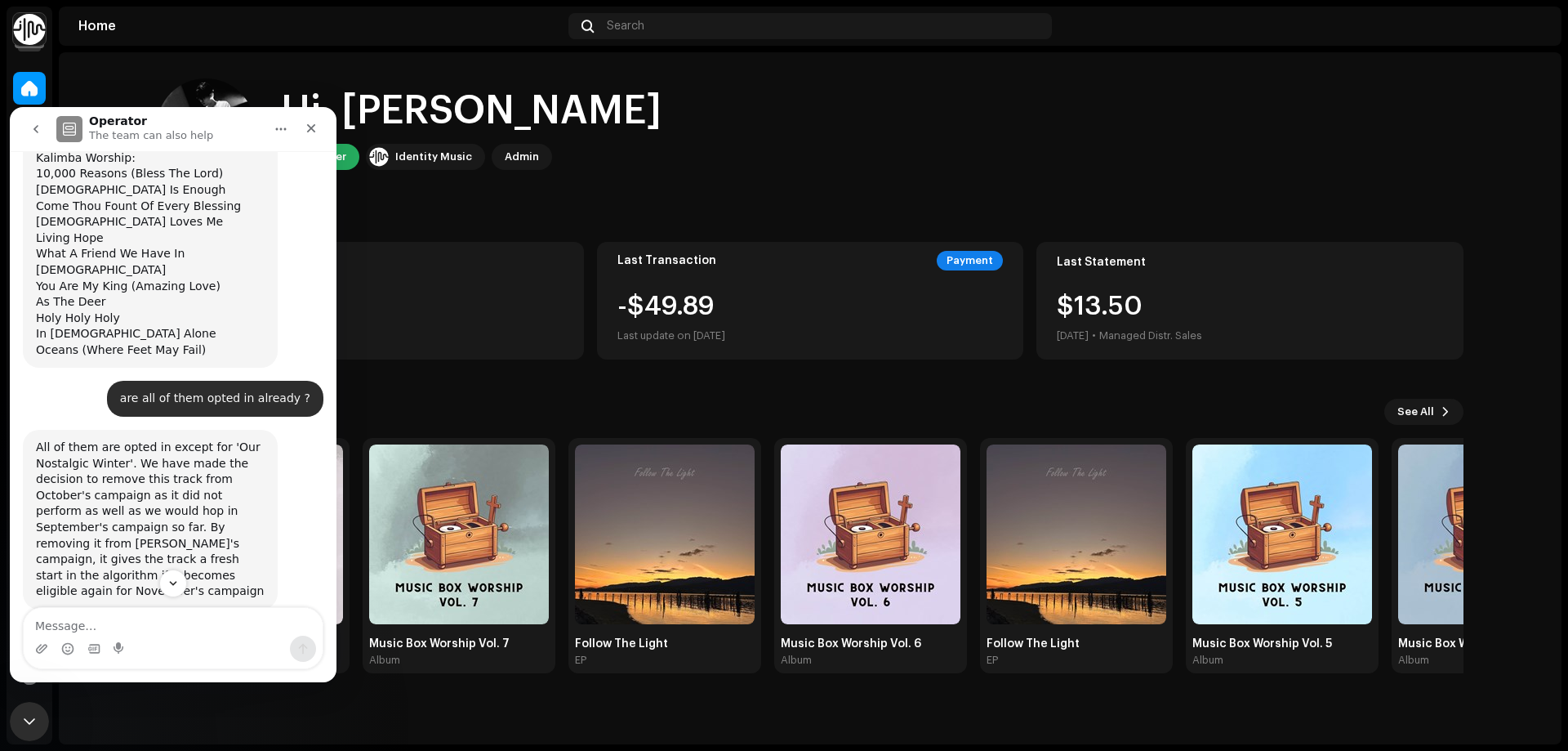
scroll to position [3373, 0]
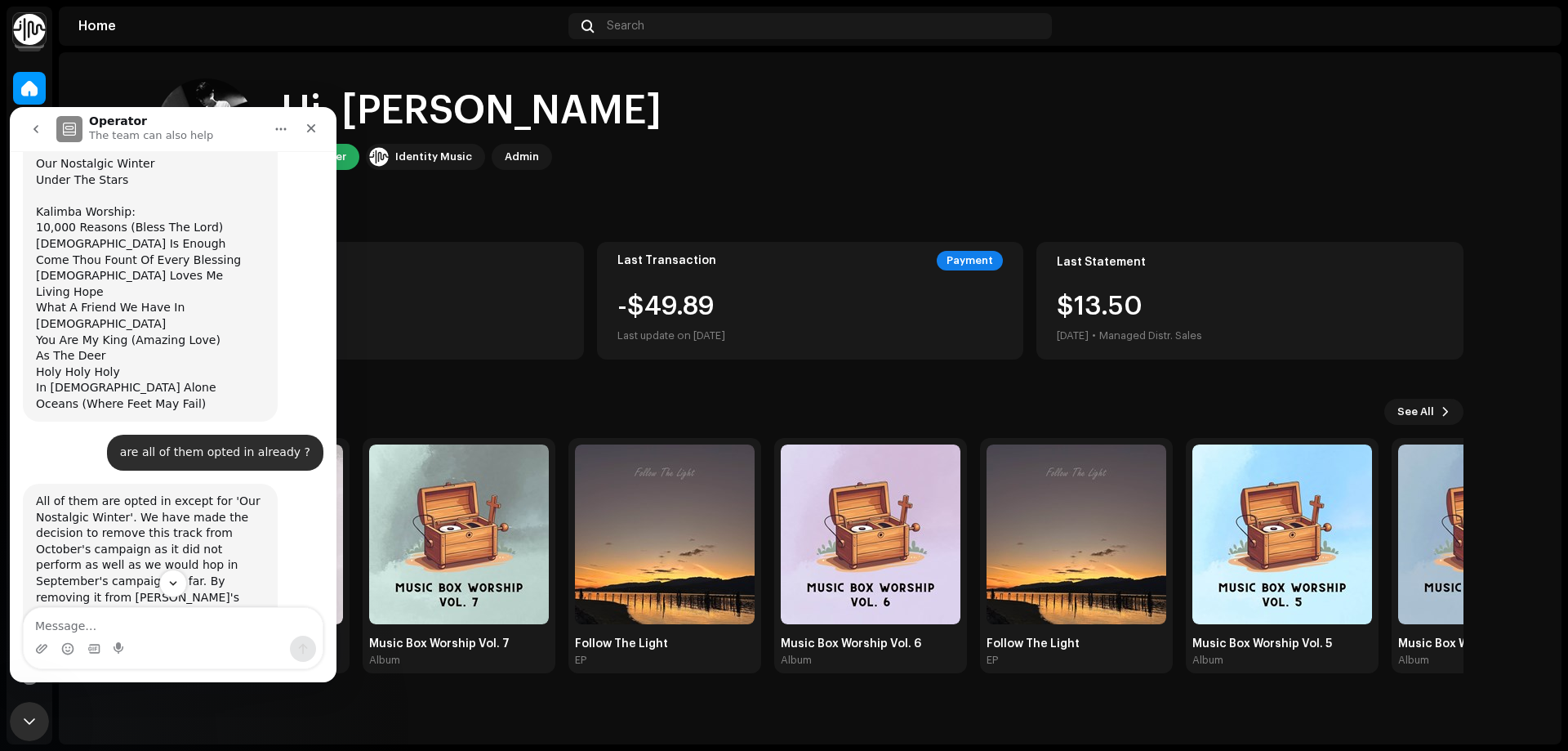
click at [37, 128] on icon "go back" at bounding box center [35, 129] width 13 height 13
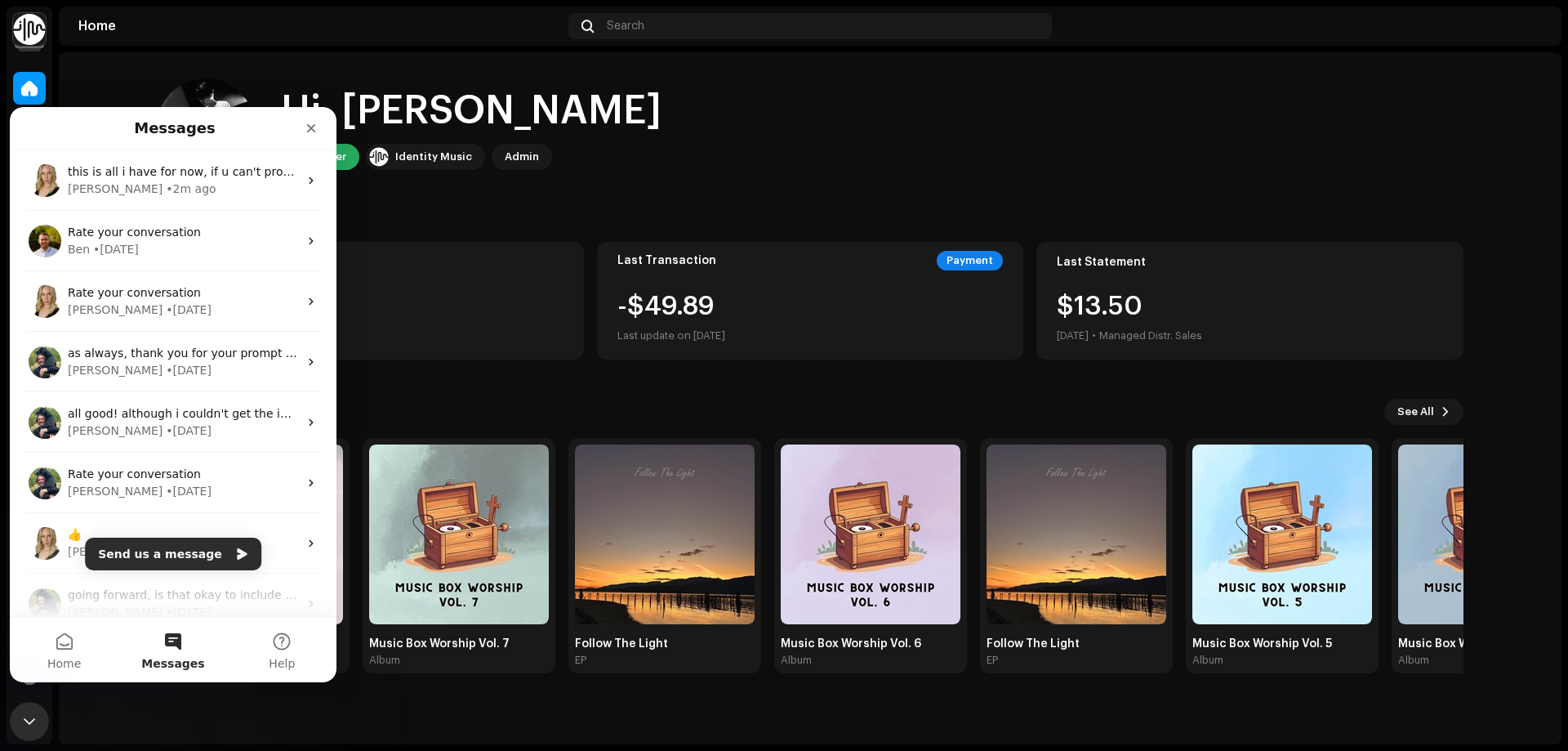
scroll to position [0, 0]
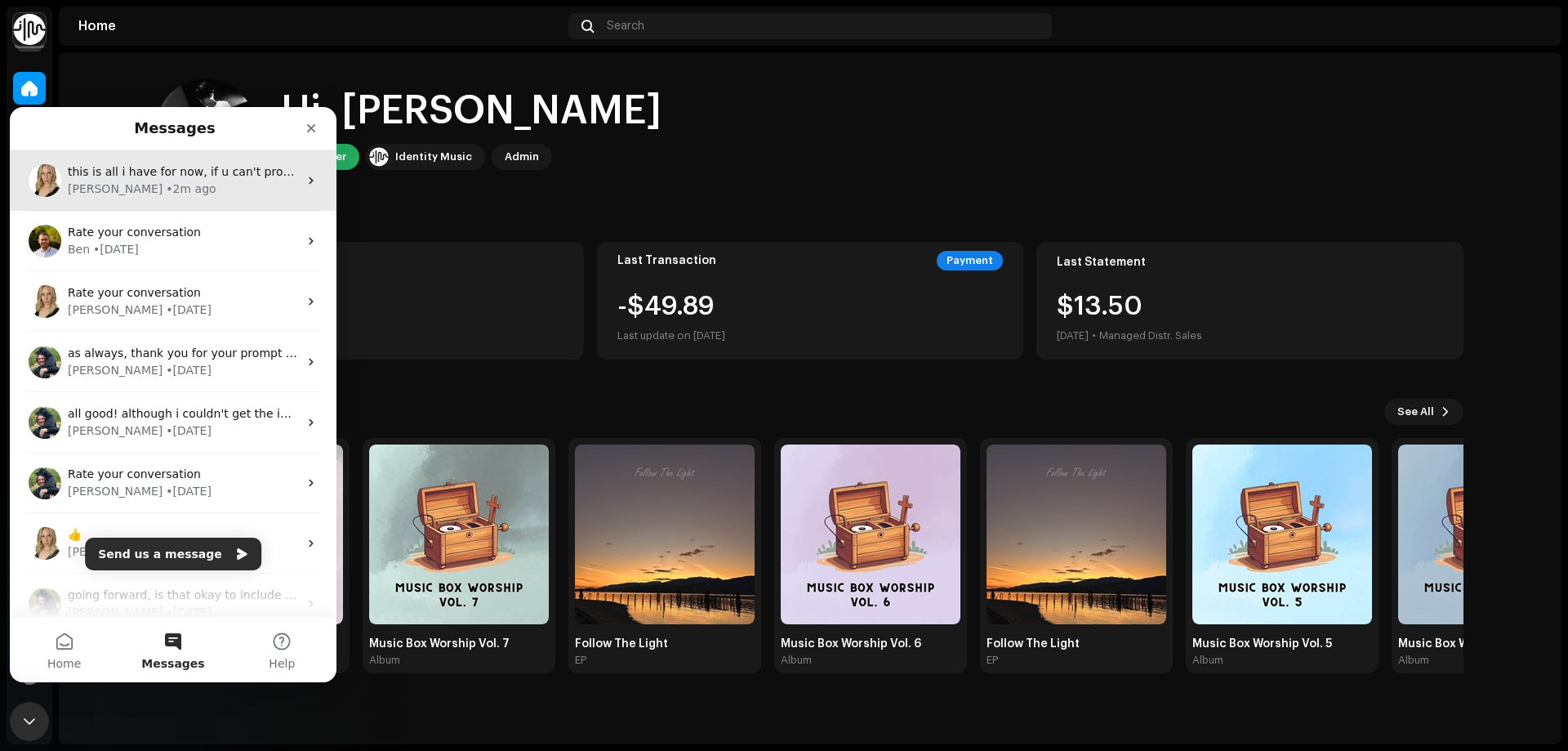
click at [193, 174] on span "this is all i have for now, if u can't proceed with the distribution then i wil…" at bounding box center [773, 171] width 1410 height 13
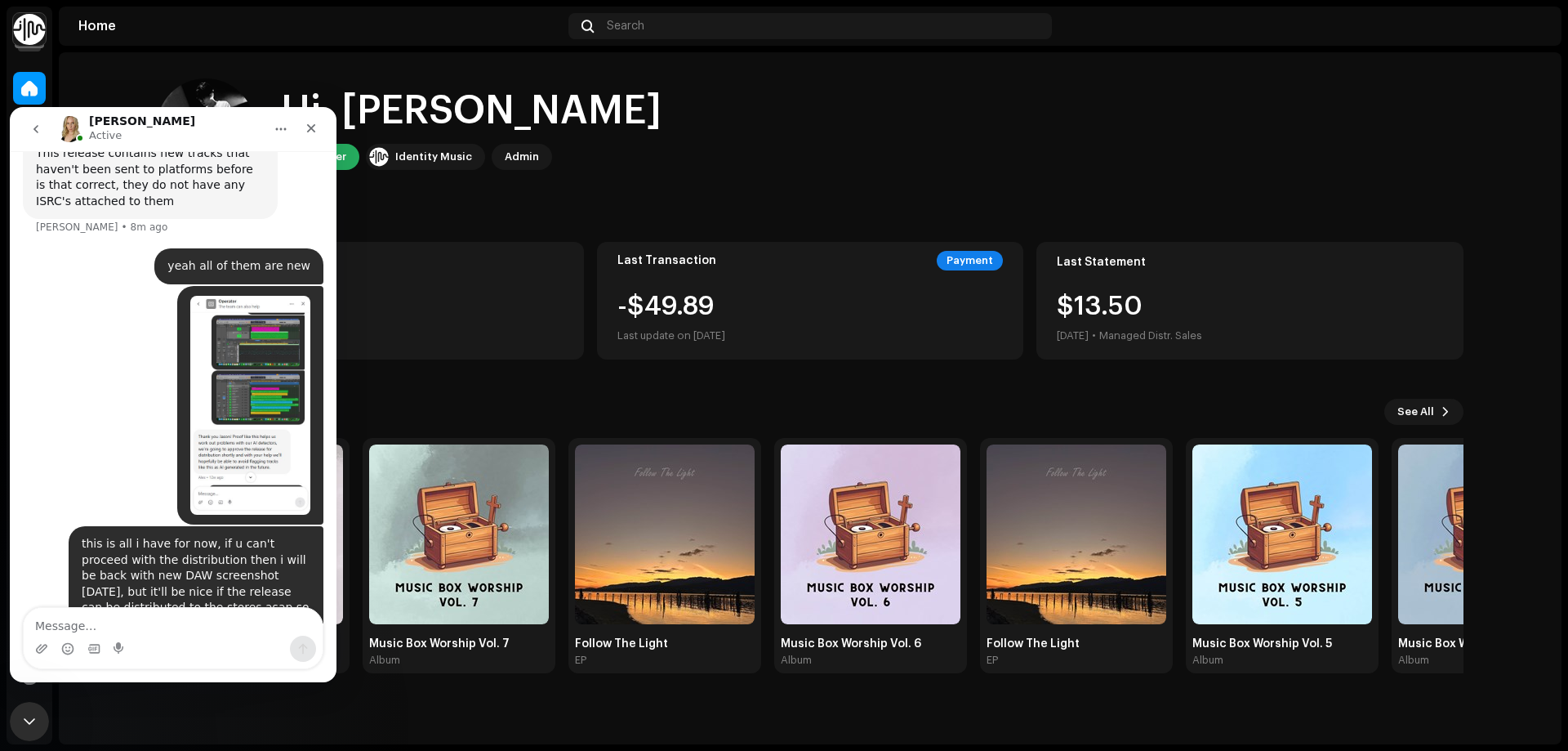
scroll to position [965, 0]
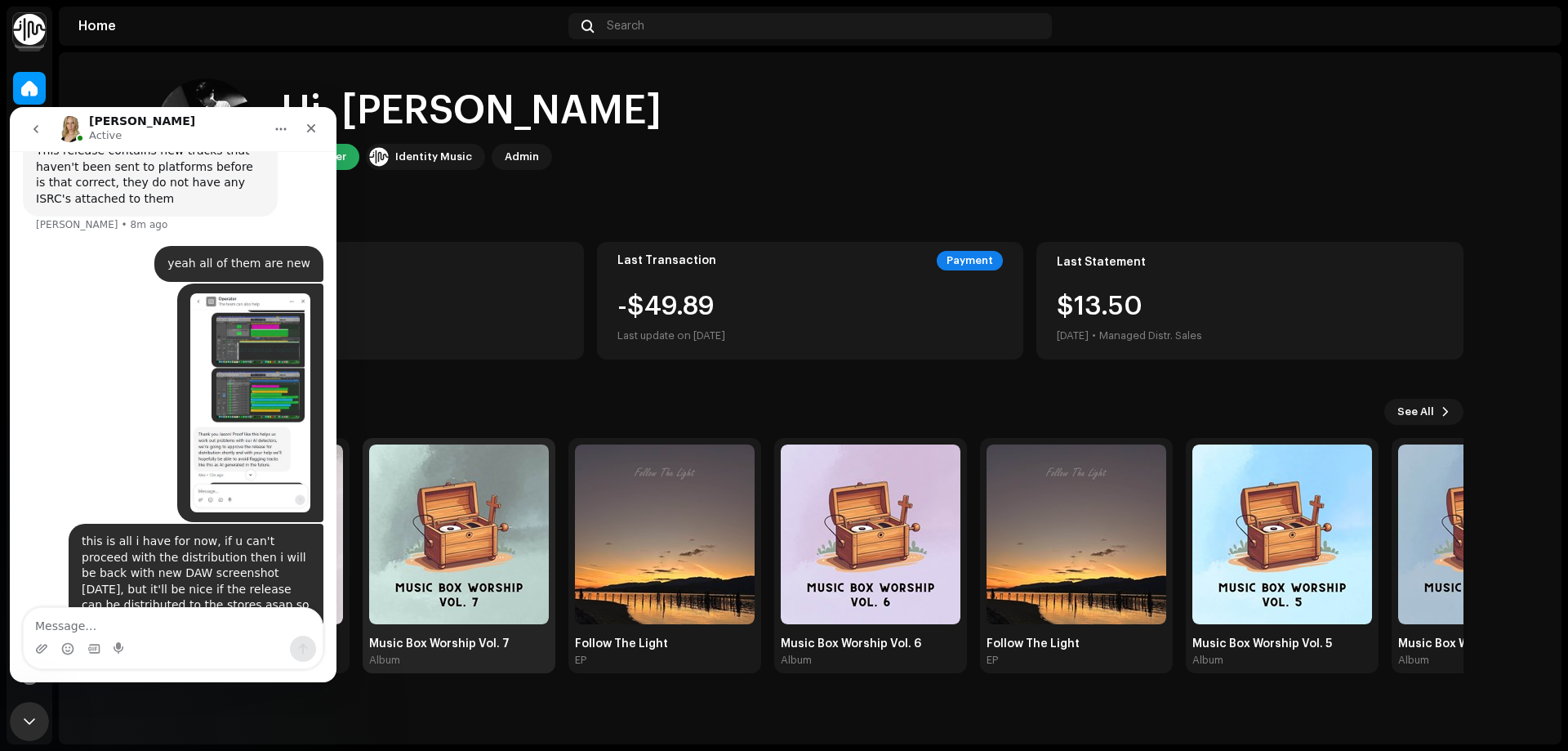
click at [482, 481] on img at bounding box center [459, 534] width 180 height 180
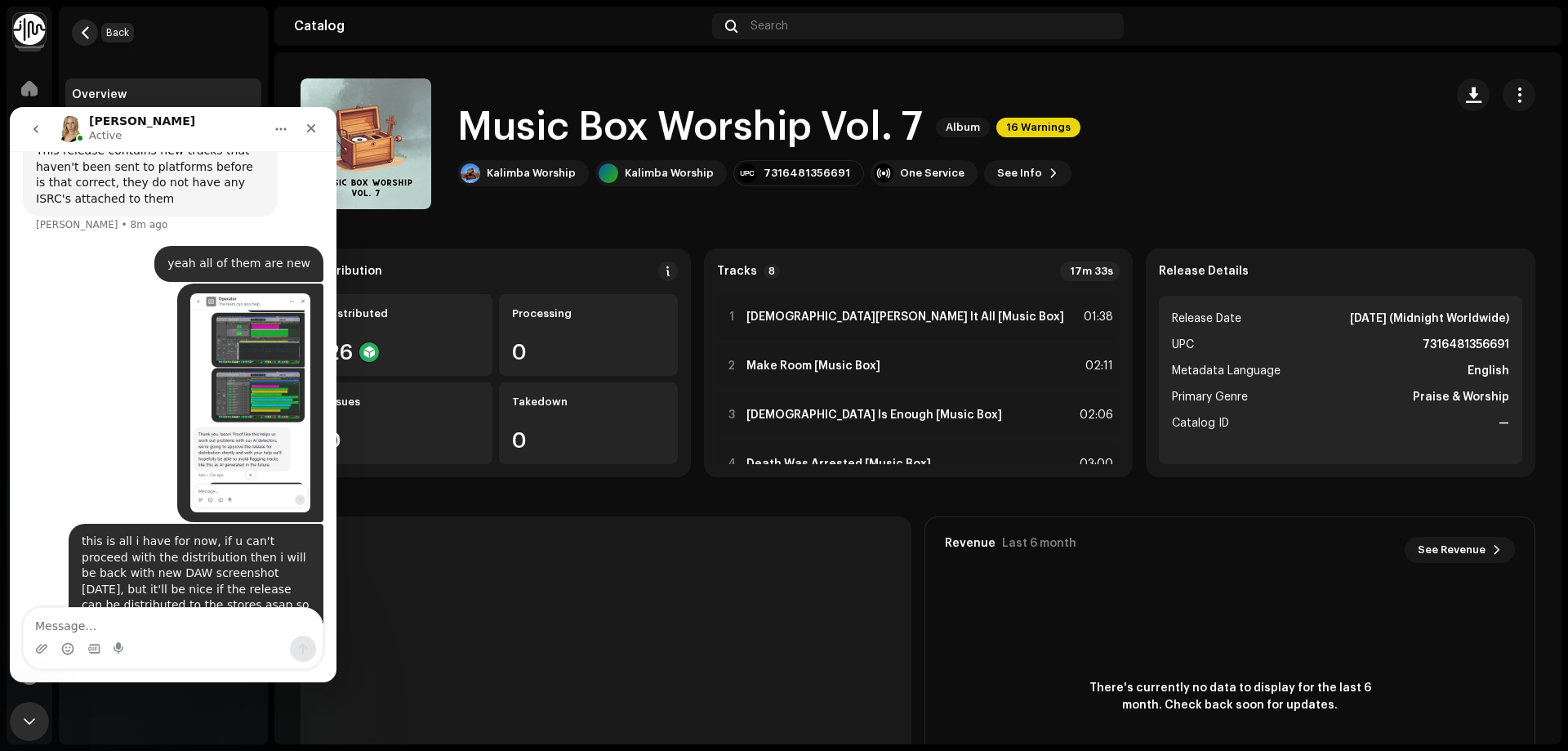
click at [86, 24] on button "button" at bounding box center [84, 33] width 26 height 26
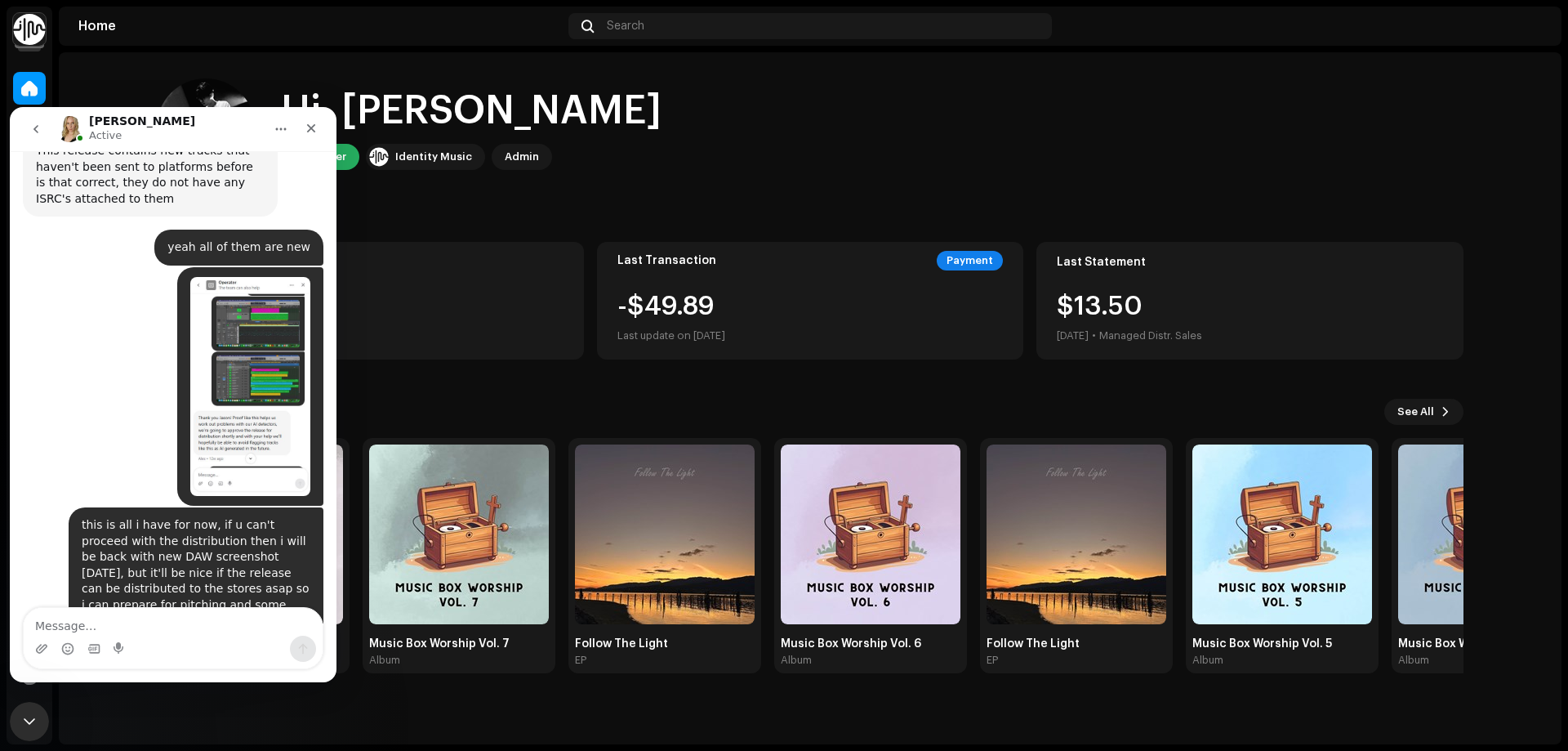
scroll to position [1031, 0]
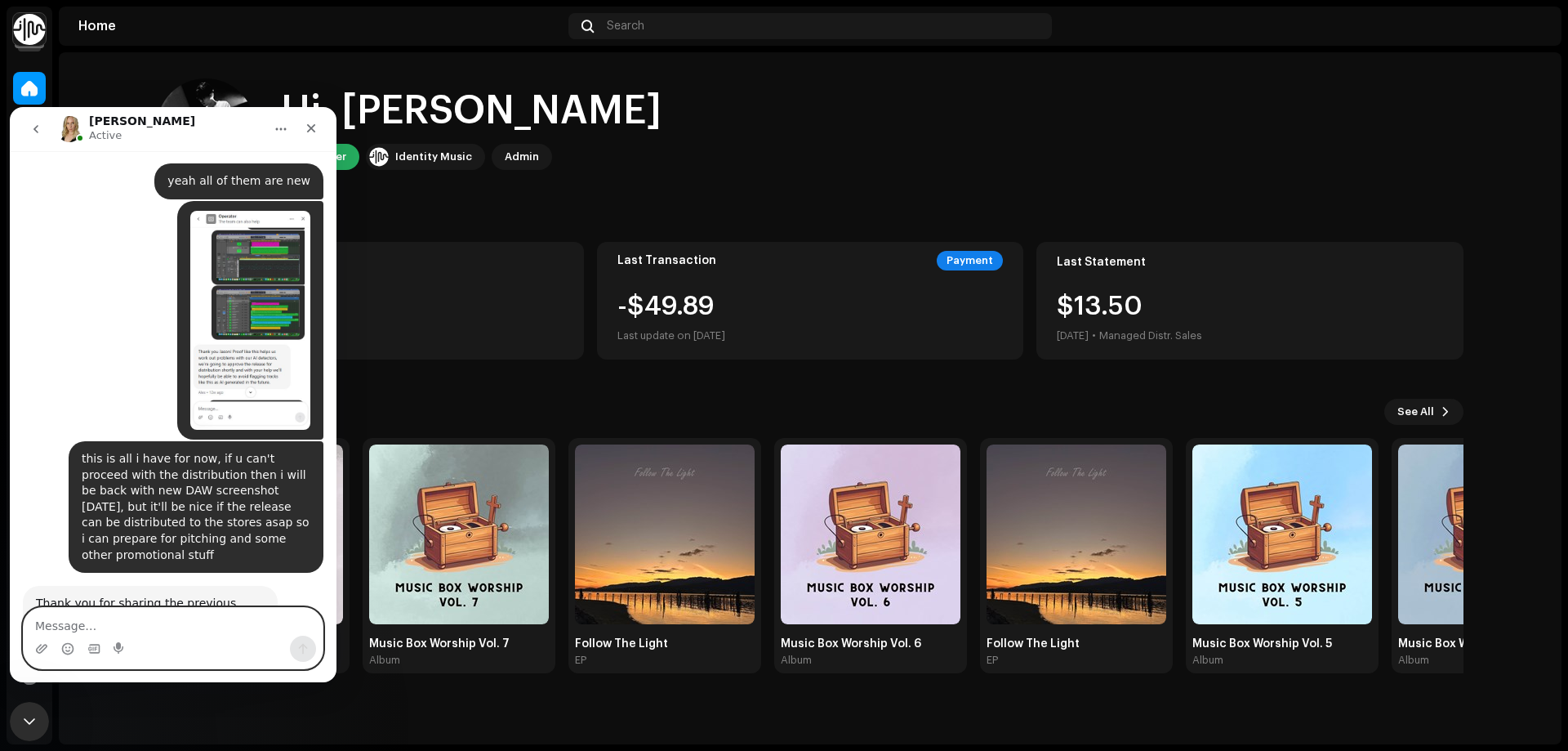
click at [159, 624] on textarea "Message…" at bounding box center [173, 621] width 299 height 28
type textarea "i will send it [DATE] then"
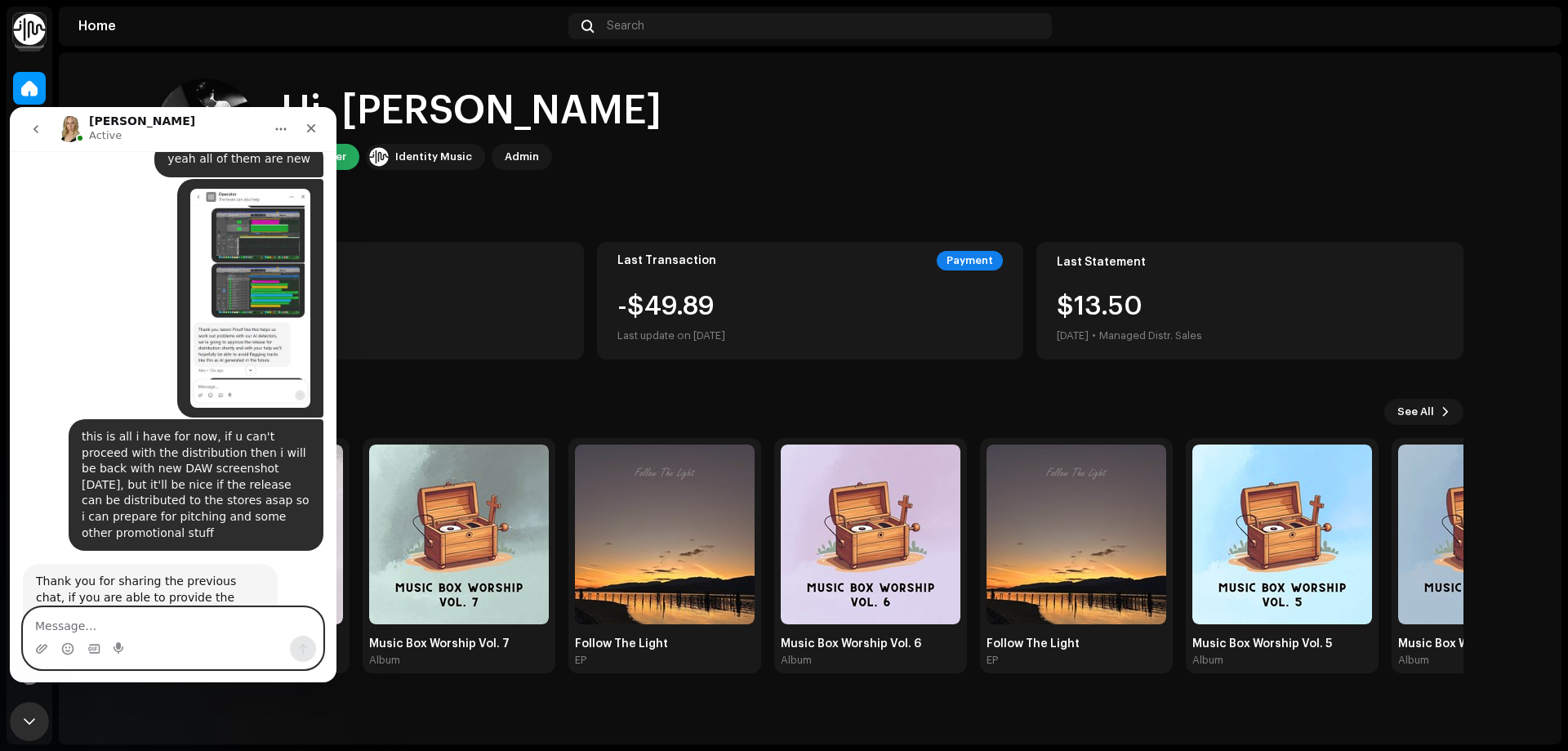
scroll to position [917, 0]
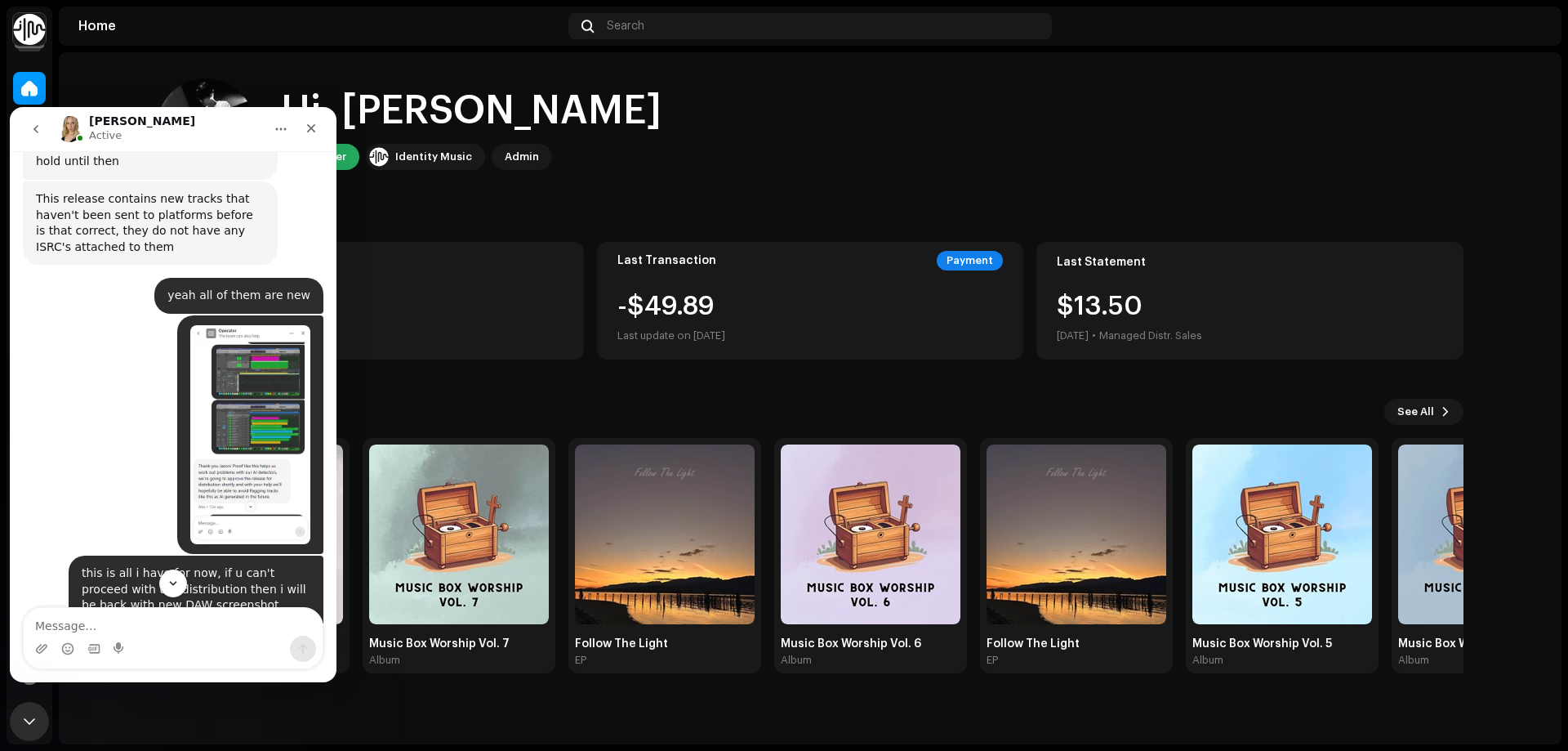
click at [253, 338] on img "Jason says…" at bounding box center [250, 434] width 120 height 219
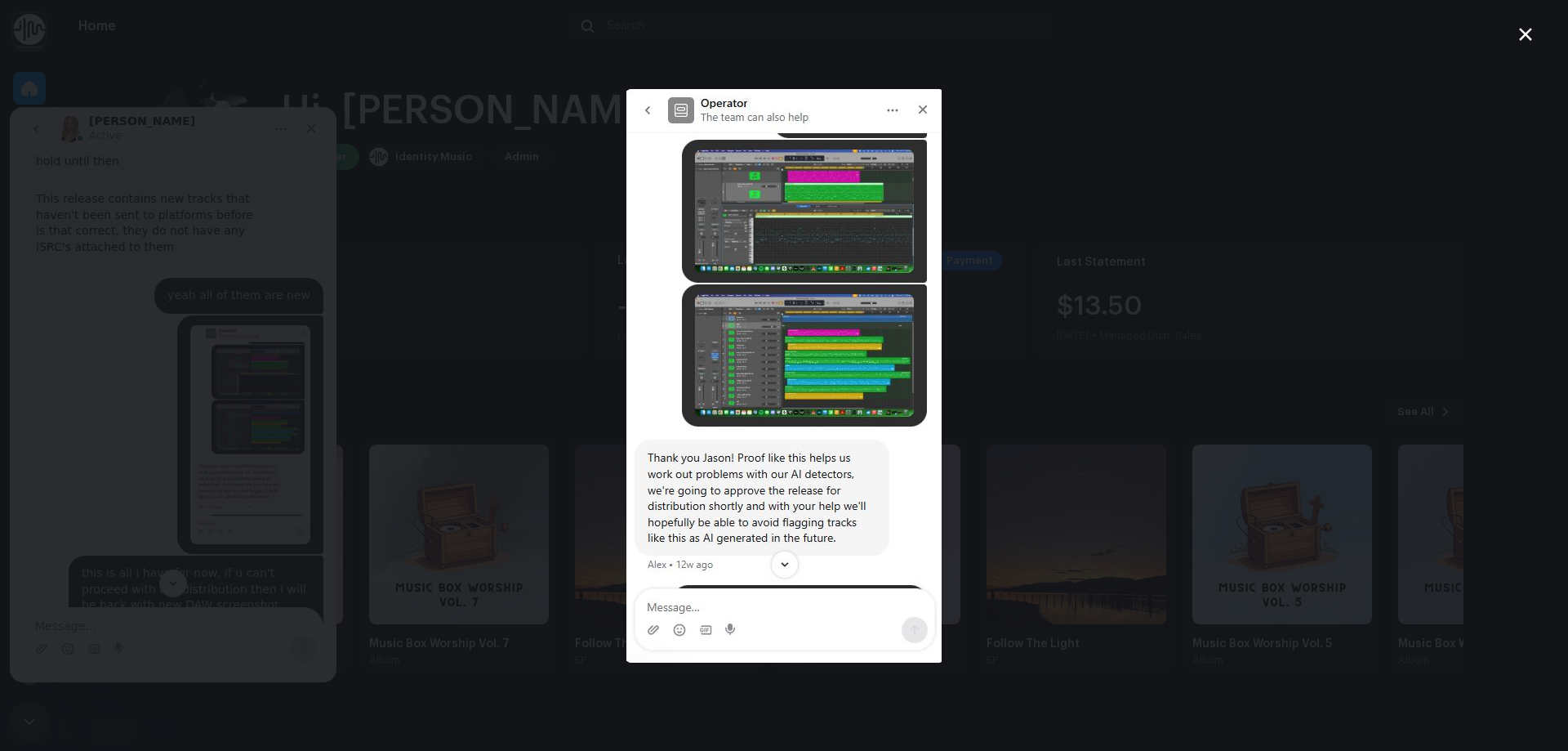
click at [73, 337] on div "Intercom messenger" at bounding box center [784, 376] width 1568 height 751
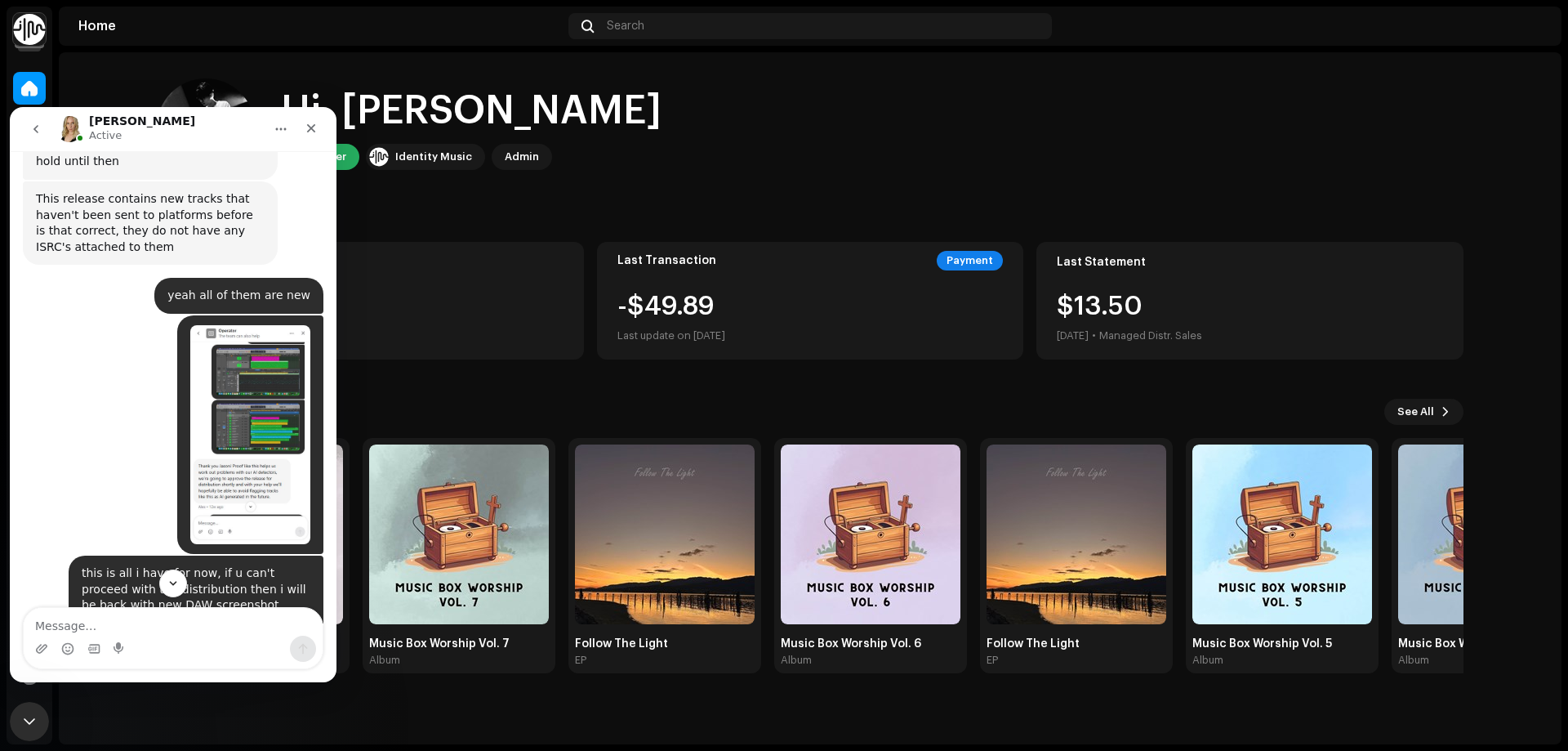
scroll to position [1080, 0]
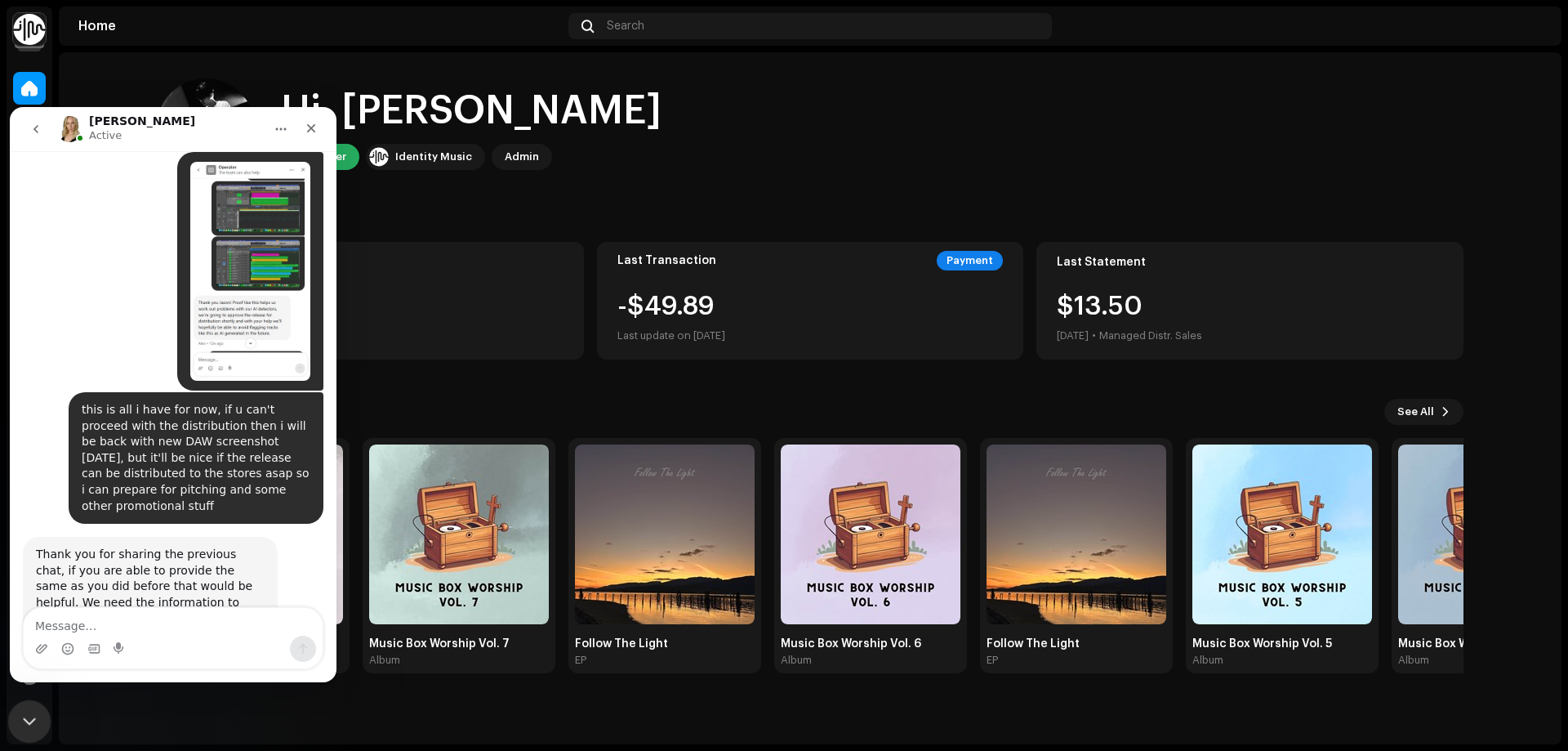
click at [27, 713] on icon "Close Intercom Messenger" at bounding box center [27, 719] width 20 height 20
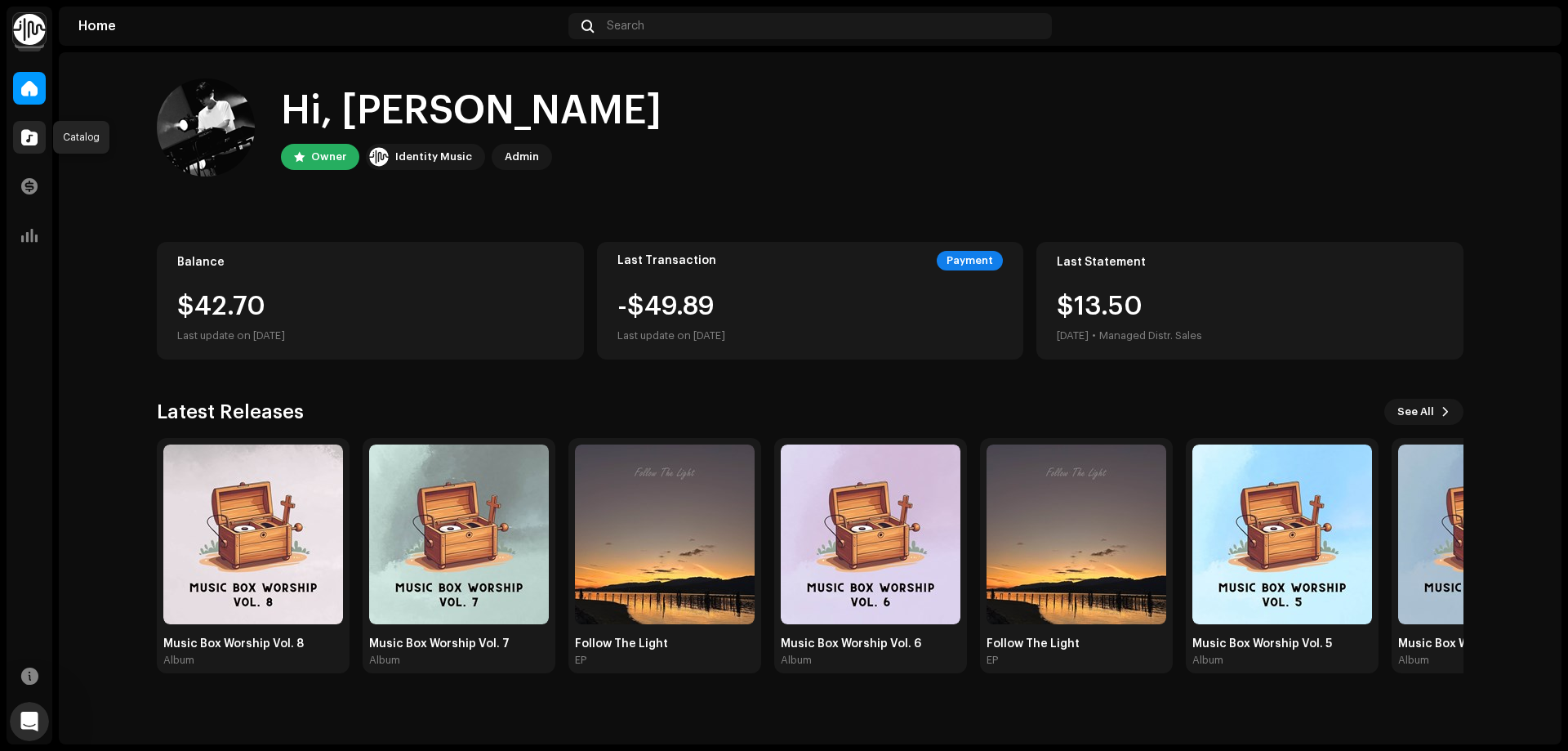
click at [32, 136] on span at bounding box center [29, 137] width 16 height 13
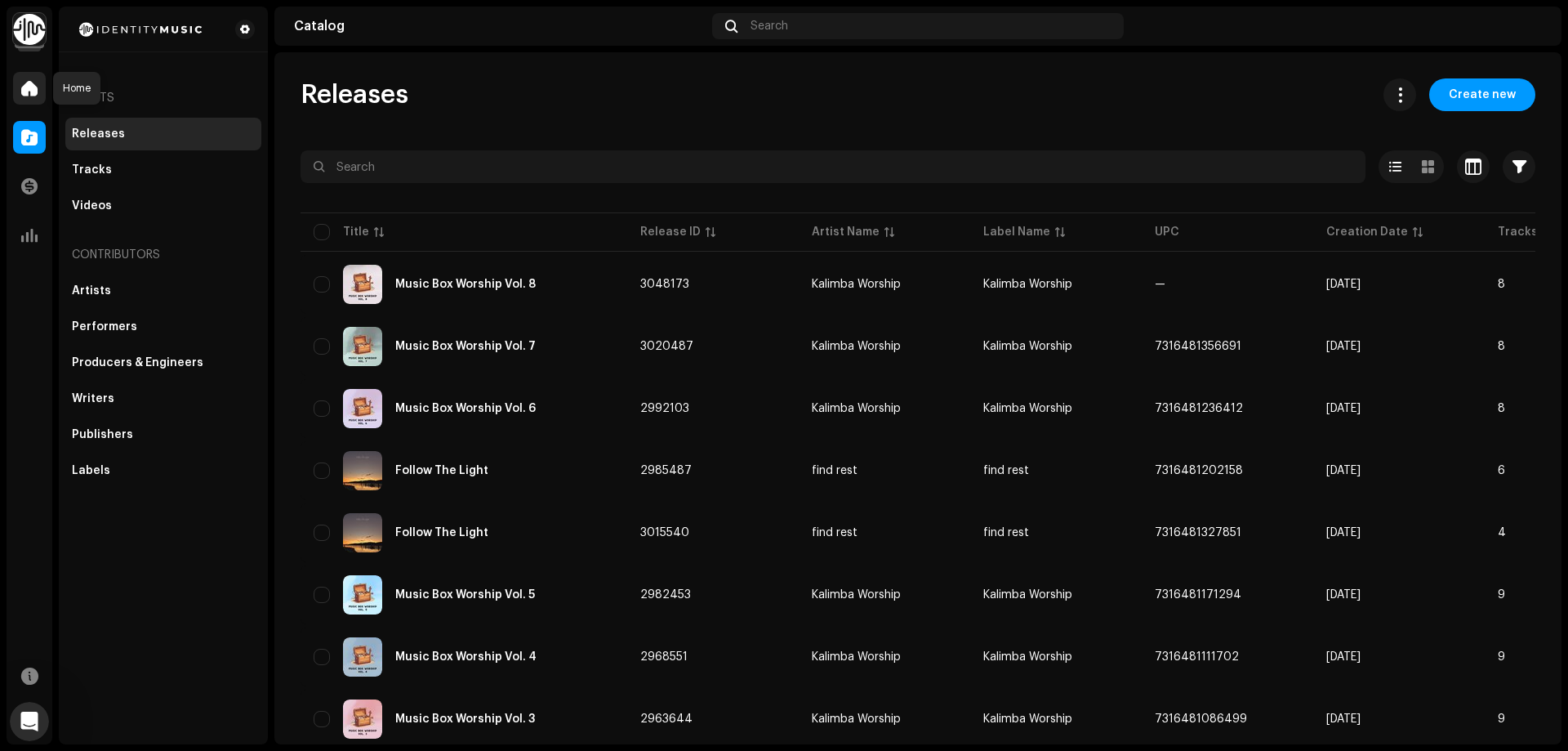
click at [29, 92] on span at bounding box center [29, 88] width 16 height 13
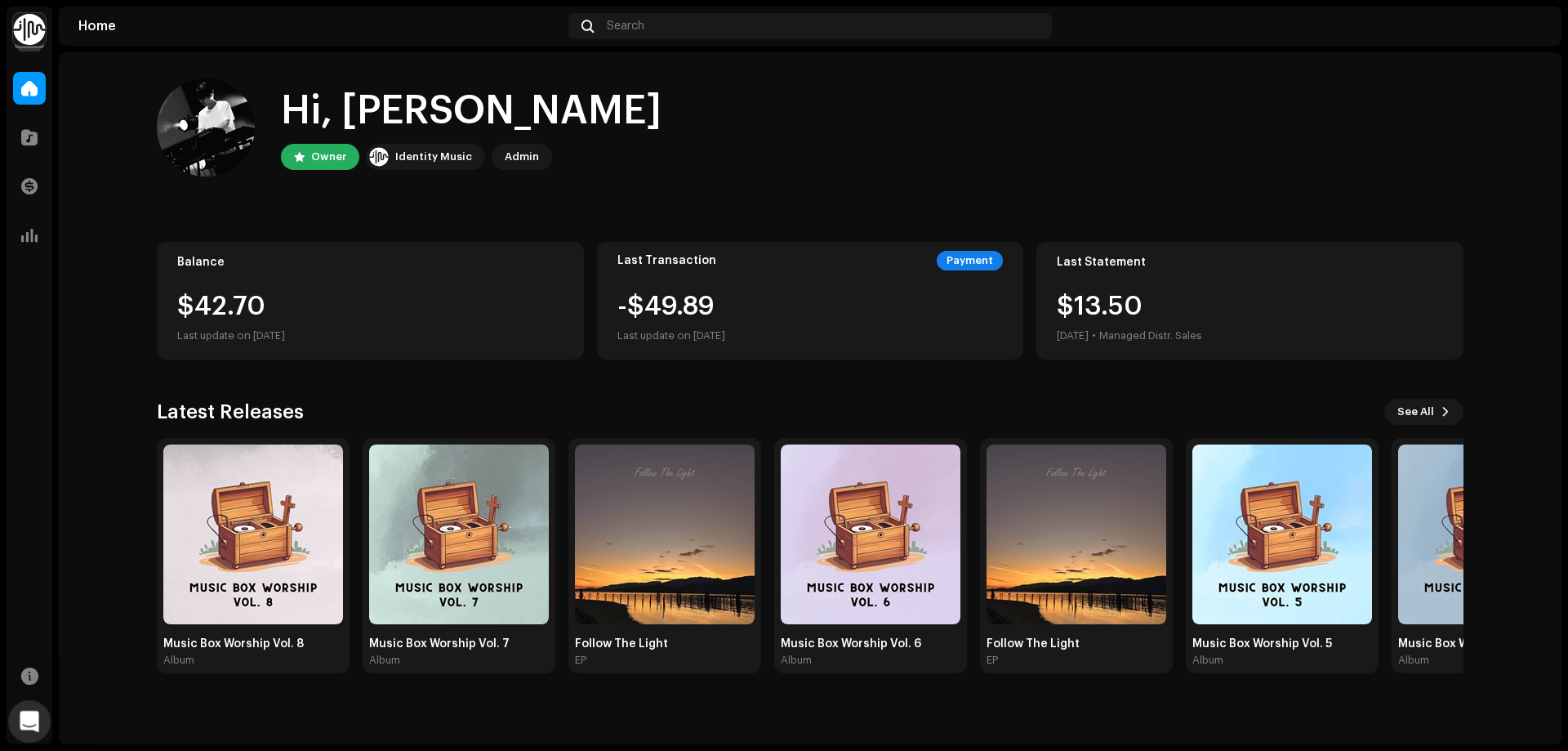
click at [32, 708] on div "Open Intercom Messenger" at bounding box center [26, 718] width 54 height 54
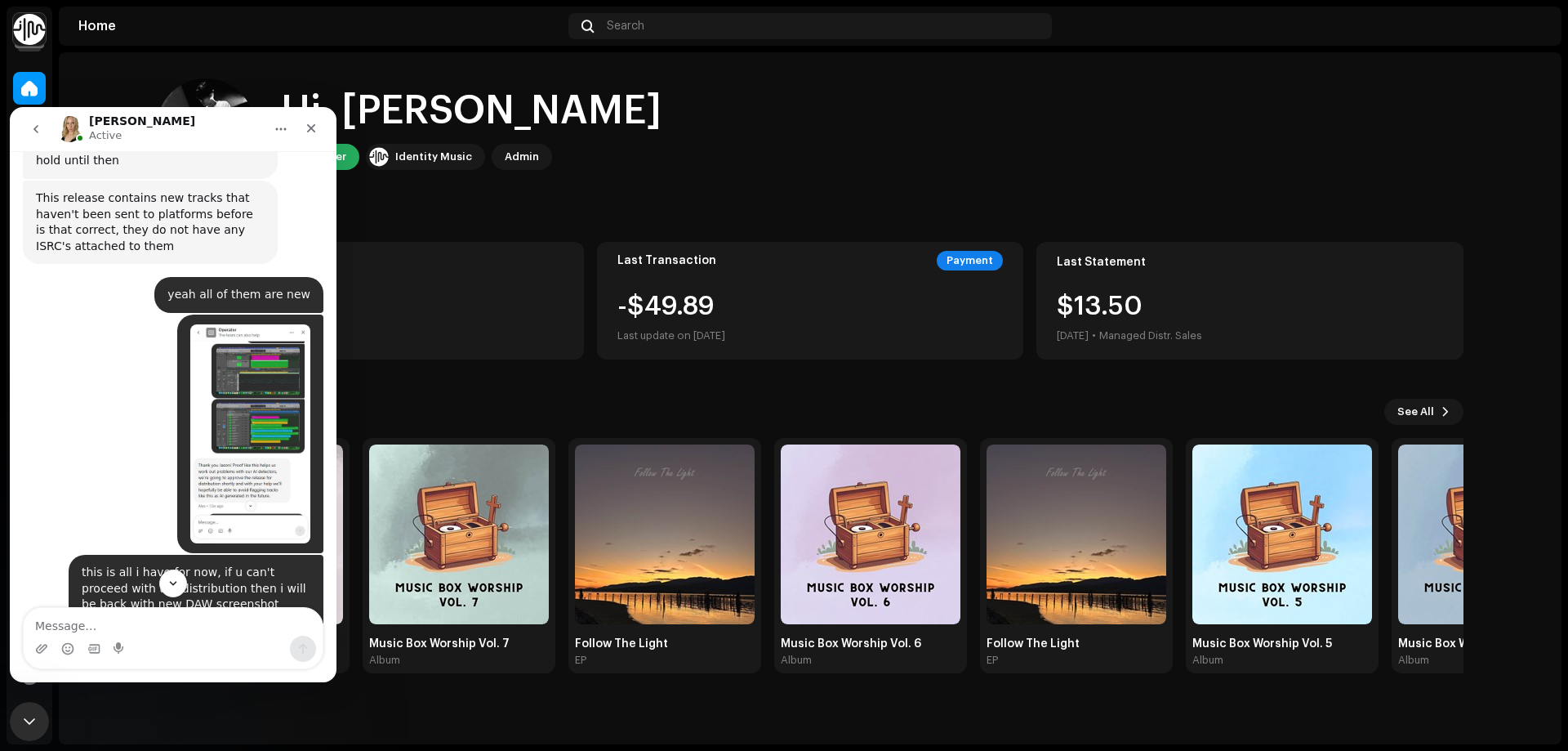
scroll to position [917, 0]
click at [237, 325] on img "Jason says…" at bounding box center [250, 434] width 120 height 219
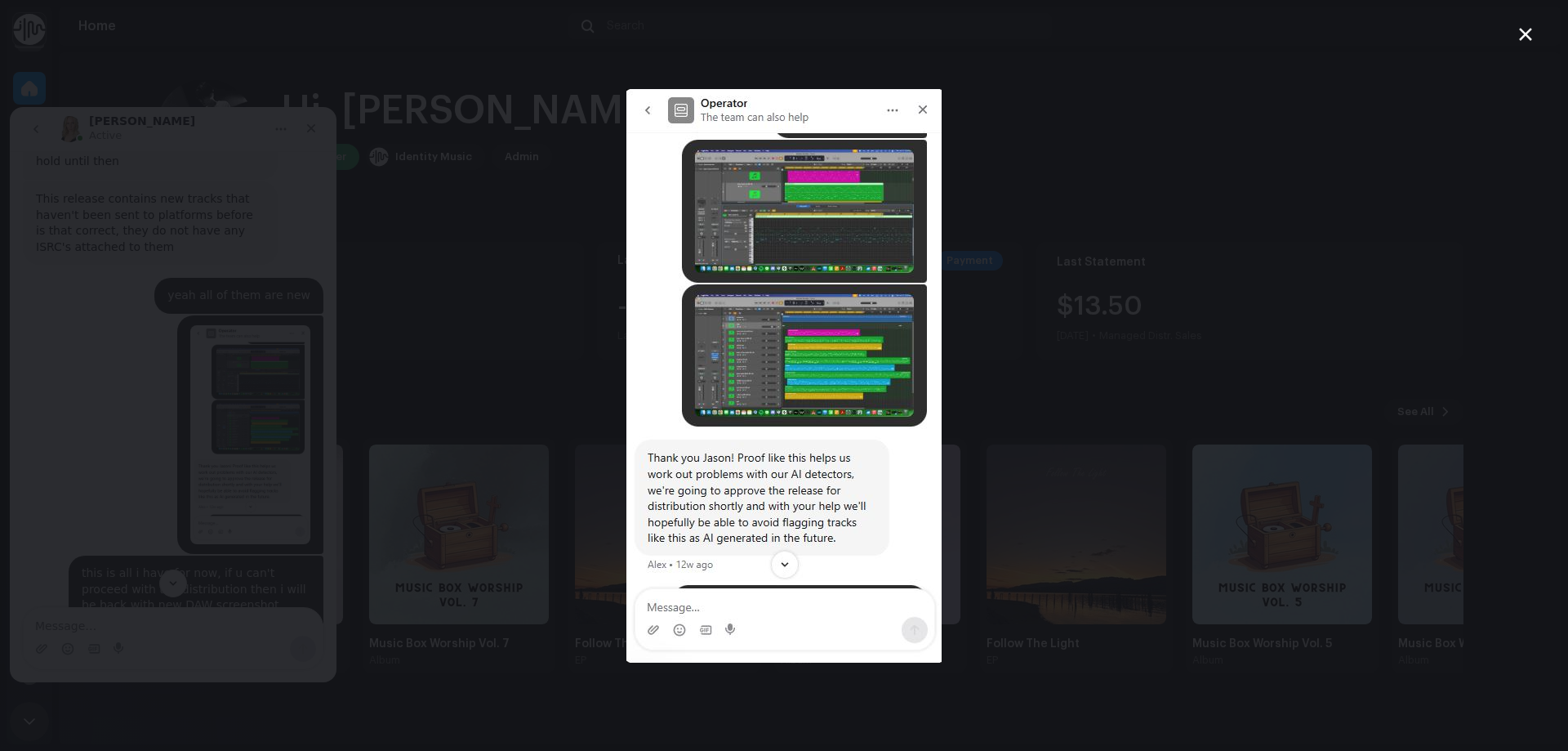
click at [77, 355] on div "Intercom messenger" at bounding box center [784, 376] width 1568 height 751
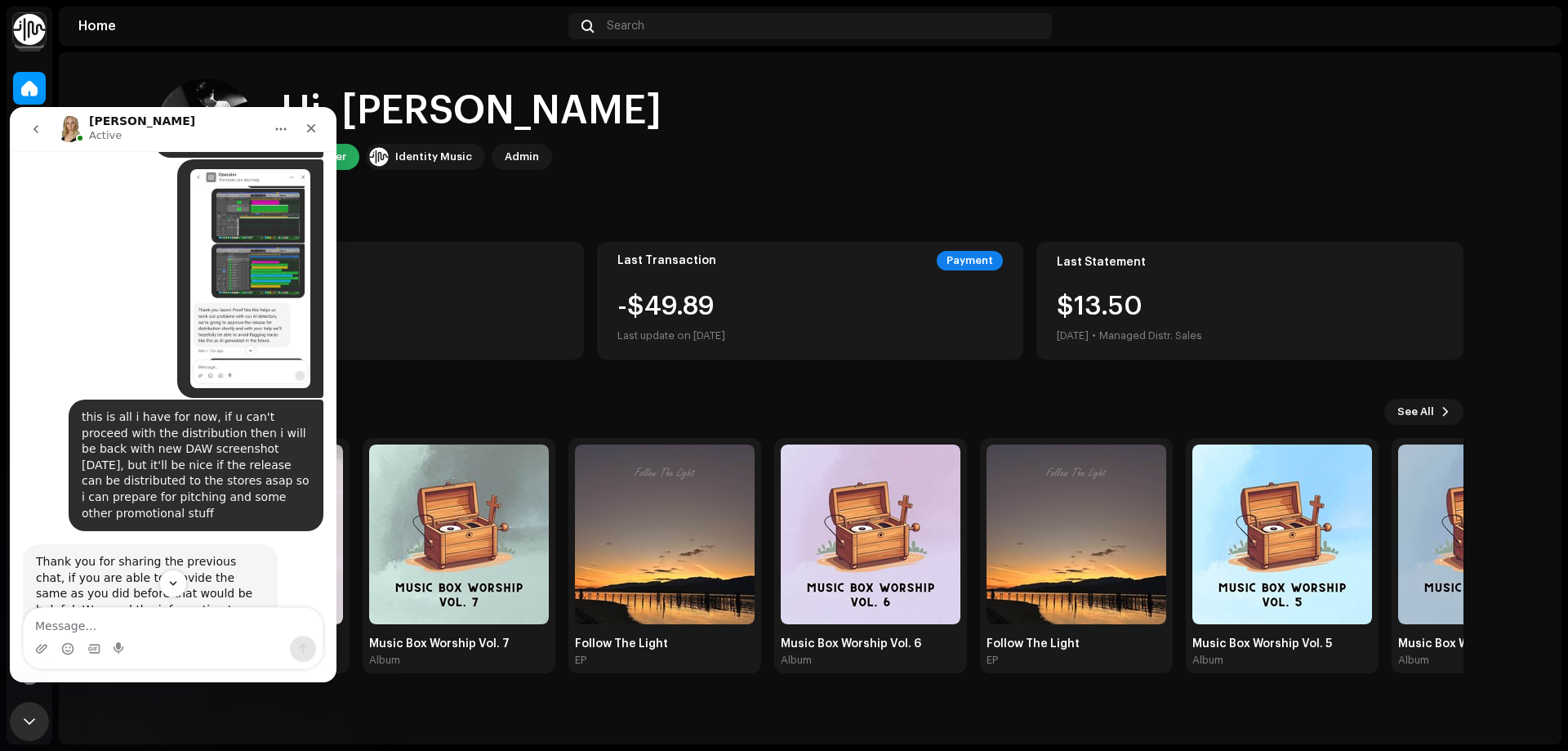
scroll to position [1080, 0]
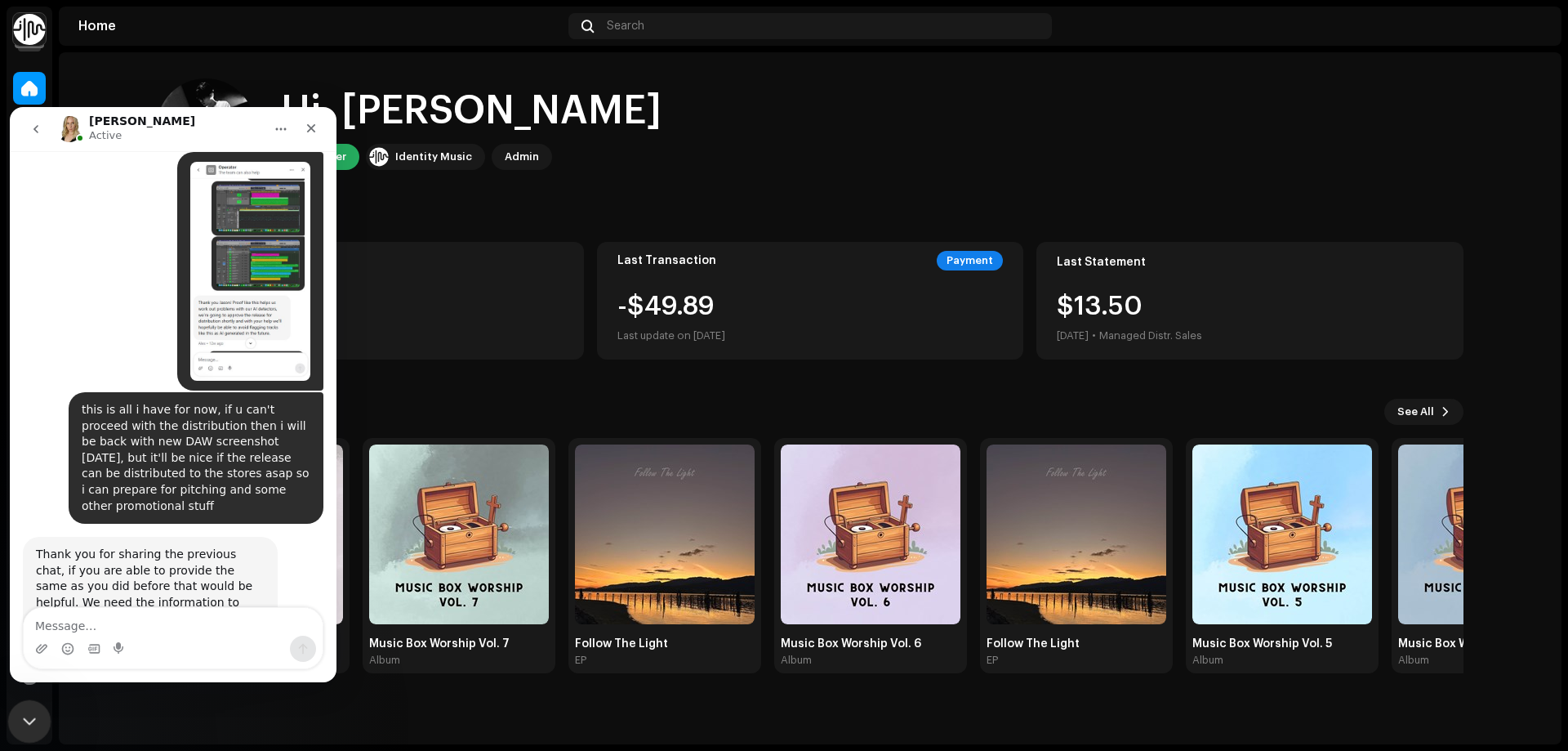
click at [30, 716] on icon "Close Intercom Messenger" at bounding box center [27, 719] width 20 height 20
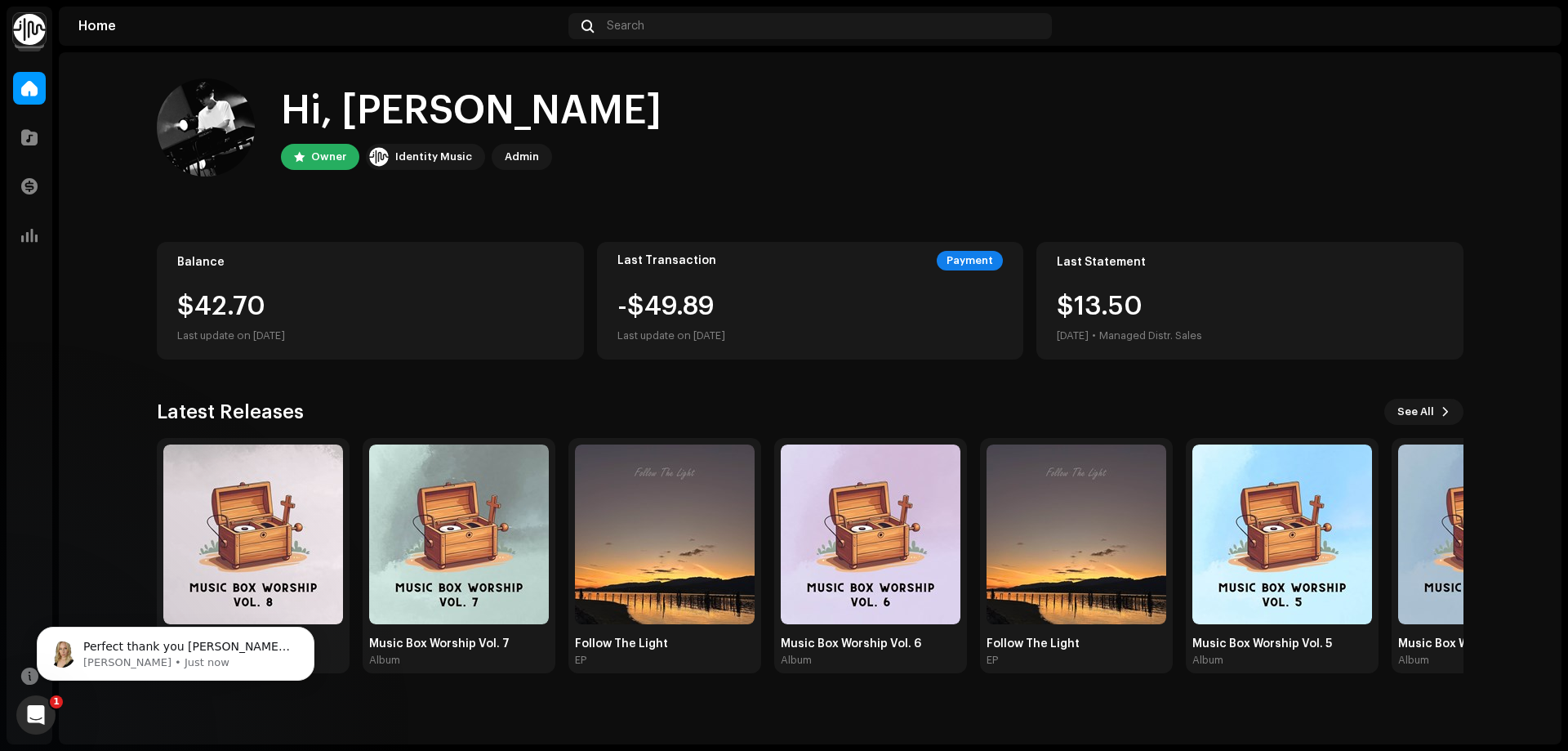
scroll to position [1161, 0]
click at [177, 657] on p "[PERSON_NAME] • Just now" at bounding box center [189, 662] width 210 height 15
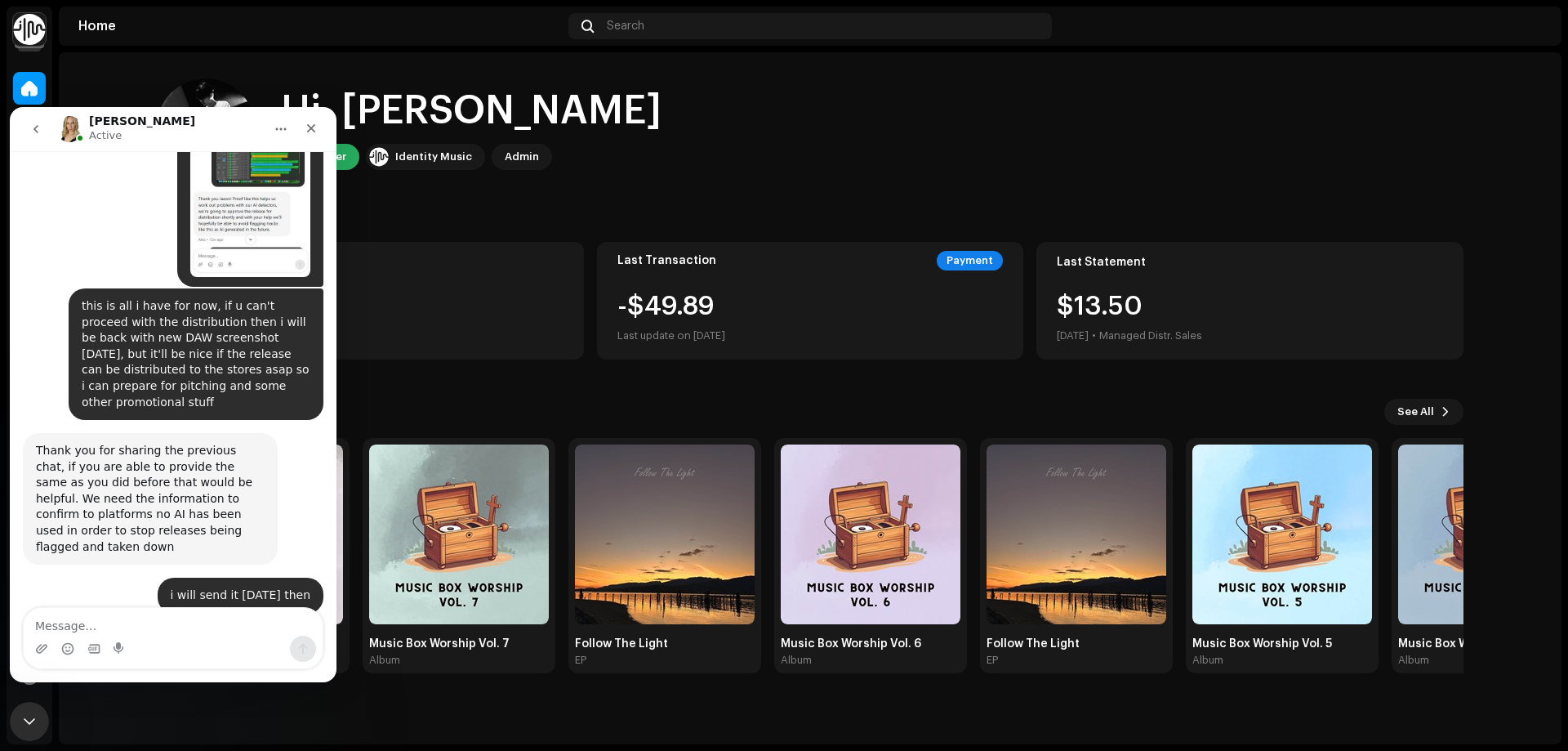
scroll to position [1187, 0]
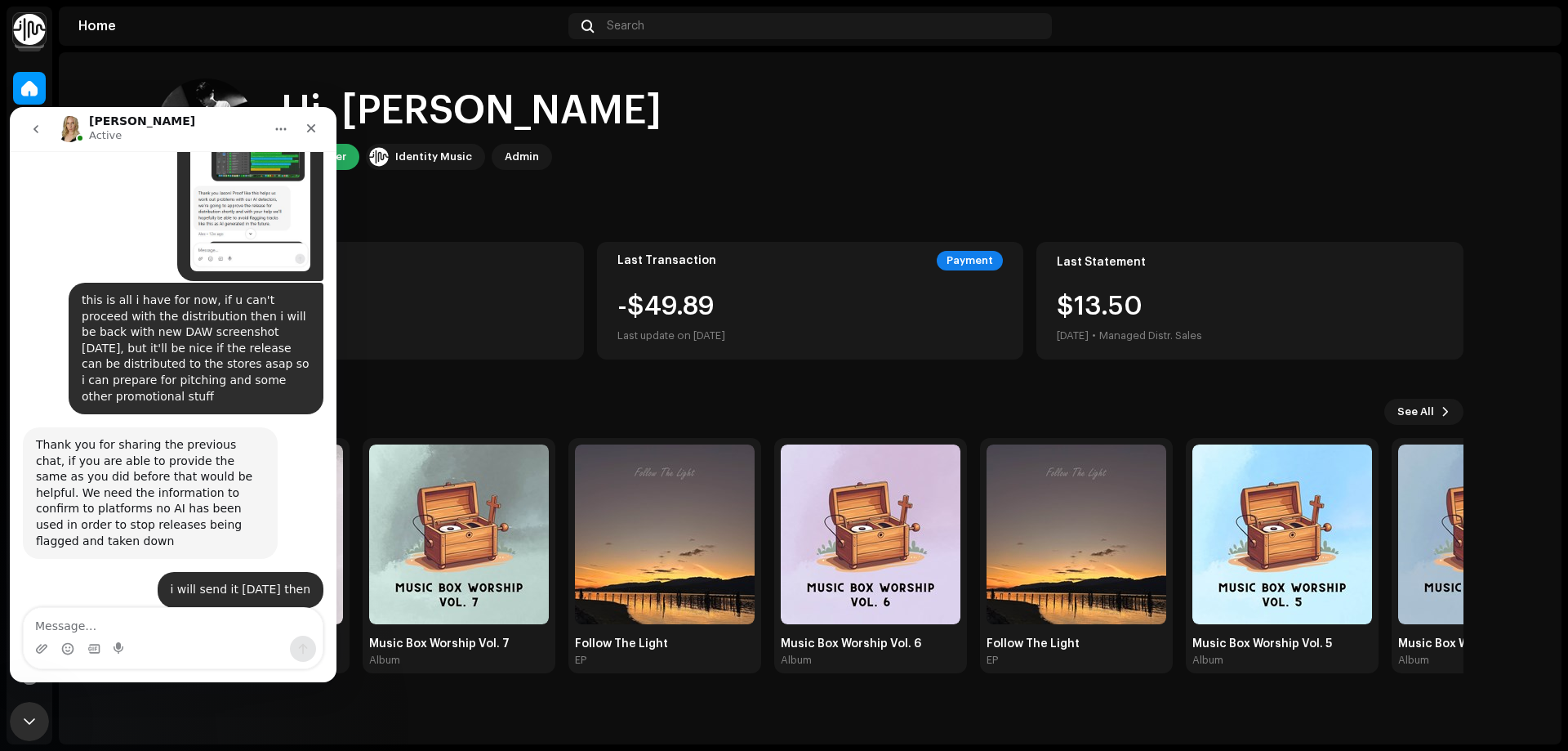
click at [200, 629] on textarea "Message…" at bounding box center [173, 621] width 299 height 28
type textarea "alright thanks [PERSON_NAME], i'll be in touch again soon"
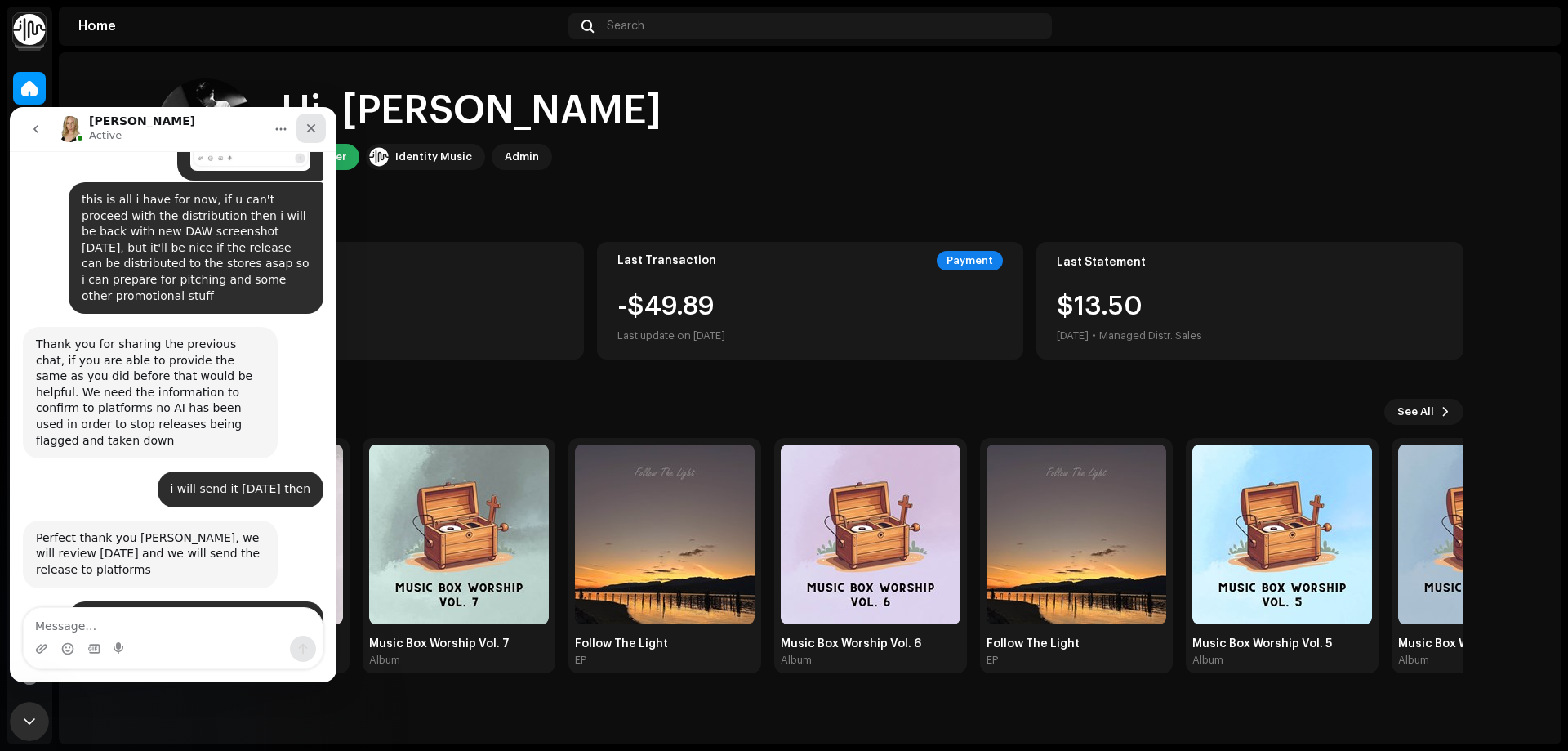
scroll to position [1291, 0]
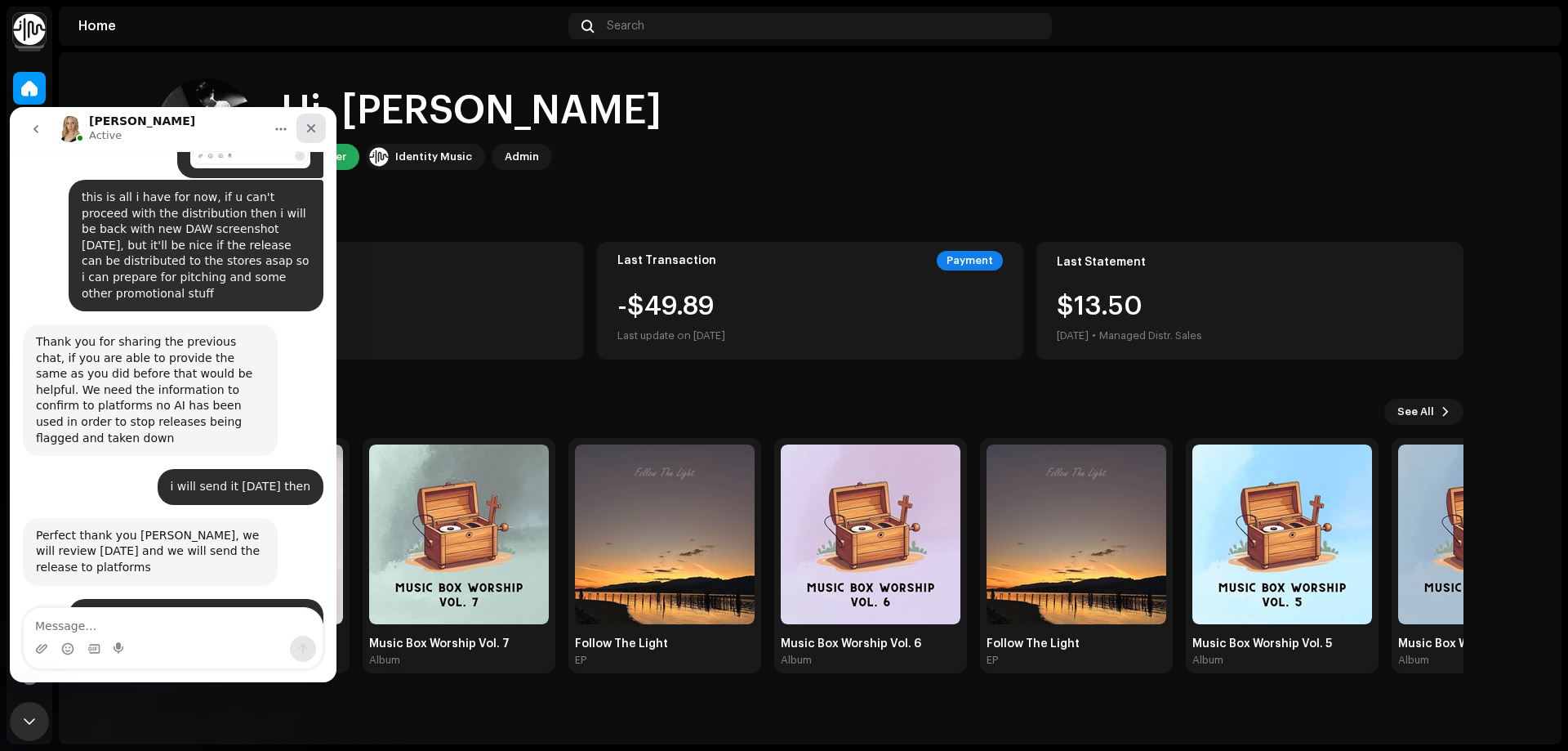
click at [316, 132] on icon "Close" at bounding box center [312, 129] width 9 height 9
